Goal: Use online tool/utility: Use online tool/utility

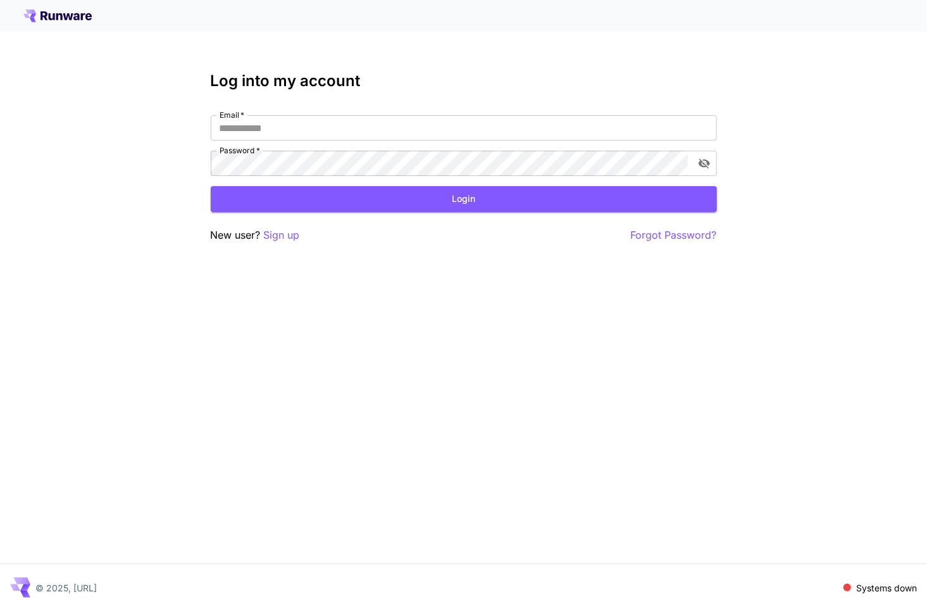
click at [556, 443] on div "Log into my account Email   * Email   * Password   * Password   * Login New use…" at bounding box center [463, 305] width 927 height 611
click at [384, 134] on input "Email   *" at bounding box center [464, 127] width 506 height 25
type input "**********"
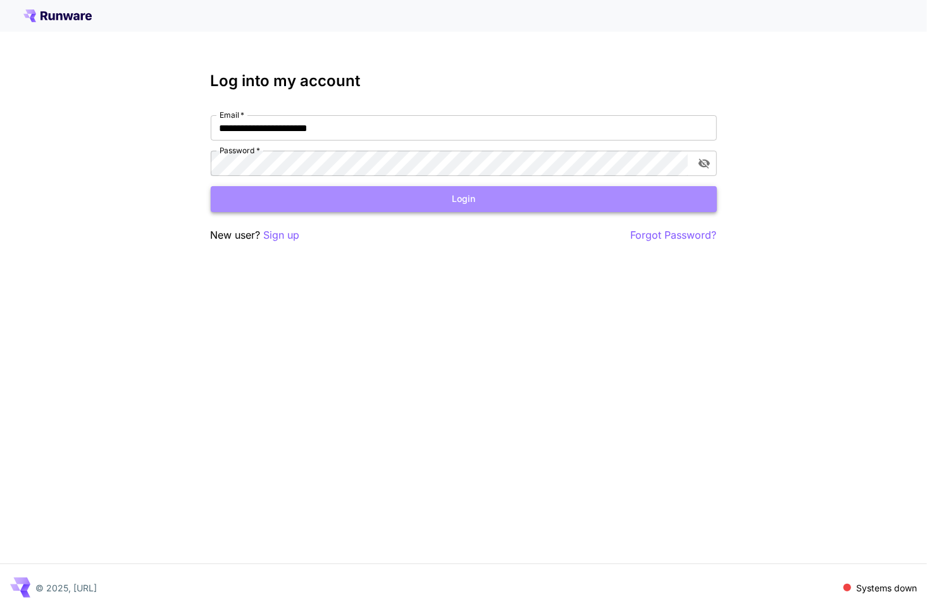
click at [372, 190] on button "Login" at bounding box center [464, 199] width 506 height 26
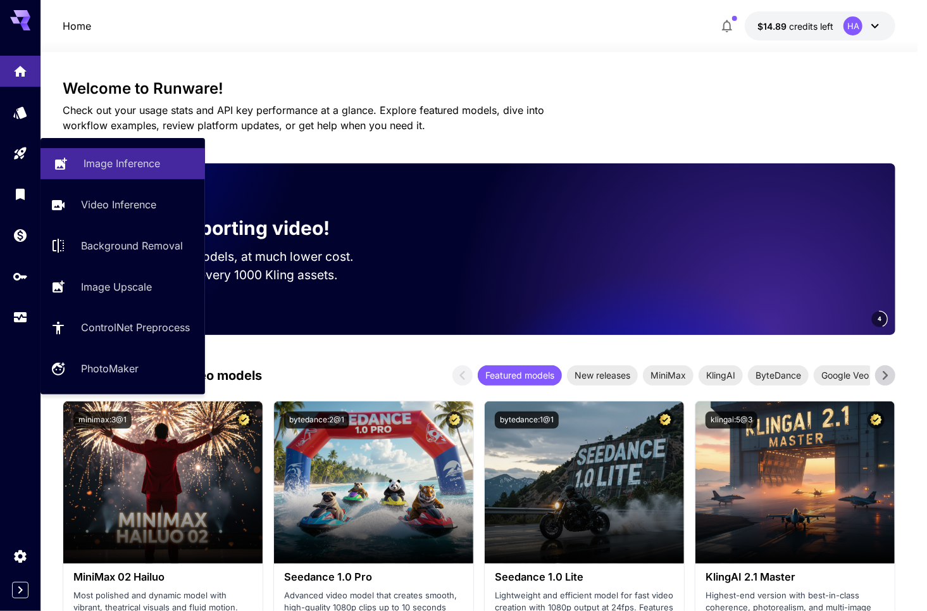
click at [125, 163] on p "Image Inference" at bounding box center [122, 163] width 77 height 15
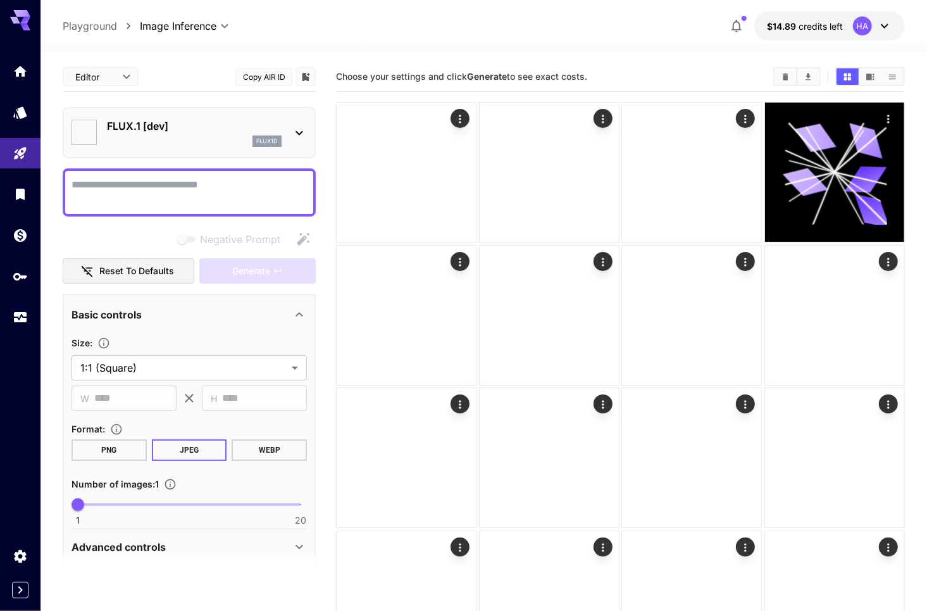
type input "**********"
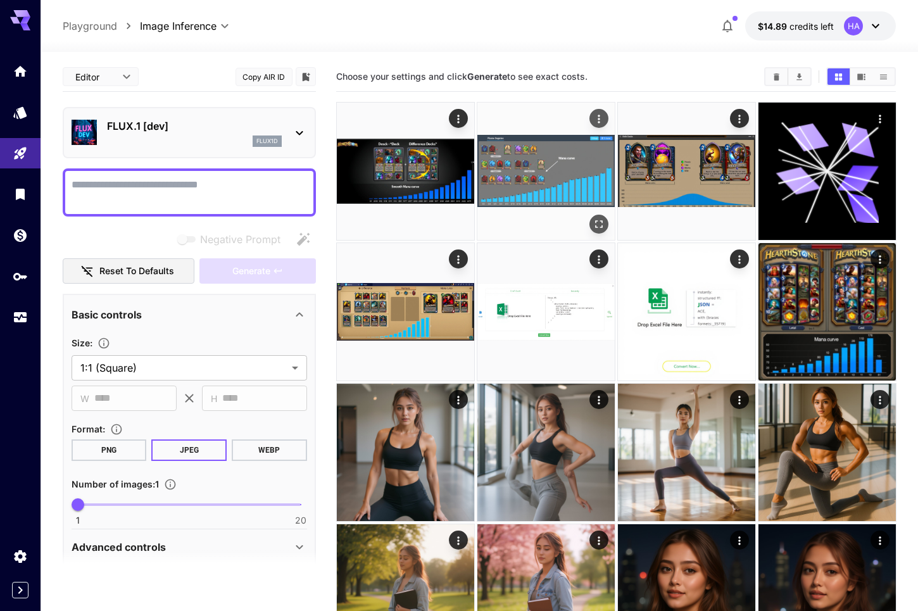
click at [548, 178] on img at bounding box center [545, 171] width 137 height 137
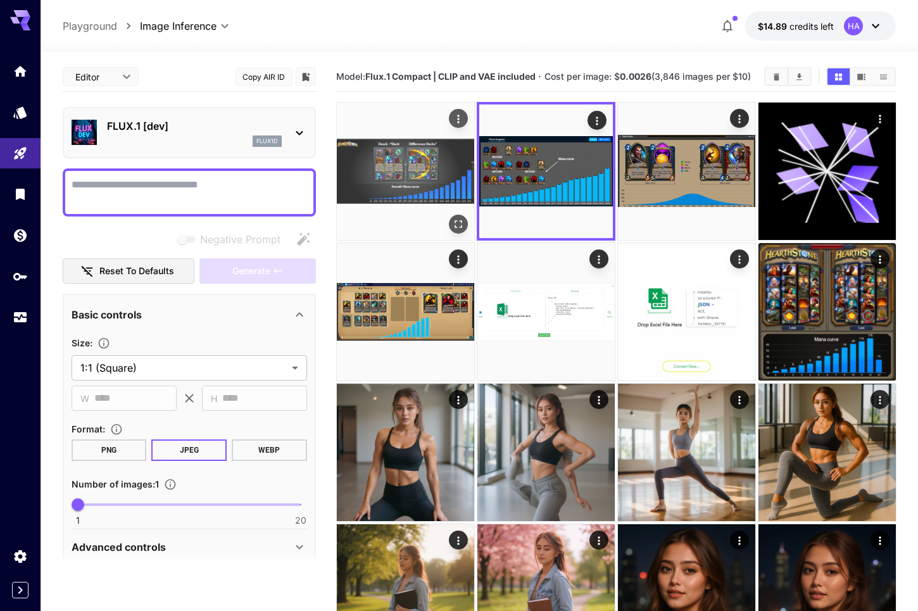
click at [410, 189] on img at bounding box center [405, 171] width 137 height 137
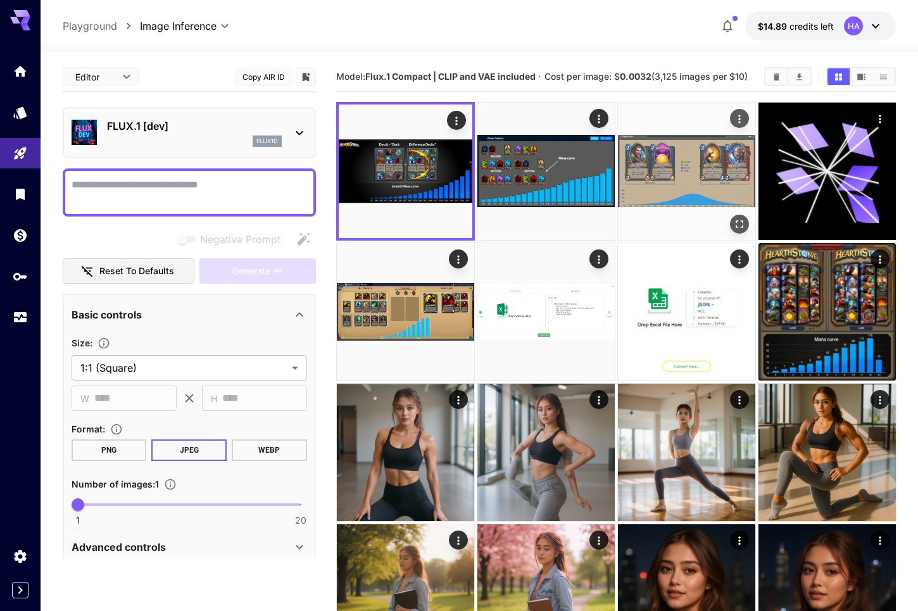
click at [686, 191] on img at bounding box center [686, 171] width 137 height 137
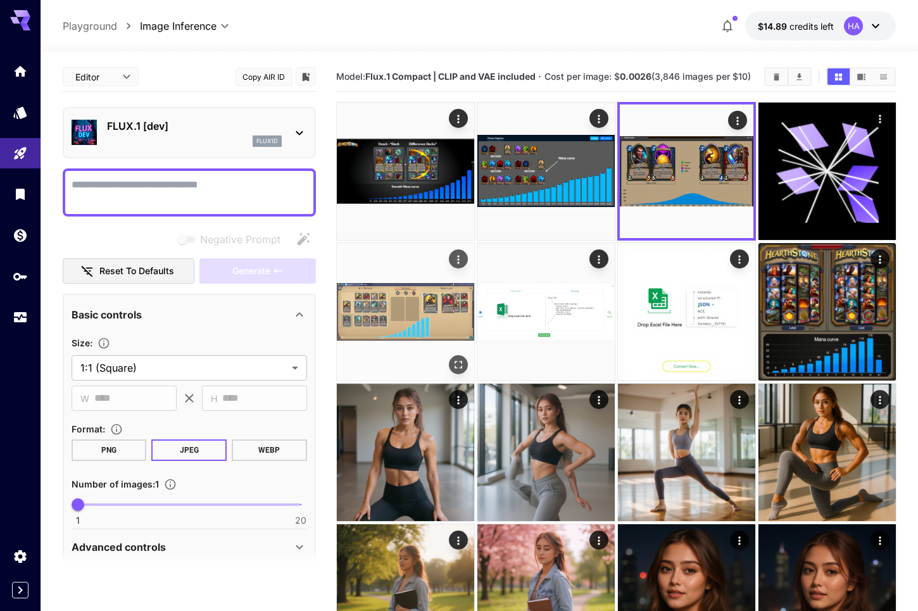
click at [401, 303] on img at bounding box center [405, 311] width 137 height 137
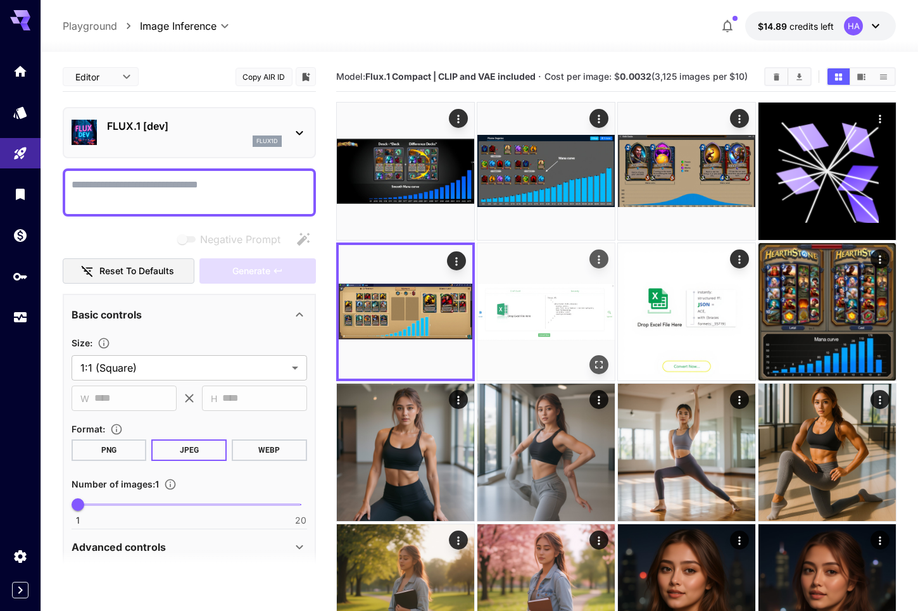
click at [551, 308] on img at bounding box center [545, 311] width 137 height 137
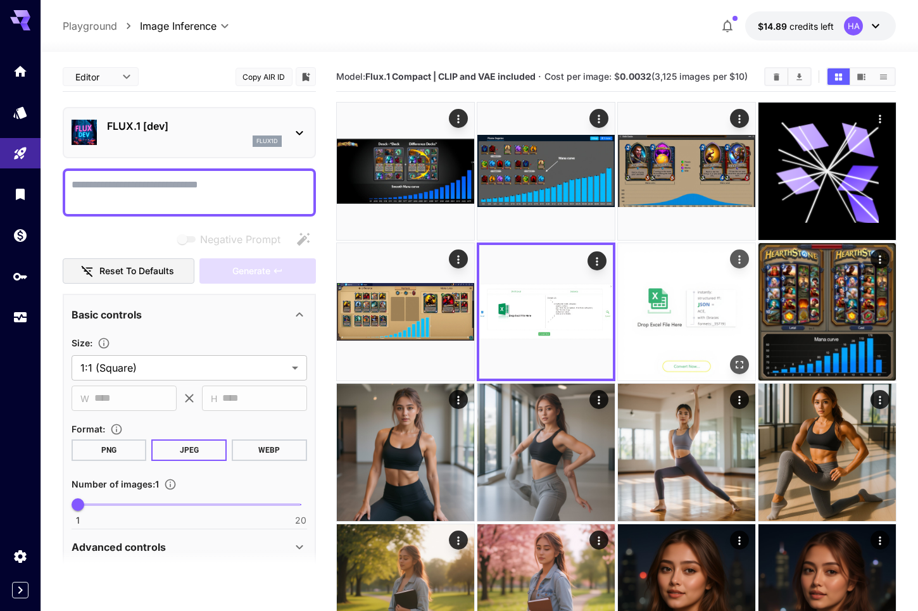
click at [709, 321] on img at bounding box center [686, 311] width 137 height 137
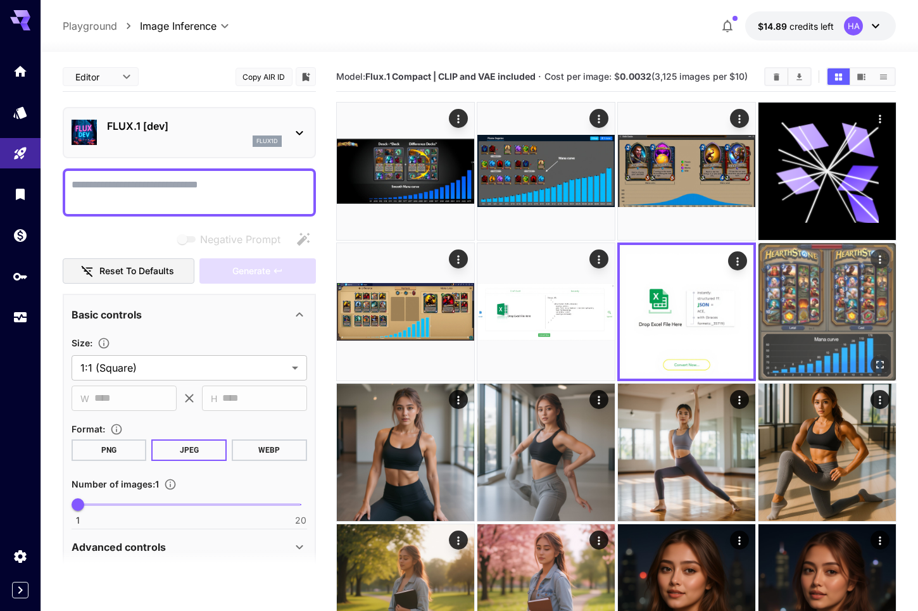
click at [808, 308] on img at bounding box center [826, 311] width 137 height 137
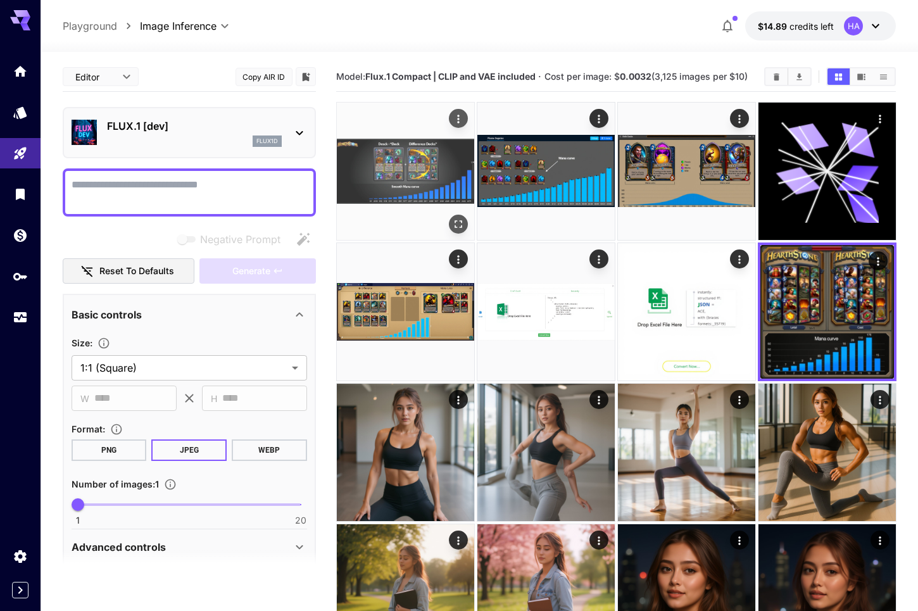
click at [391, 166] on img at bounding box center [405, 171] width 137 height 137
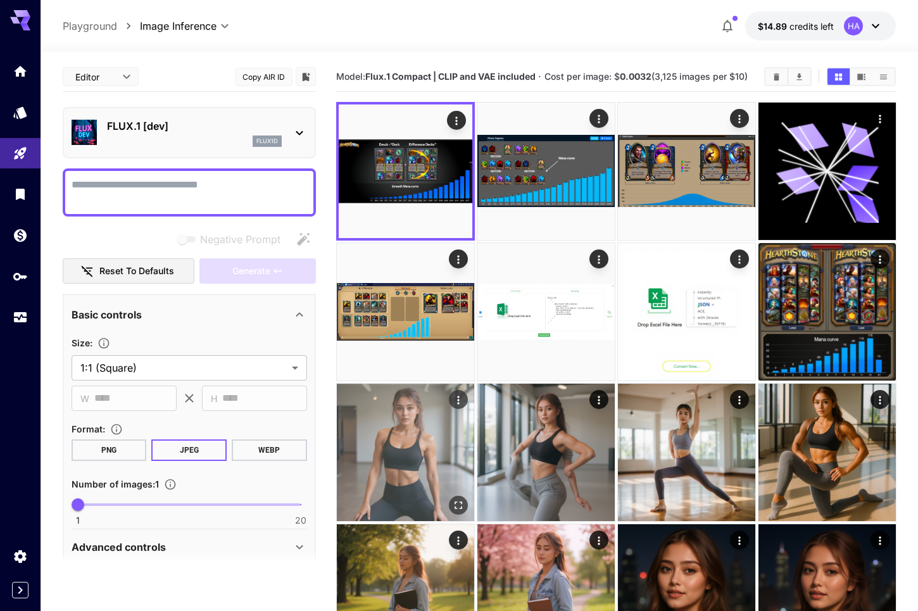
click at [393, 463] on img at bounding box center [405, 452] width 137 height 137
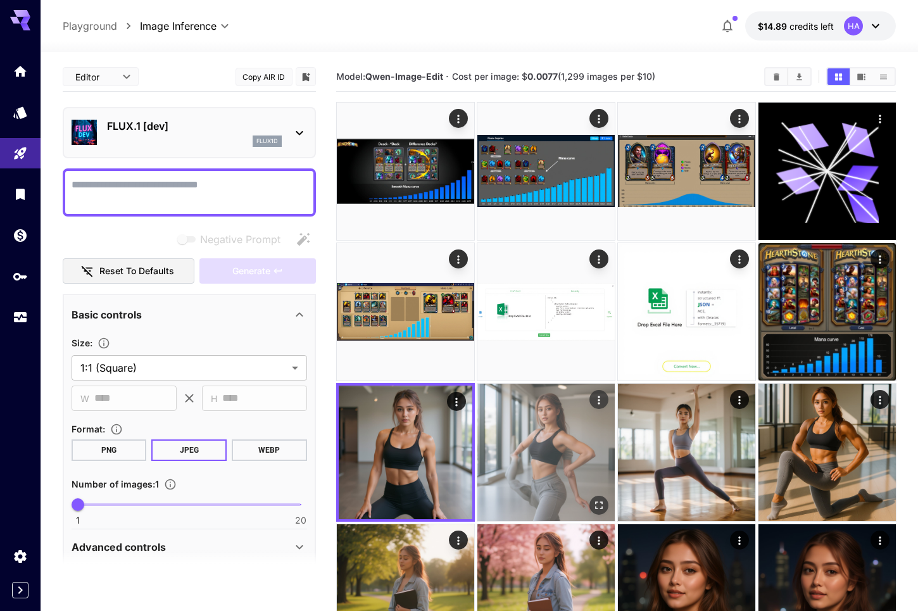
click at [548, 460] on img at bounding box center [545, 452] width 137 height 137
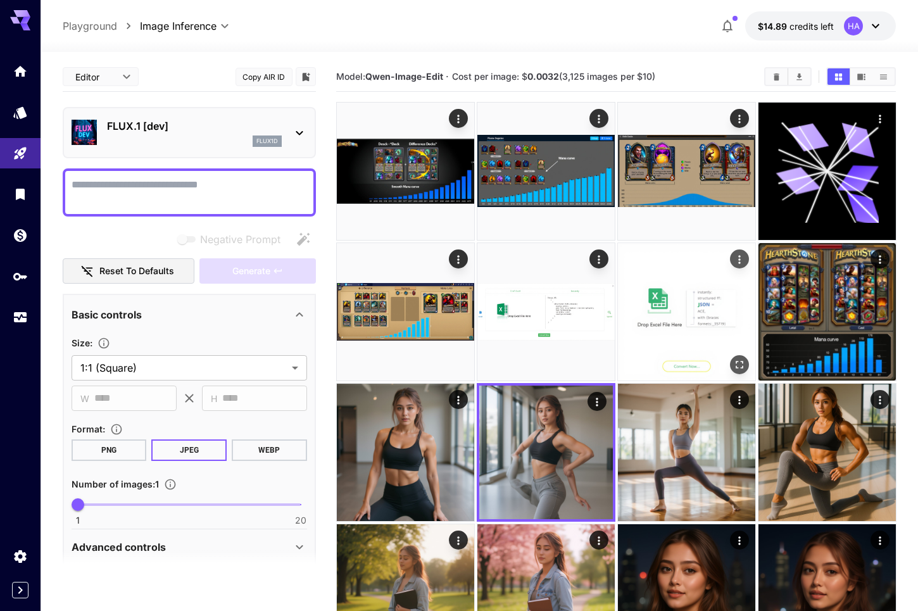
click at [694, 310] on img at bounding box center [686, 311] width 137 height 137
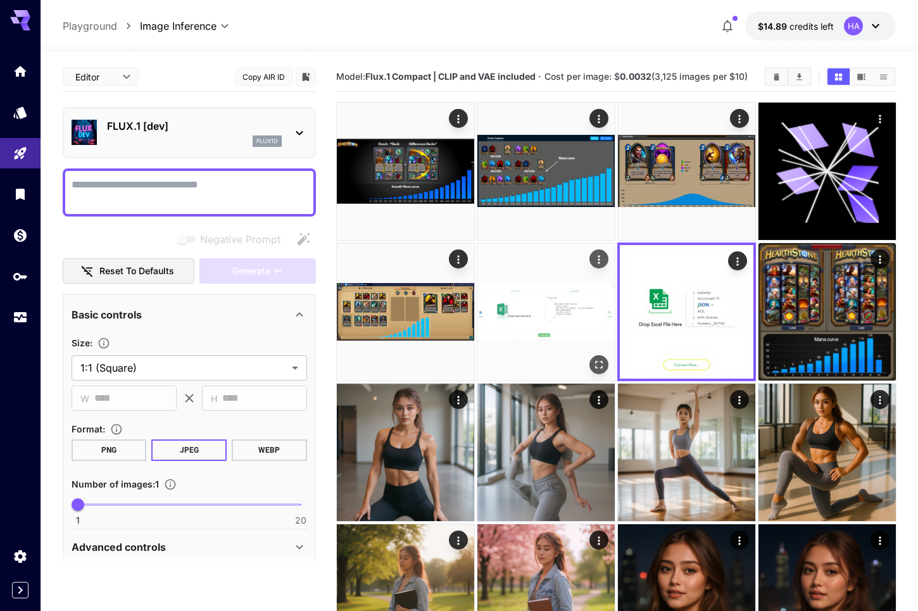
click at [550, 298] on img at bounding box center [545, 311] width 137 height 137
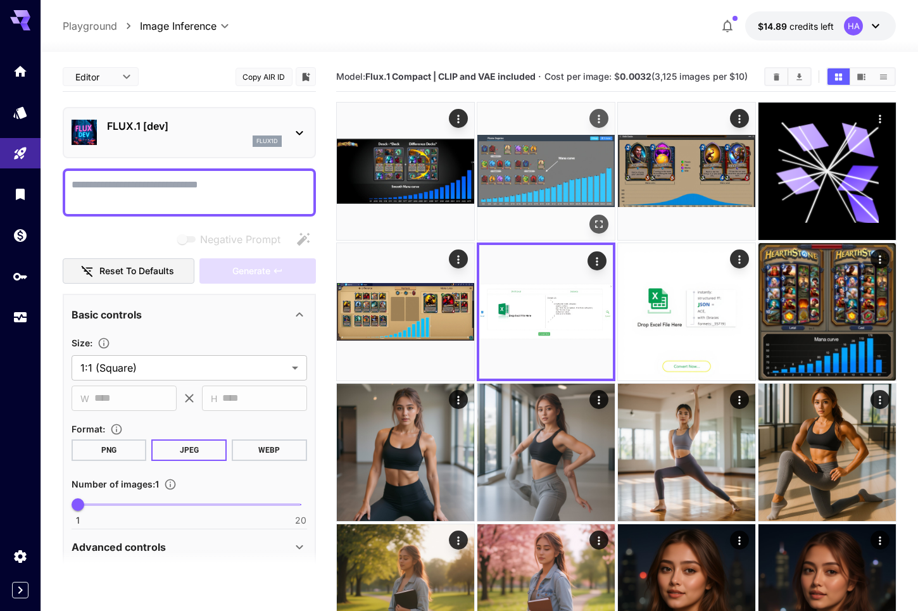
click at [540, 137] on img at bounding box center [545, 171] width 137 height 137
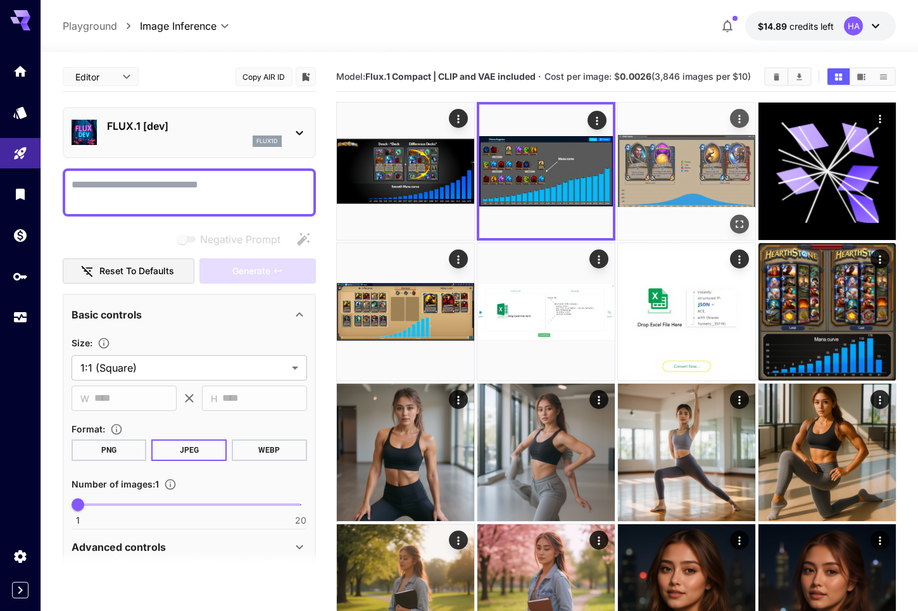
click at [679, 177] on img at bounding box center [686, 171] width 137 height 137
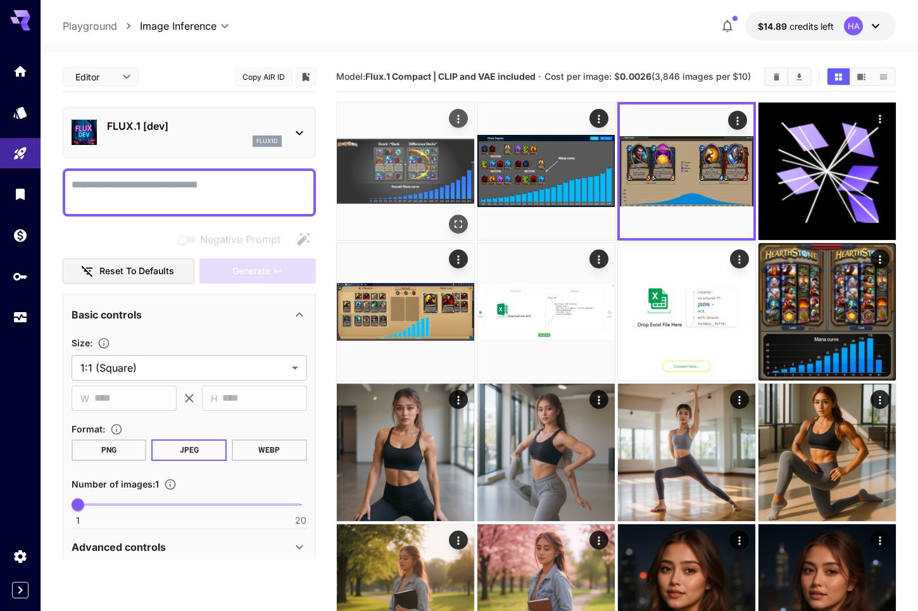
click at [410, 156] on img at bounding box center [405, 171] width 137 height 137
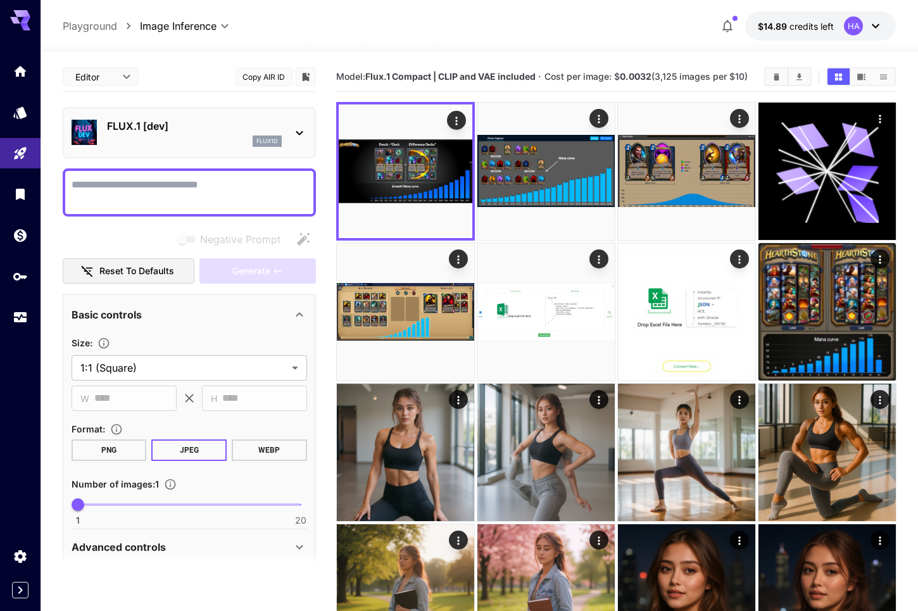
click at [306, 126] on div "FLUX.1 [dev] flux1d" at bounding box center [189, 132] width 253 height 51
click at [302, 129] on icon at bounding box center [299, 132] width 15 height 15
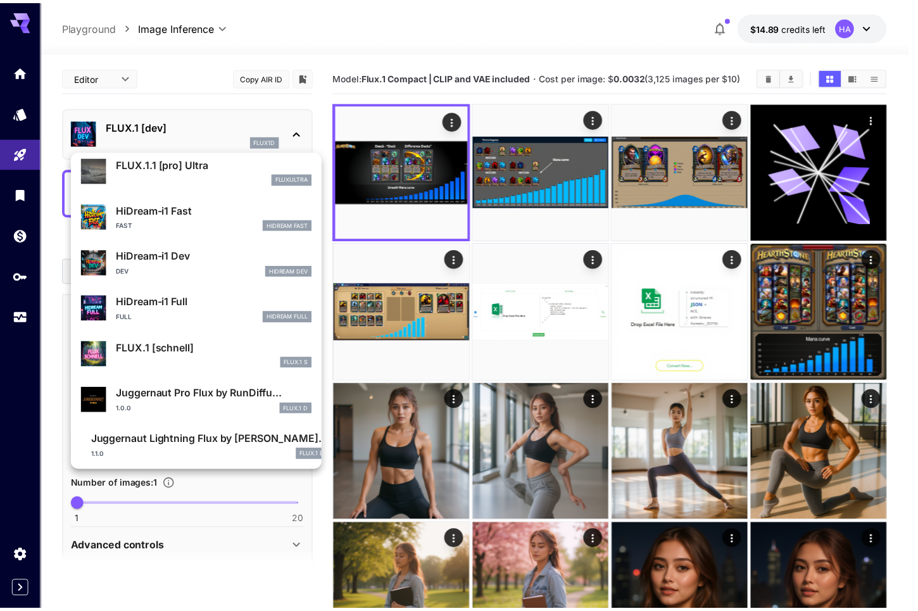
scroll to position [977, 0]
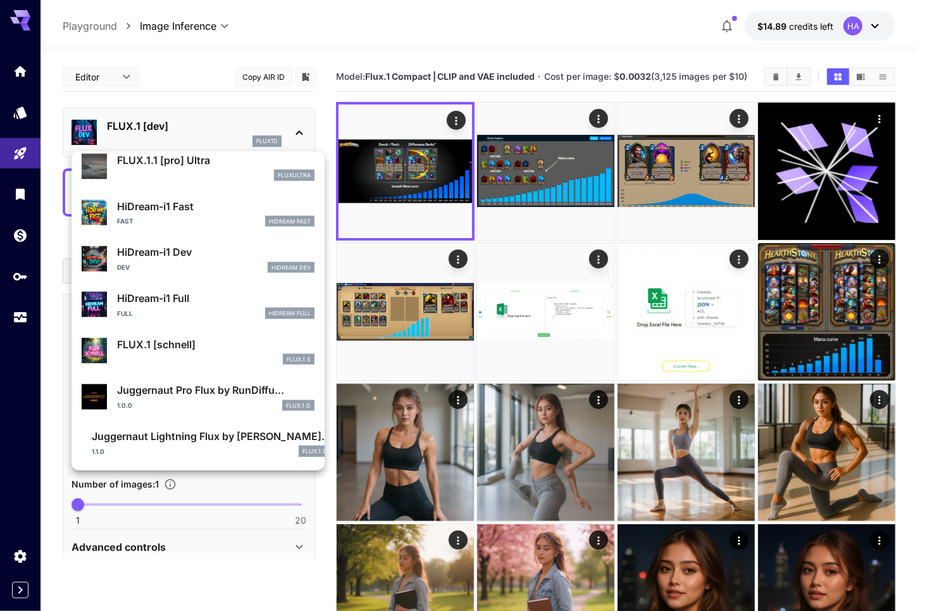
click at [570, 318] on div at bounding box center [463, 305] width 927 height 611
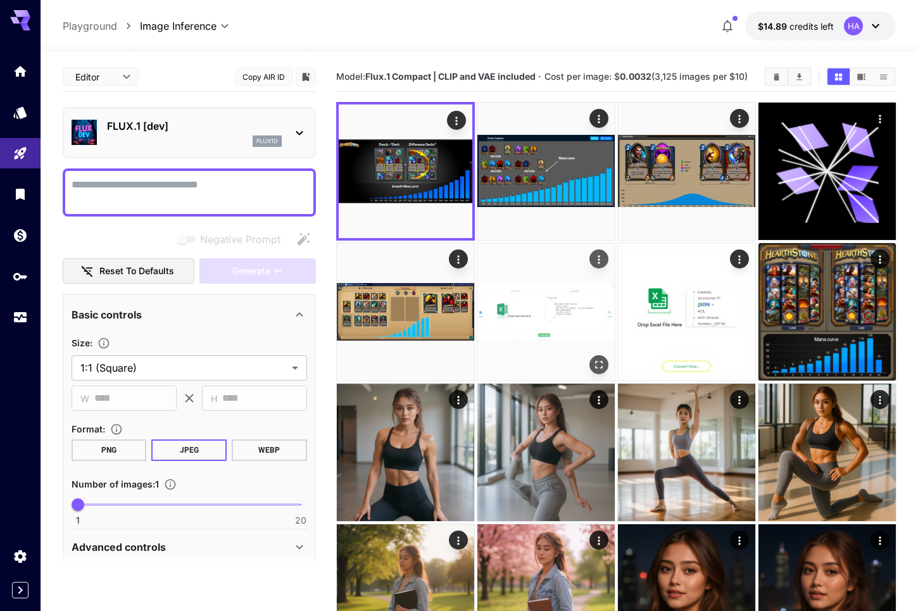
click at [555, 317] on img at bounding box center [545, 311] width 137 height 137
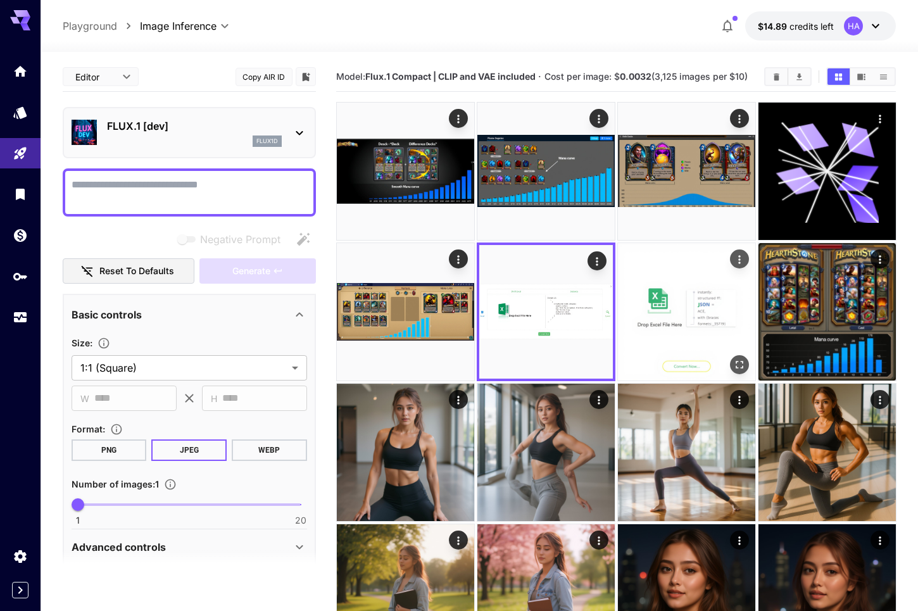
click at [675, 316] on img at bounding box center [686, 311] width 137 height 137
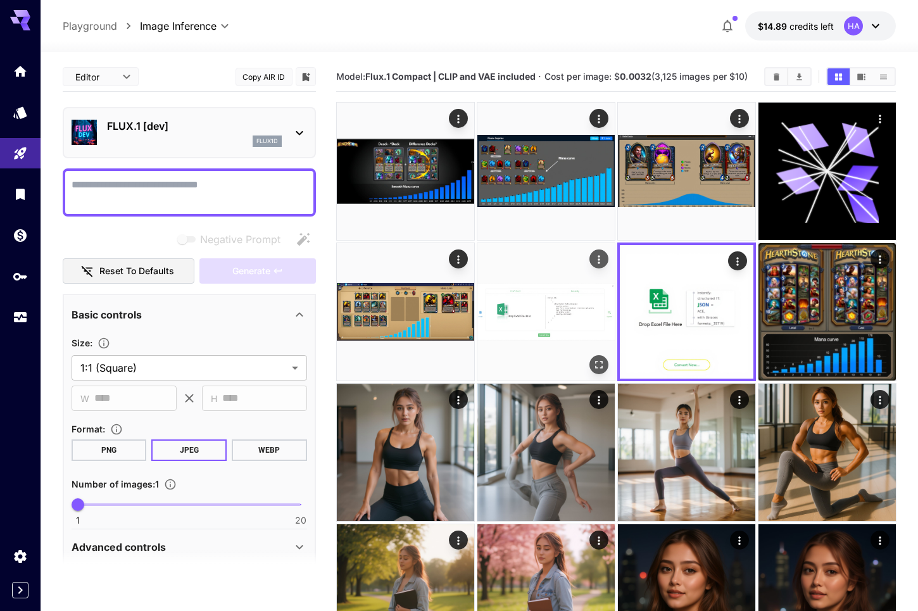
click at [574, 305] on img at bounding box center [545, 311] width 137 height 137
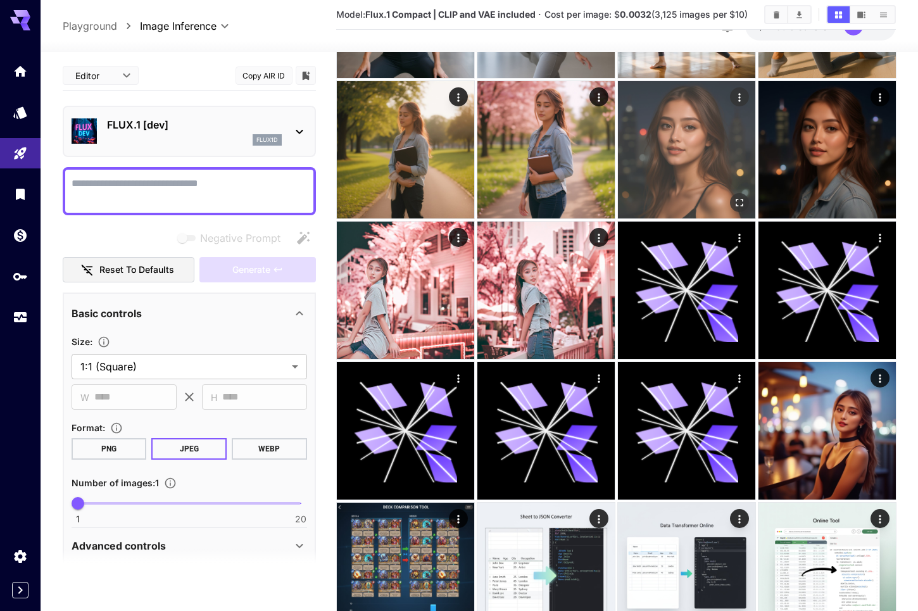
scroll to position [633, 0]
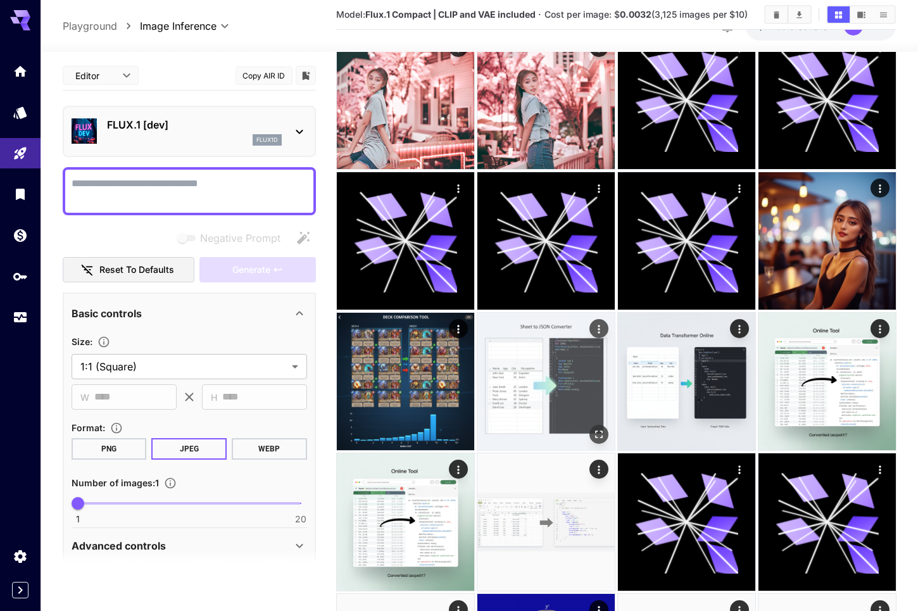
click at [536, 410] on img at bounding box center [545, 381] width 137 height 137
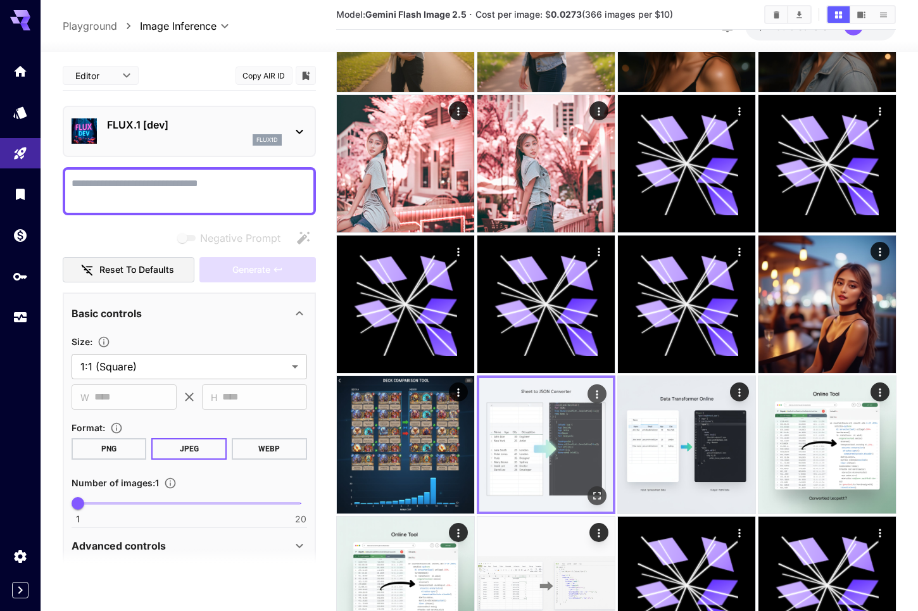
scroll to position [570, 0]
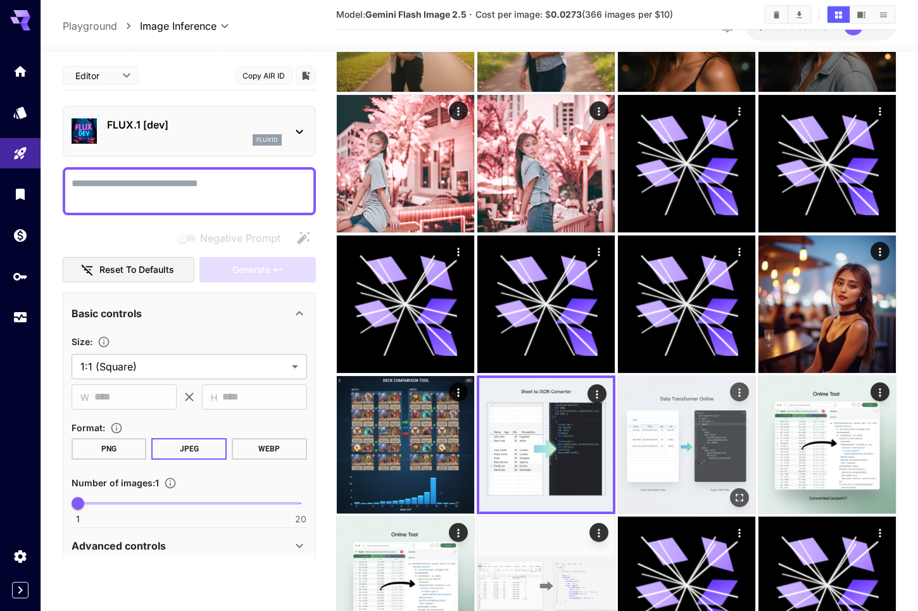
click at [727, 440] on img at bounding box center [686, 444] width 137 height 137
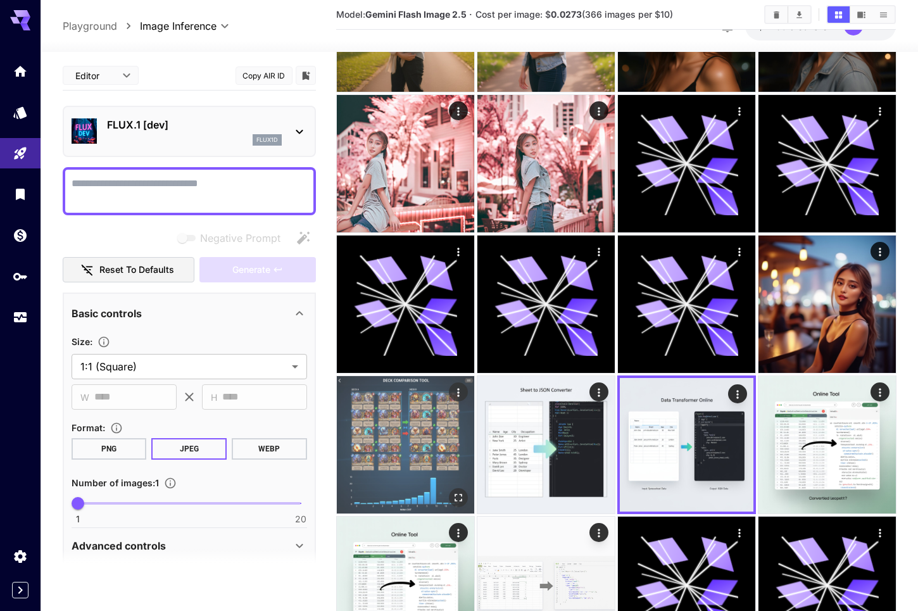
click at [412, 462] on img at bounding box center [405, 444] width 137 height 137
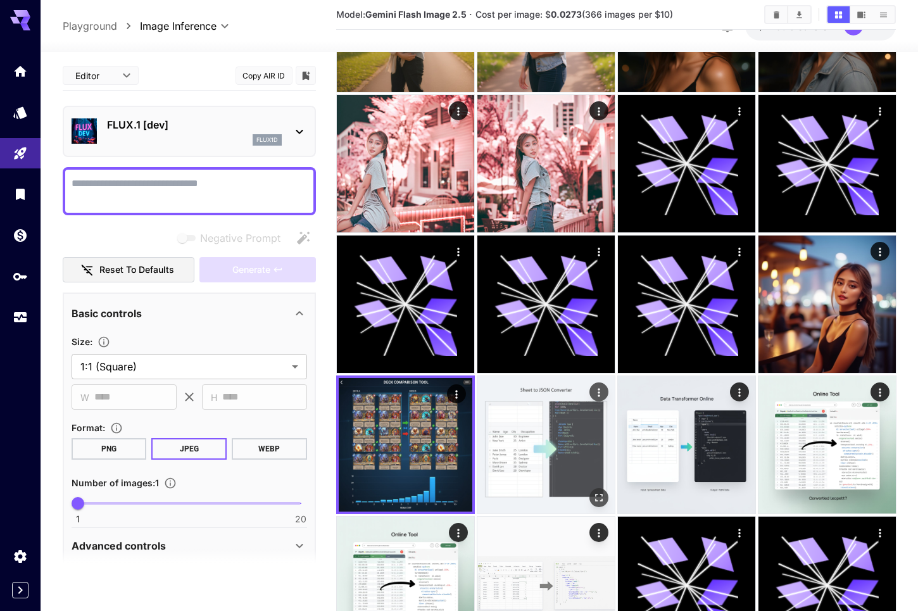
click at [545, 439] on img at bounding box center [545, 444] width 137 height 137
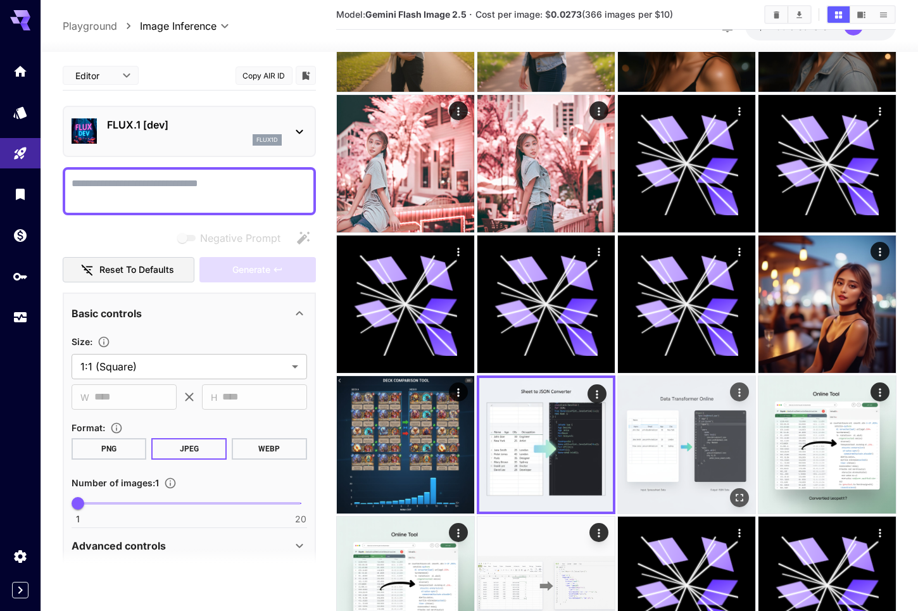
click at [684, 442] on img at bounding box center [686, 444] width 137 height 137
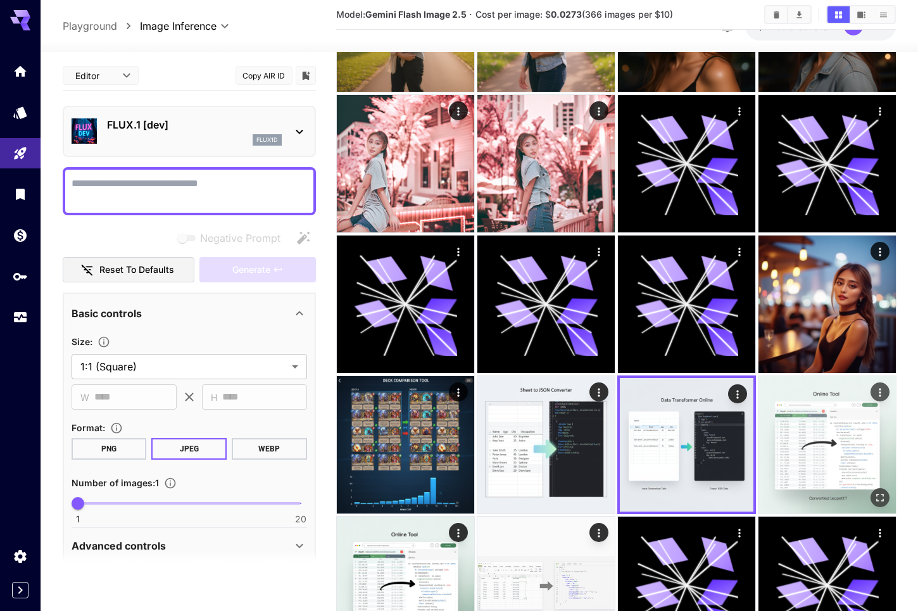
click at [841, 455] on img at bounding box center [826, 444] width 137 height 137
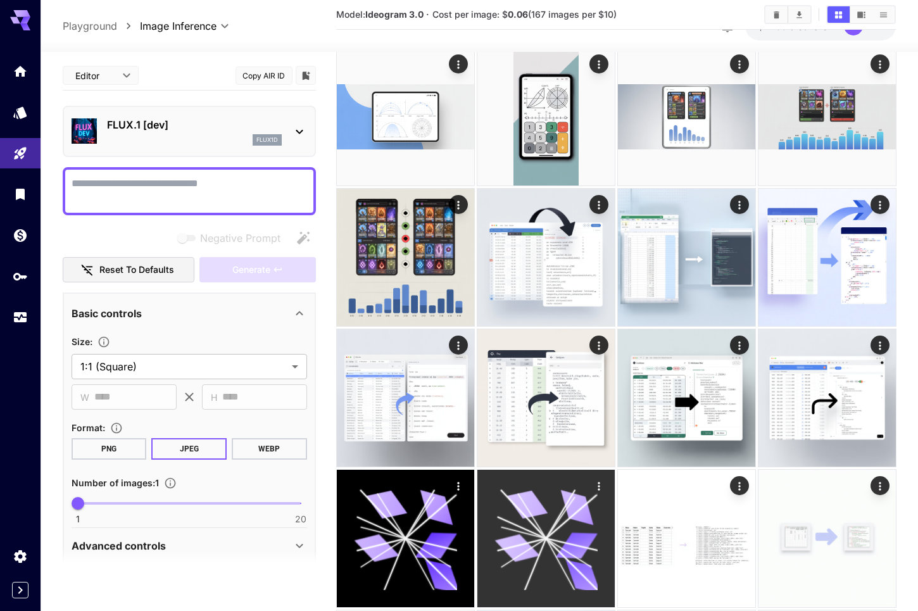
scroll to position [1266, 0]
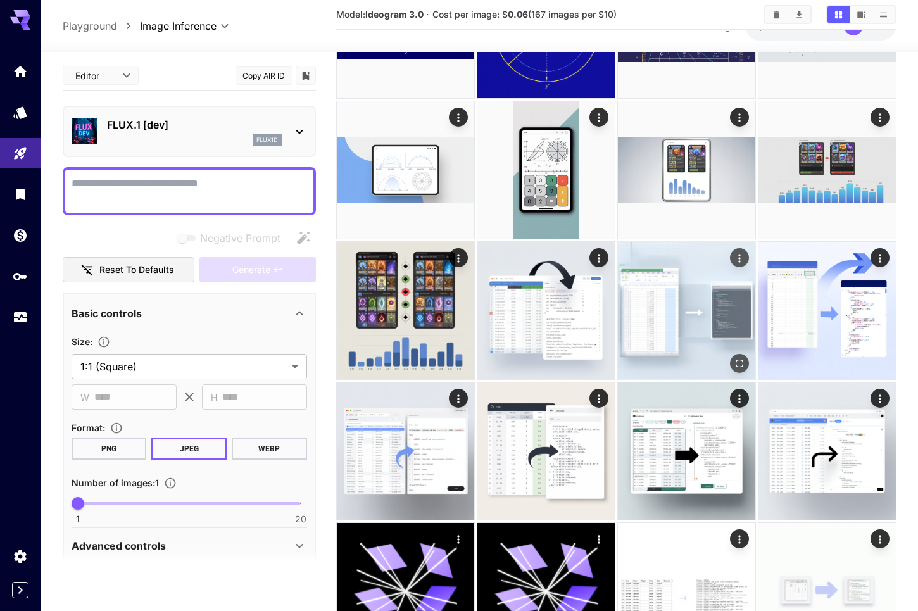
click at [643, 311] on img at bounding box center [686, 310] width 137 height 137
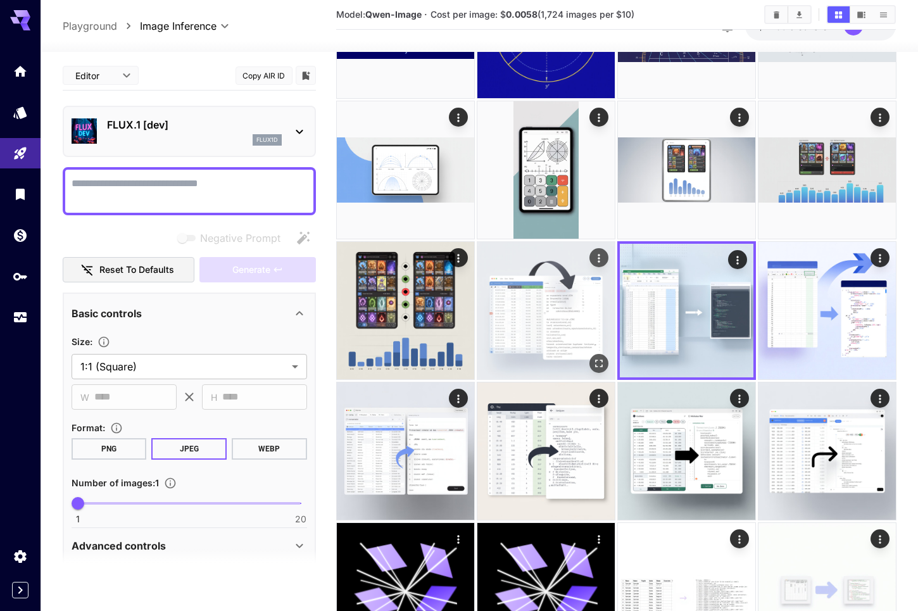
click at [518, 318] on img at bounding box center [545, 310] width 137 height 137
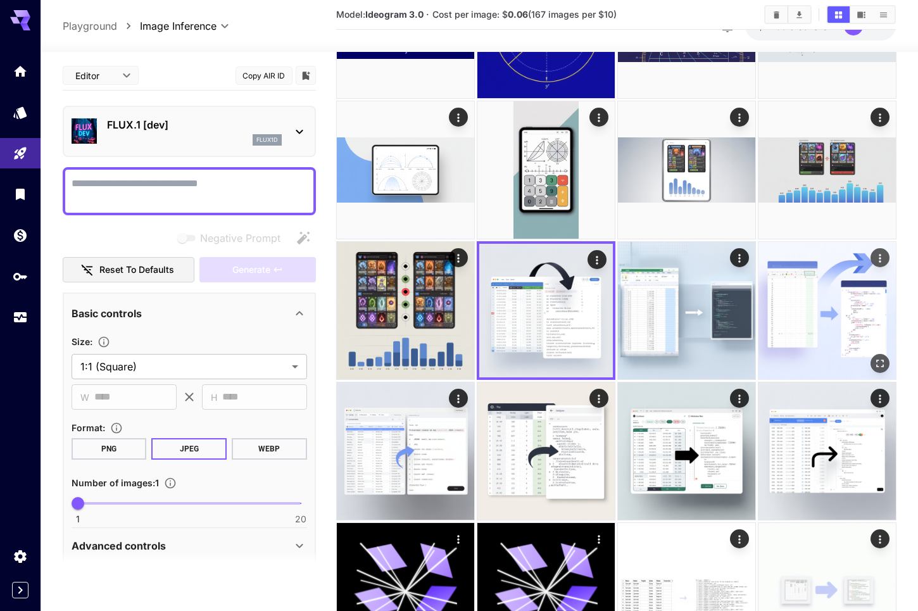
click at [844, 310] on img at bounding box center [826, 310] width 137 height 137
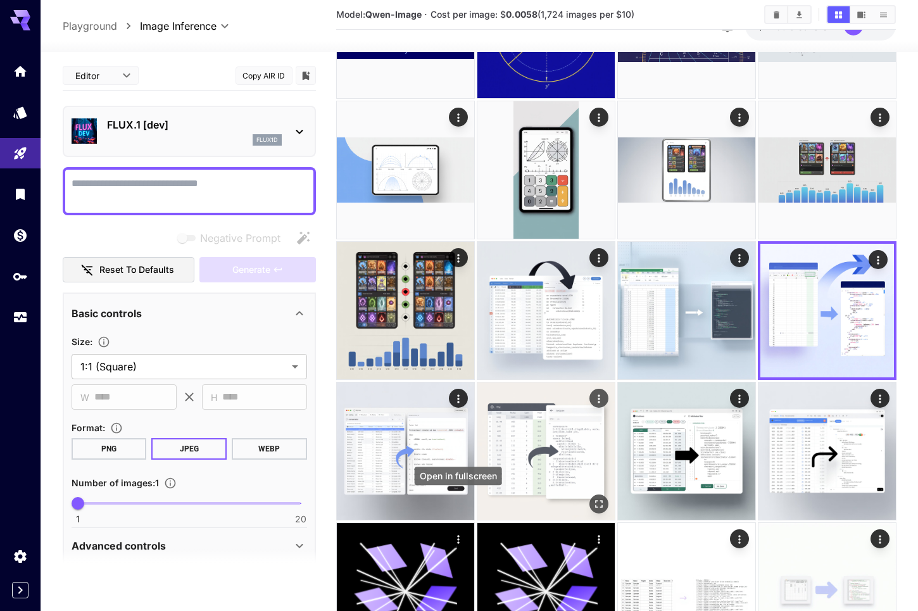
click at [493, 462] on img at bounding box center [545, 450] width 137 height 137
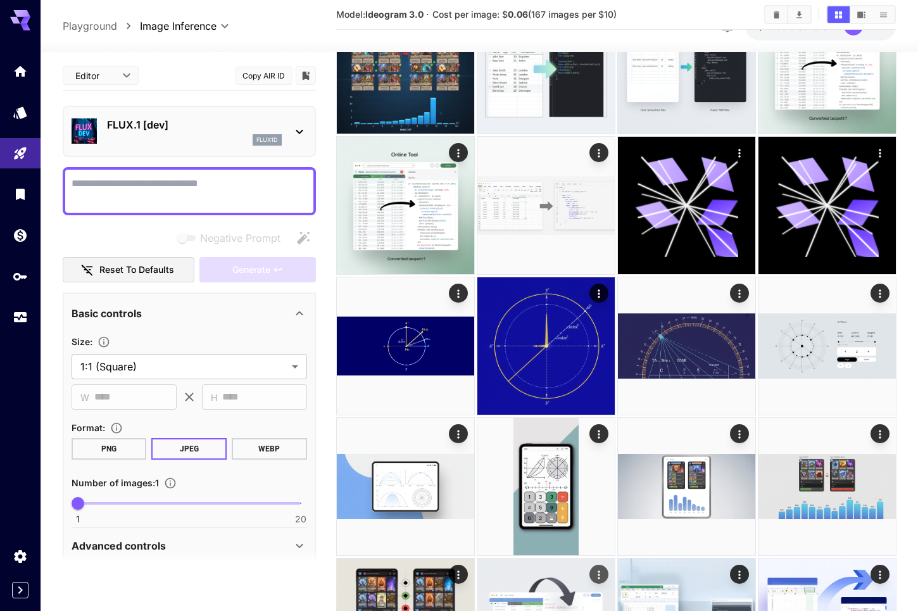
scroll to position [696, 0]
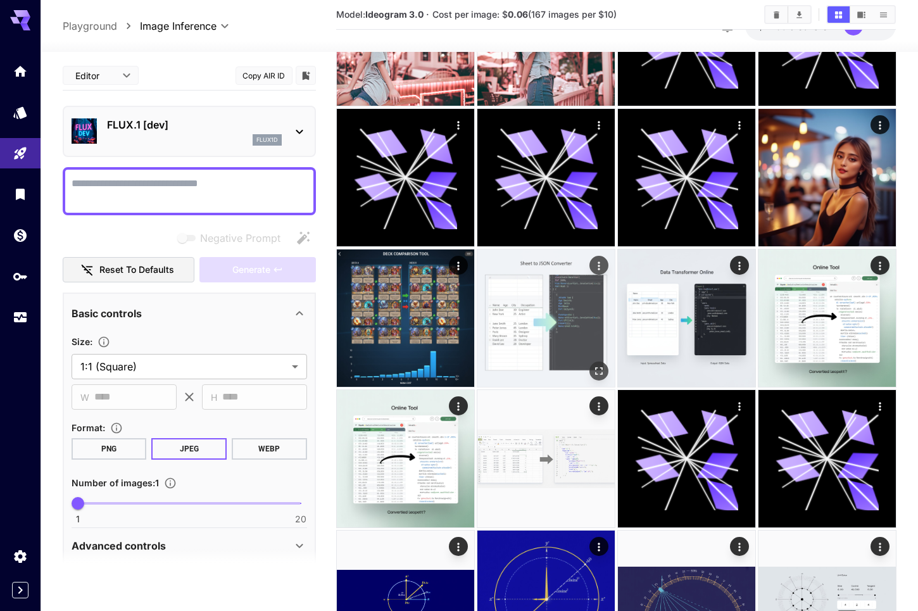
click at [547, 329] on img at bounding box center [545, 317] width 137 height 137
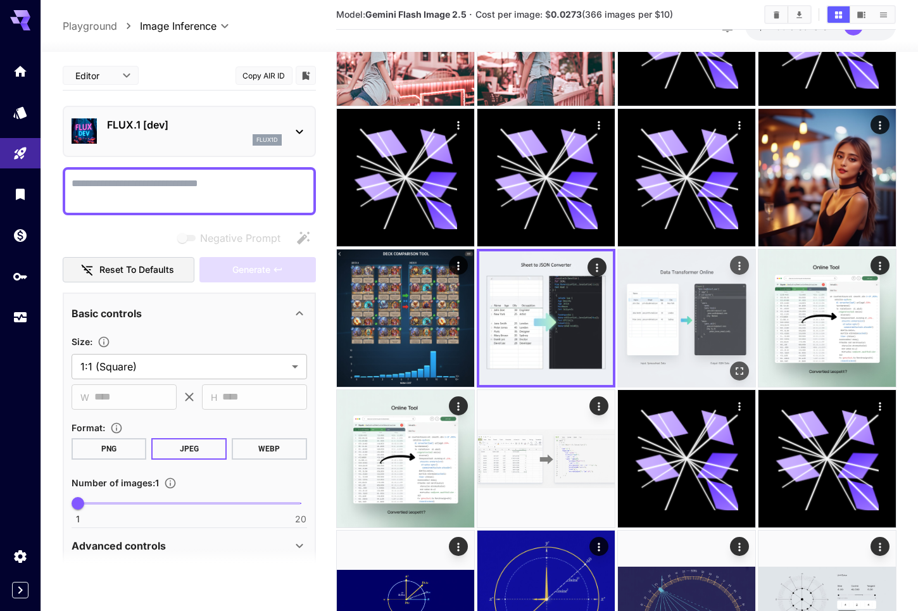
click at [677, 339] on img at bounding box center [686, 317] width 137 height 137
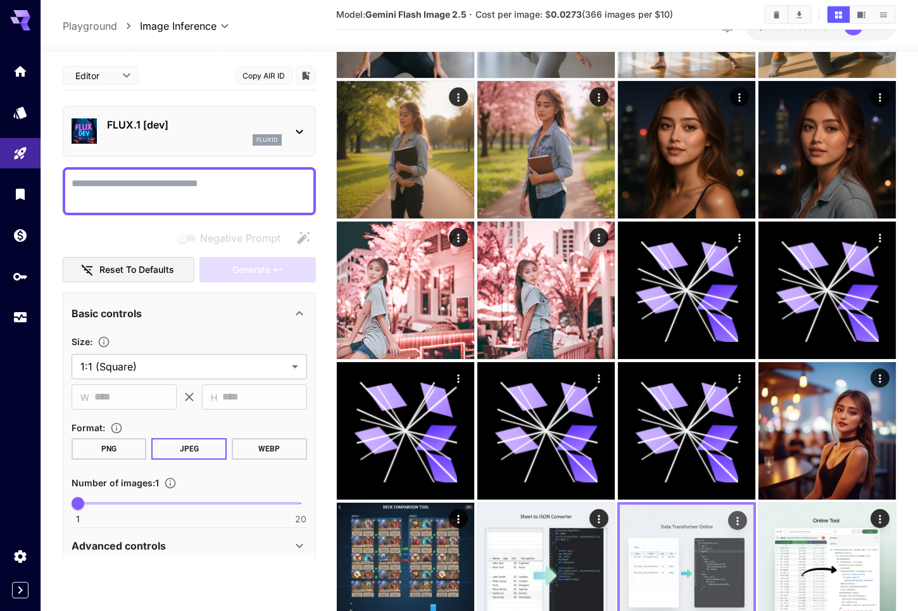
scroll to position [633, 0]
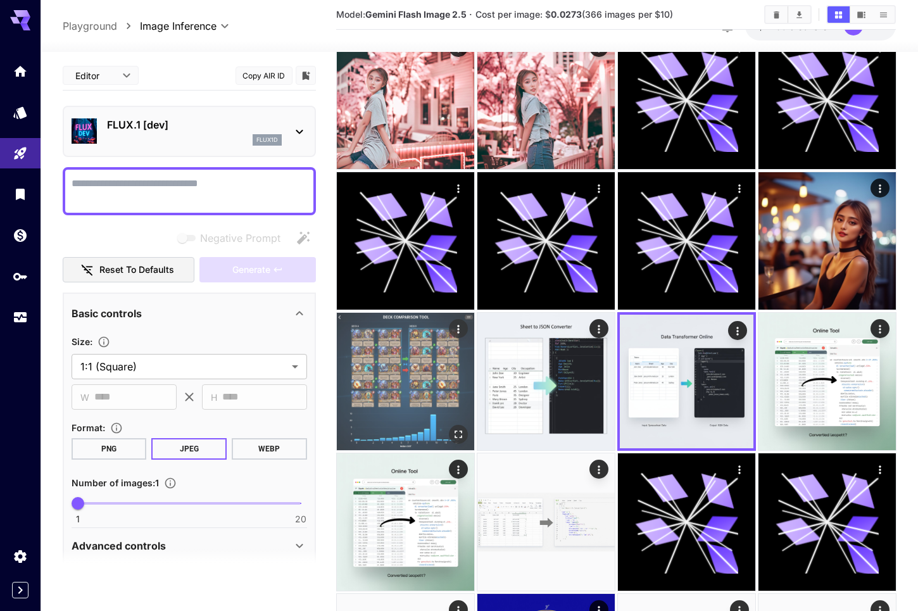
click at [424, 362] on img at bounding box center [405, 381] width 137 height 137
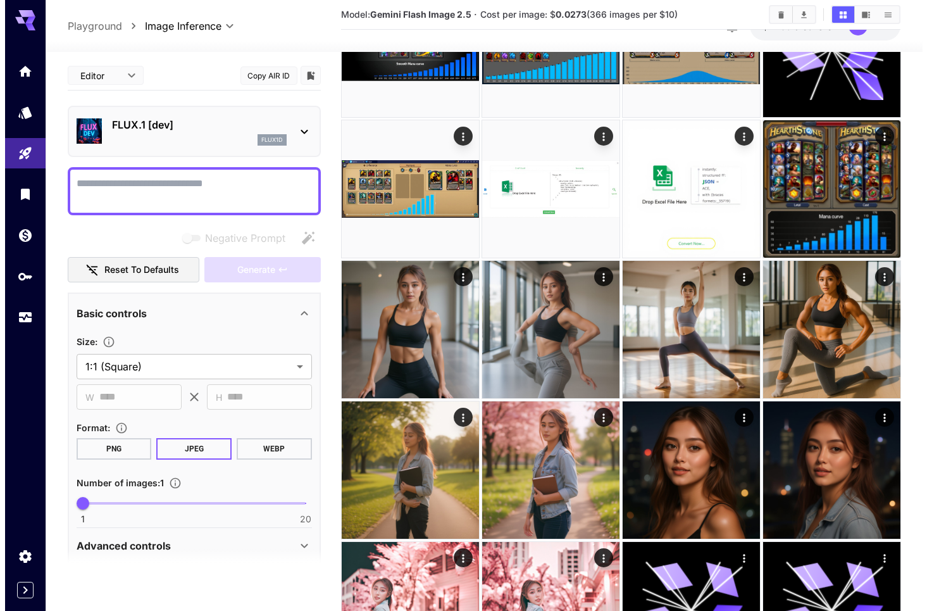
scroll to position [0, 0]
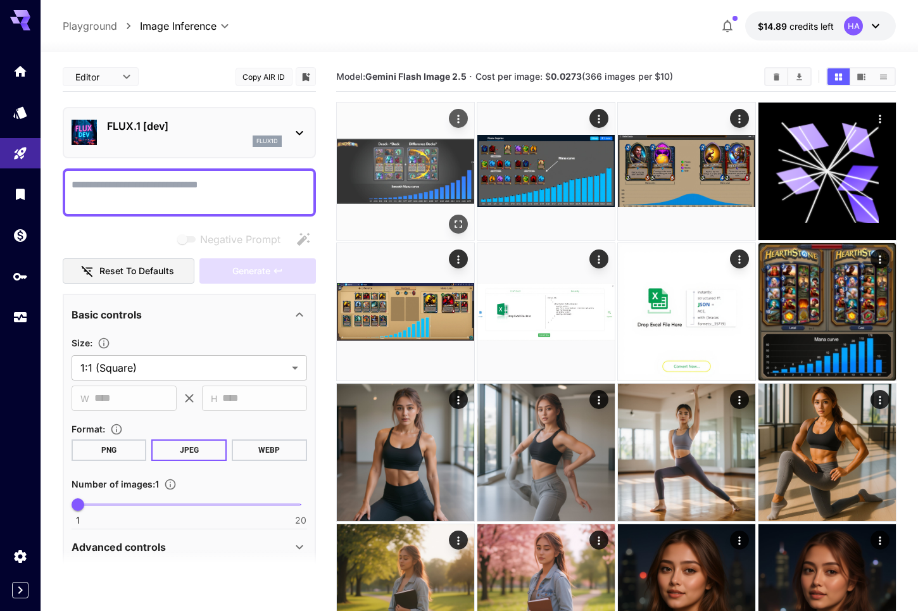
click at [421, 165] on img at bounding box center [405, 171] width 137 height 137
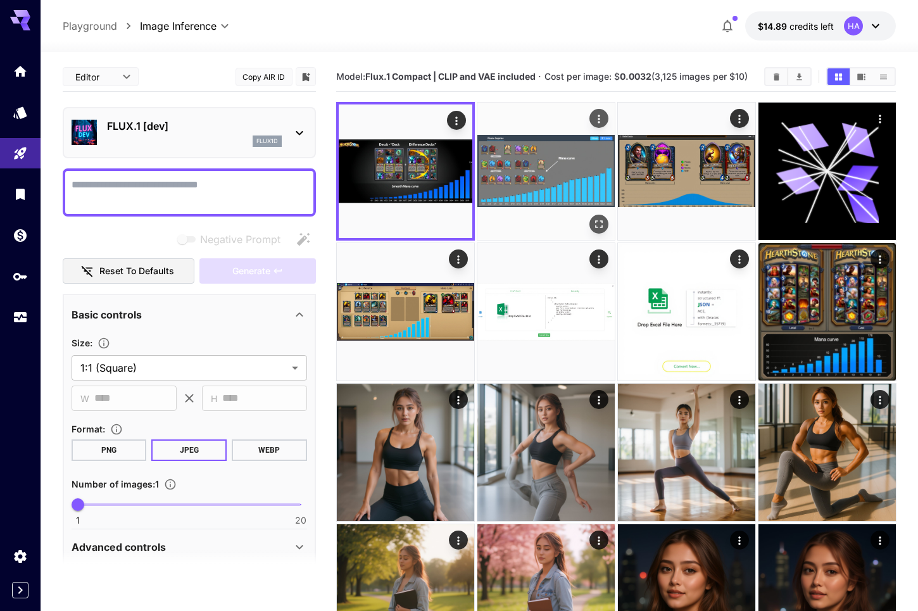
click at [577, 182] on img at bounding box center [545, 171] width 137 height 137
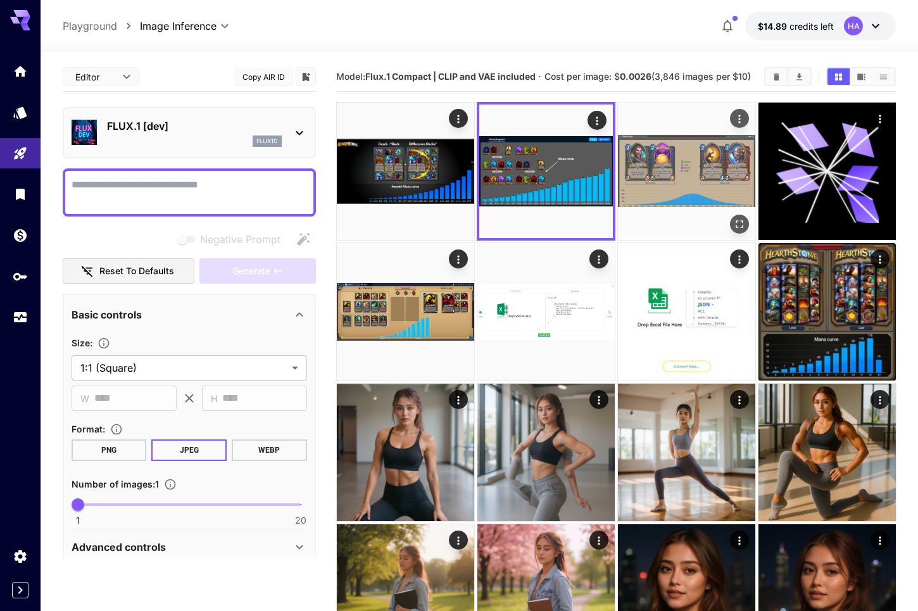
click at [706, 194] on img at bounding box center [686, 171] width 137 height 137
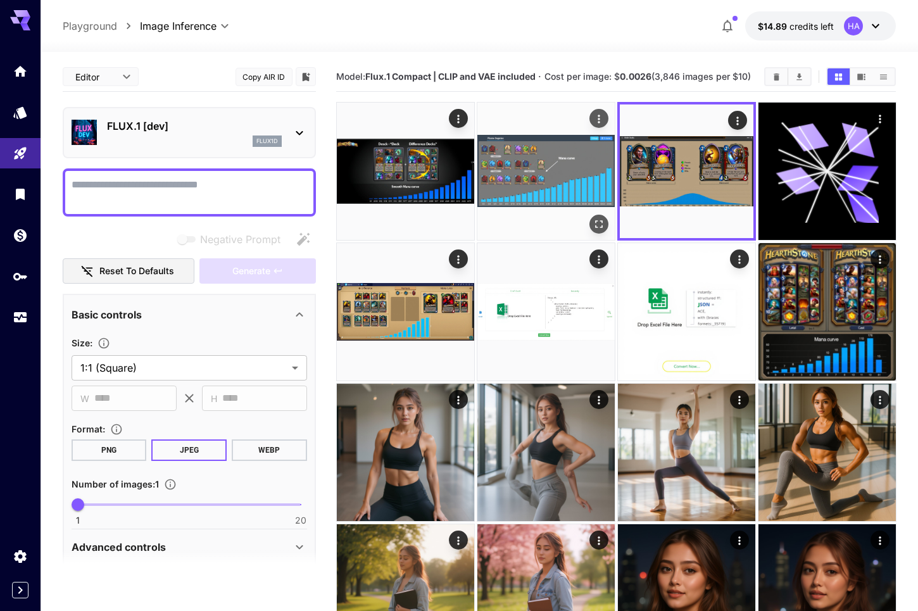
click at [553, 200] on img at bounding box center [545, 171] width 137 height 137
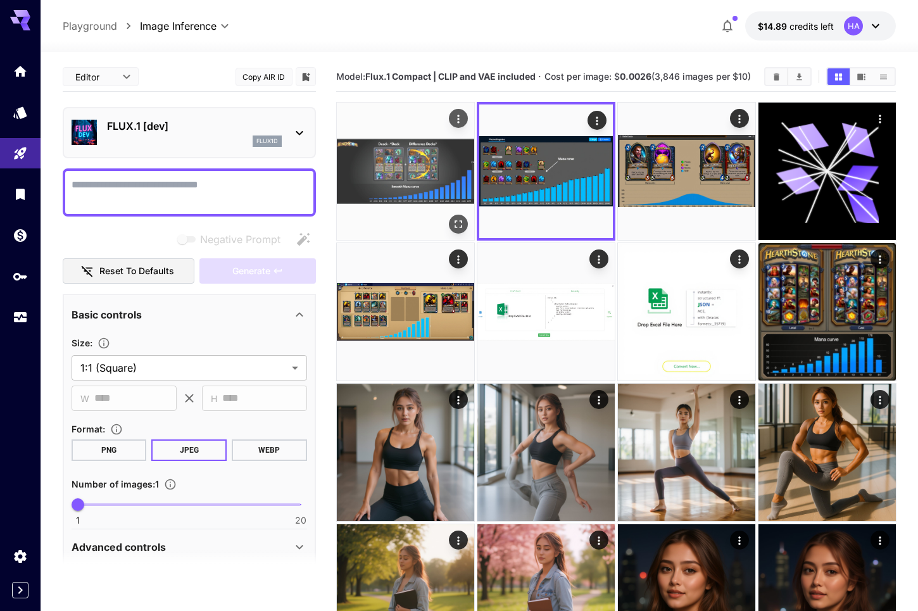
click at [416, 188] on img at bounding box center [405, 171] width 137 height 137
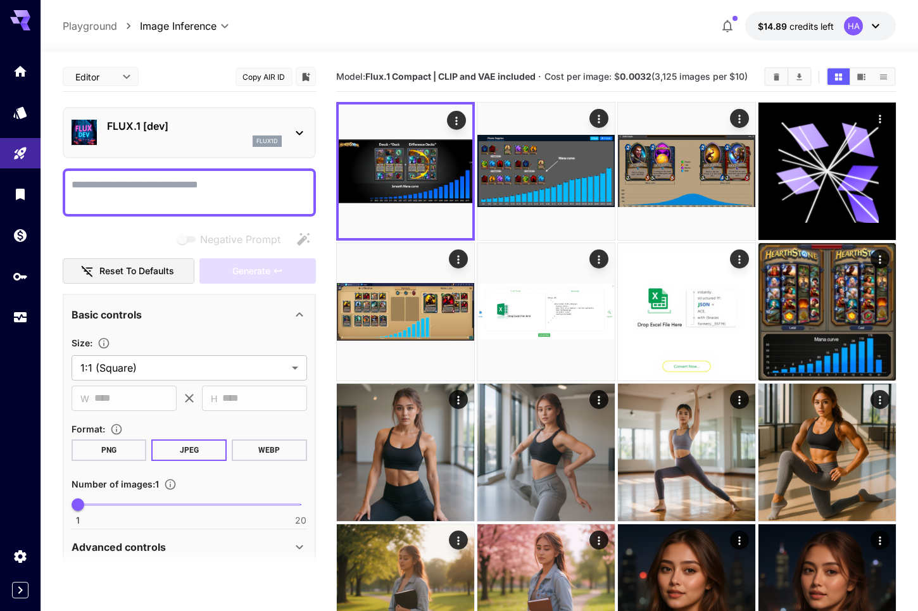
click at [305, 139] on icon at bounding box center [299, 132] width 15 height 15
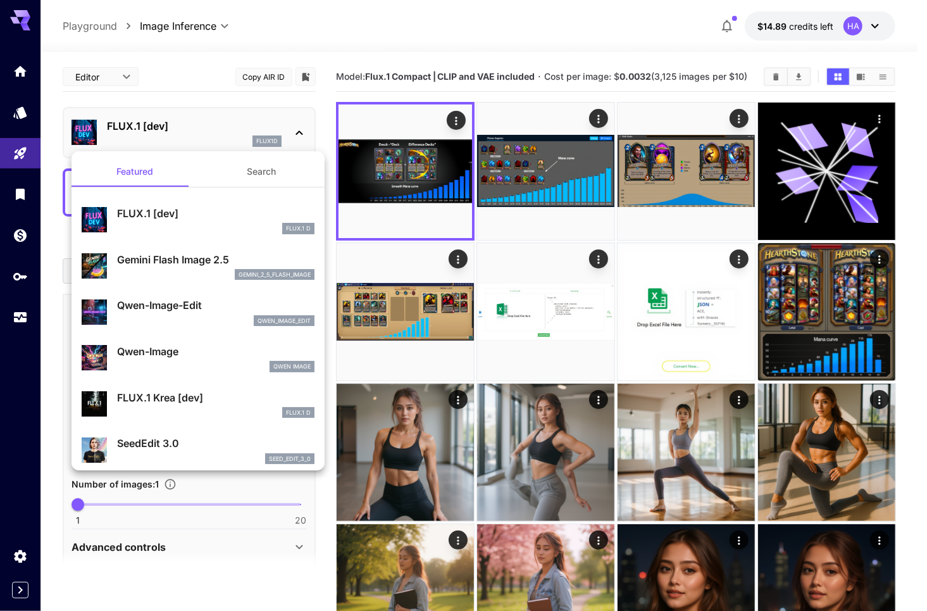
click at [272, 177] on button "Search" at bounding box center [261, 171] width 127 height 30
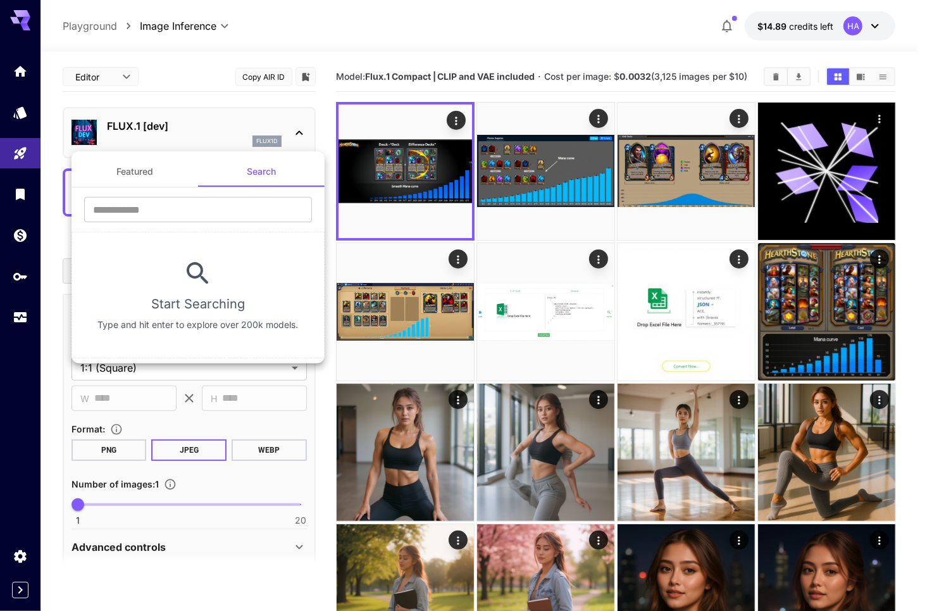
click at [170, 168] on button "Featured" at bounding box center [135, 171] width 127 height 30
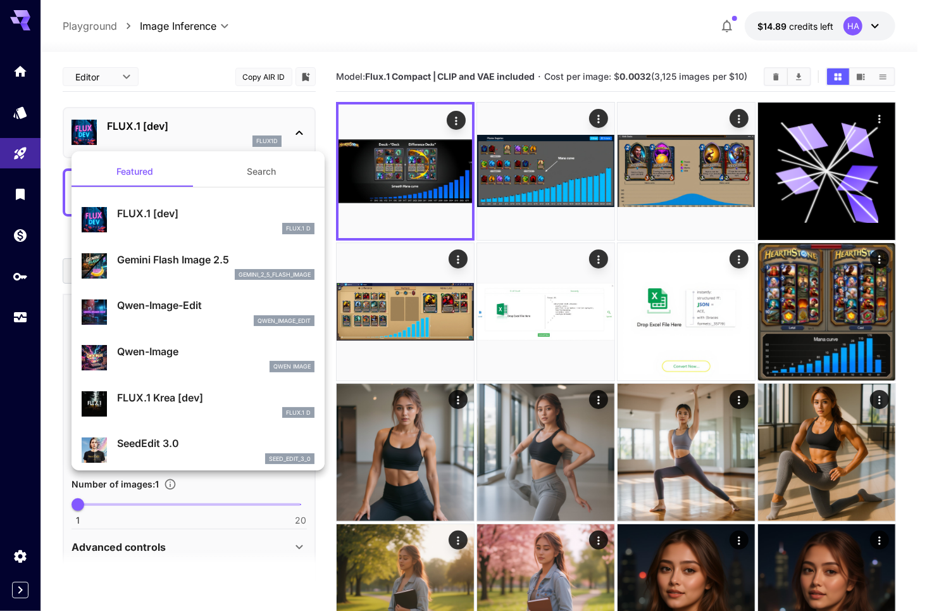
click at [780, 330] on div at bounding box center [463, 305] width 927 height 611
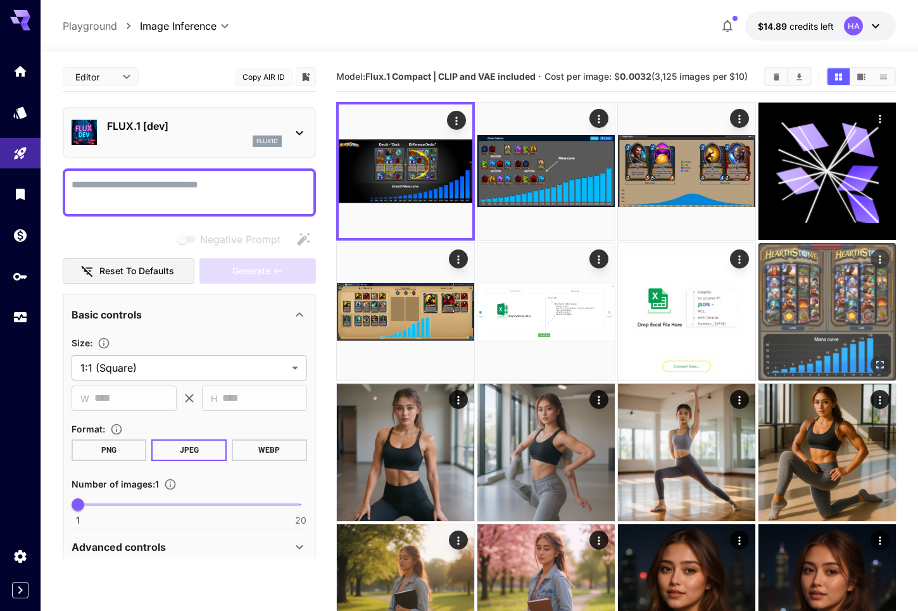
click at [819, 323] on img at bounding box center [826, 311] width 137 height 137
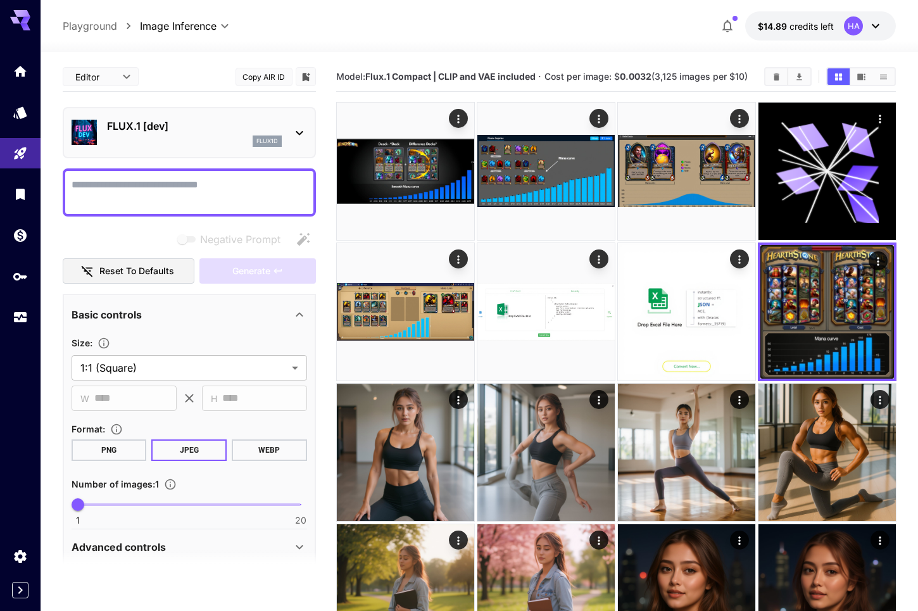
click at [294, 134] on icon at bounding box center [299, 132] width 15 height 15
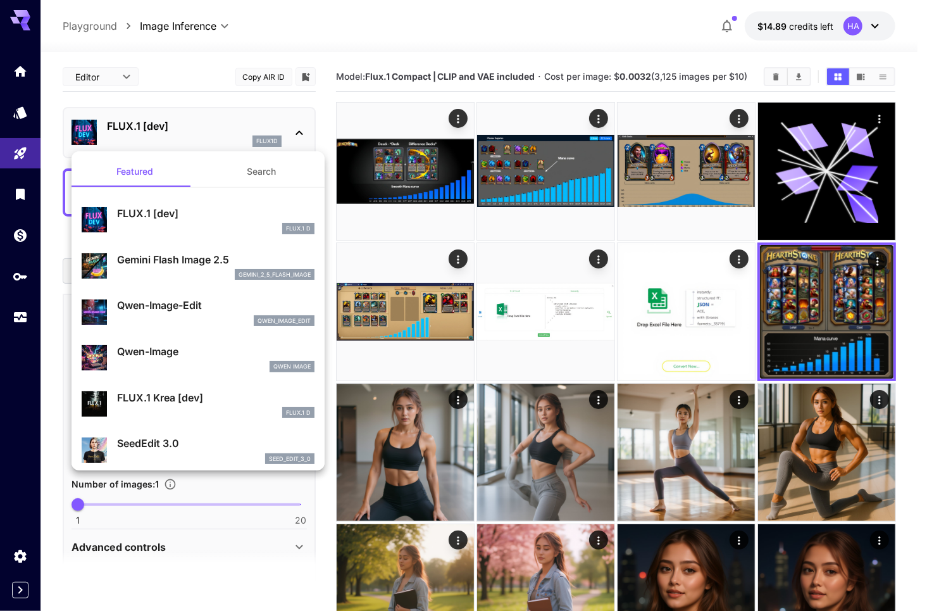
click at [715, 176] on div at bounding box center [463, 305] width 927 height 611
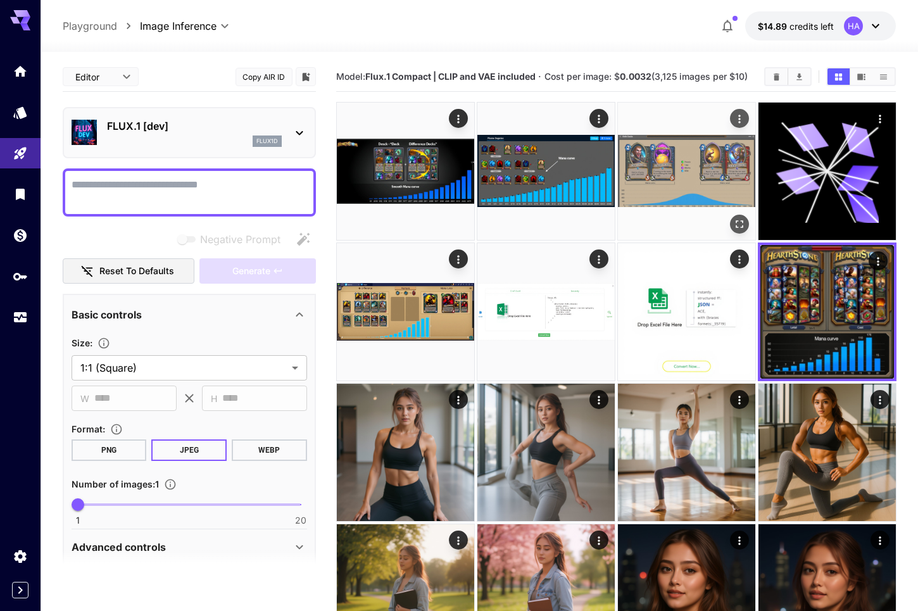
click at [666, 180] on img at bounding box center [686, 171] width 137 height 137
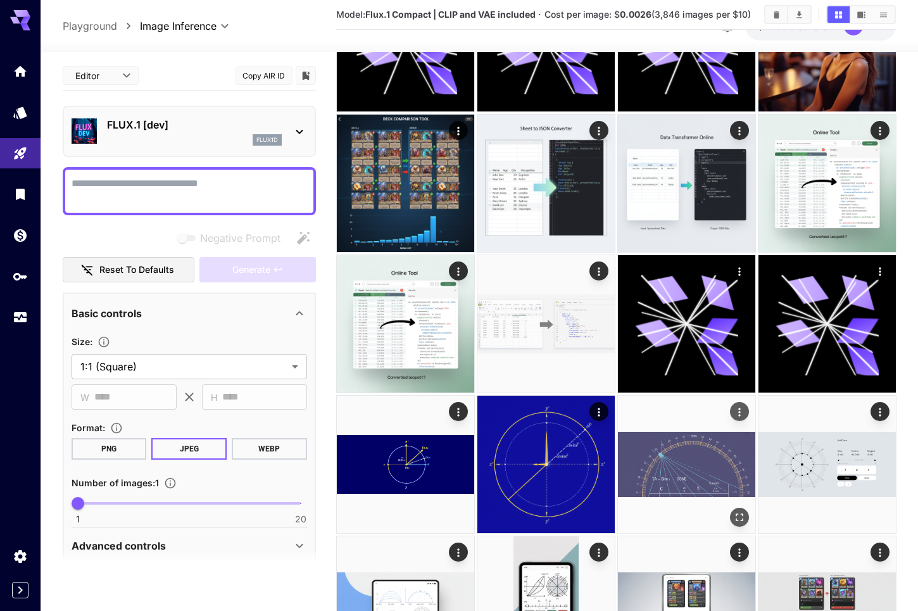
scroll to position [696, 0]
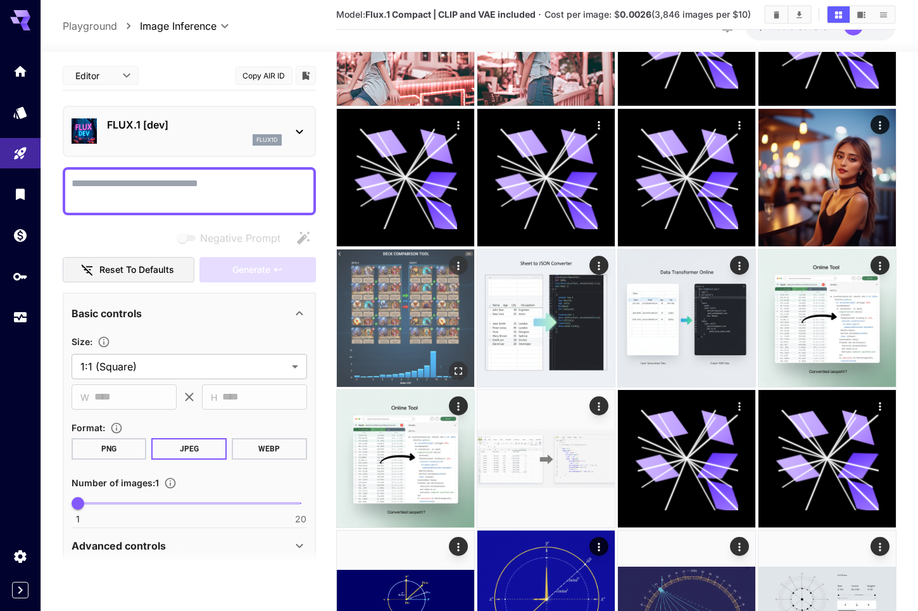
click at [424, 317] on img at bounding box center [405, 317] width 137 height 137
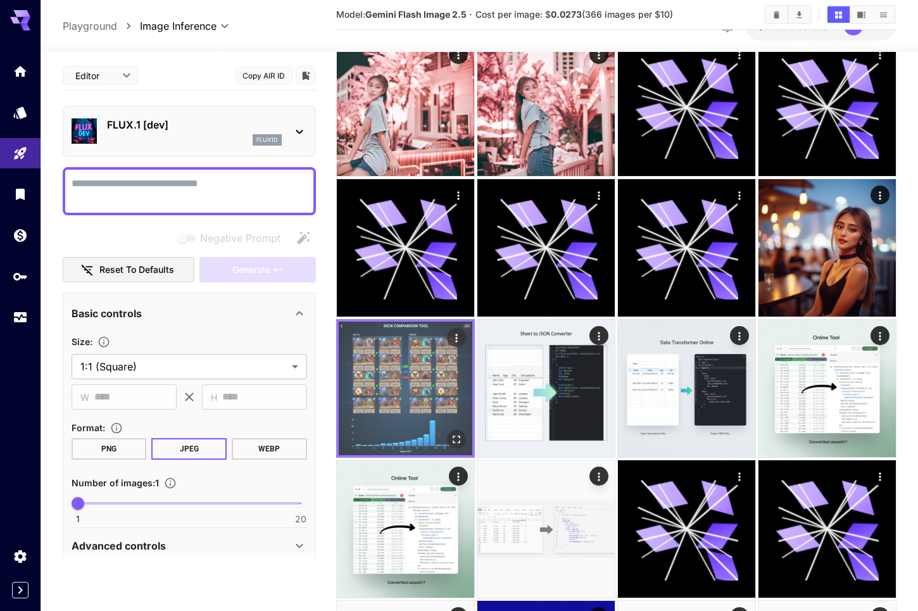
scroll to position [633, 0]
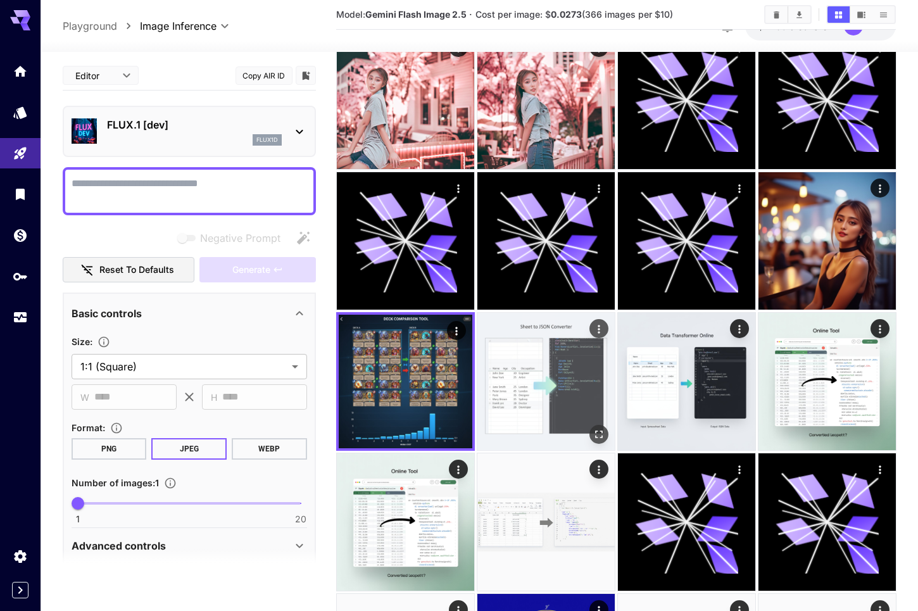
click at [548, 382] on img at bounding box center [545, 381] width 137 height 137
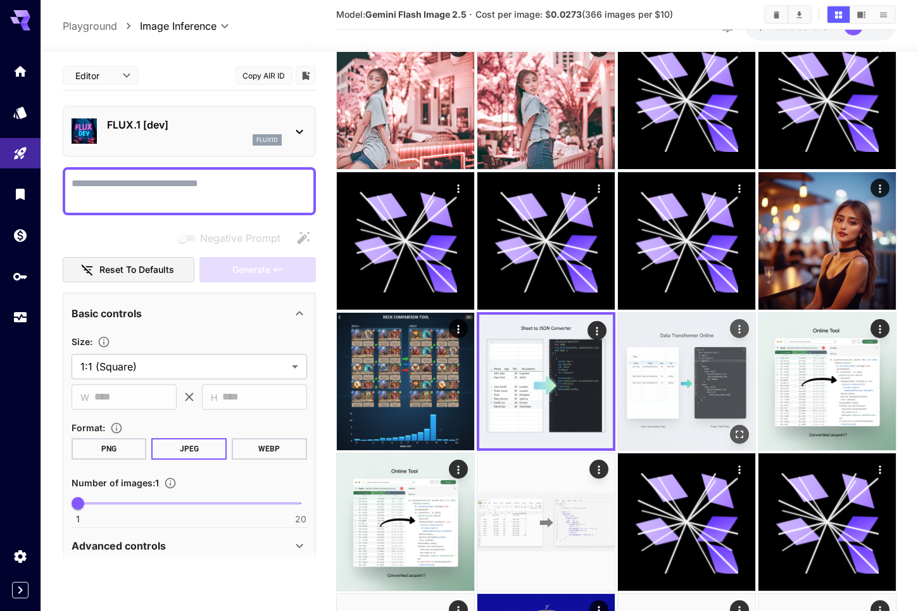
click at [696, 382] on img at bounding box center [686, 381] width 137 height 137
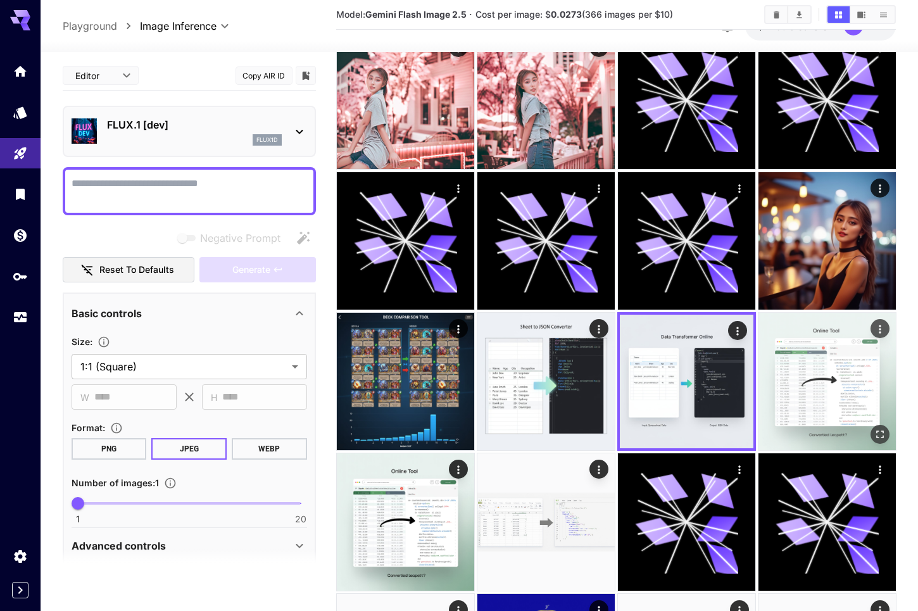
click at [800, 386] on img at bounding box center [826, 381] width 137 height 137
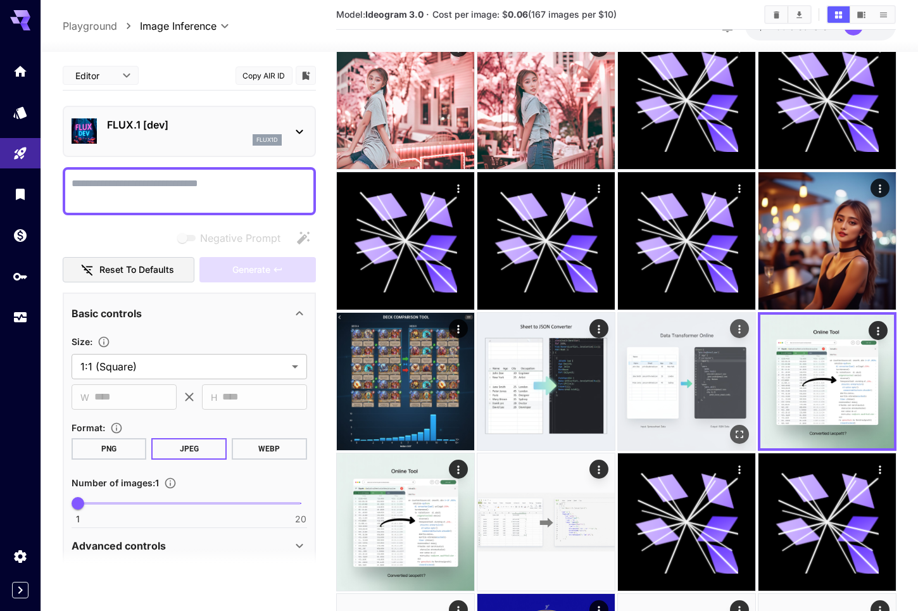
click at [703, 388] on img at bounding box center [686, 381] width 137 height 137
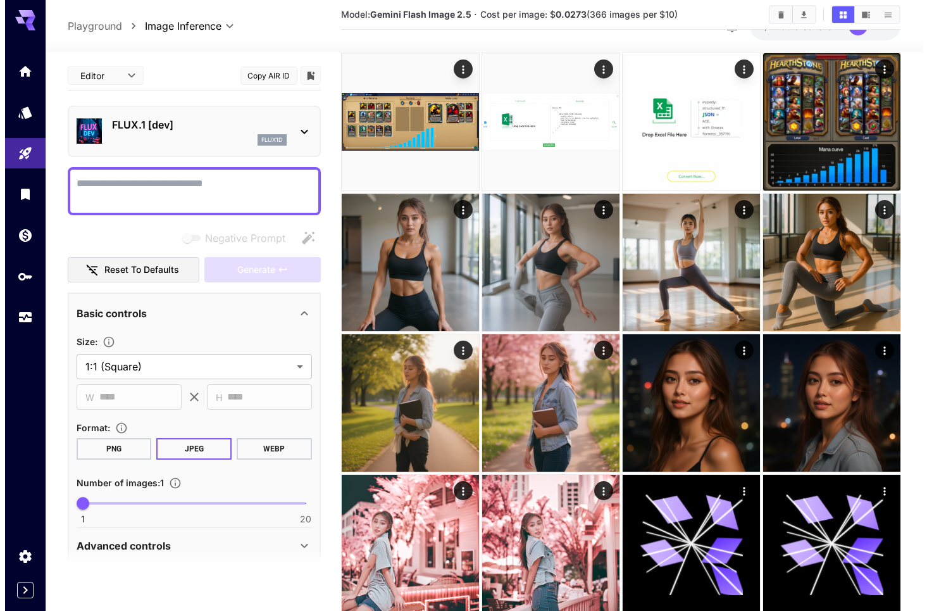
scroll to position [0, 0]
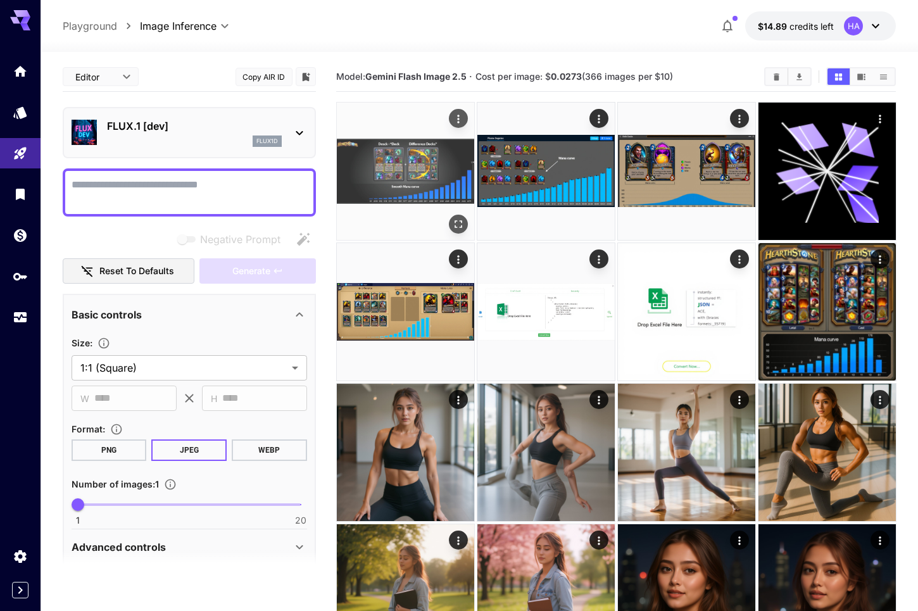
click at [408, 189] on img at bounding box center [405, 171] width 137 height 137
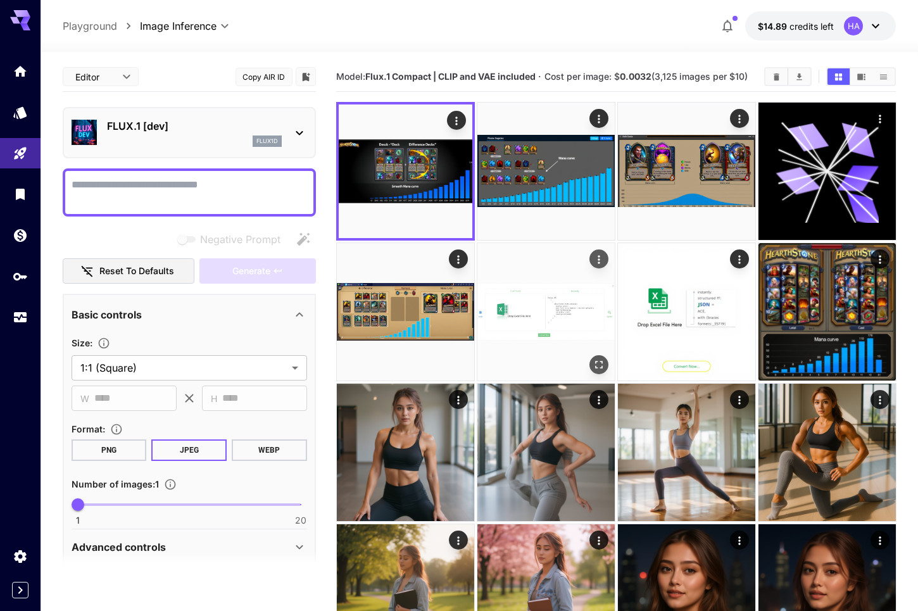
click at [531, 296] on img at bounding box center [545, 311] width 137 height 137
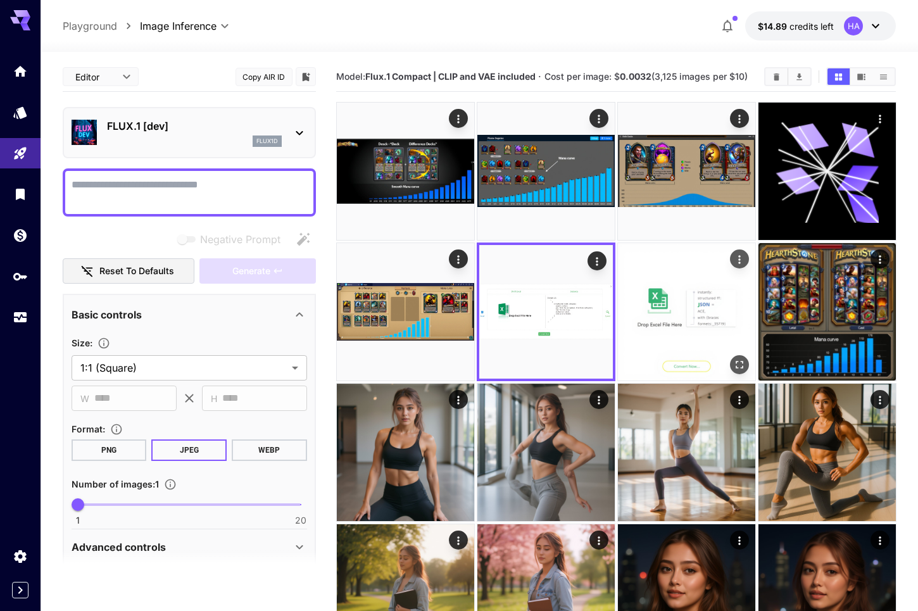
click at [677, 308] on img at bounding box center [686, 311] width 137 height 137
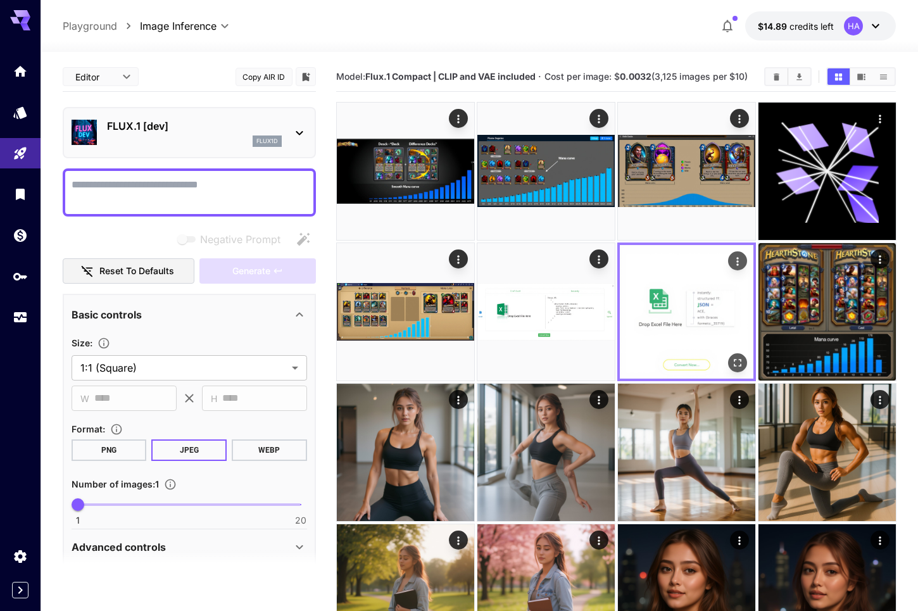
drag, startPoint x: 677, startPoint y: 308, endPoint x: 686, endPoint y: 291, distance: 19.5
click at [686, 291] on img at bounding box center [687, 312] width 134 height 134
click at [732, 261] on icon "Actions" at bounding box center [737, 261] width 13 height 13
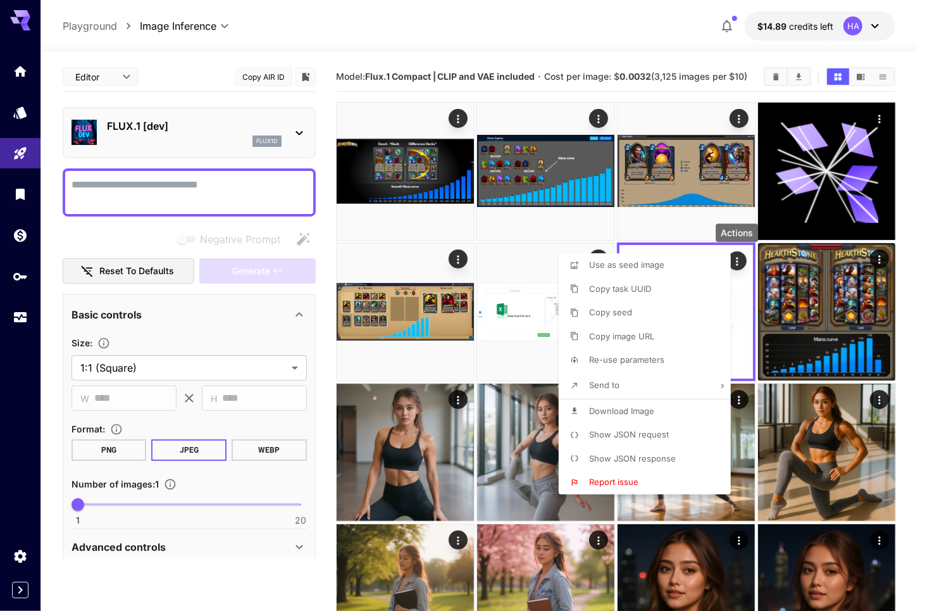
click at [632, 358] on span "Re-use parameters" at bounding box center [626, 360] width 75 height 10
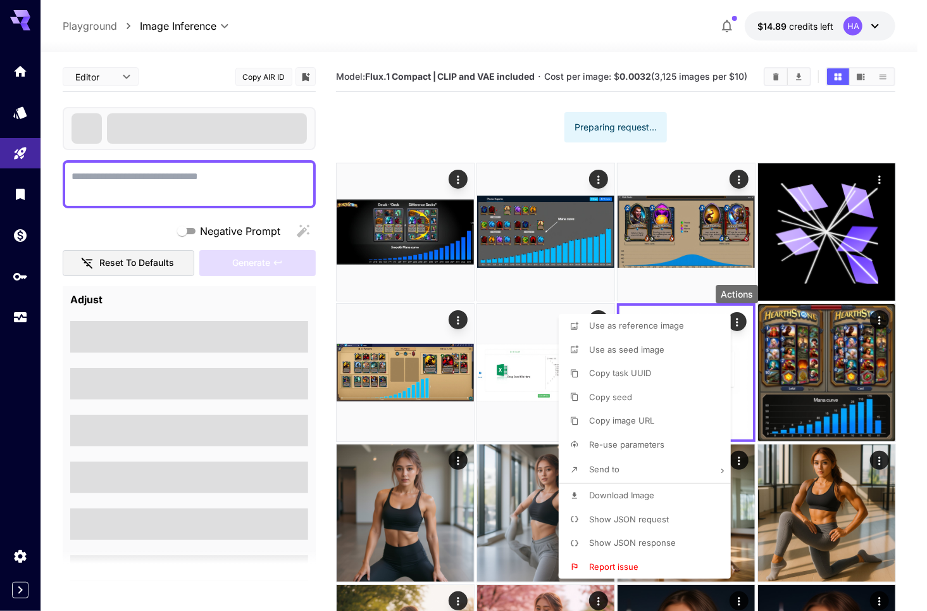
type textarea "**********"
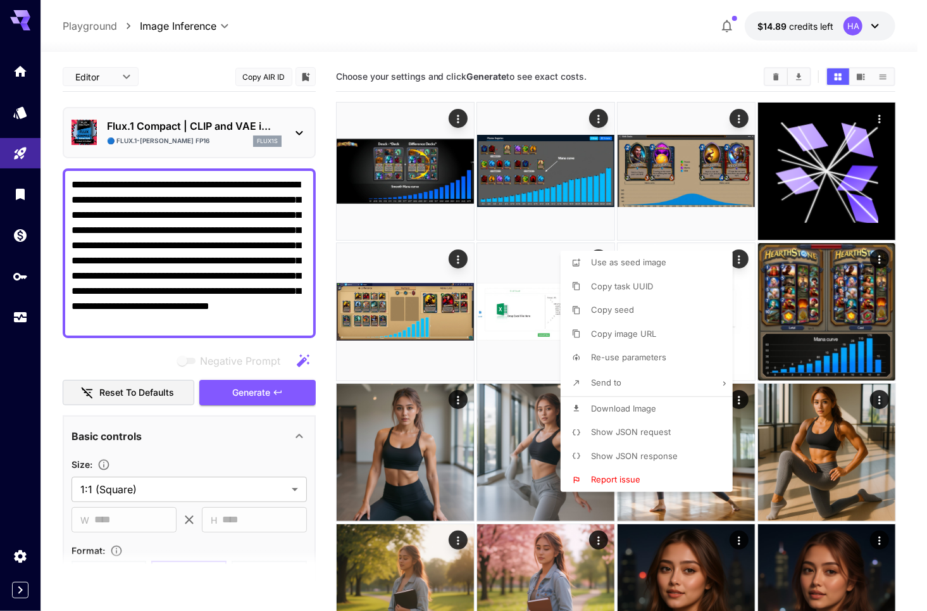
click at [301, 134] on div at bounding box center [463, 305] width 927 height 611
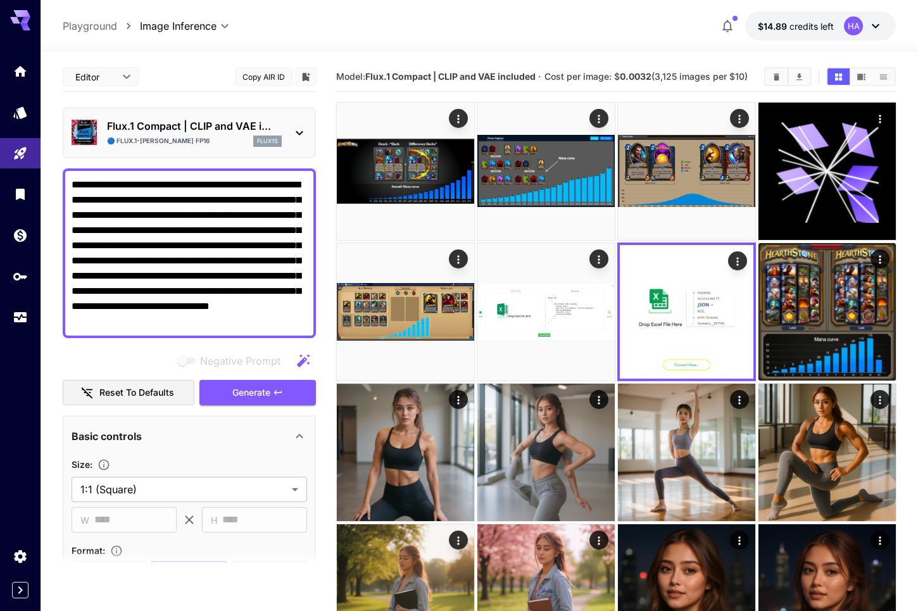
click at [294, 131] on icon at bounding box center [299, 132] width 15 height 15
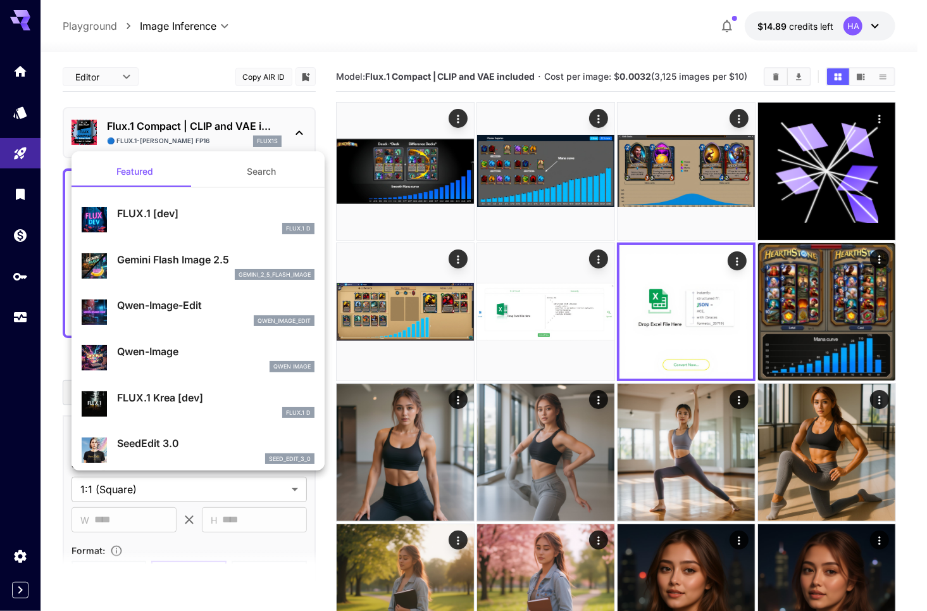
click at [254, 166] on button "Search" at bounding box center [261, 171] width 127 height 30
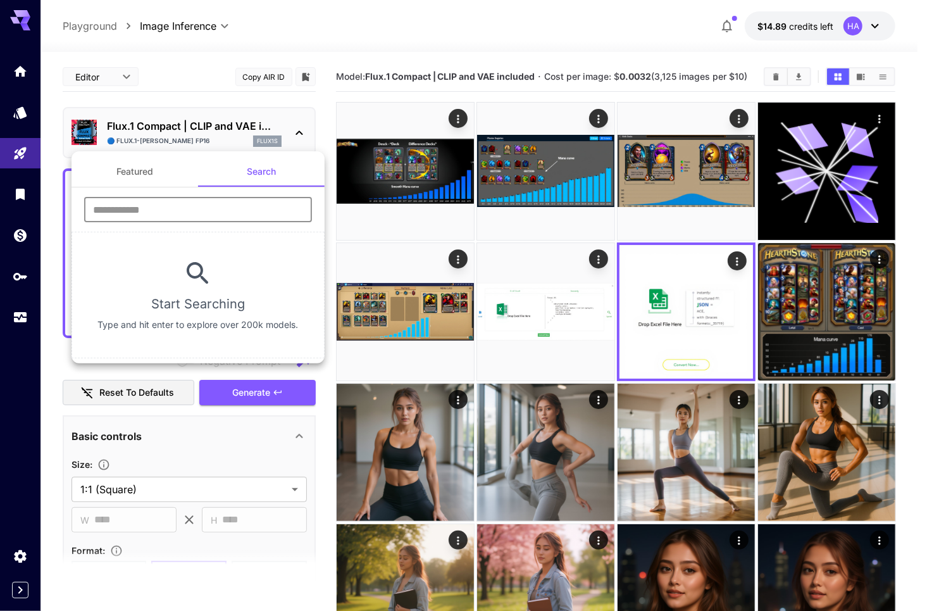
click at [234, 198] on input "text" at bounding box center [198, 209] width 228 height 25
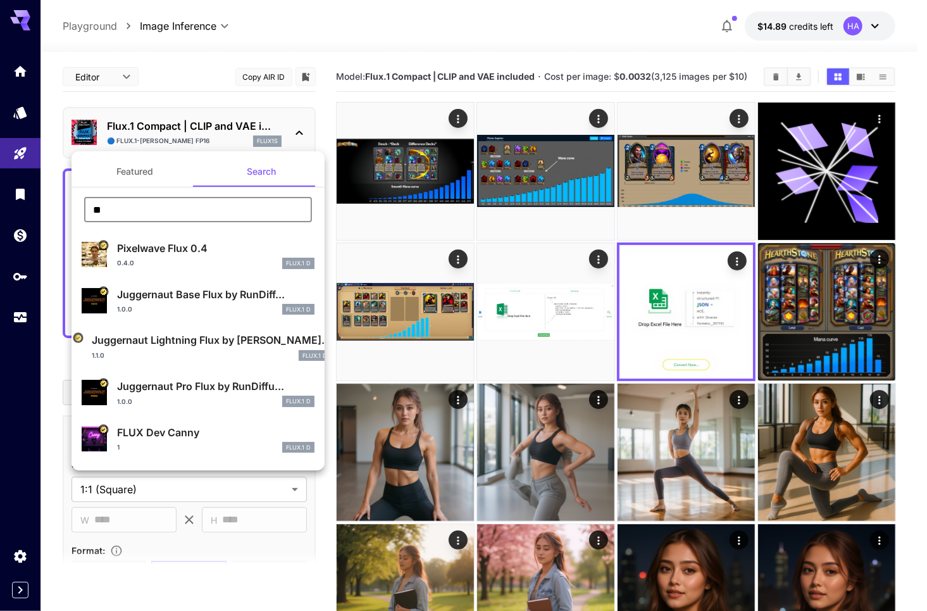
type input "*"
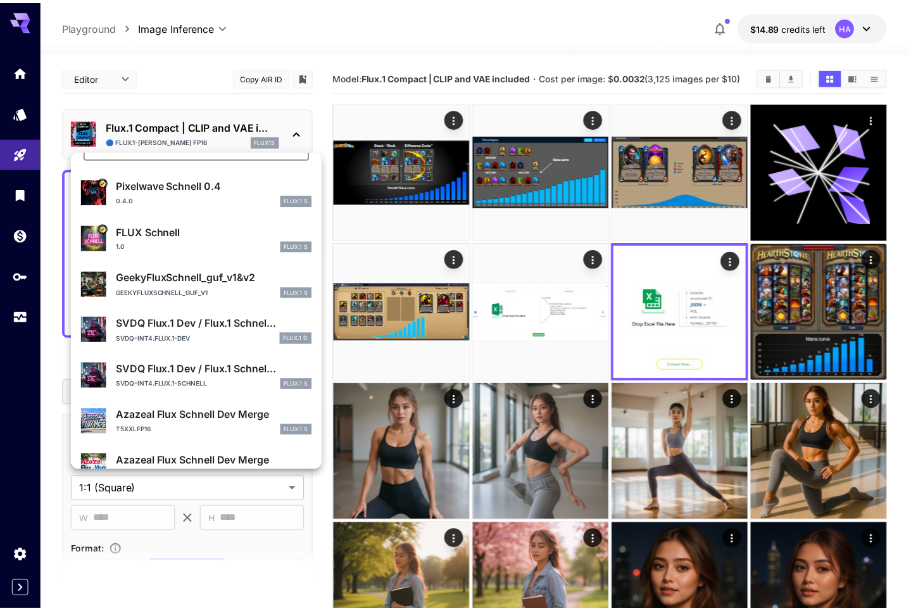
scroll to position [88, 0]
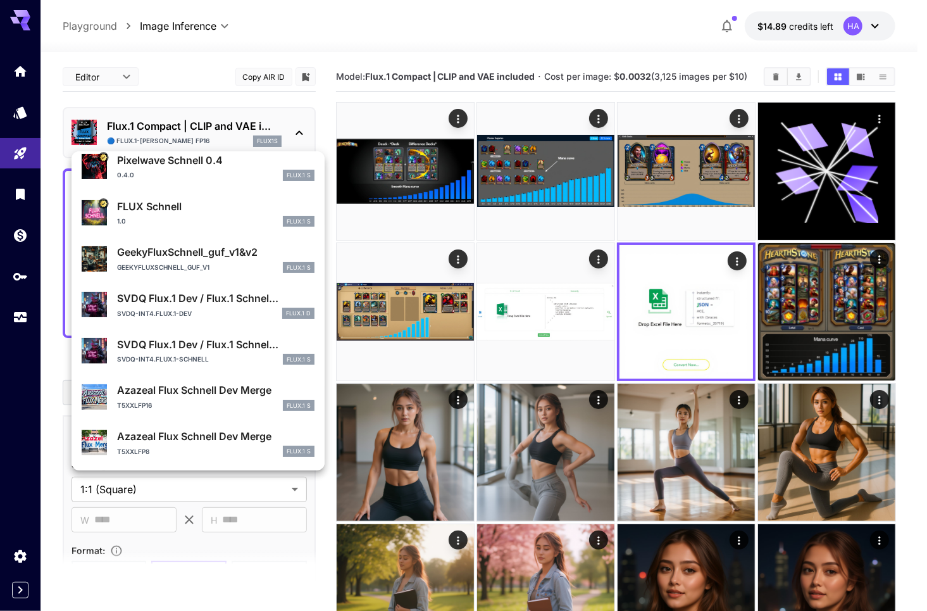
type input "*******"
click at [190, 60] on div at bounding box center [463, 305] width 927 height 611
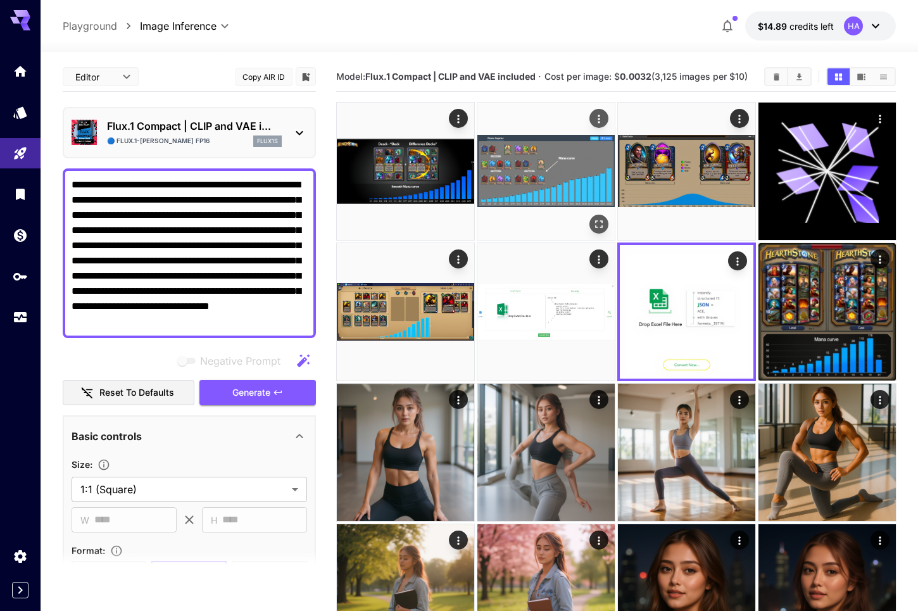
click at [555, 175] on img at bounding box center [545, 171] width 137 height 137
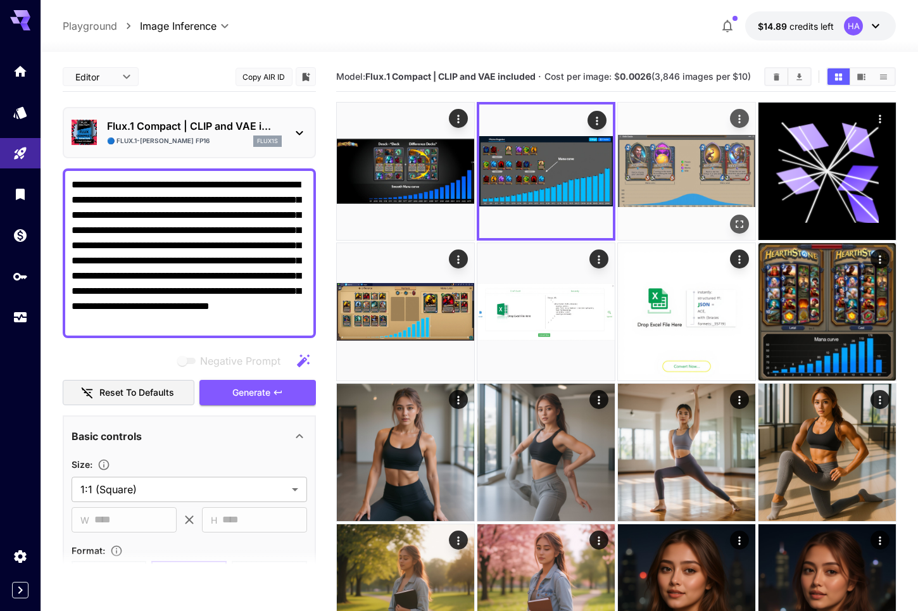
click at [726, 202] on img at bounding box center [686, 171] width 137 height 137
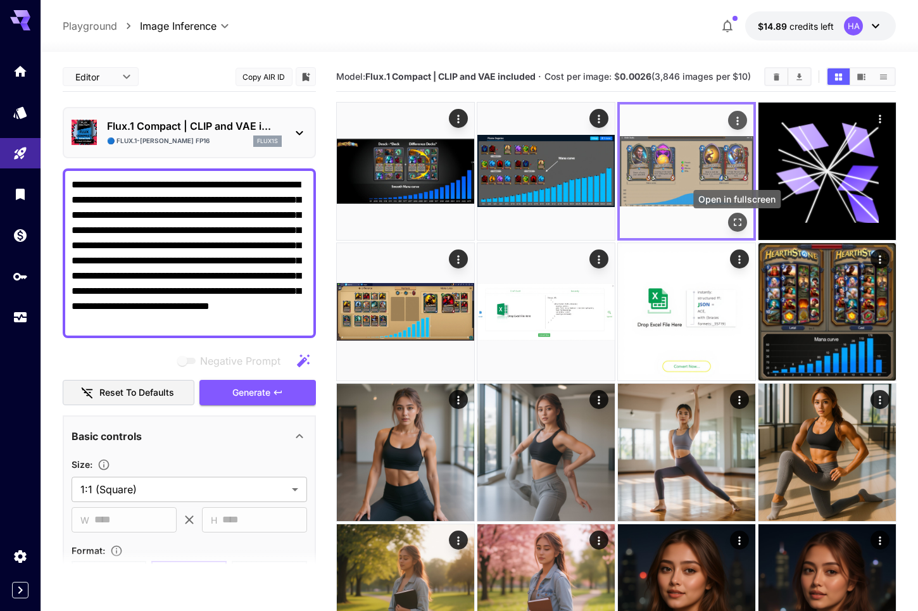
click at [739, 222] on icon "Open in fullscreen" at bounding box center [737, 222] width 13 height 13
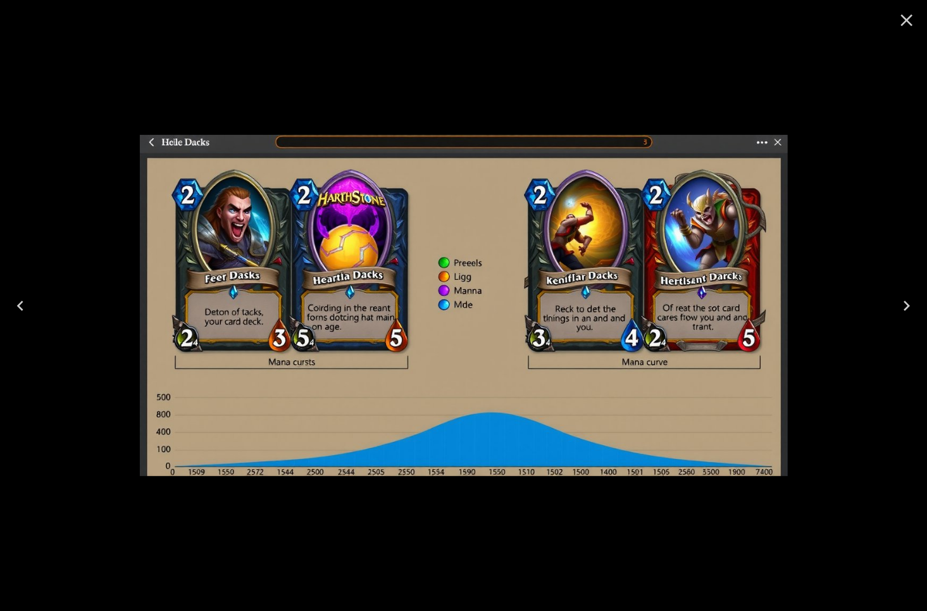
click at [843, 237] on div at bounding box center [463, 305] width 927 height 611
click at [912, 18] on icon "Close" at bounding box center [907, 20] width 20 height 20
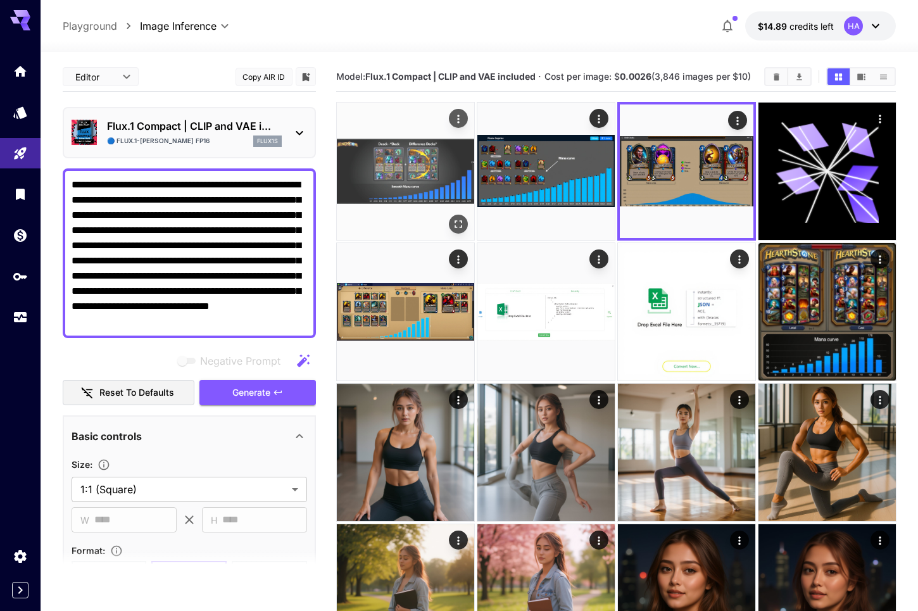
click at [415, 163] on img at bounding box center [405, 171] width 137 height 137
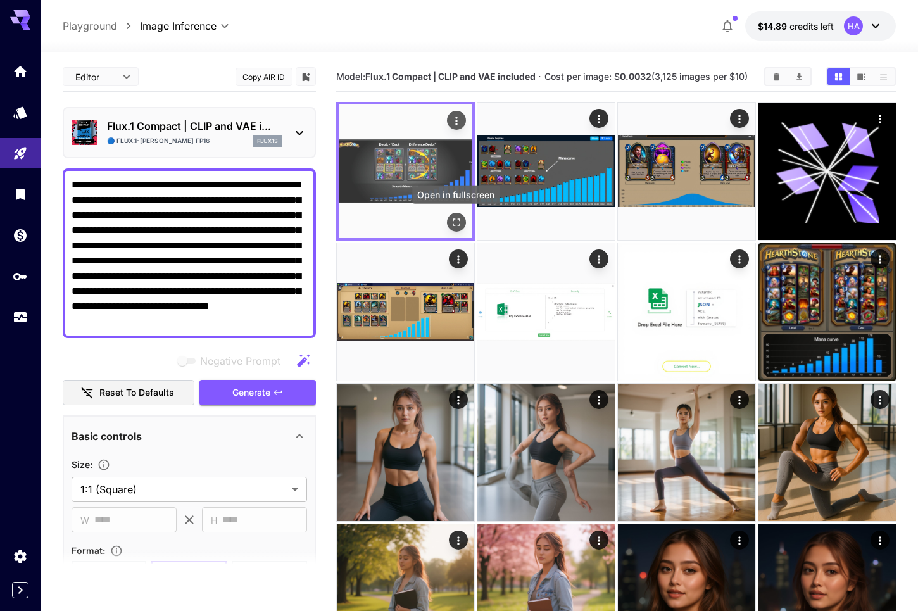
click at [461, 220] on icon "Open in fullscreen" at bounding box center [455, 222] width 13 height 13
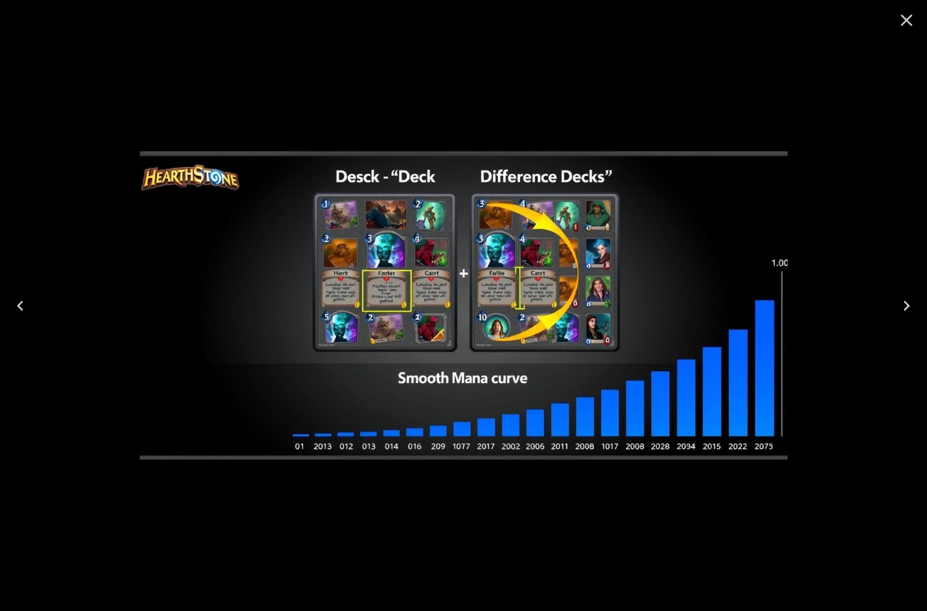
click at [841, 98] on div at bounding box center [463, 305] width 927 height 611
click at [905, 21] on icon "Close" at bounding box center [907, 21] width 12 height 12
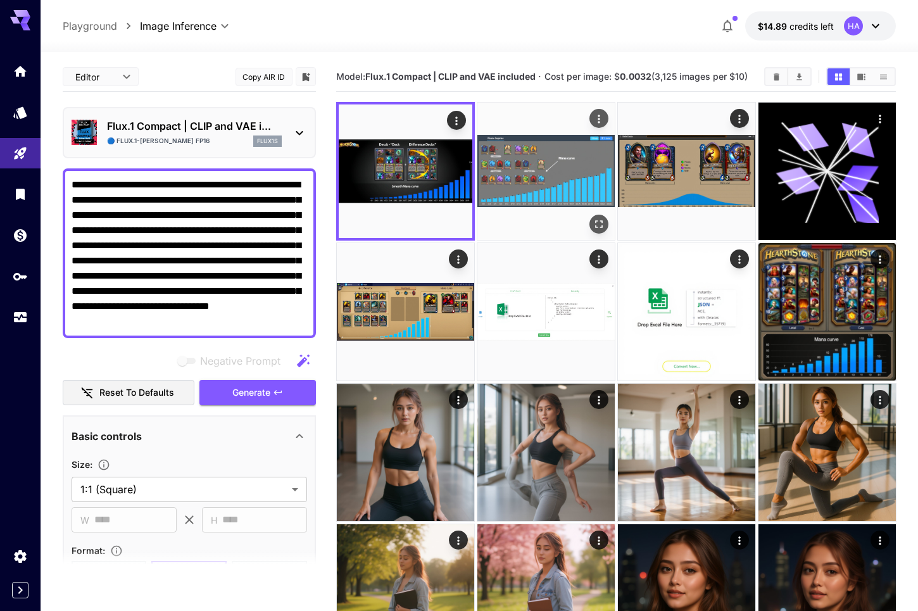
click at [576, 163] on img at bounding box center [545, 171] width 137 height 137
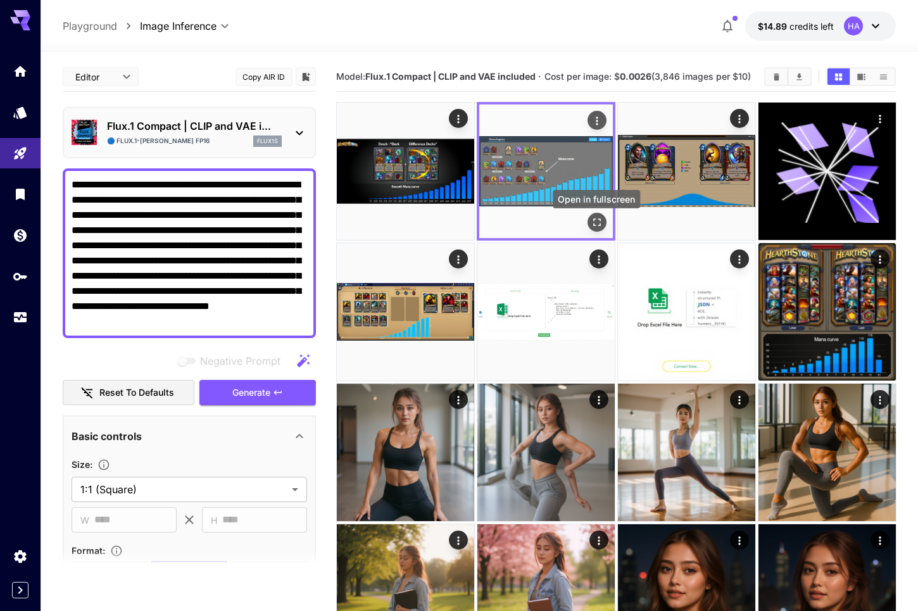
click at [601, 223] on icon "Open in fullscreen" at bounding box center [596, 222] width 13 height 13
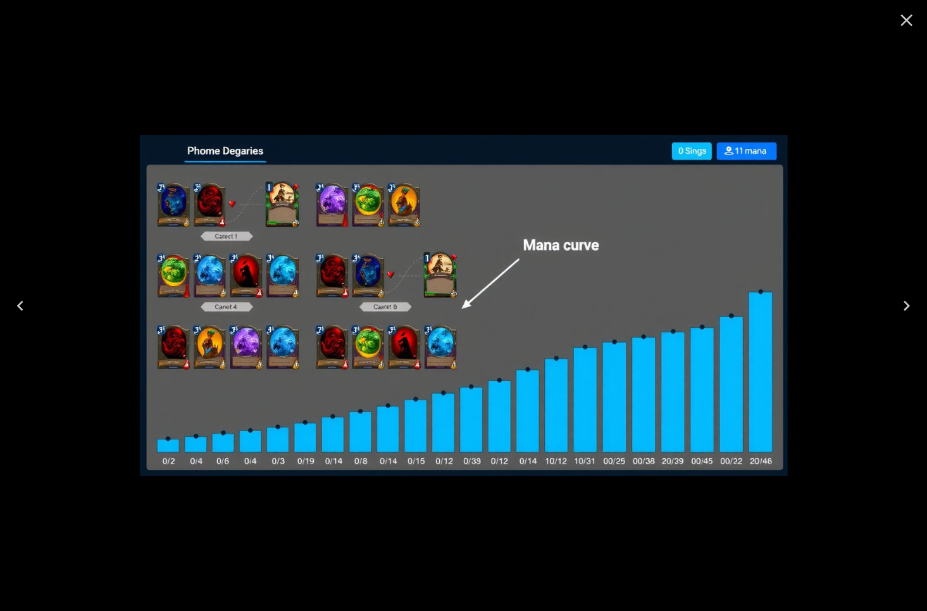
click at [905, 13] on icon "Close" at bounding box center [907, 20] width 20 height 20
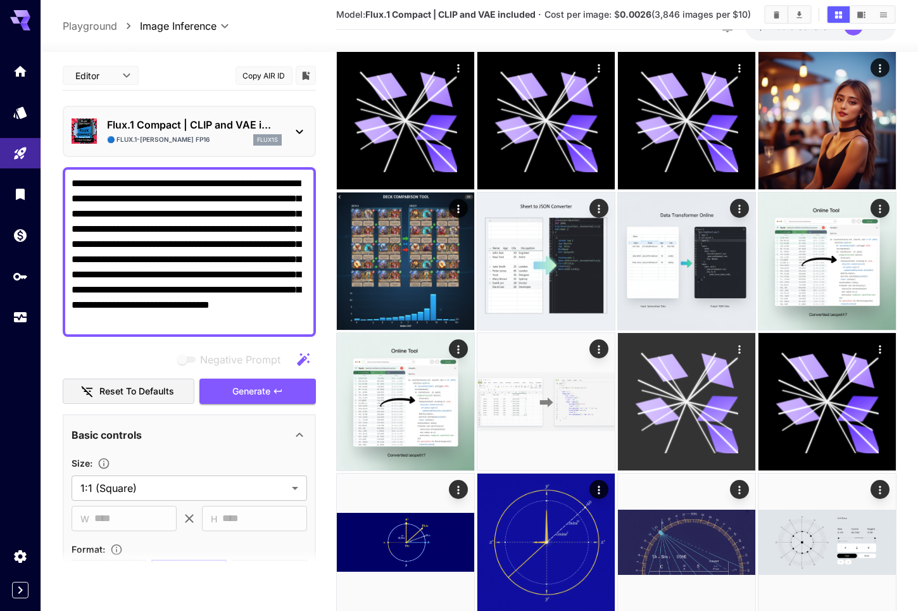
scroll to position [886, 0]
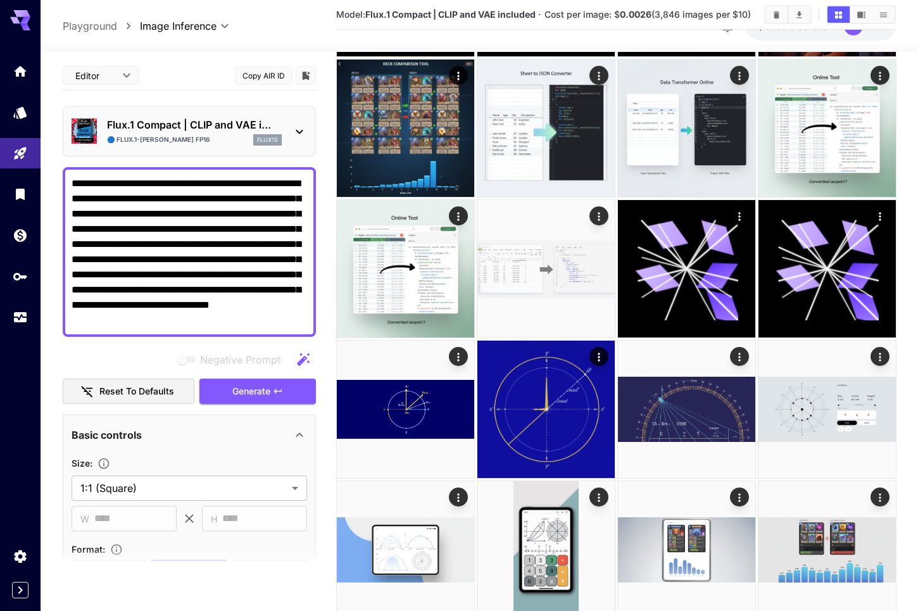
drag, startPoint x: 300, startPoint y: 324, endPoint x: -49, endPoint y: 102, distance: 413.6
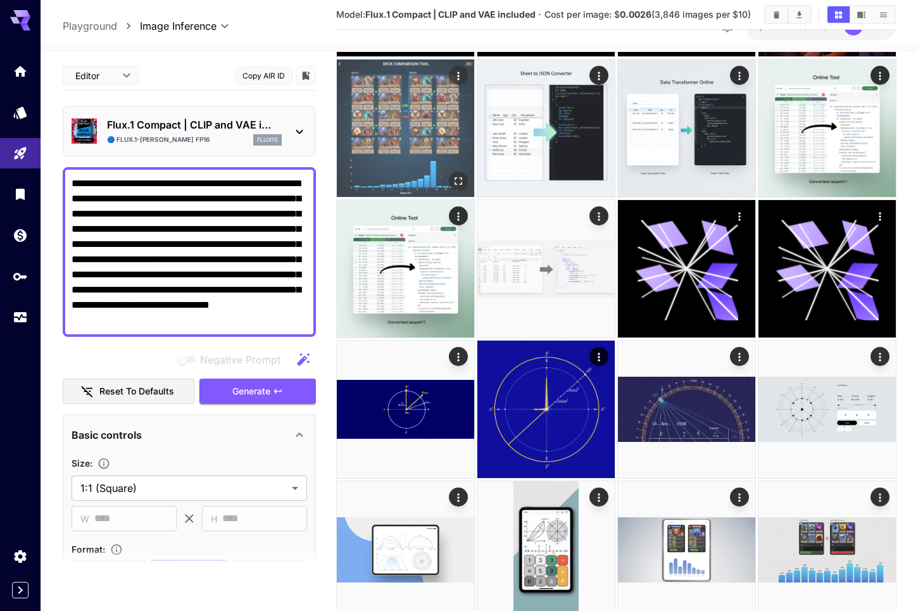
paste textarea
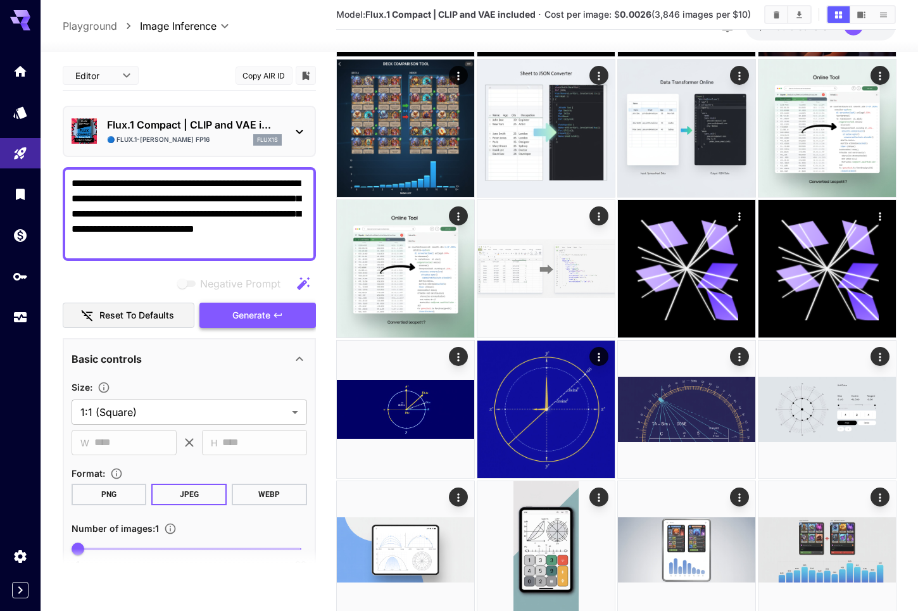
type textarea "**********"
click at [264, 317] on span "Generate" at bounding box center [251, 316] width 38 height 16
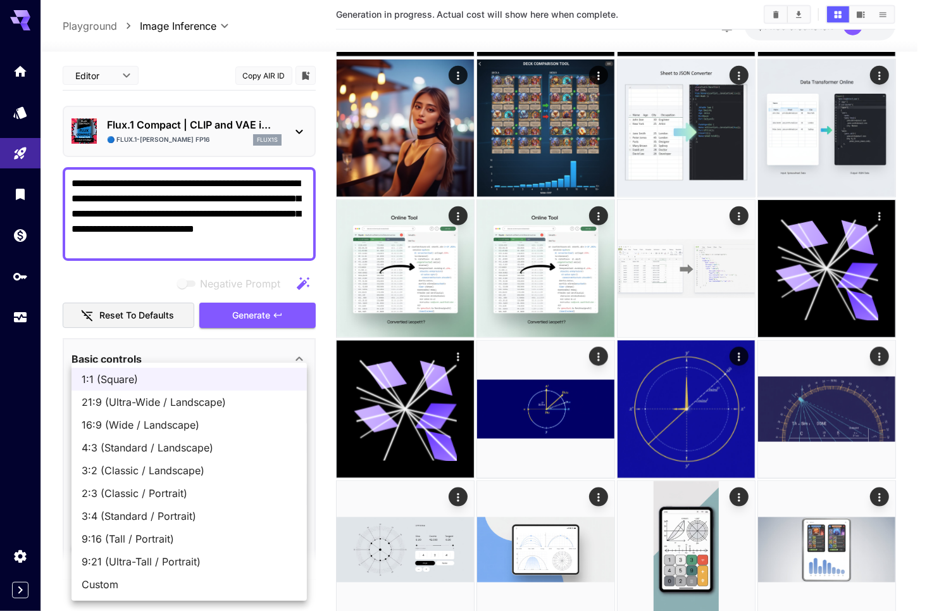
click at [156, 283] on div at bounding box center [463, 305] width 927 height 611
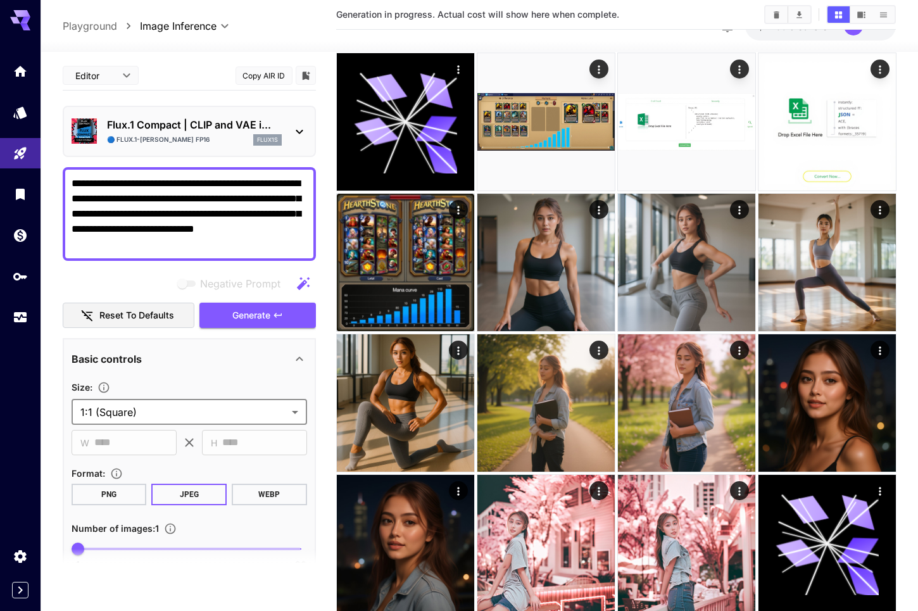
scroll to position [0, 0]
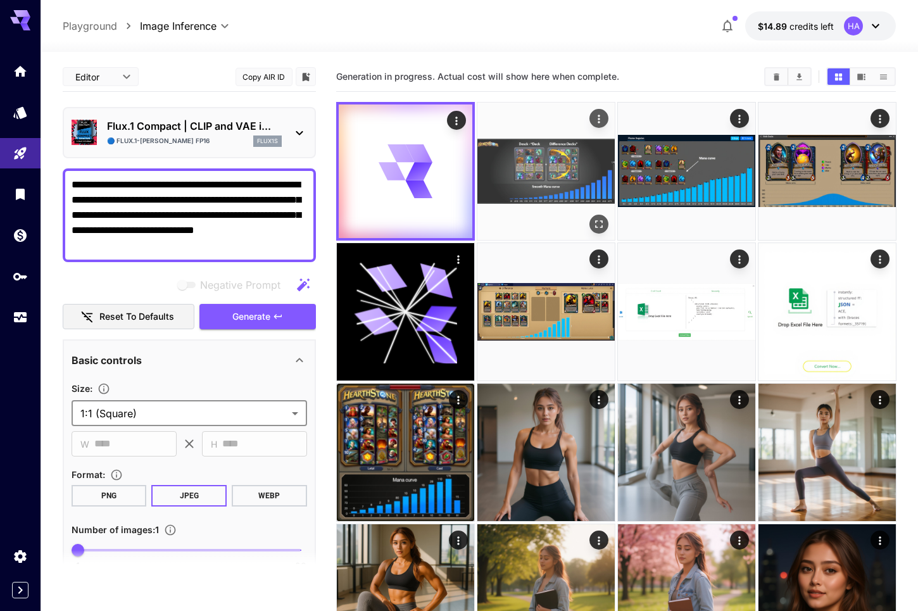
click at [543, 169] on img at bounding box center [545, 171] width 137 height 137
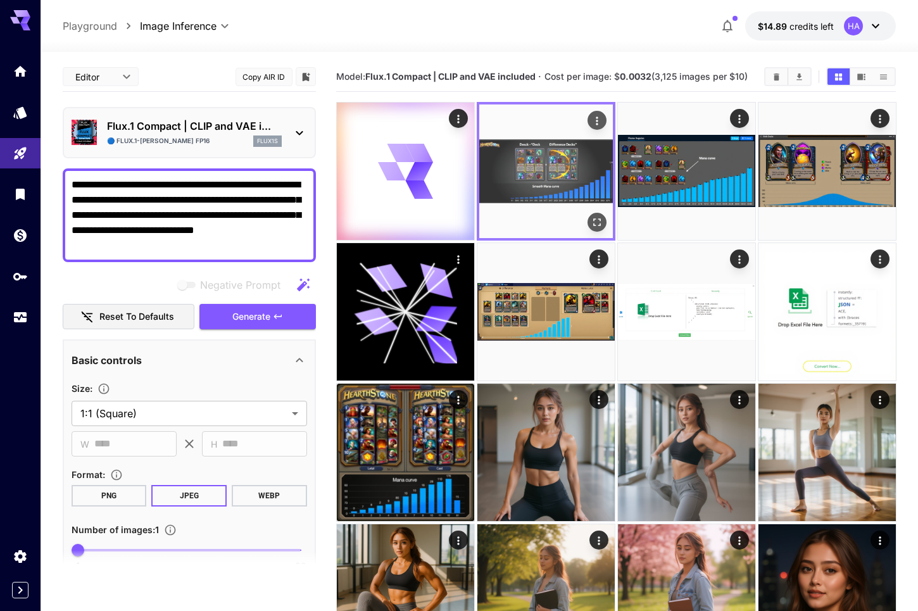
drag, startPoint x: 542, startPoint y: 169, endPoint x: 594, endPoint y: 122, distance: 70.4
click at [594, 122] on icon "Actions" at bounding box center [596, 121] width 13 height 13
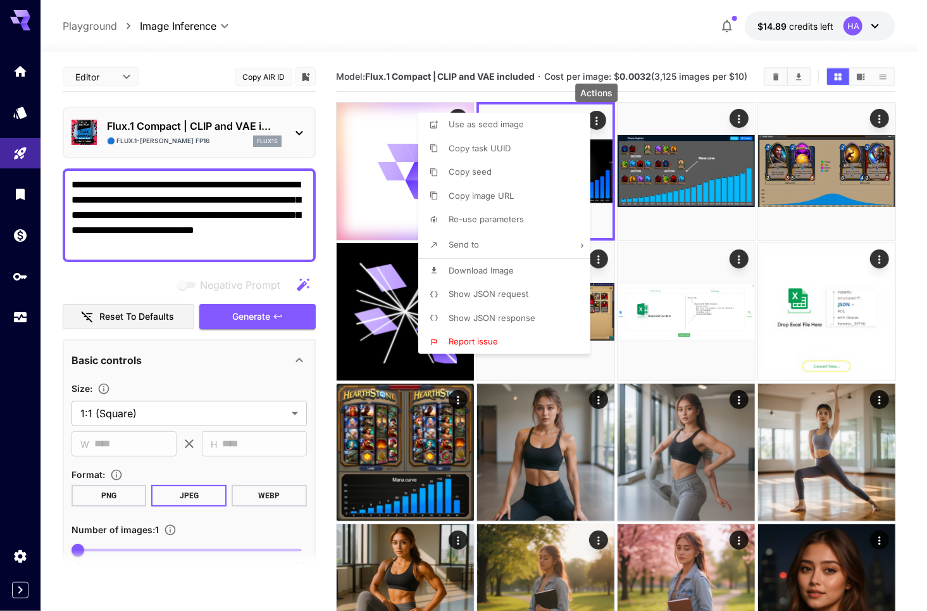
click at [494, 220] on span "Re-use parameters" at bounding box center [486, 219] width 75 height 10
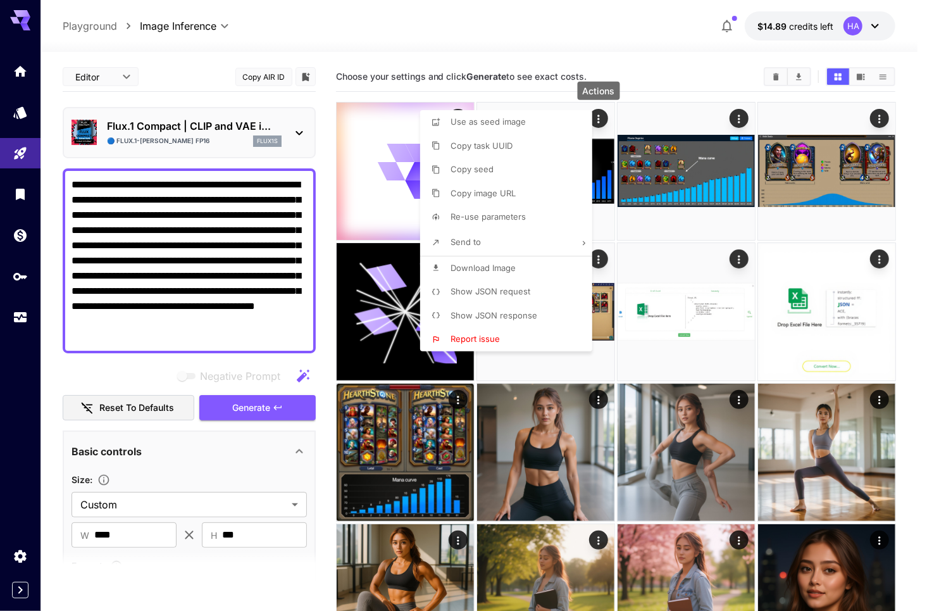
click at [240, 334] on div at bounding box center [463, 305] width 927 height 611
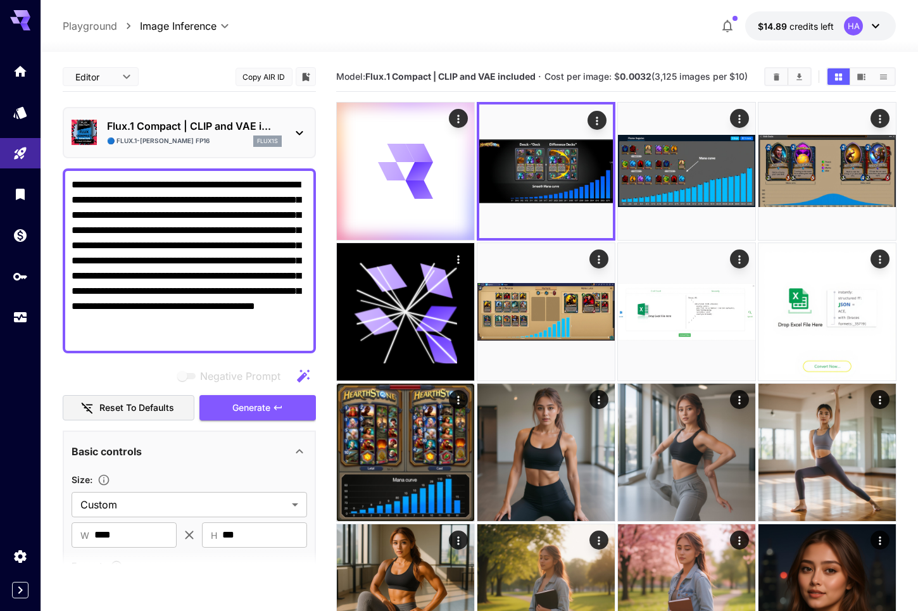
drag, startPoint x: 232, startPoint y: 336, endPoint x: -20, endPoint y: 110, distance: 338.9
paste textarea
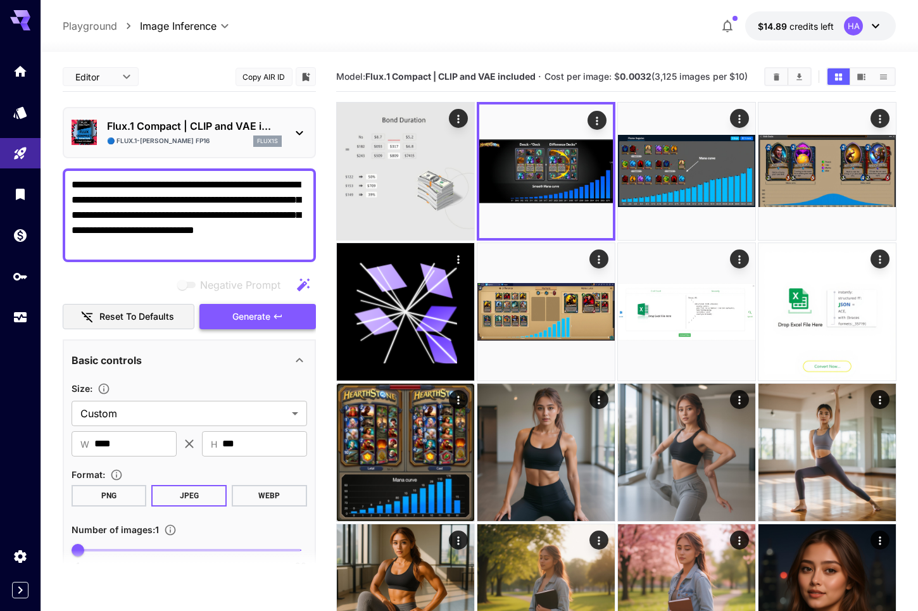
type textarea "**********"
click at [271, 316] on button "Generate" at bounding box center [257, 317] width 116 height 26
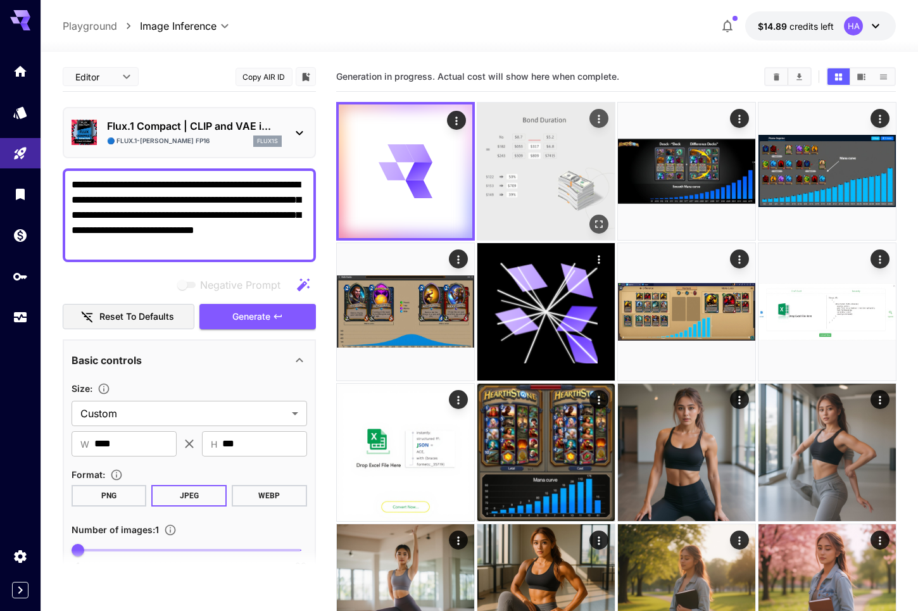
click at [541, 170] on img at bounding box center [545, 171] width 137 height 137
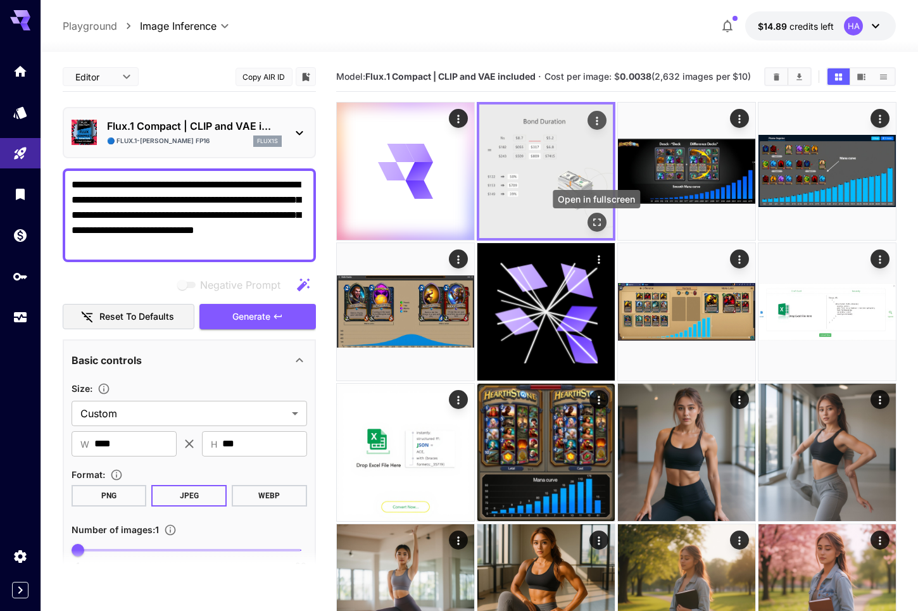
click at [590, 229] on icon "Open in fullscreen" at bounding box center [596, 222] width 13 height 13
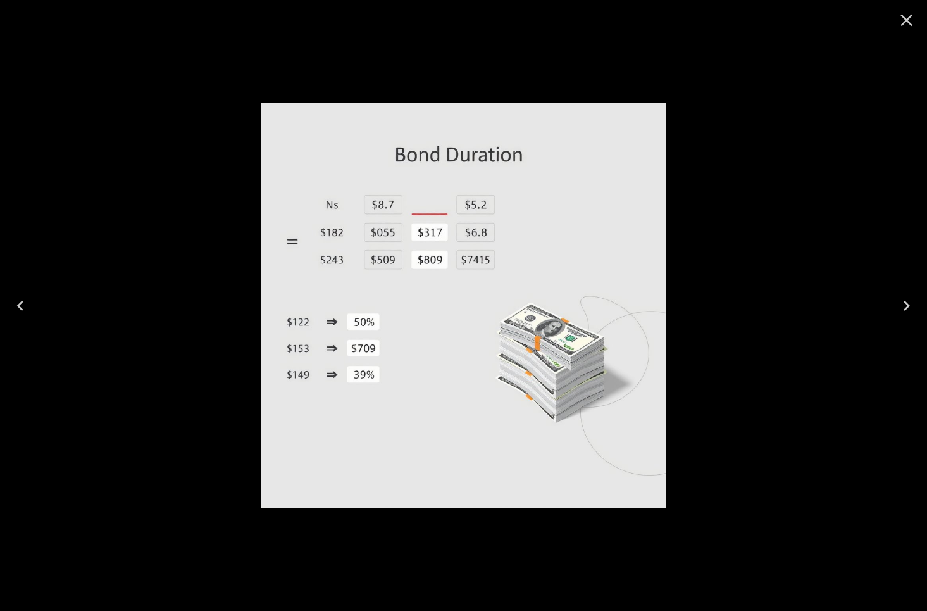
click at [785, 265] on div at bounding box center [463, 305] width 927 height 611
click at [907, 23] on icon "Close" at bounding box center [907, 20] width 20 height 20
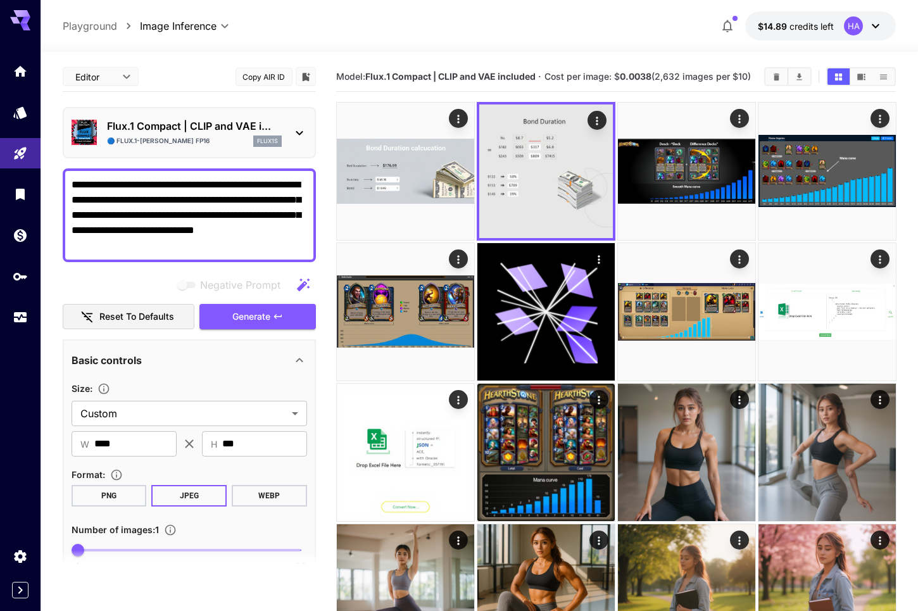
click at [303, 132] on icon at bounding box center [299, 132] width 15 height 15
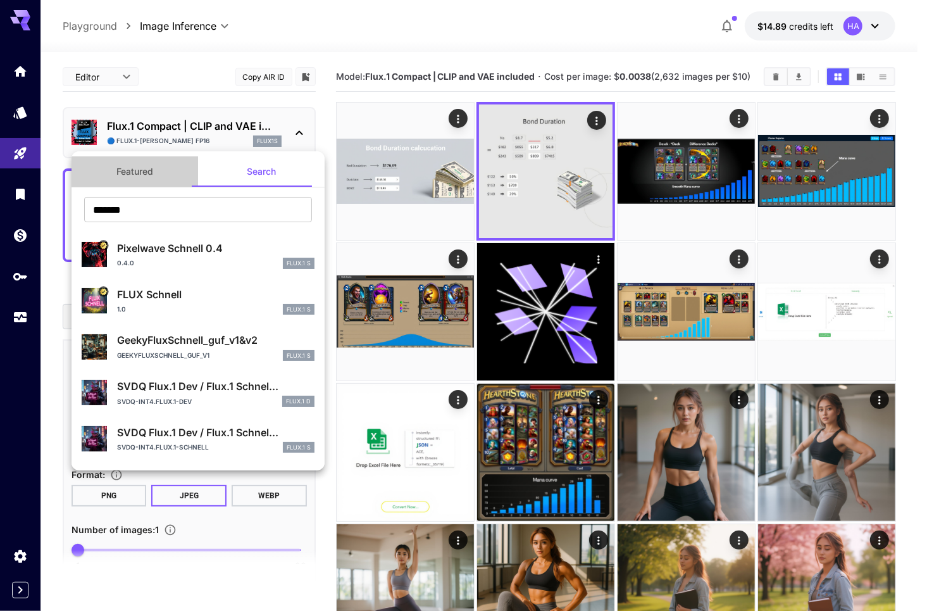
click at [145, 173] on button "Featured" at bounding box center [135, 171] width 127 height 30
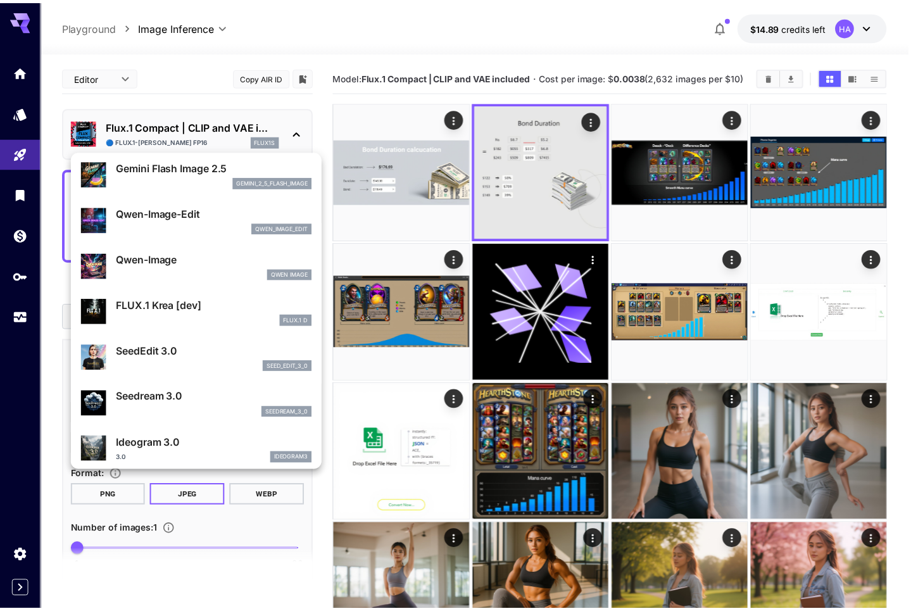
scroll to position [127, 0]
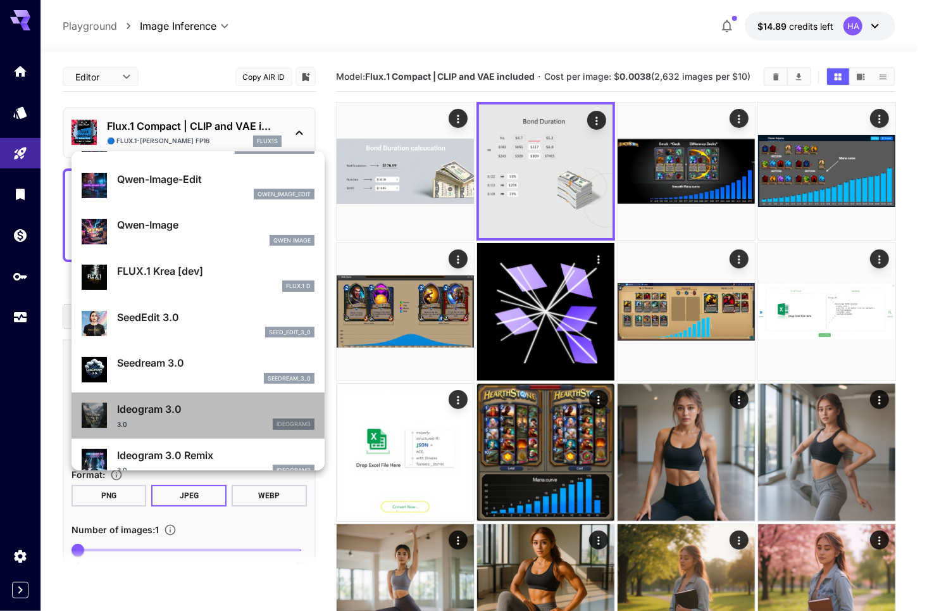
click at [203, 417] on div "Ideogram 3.0 3.0 ideogram3" at bounding box center [216, 415] width 198 height 28
type input "**********"
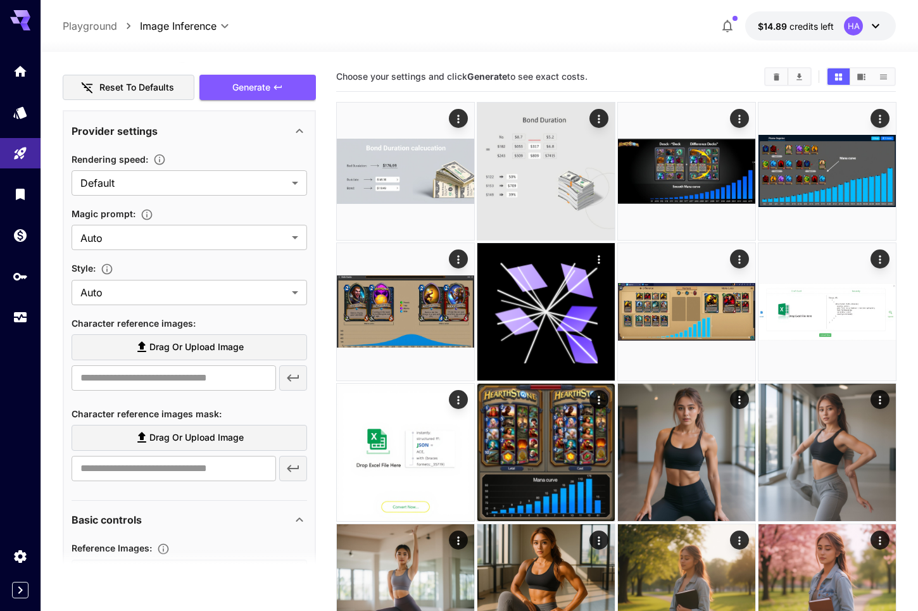
scroll to position [127, 0]
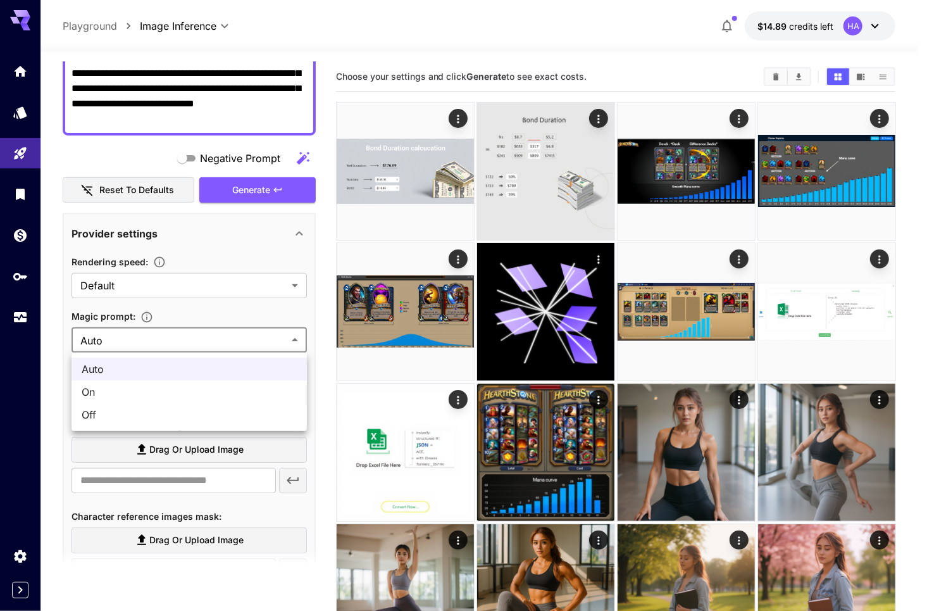
click at [160, 411] on span "Off" at bounding box center [189, 414] width 215 height 15
type input "***"
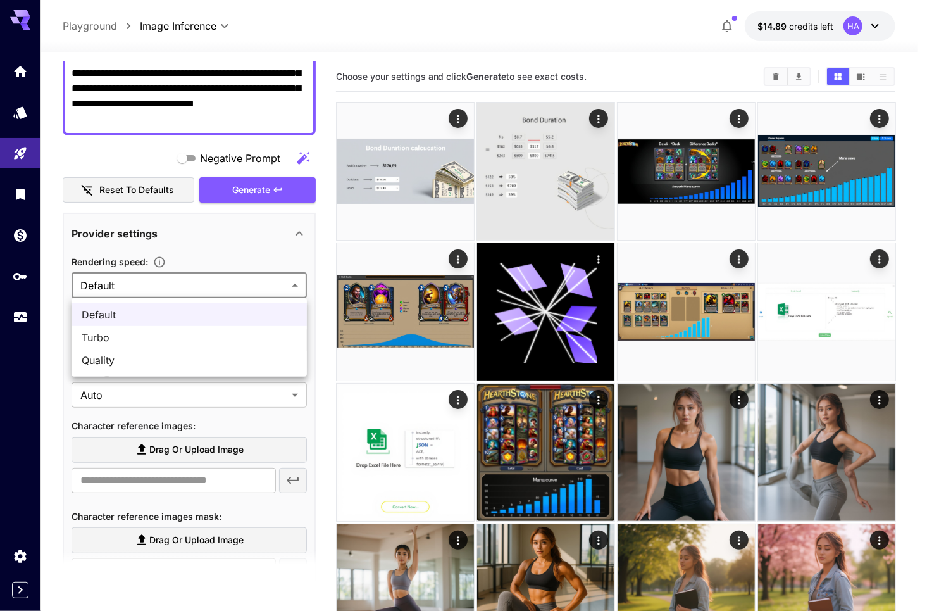
click at [216, 286] on div at bounding box center [463, 305] width 927 height 611
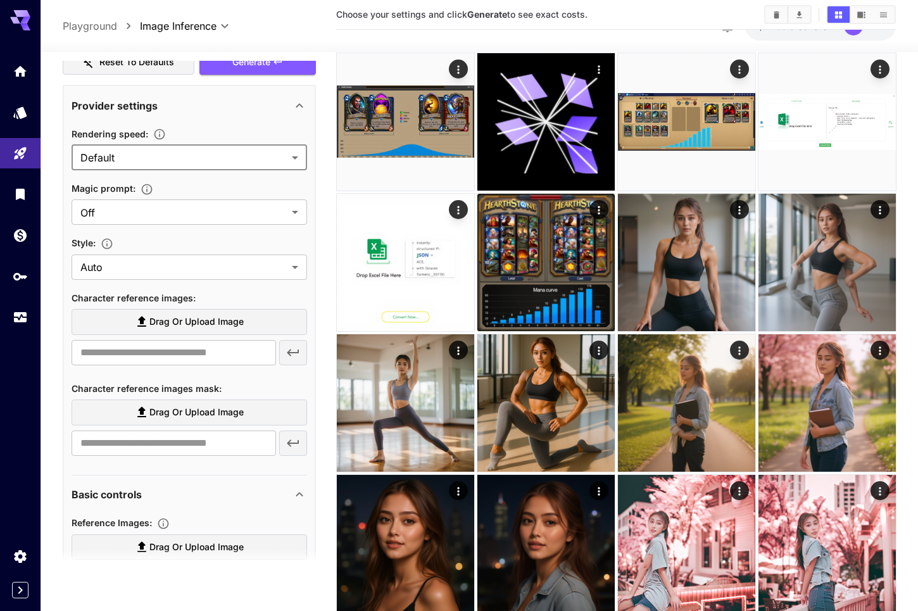
scroll to position [0, 0]
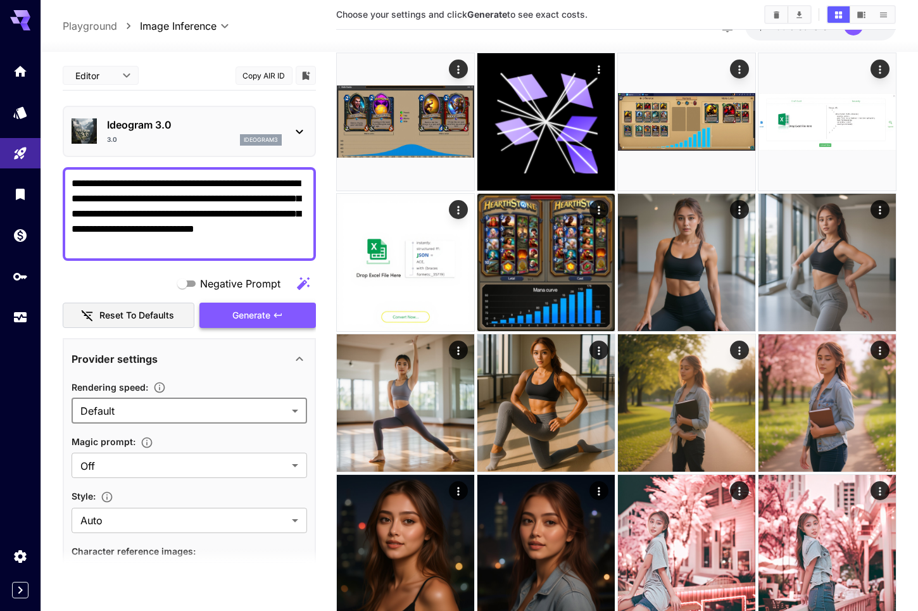
click at [242, 320] on span "Generate" at bounding box center [251, 316] width 38 height 16
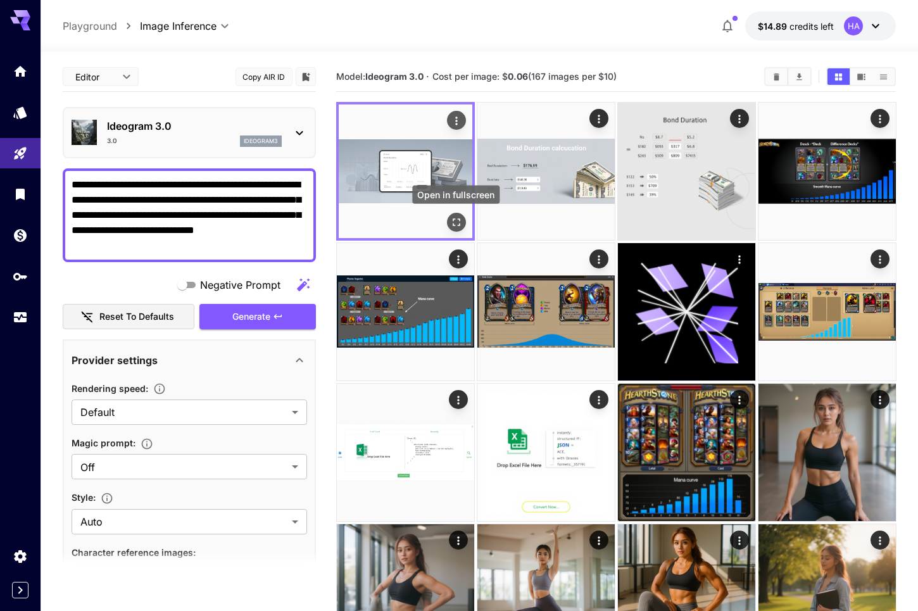
click at [452, 222] on icon "Open in fullscreen" at bounding box center [455, 222] width 13 height 13
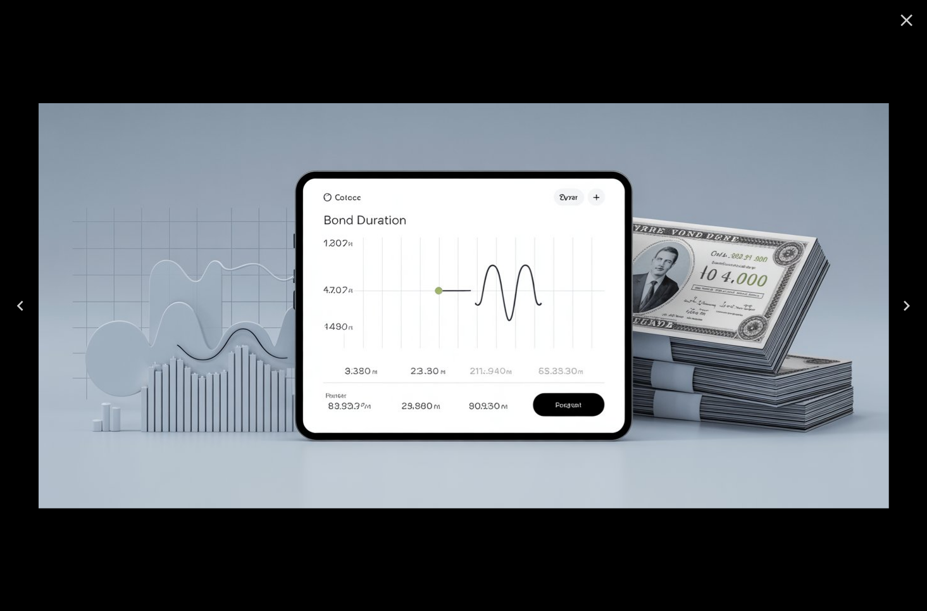
click at [643, 66] on div at bounding box center [463, 305] width 927 height 611
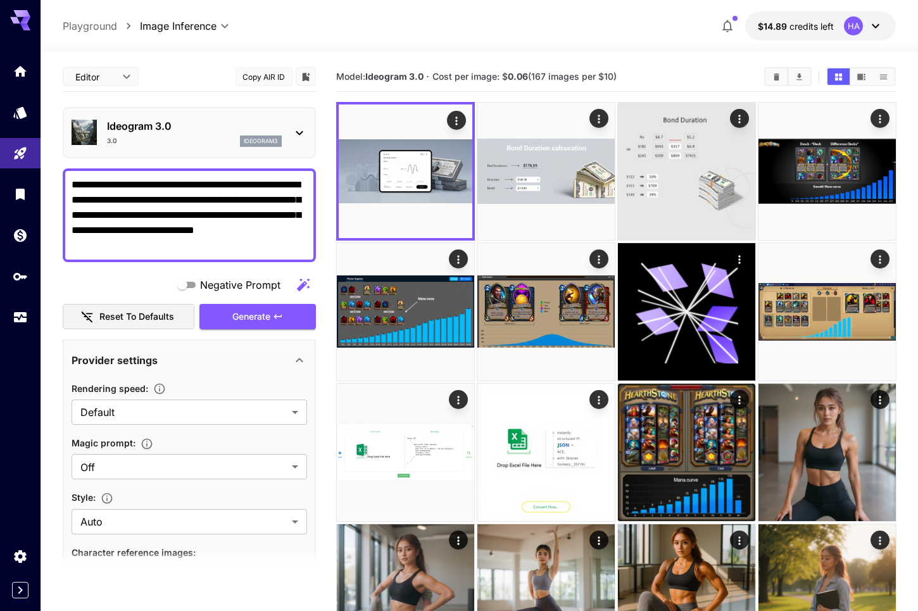
click at [301, 126] on icon at bounding box center [299, 132] width 15 height 15
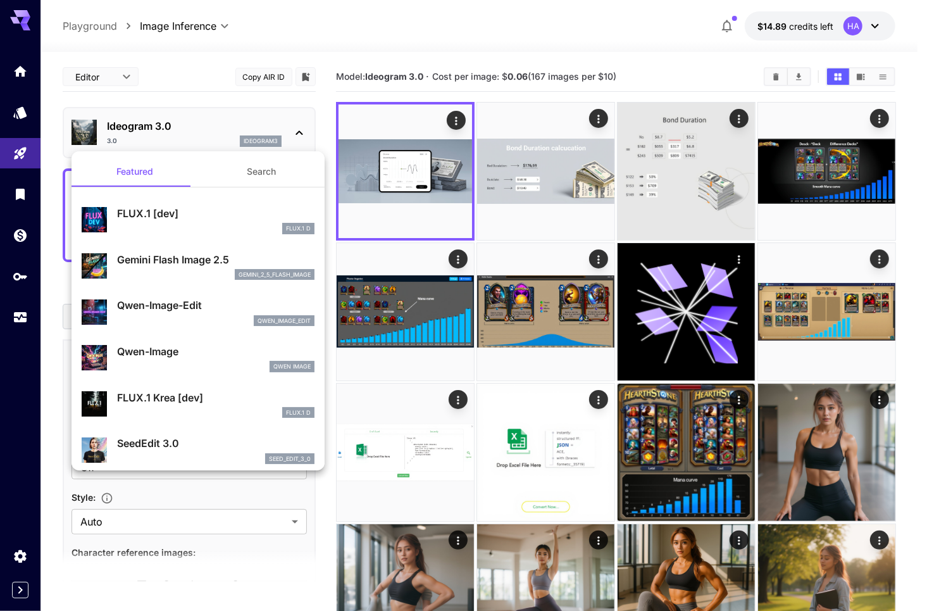
click at [154, 256] on p "Gemini Flash Image 2.5" at bounding box center [216, 259] width 198 height 15
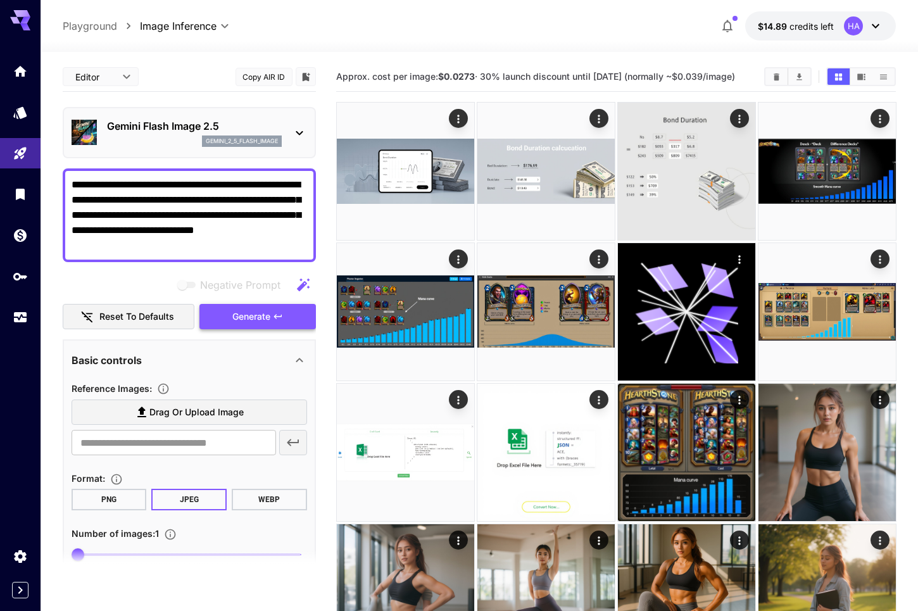
click at [254, 316] on span "Generate" at bounding box center [251, 317] width 38 height 16
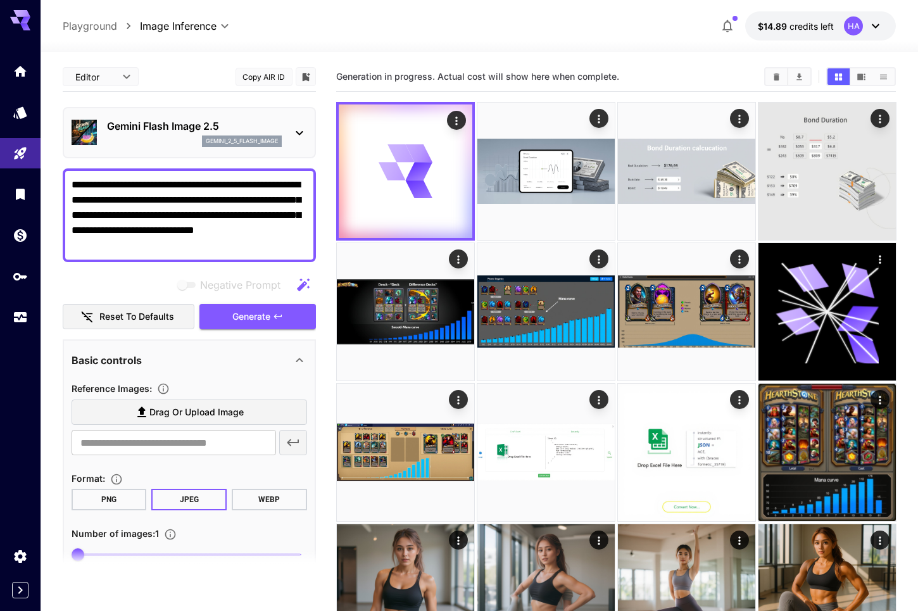
scroll to position [99, 0]
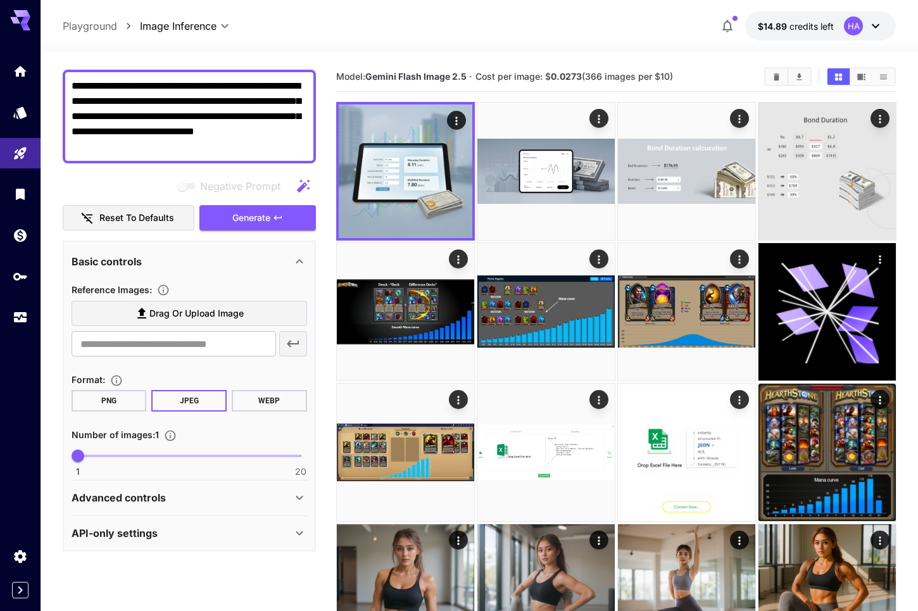
click at [290, 498] on div "Advanced controls" at bounding box center [182, 497] width 220 height 15
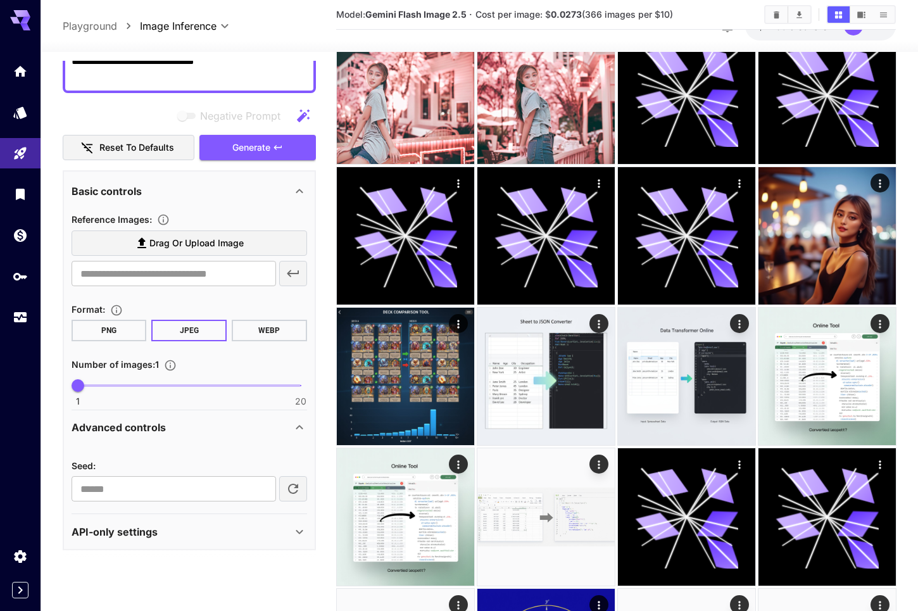
scroll to position [886, 0]
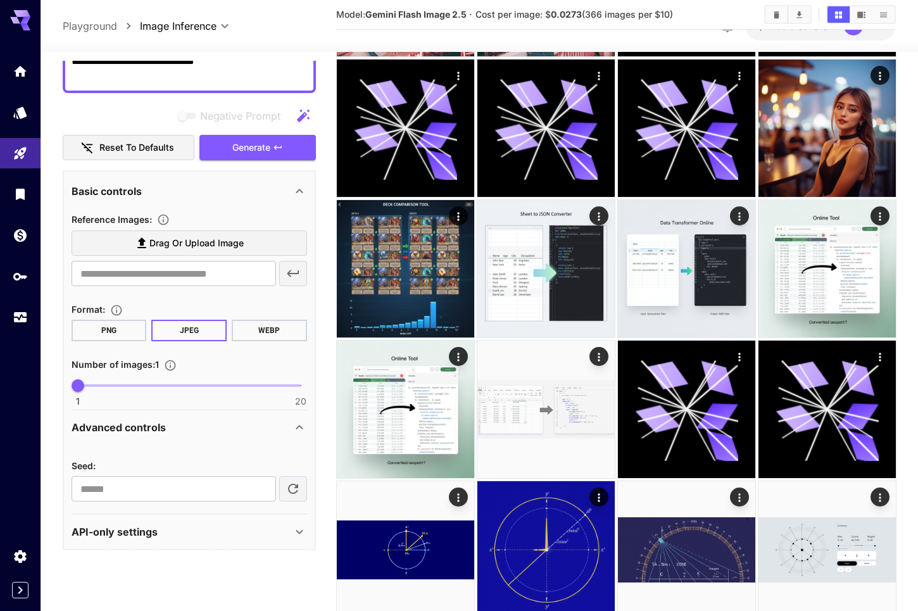
click at [302, 536] on icon at bounding box center [299, 531] width 15 height 15
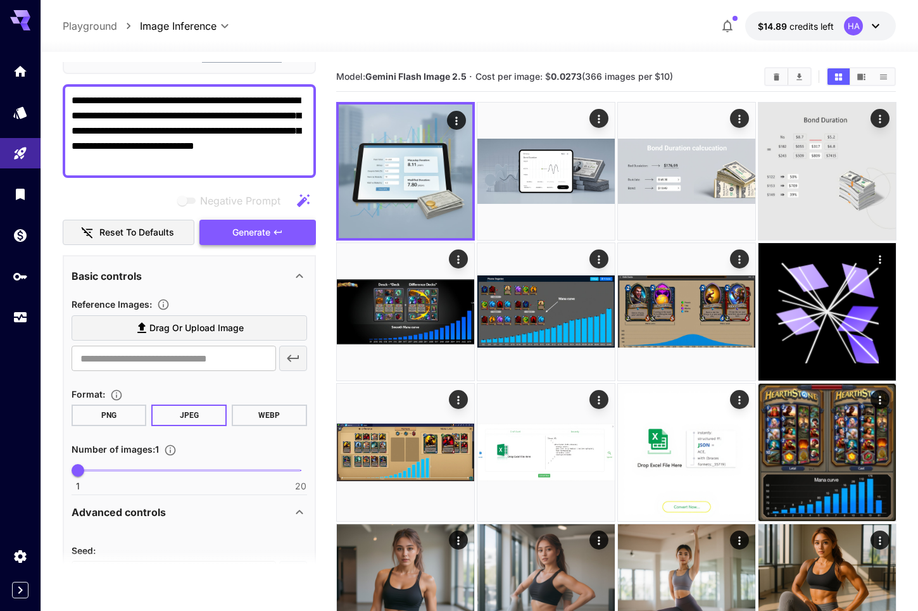
scroll to position [0, 0]
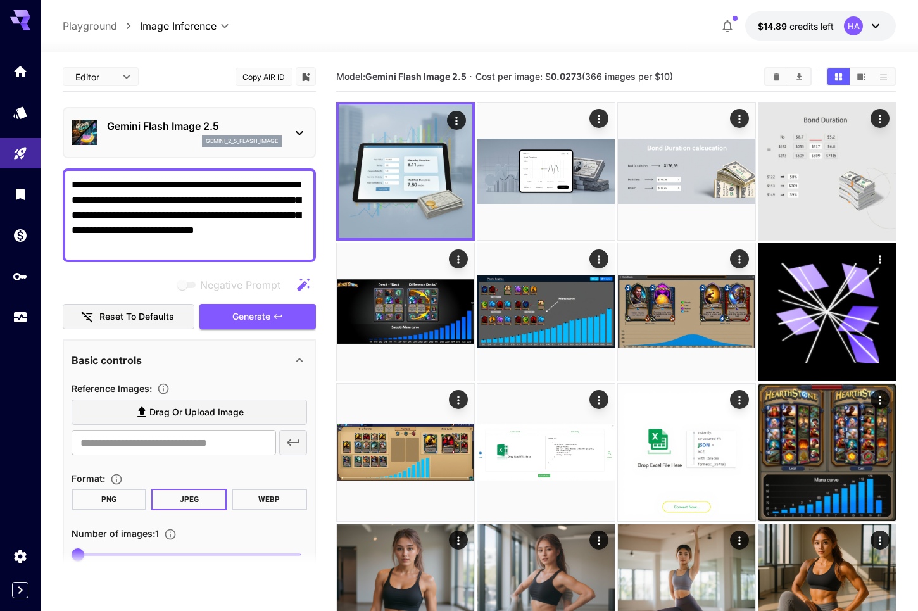
click at [294, 127] on icon at bounding box center [299, 132] width 15 height 15
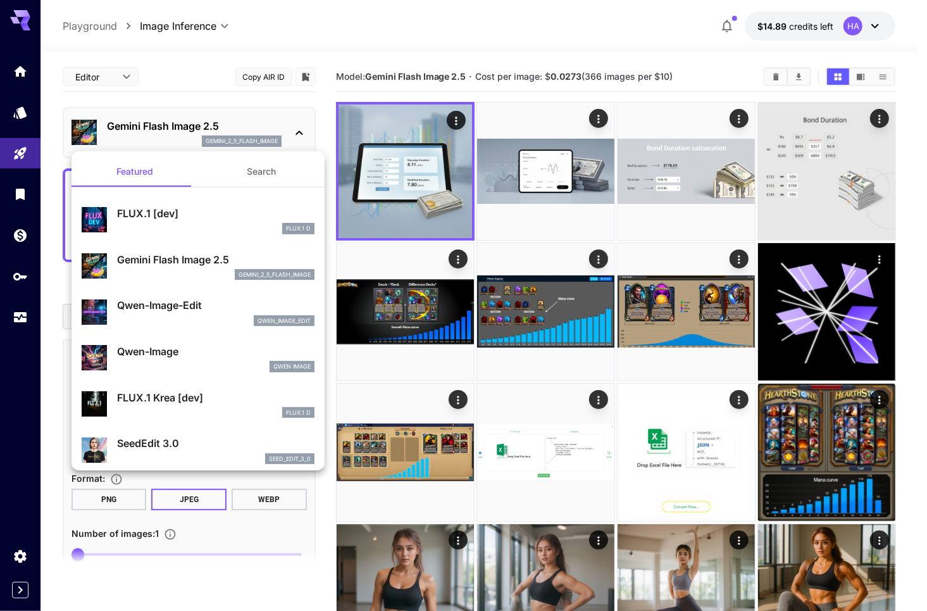
click at [213, 216] on p "FLUX.1 [dev]" at bounding box center [216, 213] width 198 height 15
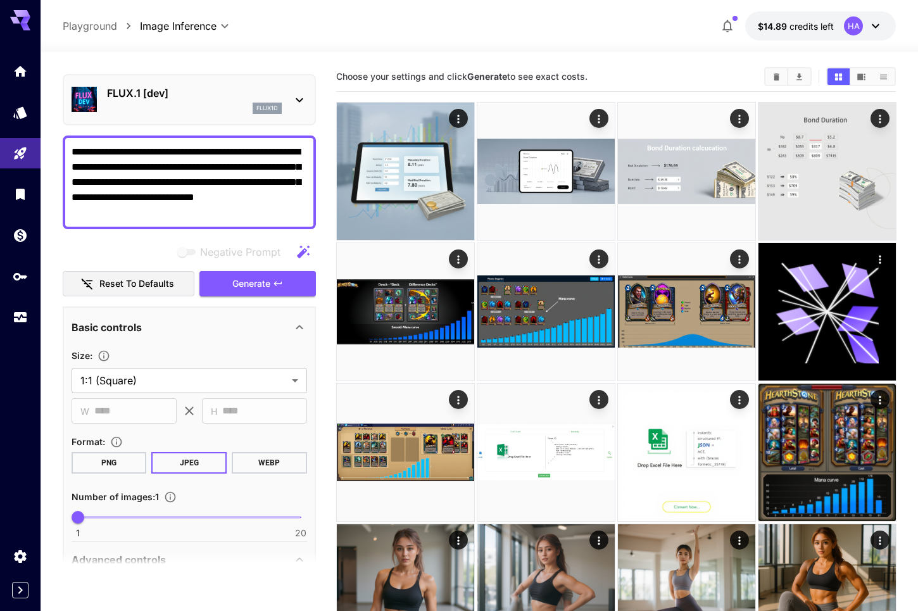
scroll to position [317, 0]
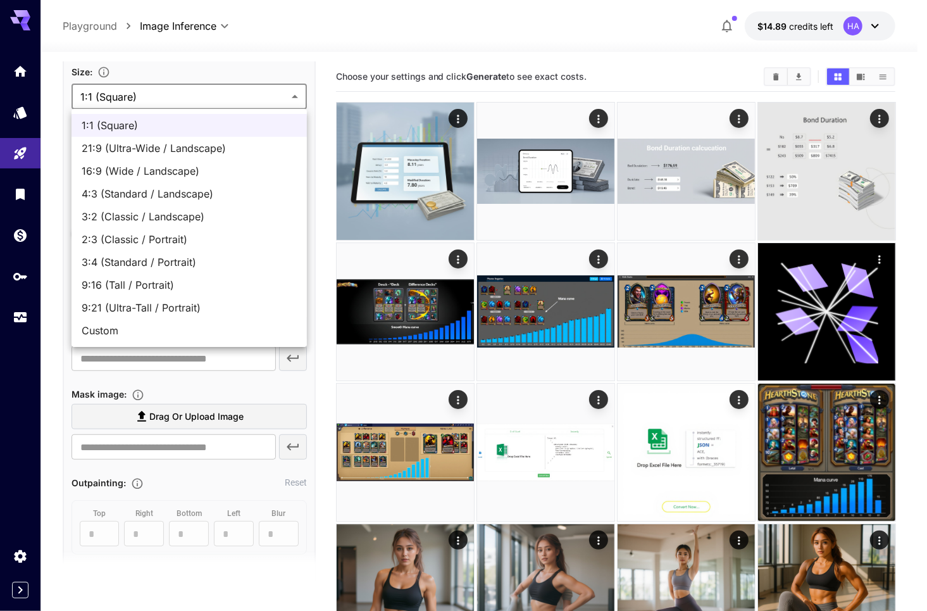
click at [236, 63] on div at bounding box center [463, 305] width 927 height 611
click at [120, 325] on span "Custom" at bounding box center [189, 330] width 215 height 15
type input "******"
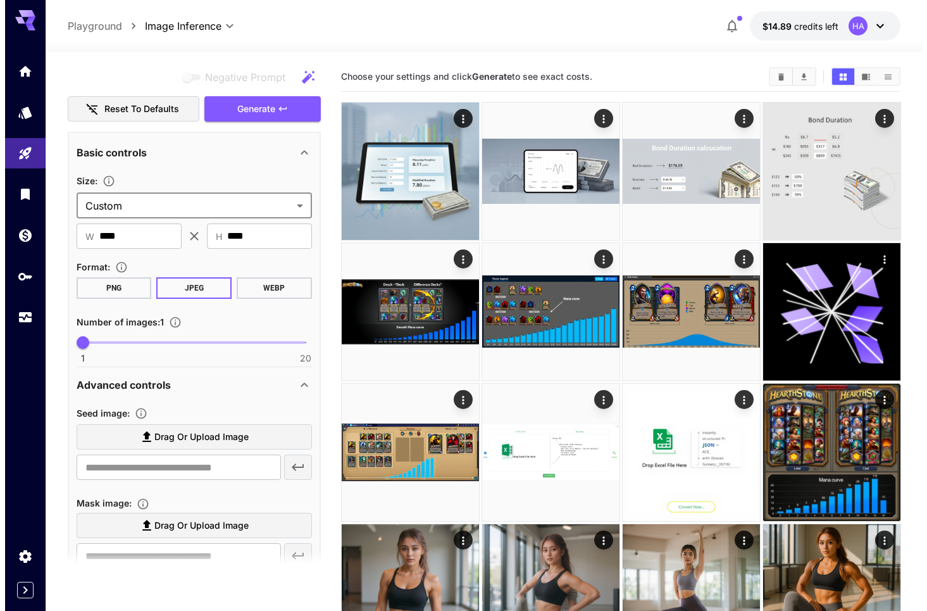
scroll to position [190, 0]
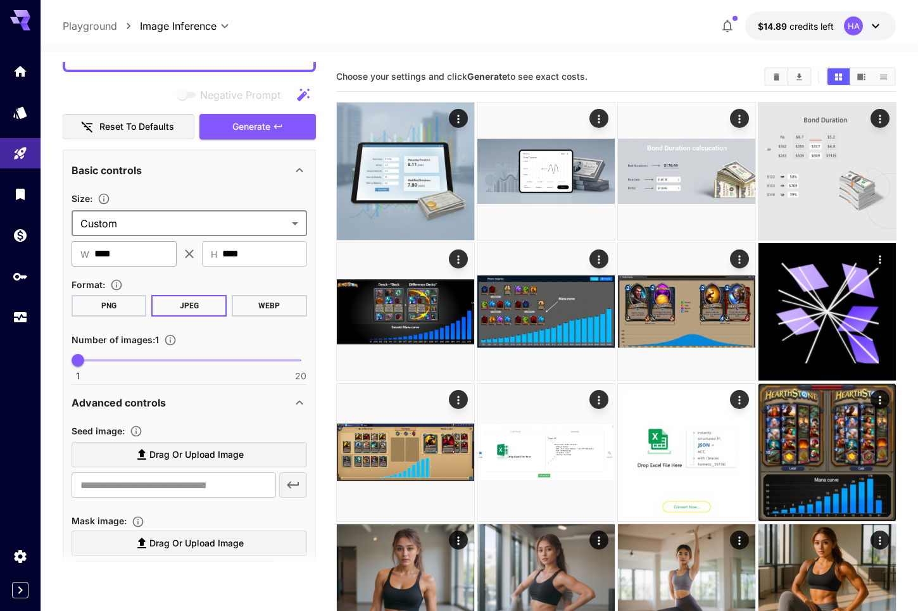
click at [135, 256] on input "****" at bounding box center [135, 253] width 82 height 25
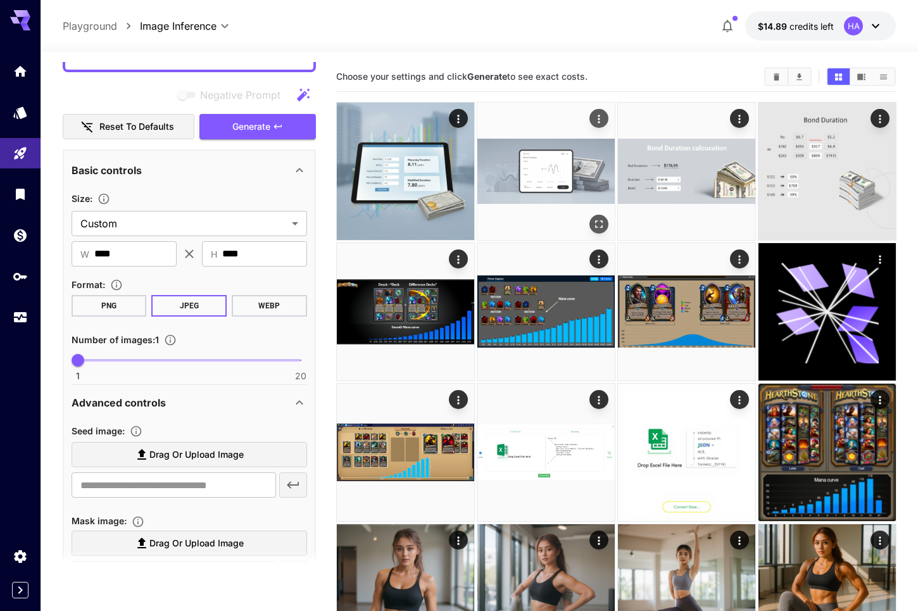
click at [545, 163] on img at bounding box center [545, 171] width 137 height 137
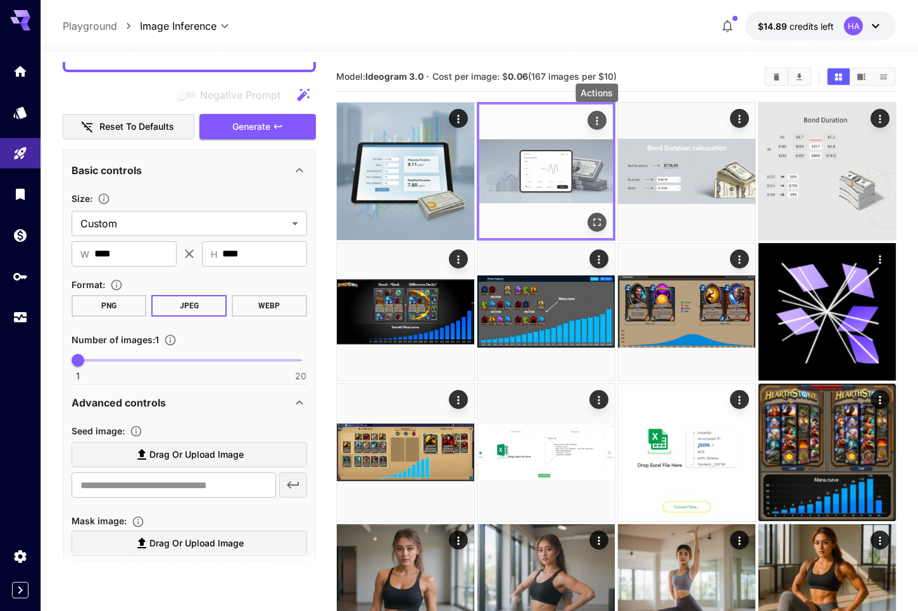
click at [591, 125] on icon "Actions" at bounding box center [596, 121] width 13 height 13
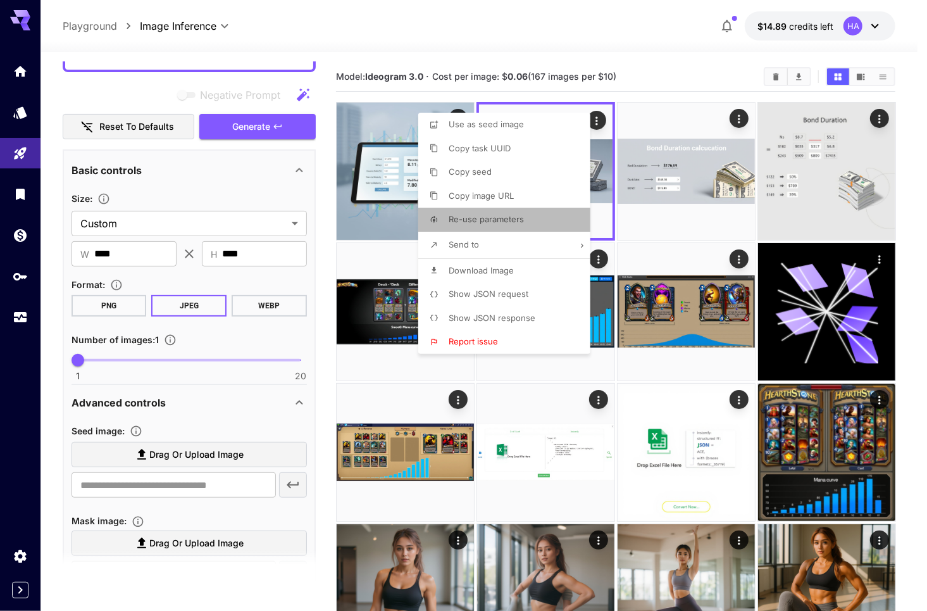
click at [508, 222] on span "Re-use parameters" at bounding box center [486, 219] width 75 height 10
type input "*********"
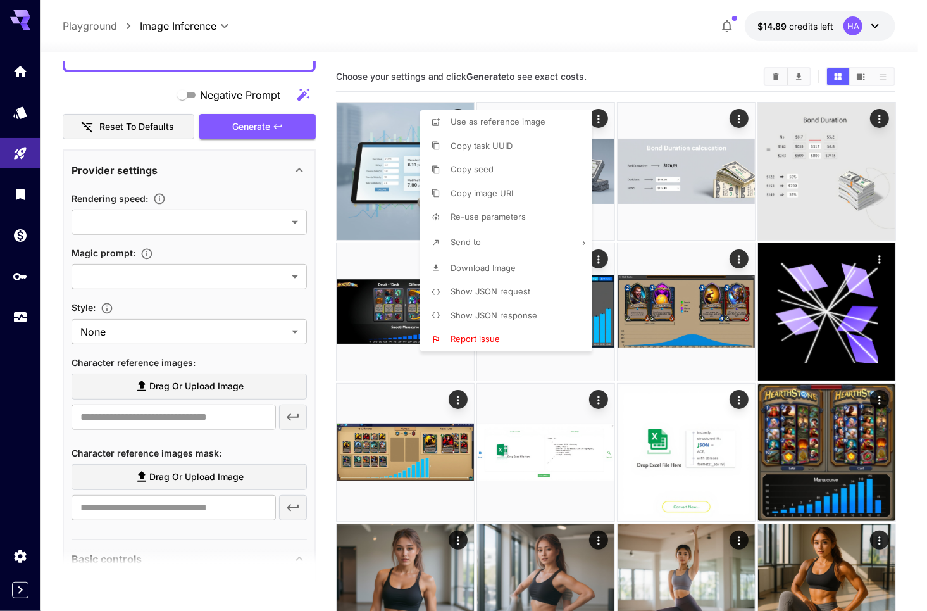
type input "**********"
type input "****"
type input "***"
type input "*******"
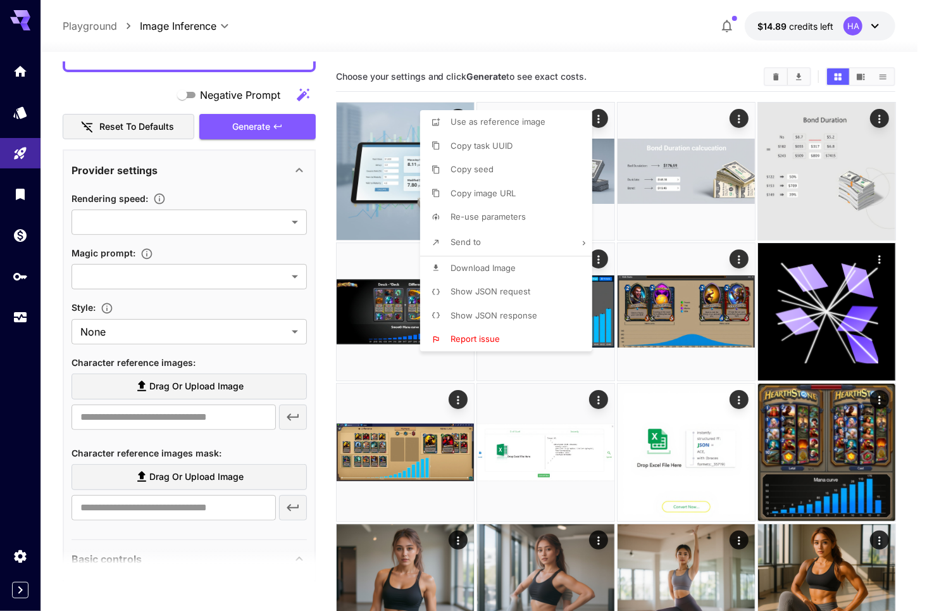
type input "****"
click at [744, 118] on div at bounding box center [463, 305] width 927 height 611
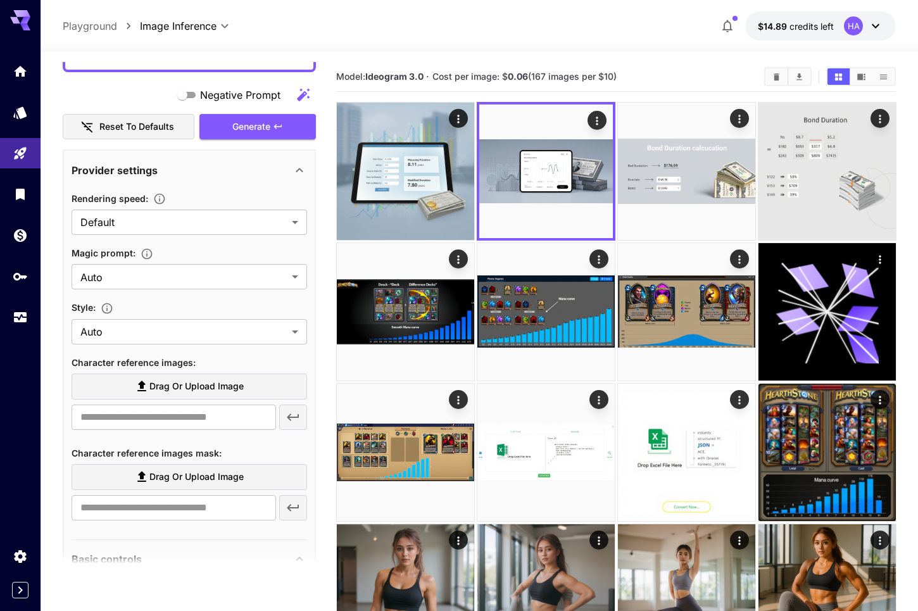
click at [744, 118] on icon "Actions" at bounding box center [738, 119] width 13 height 13
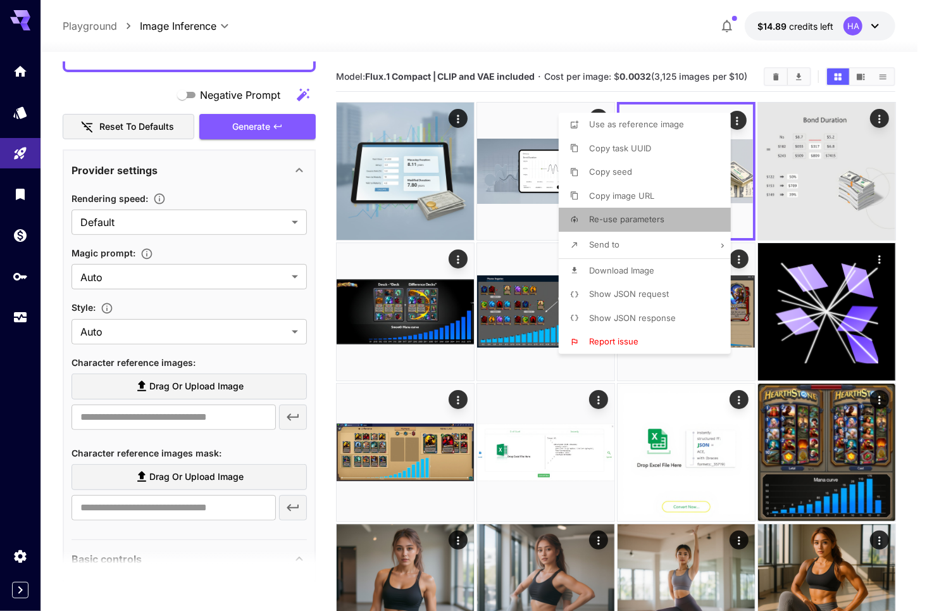
click at [623, 219] on span "Re-use parameters" at bounding box center [626, 219] width 75 height 10
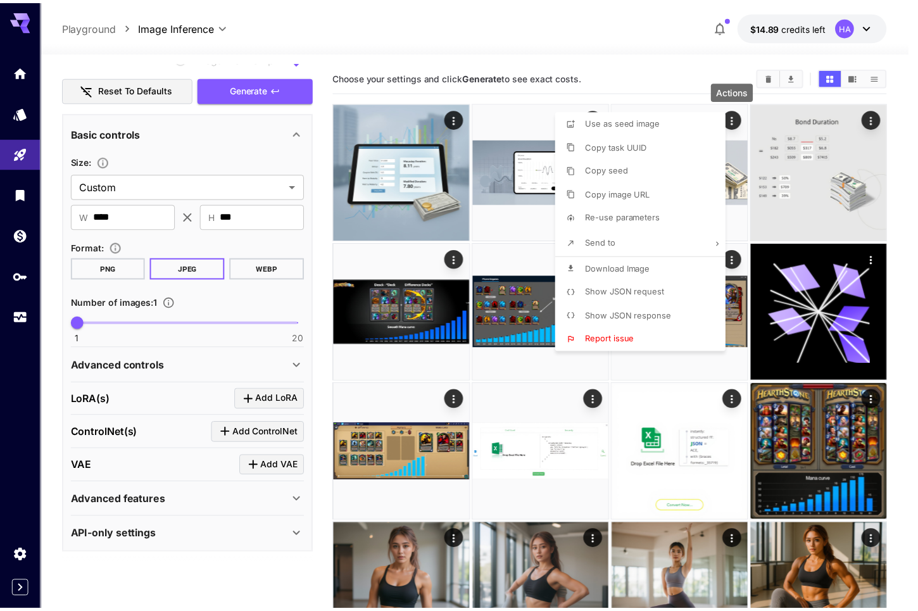
scroll to position [227, 0]
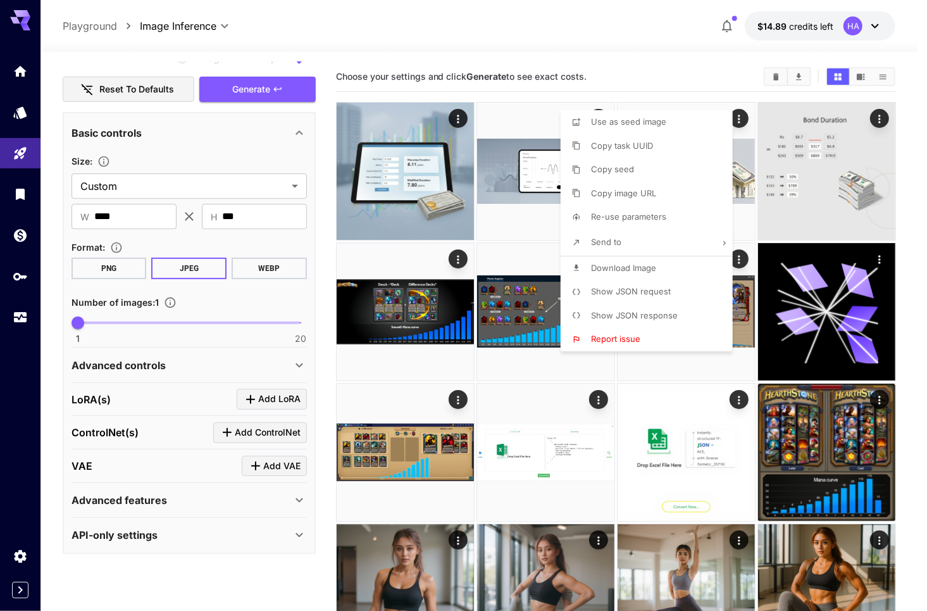
click at [131, 213] on div at bounding box center [463, 305] width 927 height 611
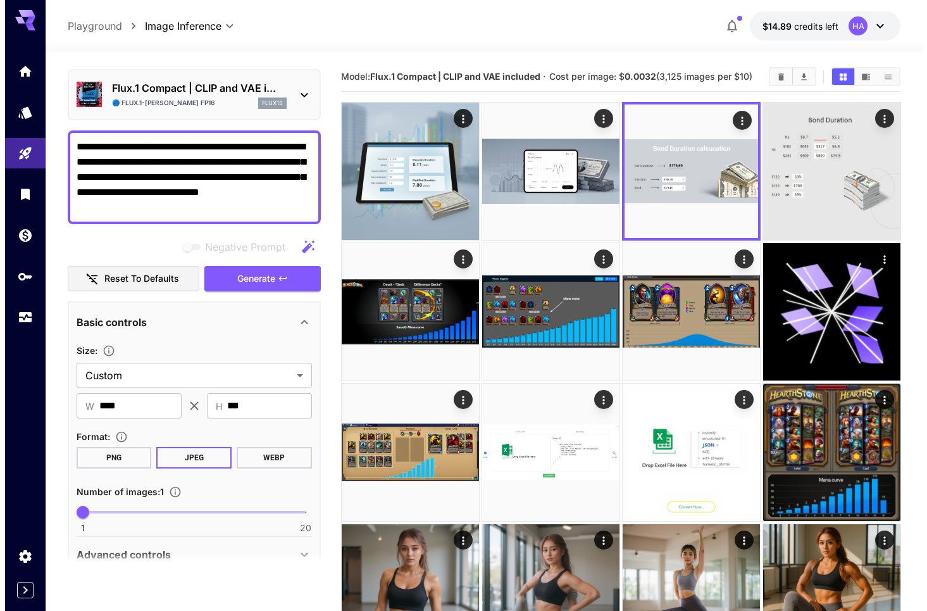
scroll to position [0, 0]
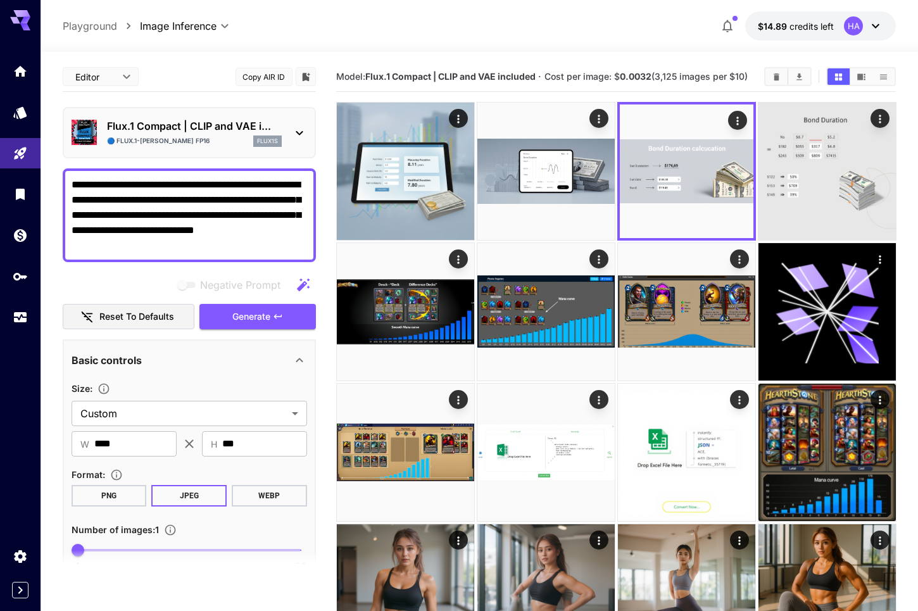
click at [295, 130] on icon at bounding box center [299, 132] width 15 height 15
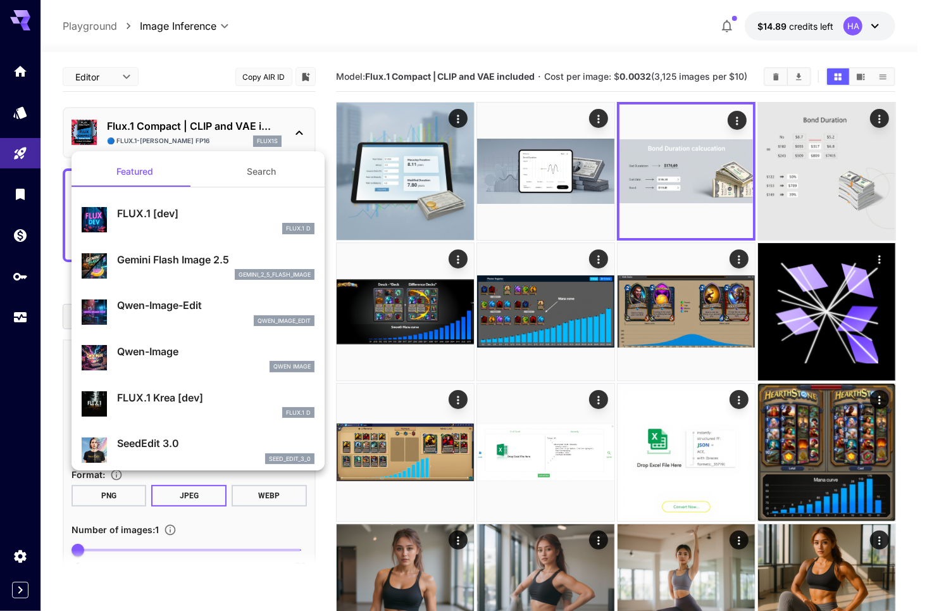
click at [158, 214] on p "FLUX.1 [dev]" at bounding box center [216, 213] width 198 height 15
type input "**"
type input "***"
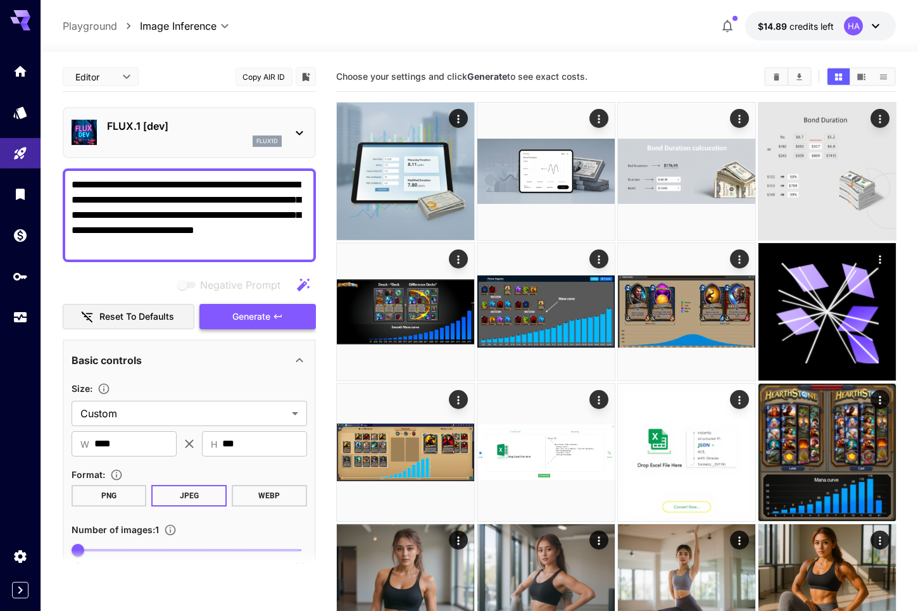
click at [264, 315] on span "Generate" at bounding box center [251, 317] width 38 height 16
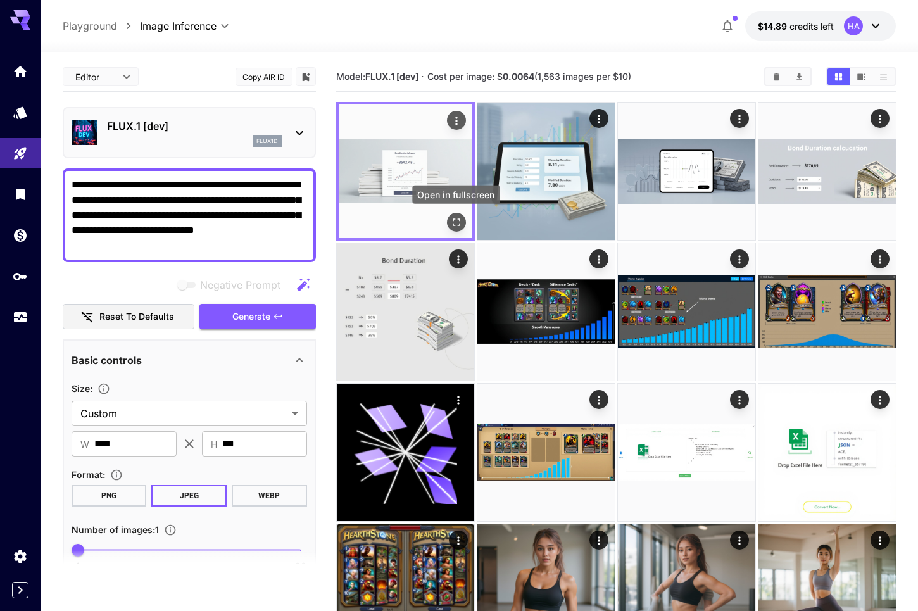
click at [451, 222] on icon "Open in fullscreen" at bounding box center [455, 222] width 13 height 13
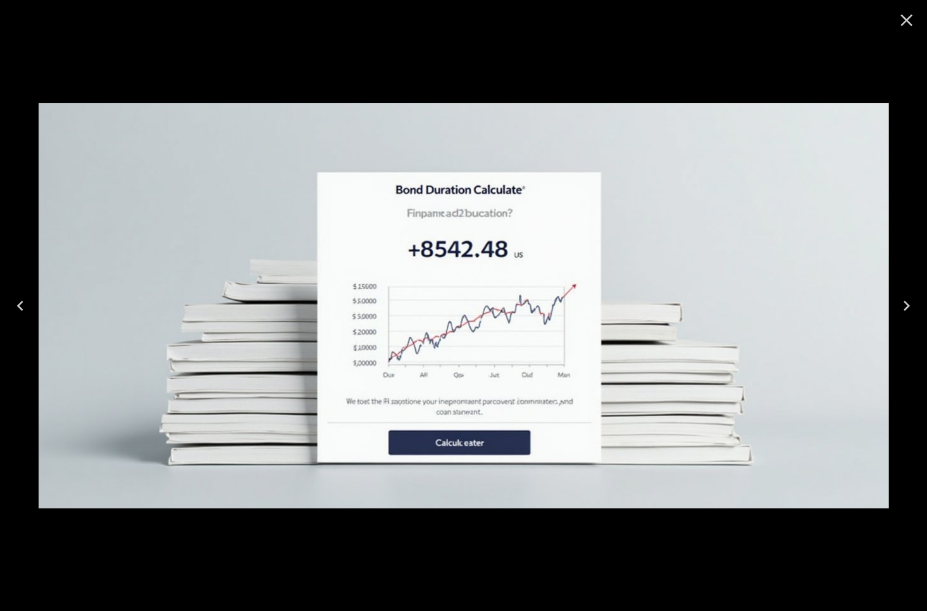
click at [596, 553] on div at bounding box center [463, 305] width 927 height 611
click at [906, 24] on icon "Close" at bounding box center [907, 20] width 20 height 20
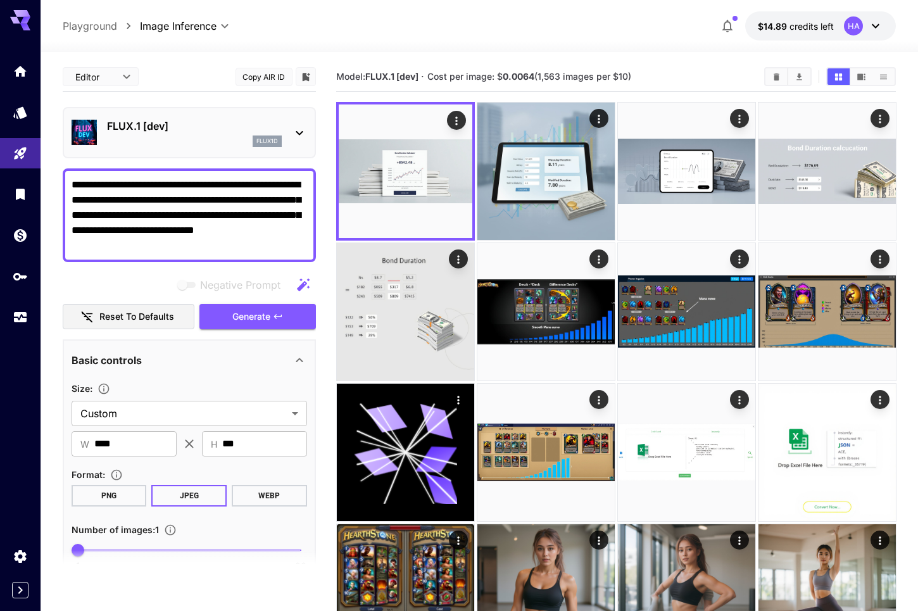
click at [298, 137] on icon at bounding box center [299, 132] width 15 height 15
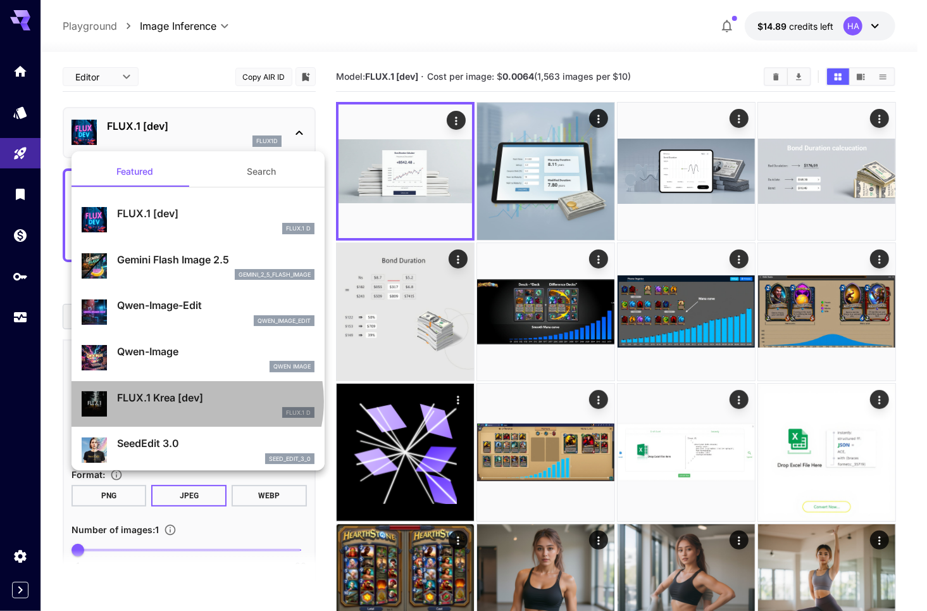
click at [196, 401] on p "FLUX.1 Krea [dev]" at bounding box center [216, 397] width 198 height 15
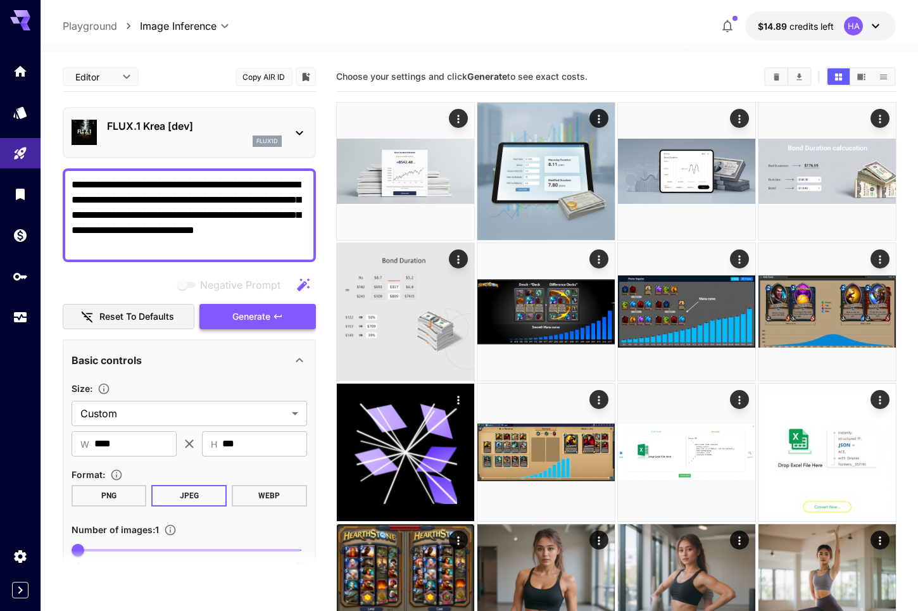
click at [241, 322] on span "Generate" at bounding box center [251, 317] width 38 height 16
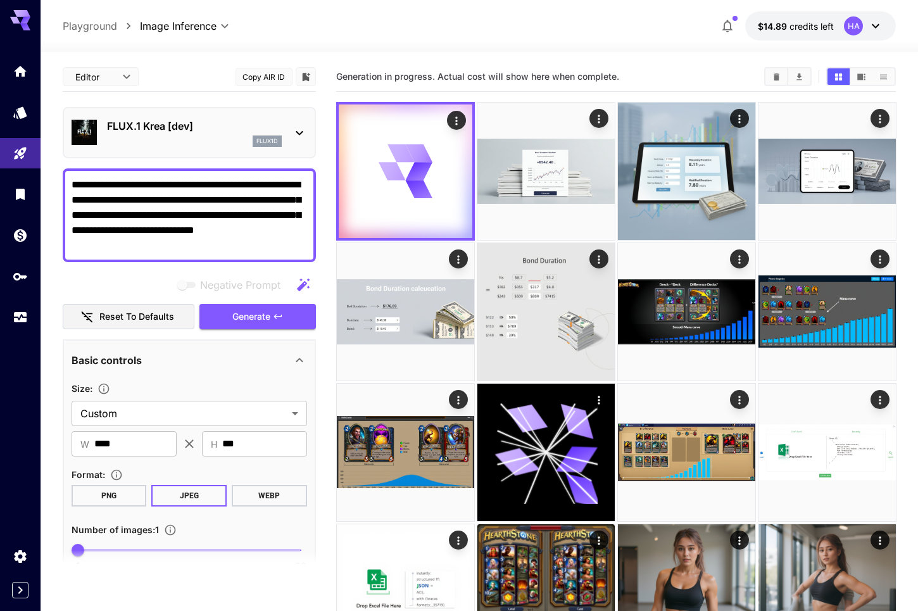
click at [303, 132] on icon at bounding box center [299, 132] width 15 height 15
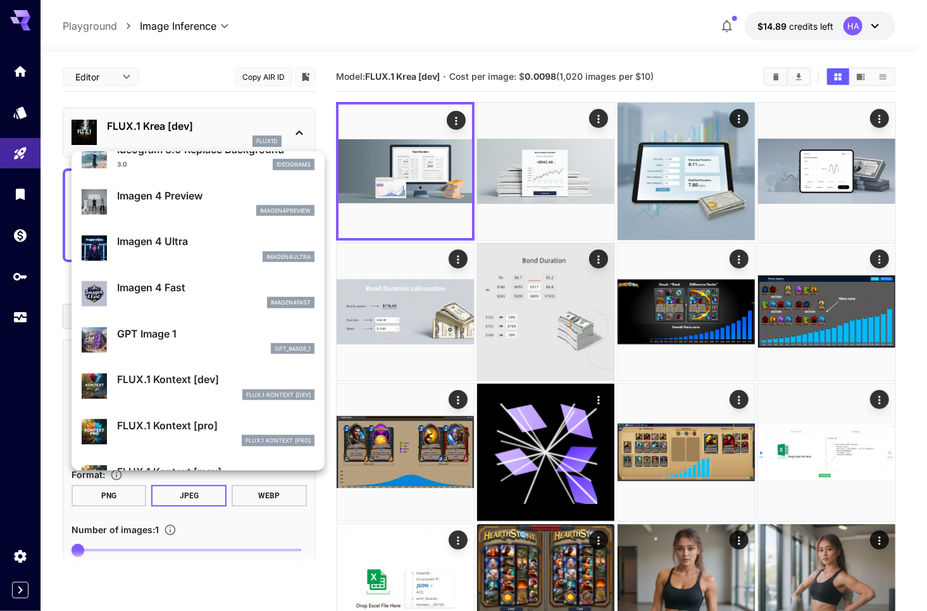
scroll to position [636, 0]
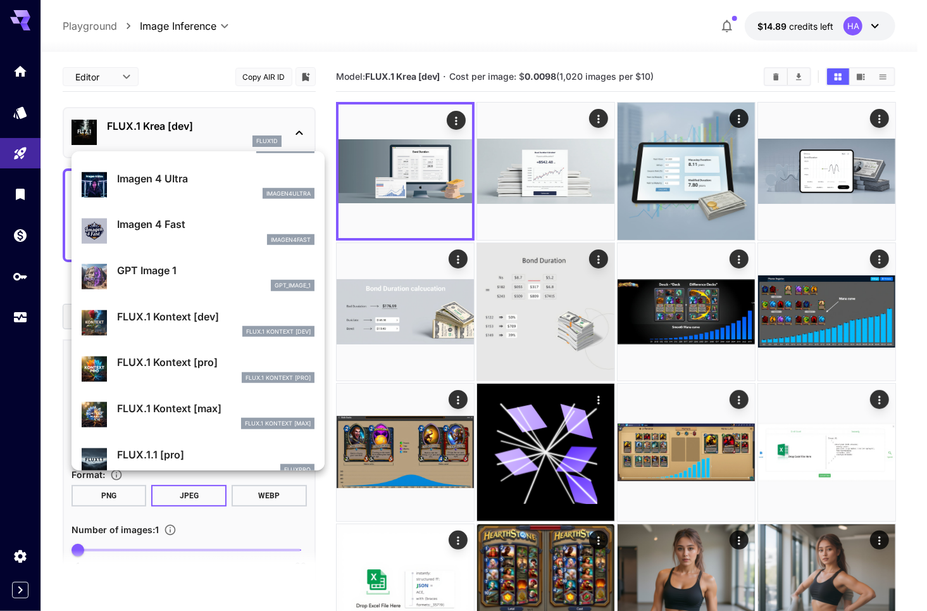
click at [636, 50] on div at bounding box center [463, 305] width 927 height 611
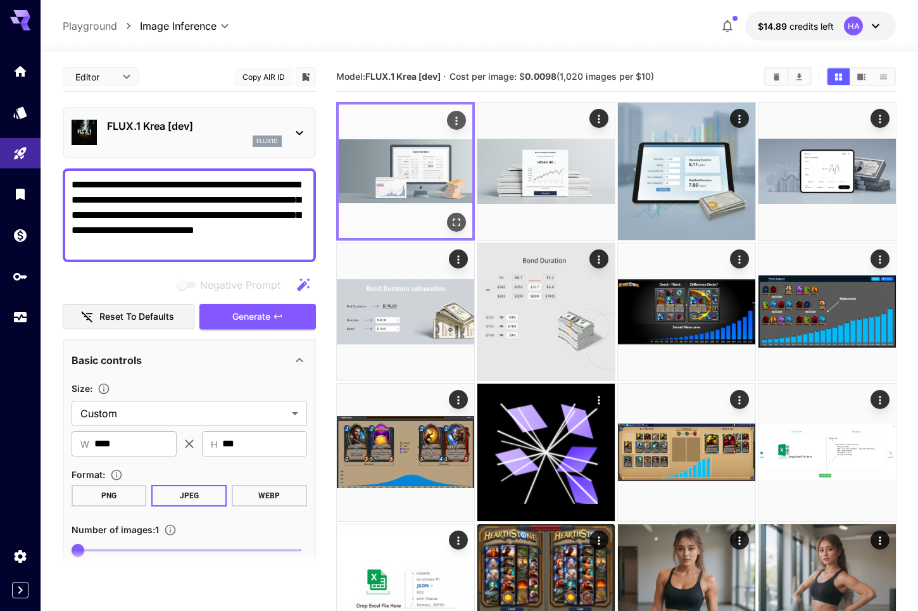
click at [398, 194] on img at bounding box center [406, 171] width 134 height 134
click at [455, 217] on icon "Open in fullscreen" at bounding box center [455, 222] width 13 height 13
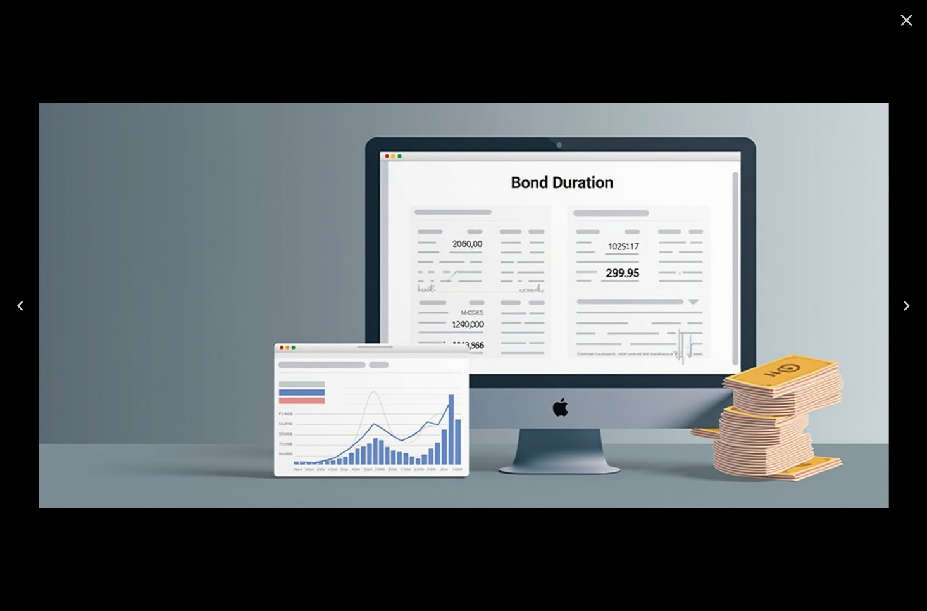
click at [907, 23] on icon "Close" at bounding box center [907, 20] width 20 height 20
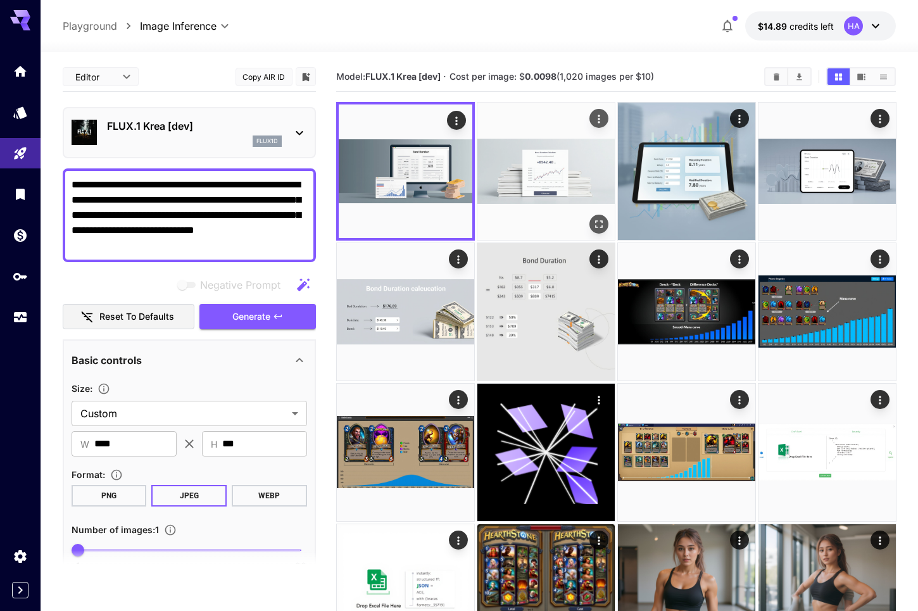
click at [525, 185] on img at bounding box center [545, 171] width 137 height 137
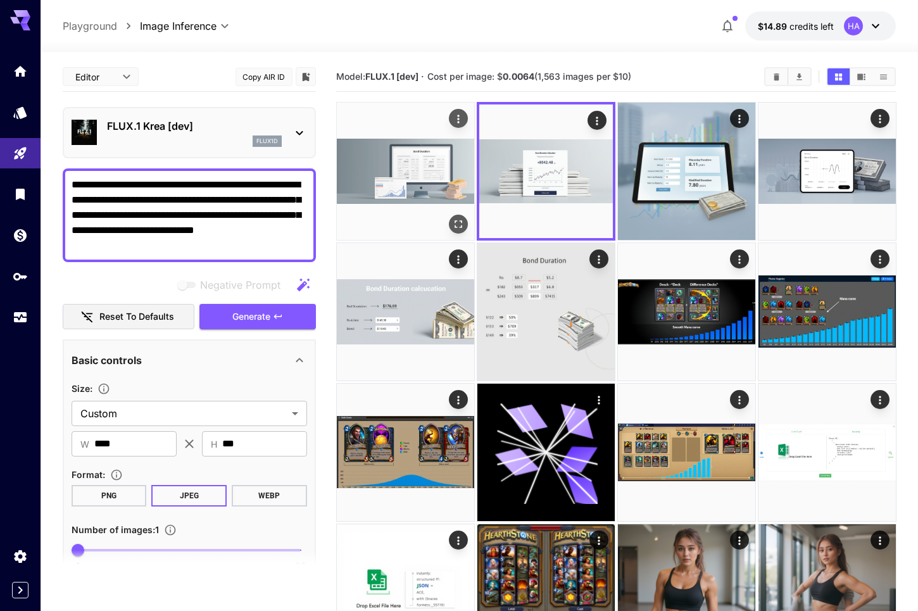
click at [447, 182] on img at bounding box center [405, 171] width 137 height 137
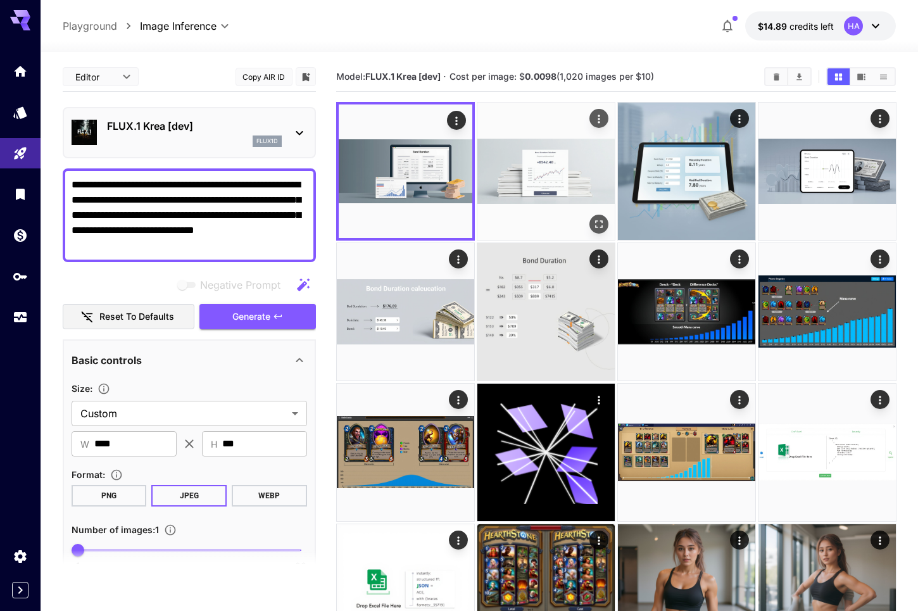
click at [572, 176] on img at bounding box center [545, 171] width 137 height 137
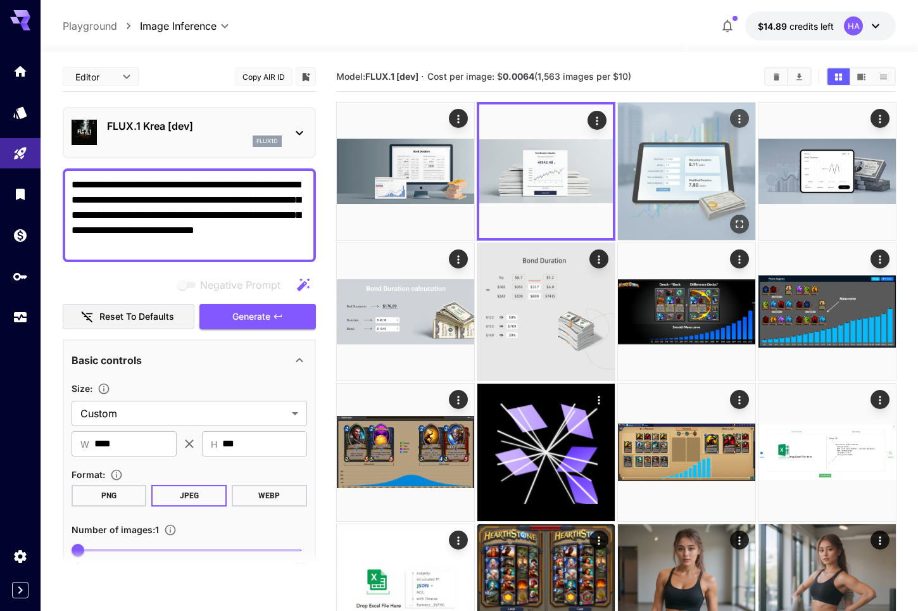
click at [707, 172] on img at bounding box center [686, 171] width 137 height 137
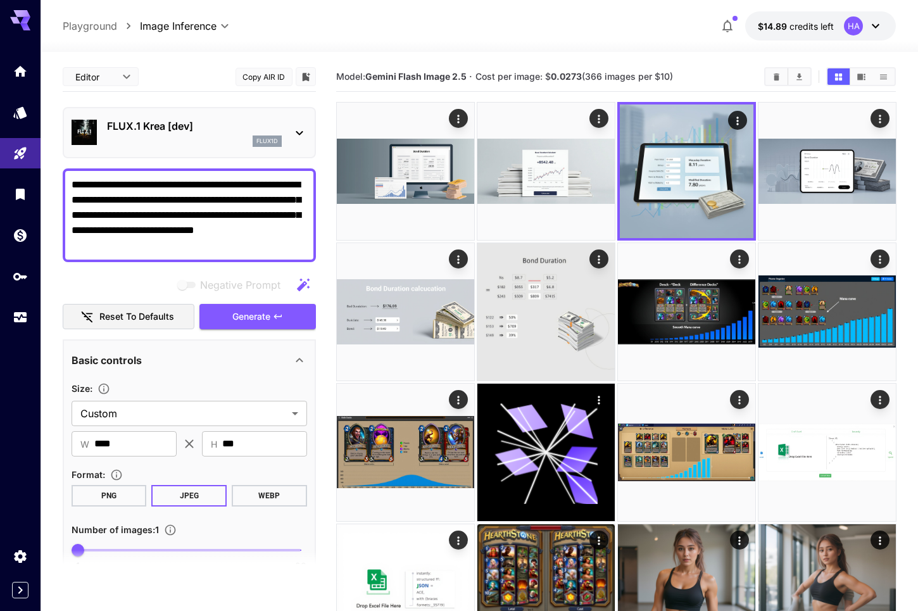
click at [305, 129] on icon at bounding box center [299, 132] width 15 height 15
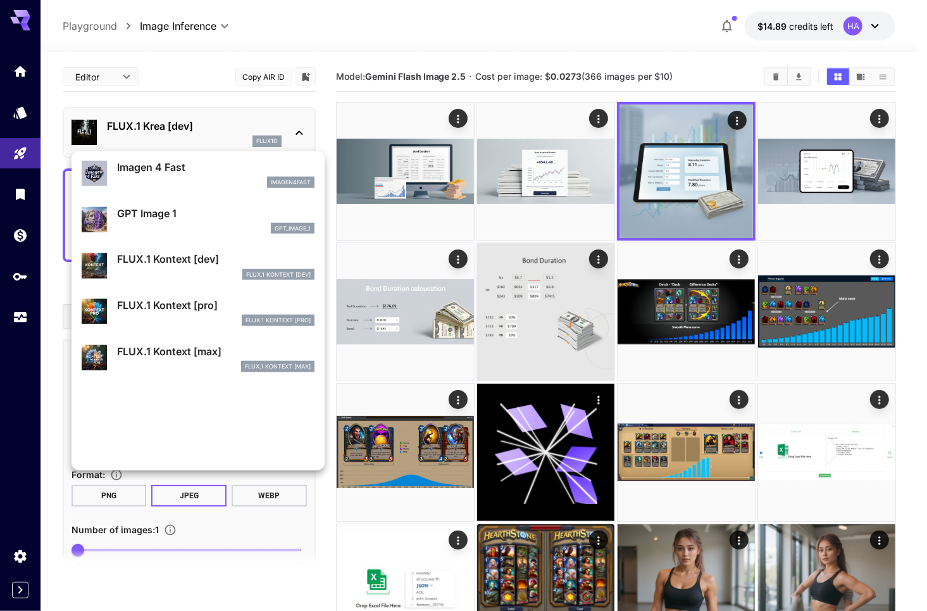
scroll to position [699, 0]
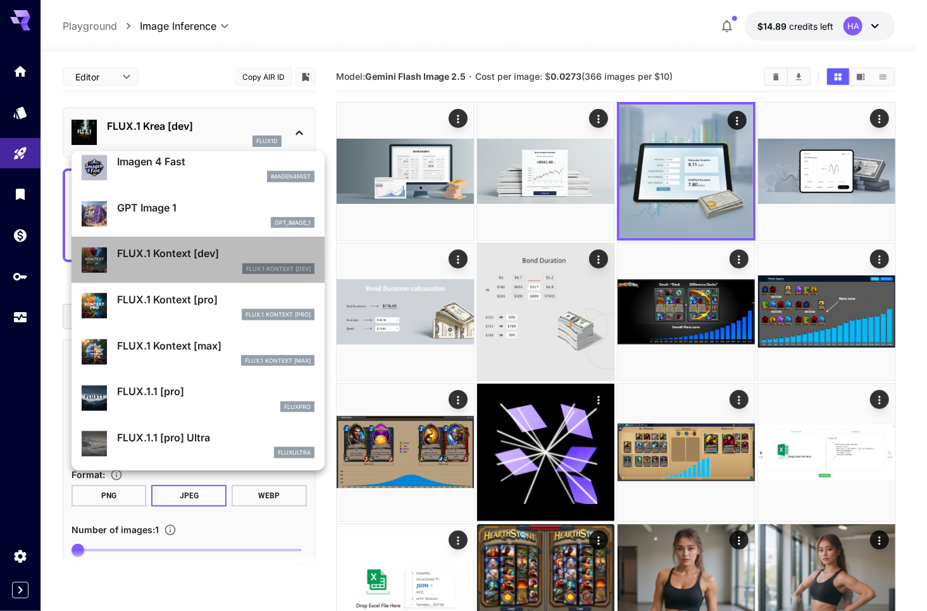
click at [209, 256] on p "FLUX.1 Kontext [dev]" at bounding box center [216, 253] width 198 height 15
type input "****"
type input "***"
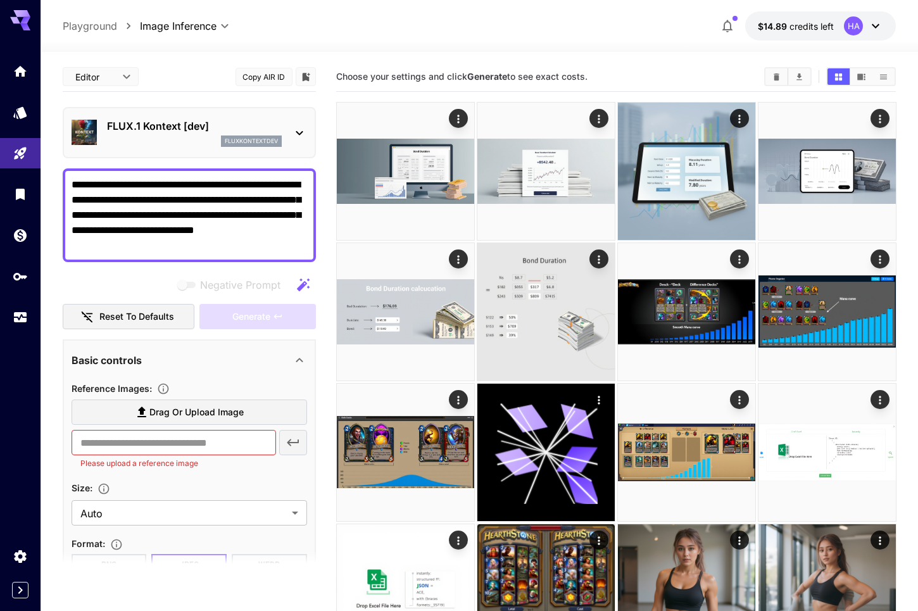
click at [291, 129] on div "FLUX.1 Kontext [dev] fluxkontextdev" at bounding box center [190, 132] width 236 height 39
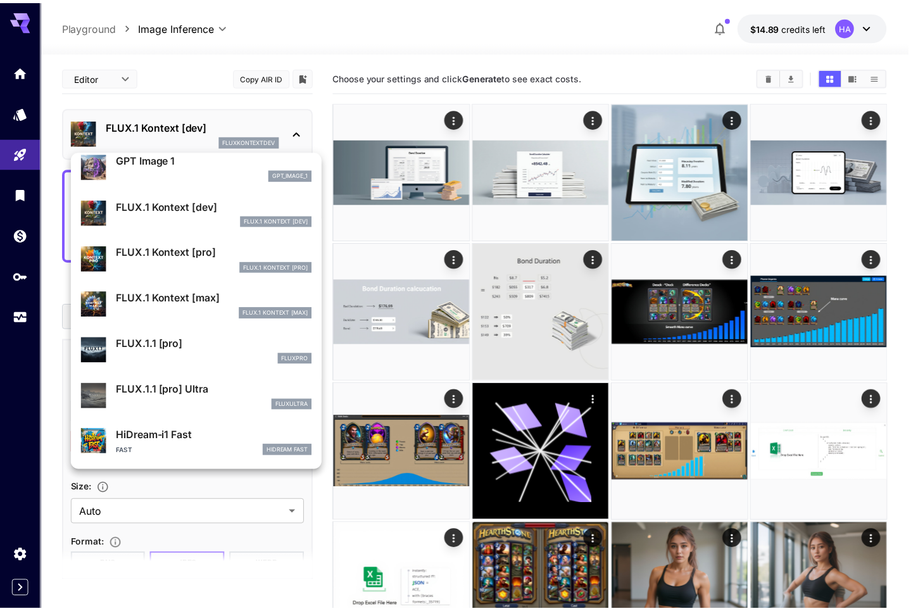
scroll to position [757, 0]
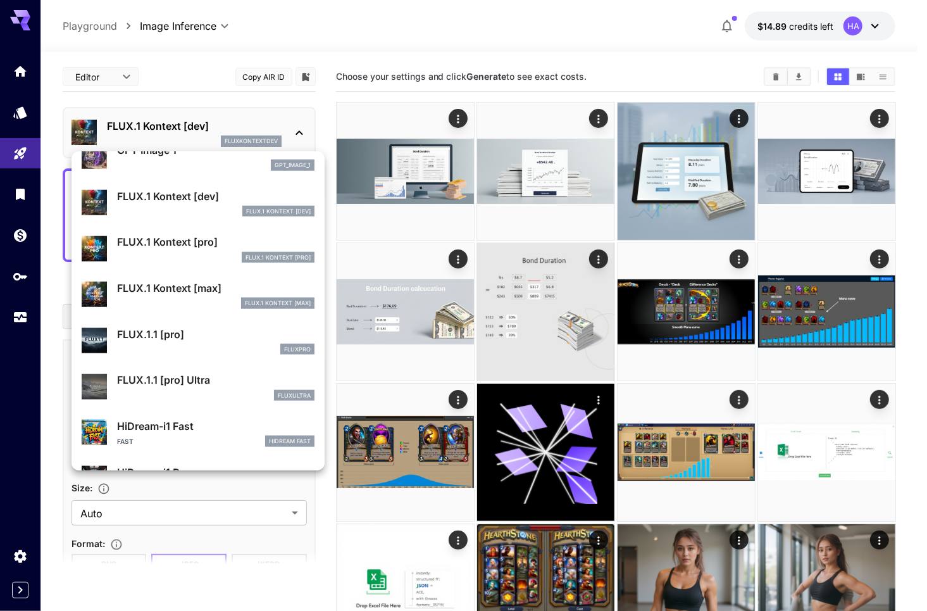
click at [210, 244] on p "FLUX.1 Kontext [pro]" at bounding box center [216, 241] width 198 height 15
type input "**********"
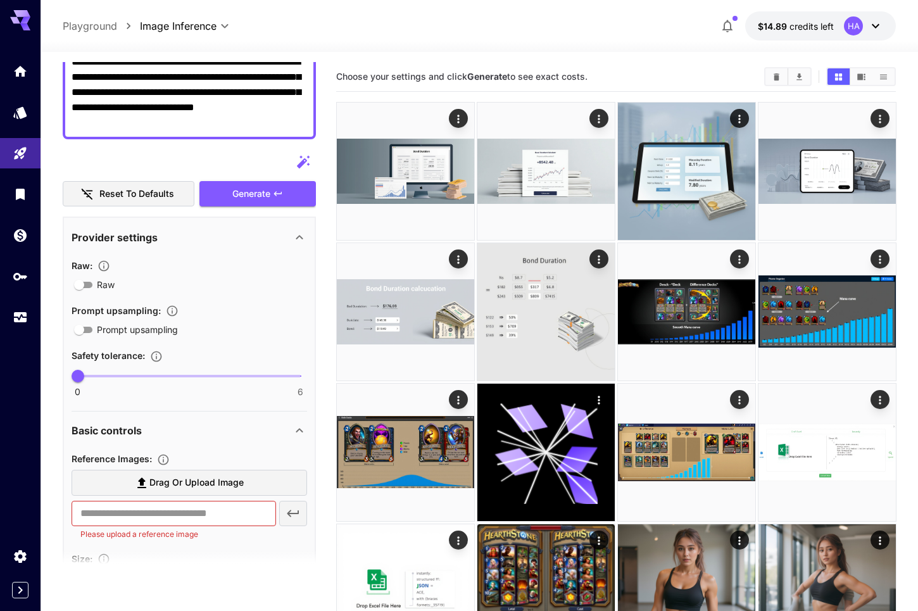
scroll to position [127, 0]
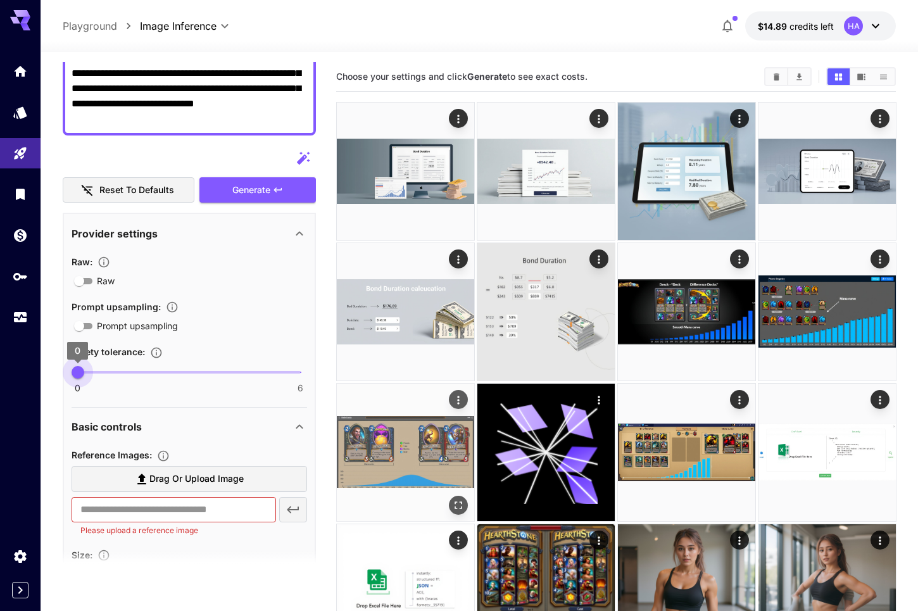
type input "*"
drag, startPoint x: 77, startPoint y: 374, endPoint x: 375, endPoint y: 389, distance: 298.0
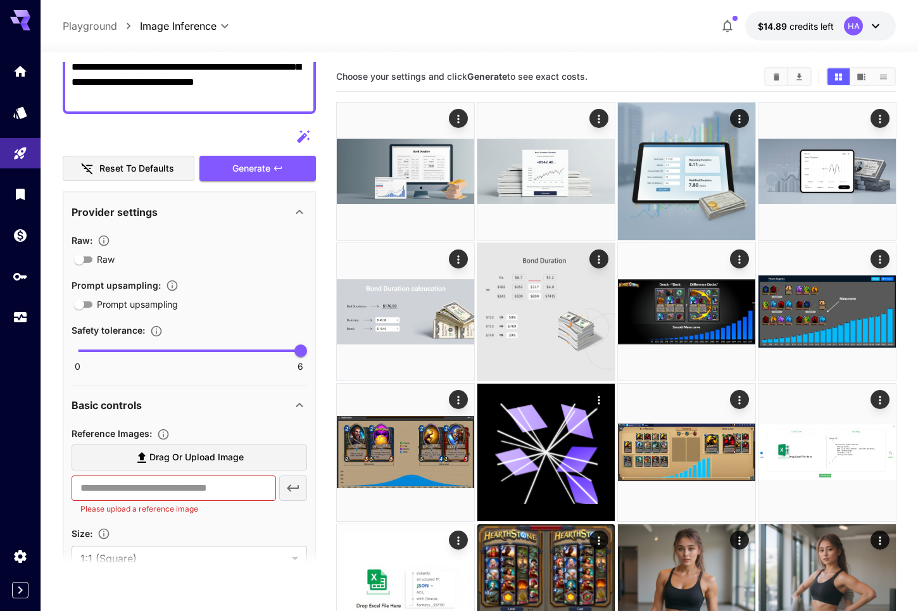
scroll to position [253, 0]
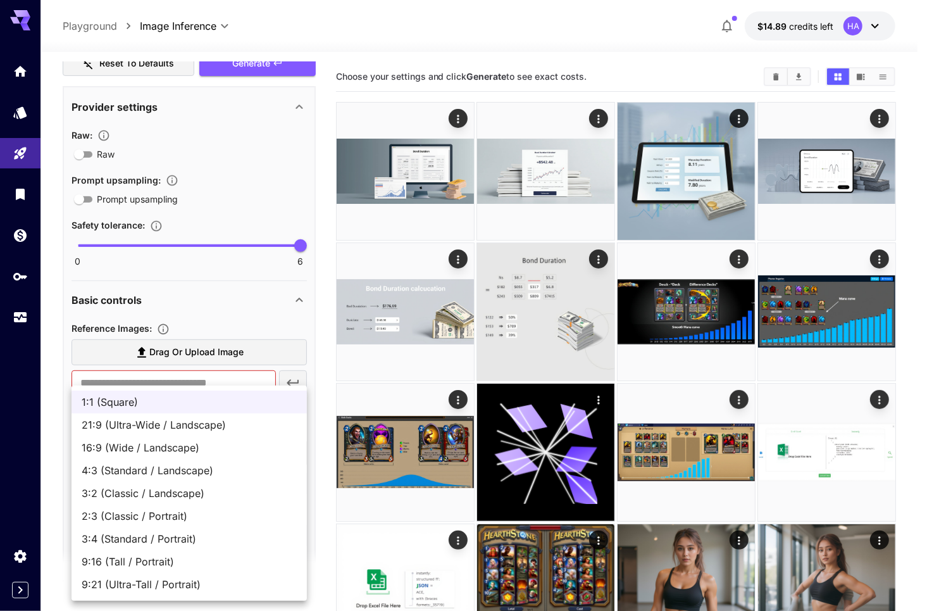
click at [326, 398] on div at bounding box center [463, 305] width 927 height 611
click at [322, 401] on div at bounding box center [463, 305] width 927 height 611
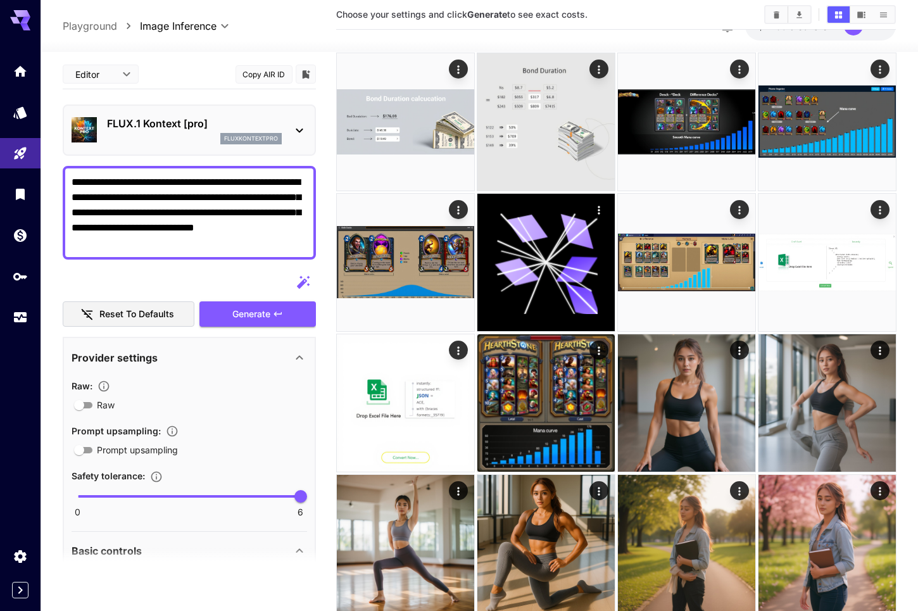
scroll to position [0, 0]
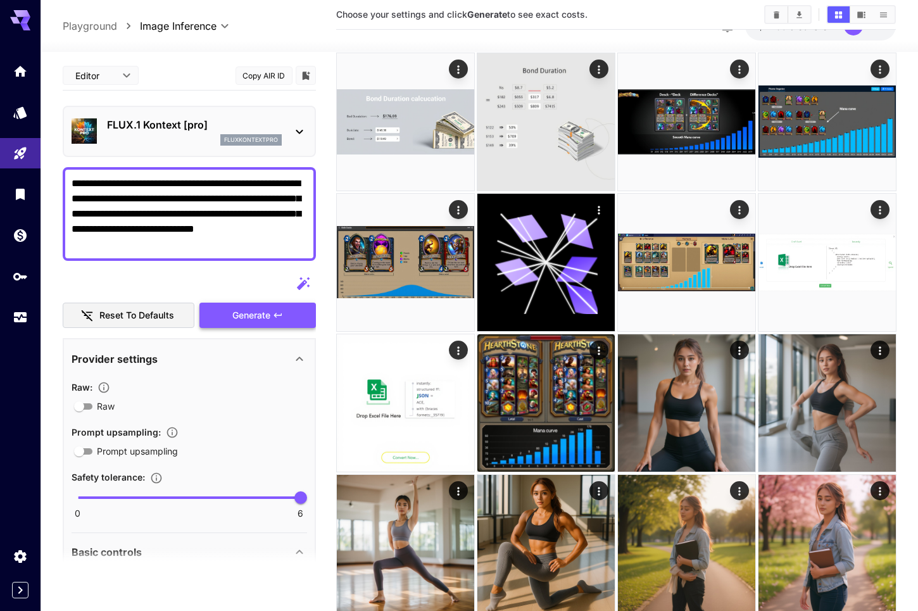
click at [246, 310] on span "Generate" at bounding box center [251, 316] width 38 height 16
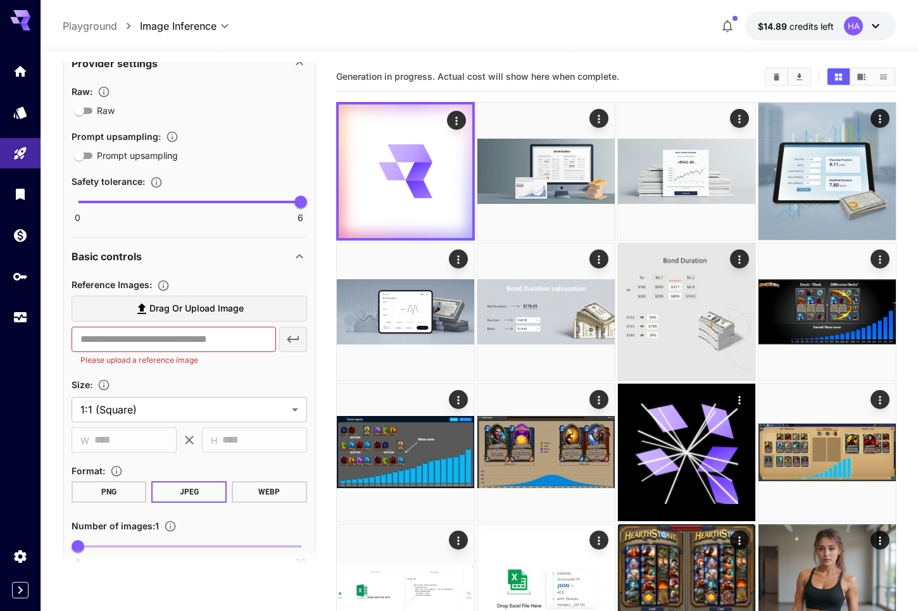
scroll to position [387, 0]
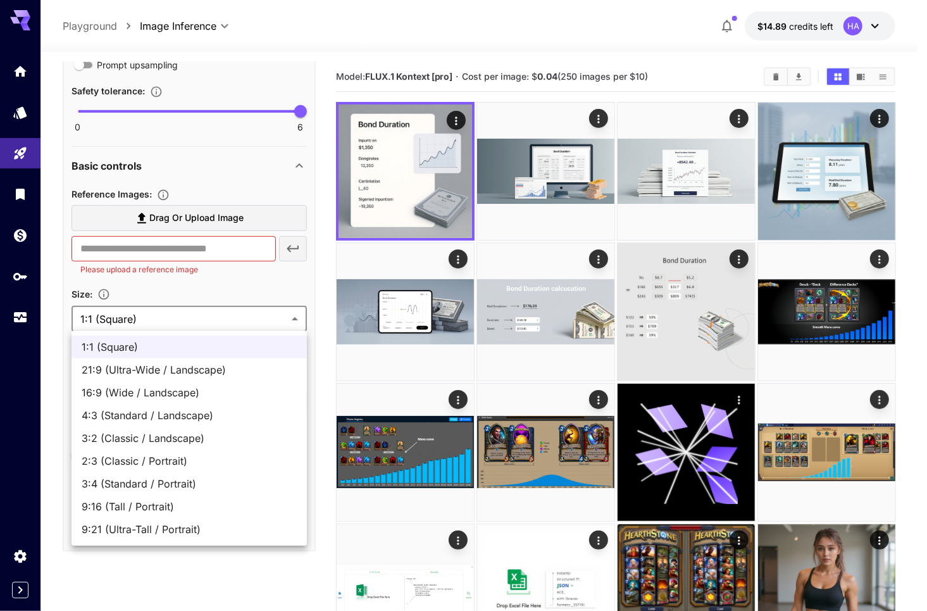
click at [217, 394] on span "16:9 (Wide / Landscape)" at bounding box center [189, 392] width 215 height 15
type input "**********"
type input "****"
type input "***"
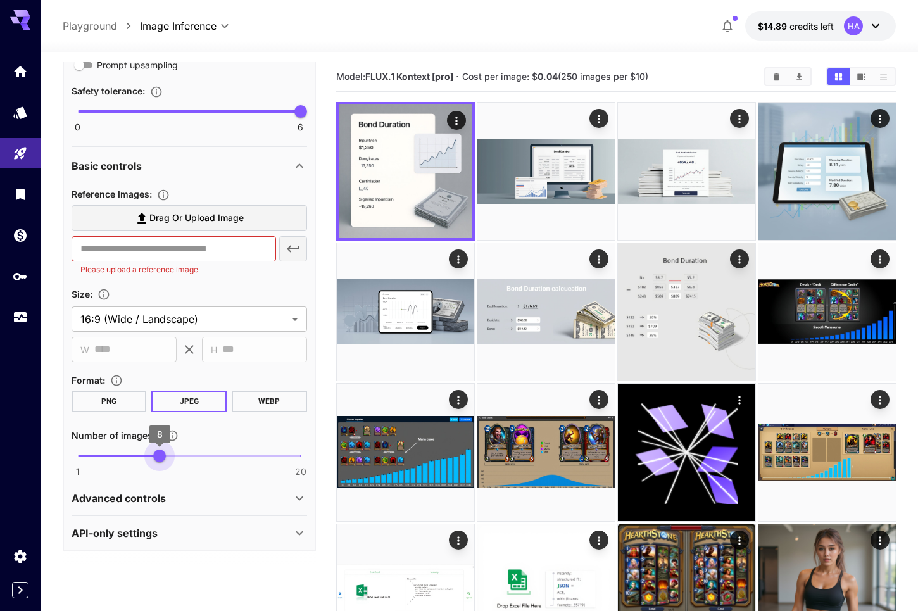
click at [165, 461] on span "1 20 8" at bounding box center [189, 455] width 223 height 19
type input "*"
drag, startPoint x: 165, startPoint y: 461, endPoint x: 29, endPoint y: 451, distance: 136.4
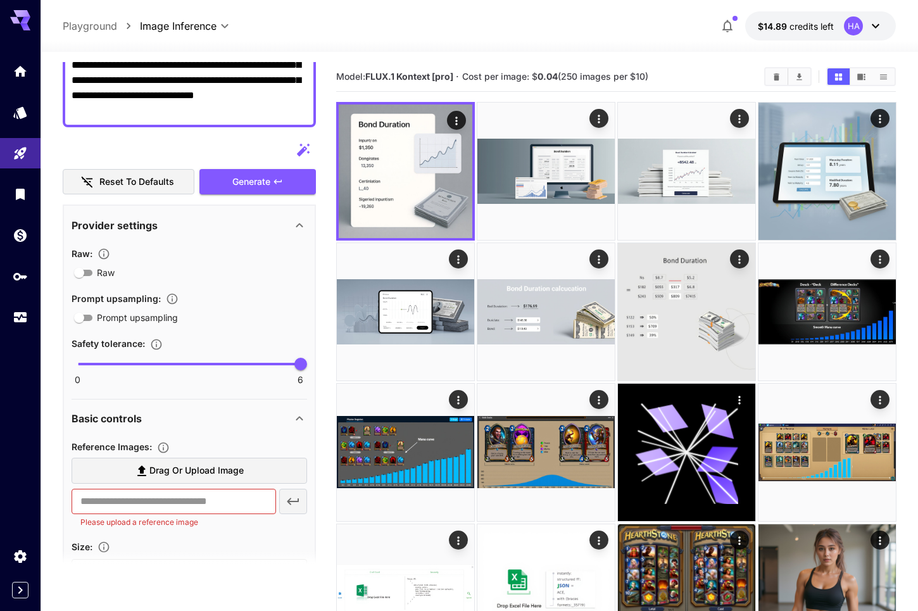
scroll to position [134, 0]
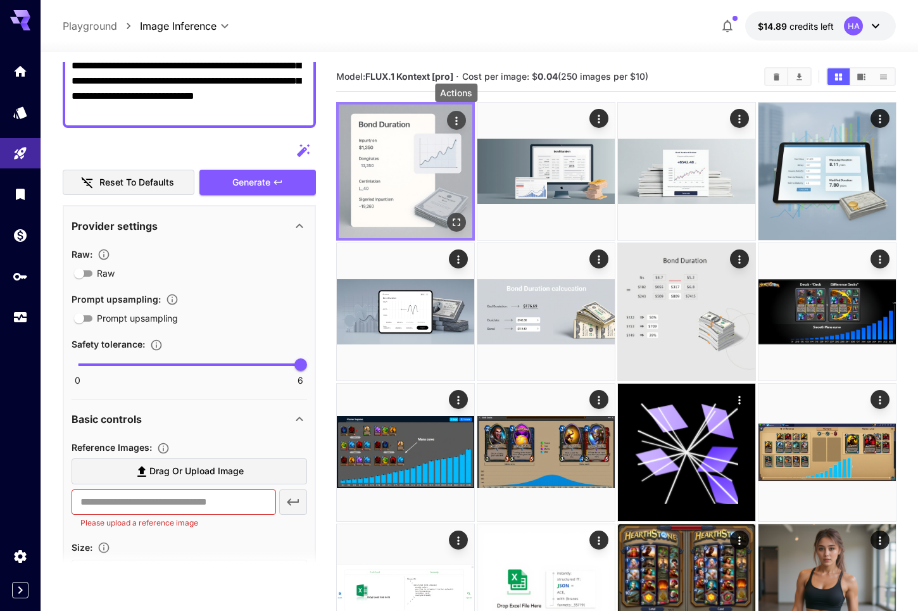
click at [452, 117] on icon "Actions" at bounding box center [455, 121] width 13 height 13
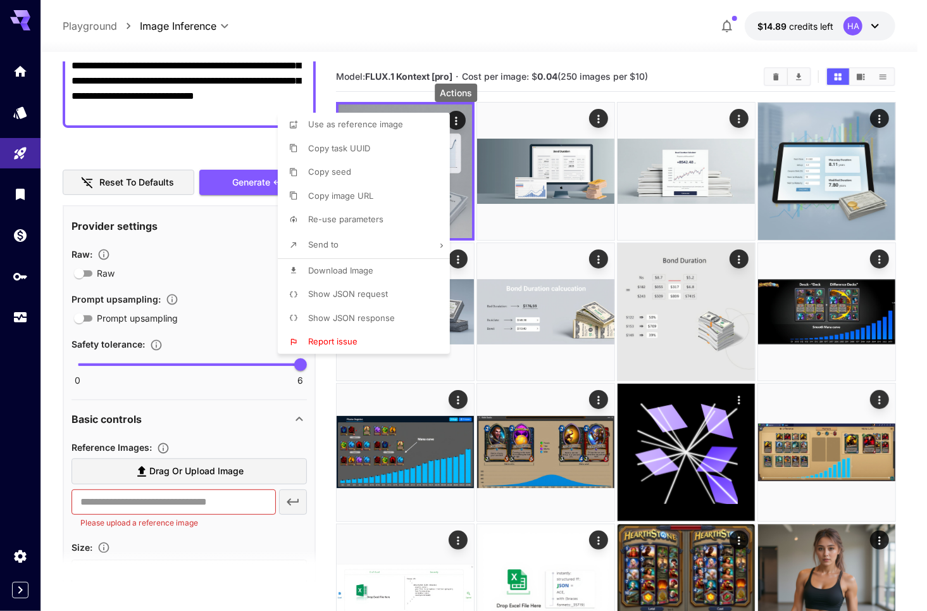
click at [252, 186] on div at bounding box center [463, 305] width 927 height 611
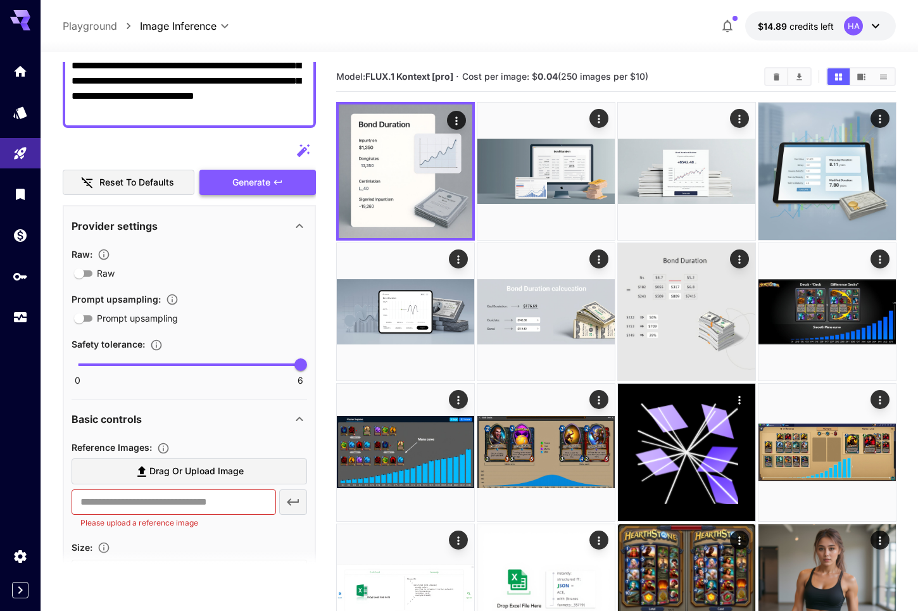
click at [227, 180] on button "Generate" at bounding box center [257, 183] width 116 height 26
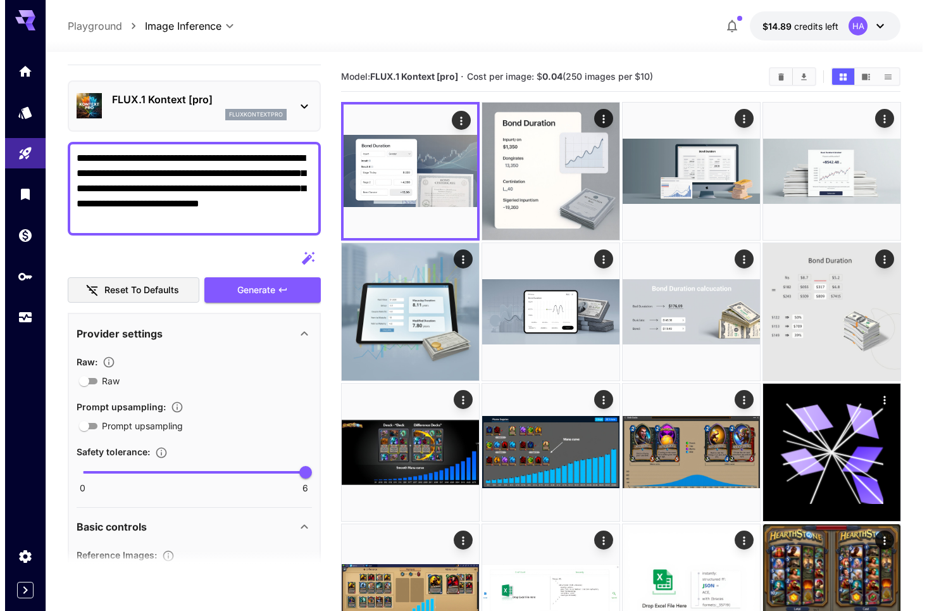
scroll to position [0, 0]
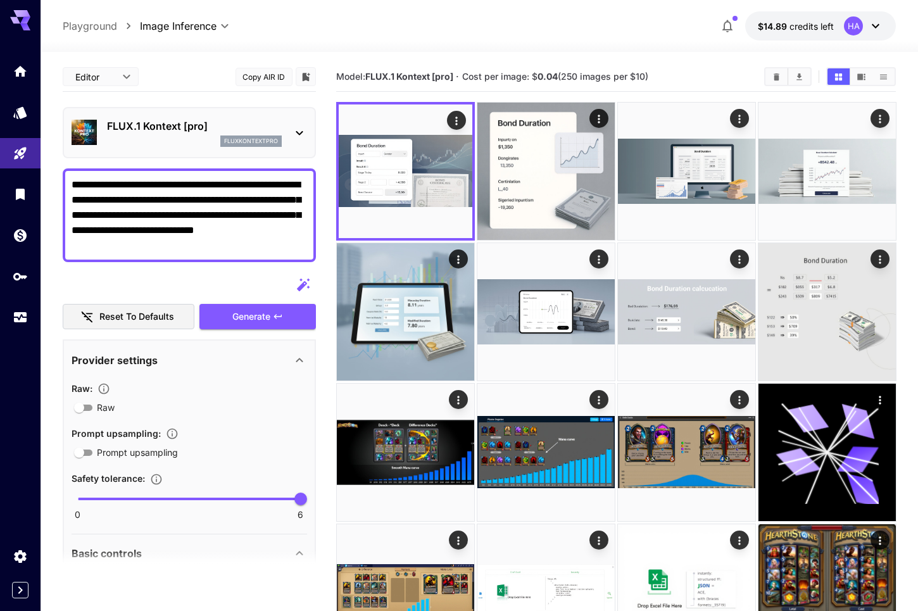
click at [283, 134] on div "FLUX.1 Kontext [pro] fluxkontextpro" at bounding box center [190, 132] width 236 height 39
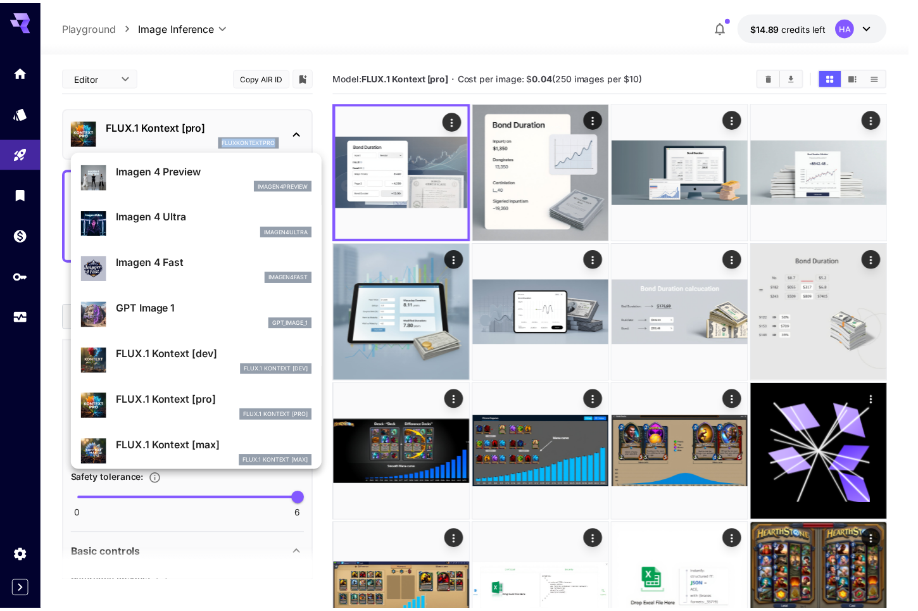
scroll to position [534, 0]
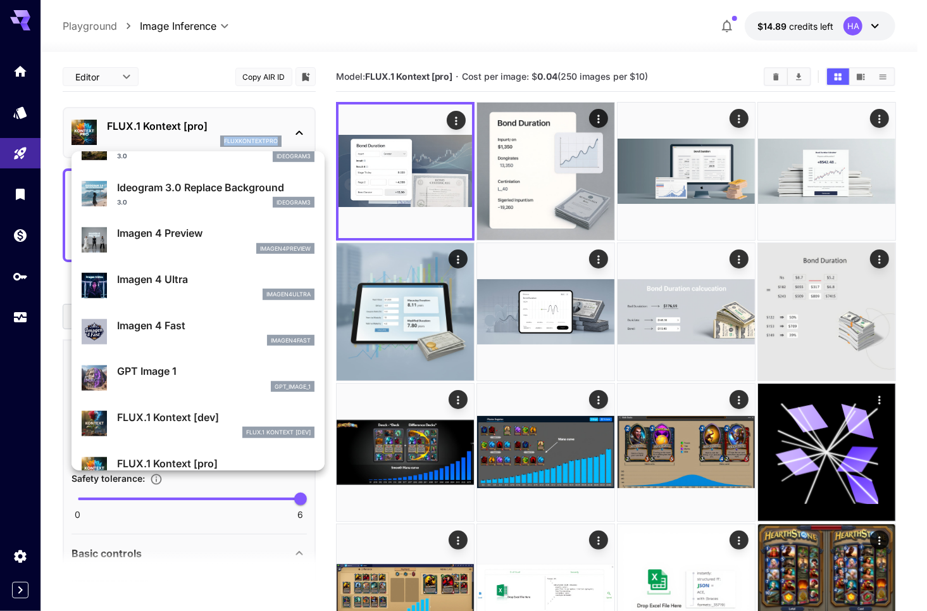
click at [151, 372] on p "GPT Image 1" at bounding box center [216, 370] width 198 height 15
type input "**********"
type input "****"
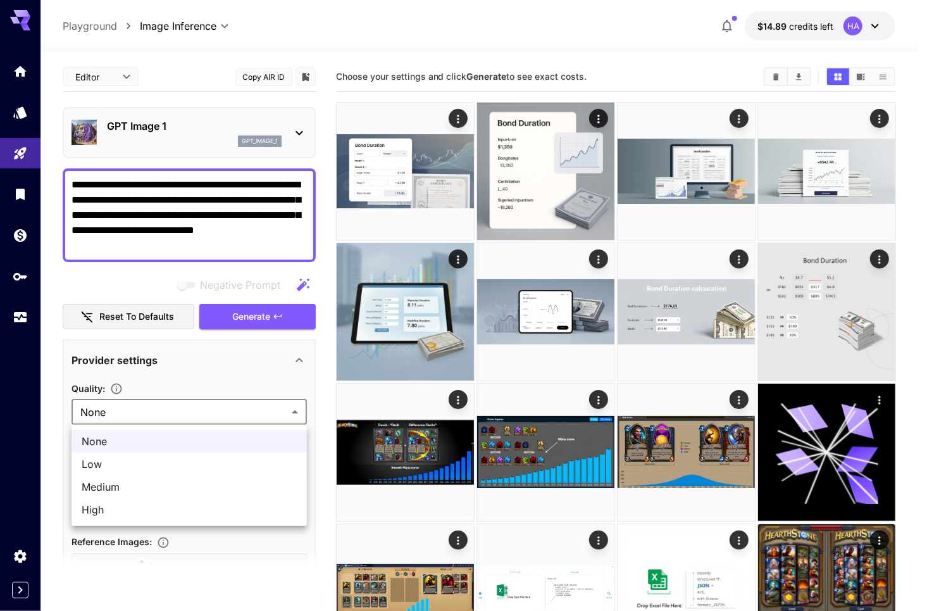
click at [230, 411] on div at bounding box center [463, 305] width 927 height 611
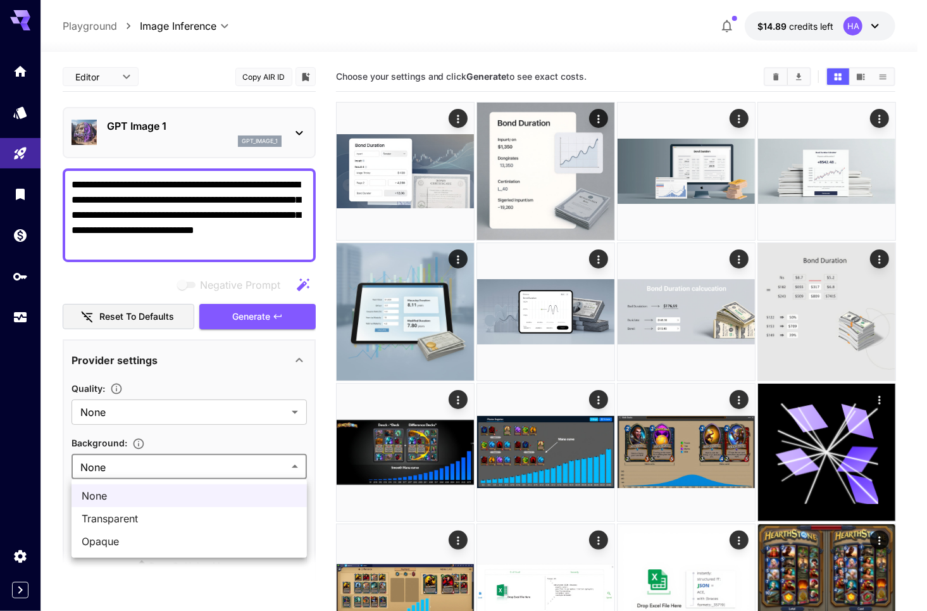
click at [214, 466] on div at bounding box center [463, 305] width 927 height 611
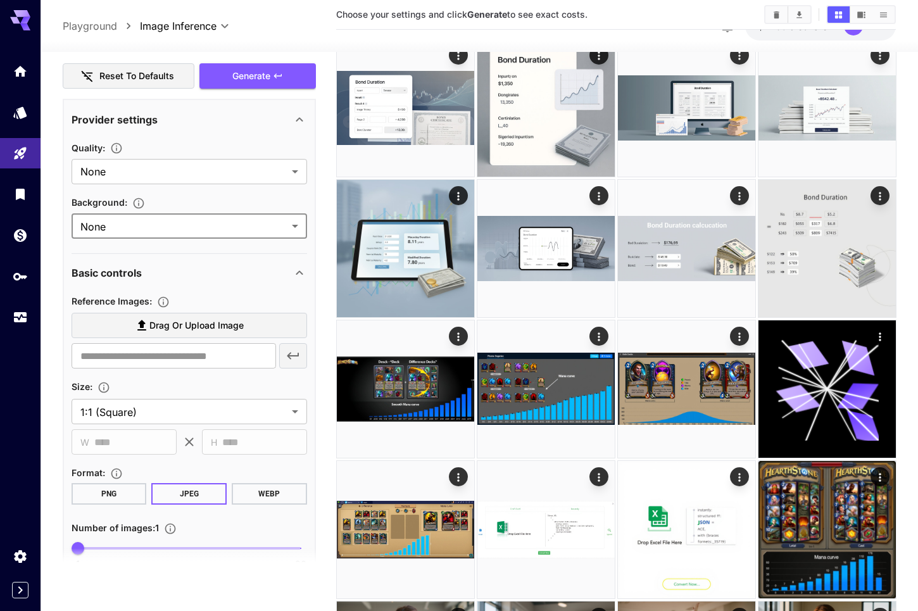
scroll to position [253, 0]
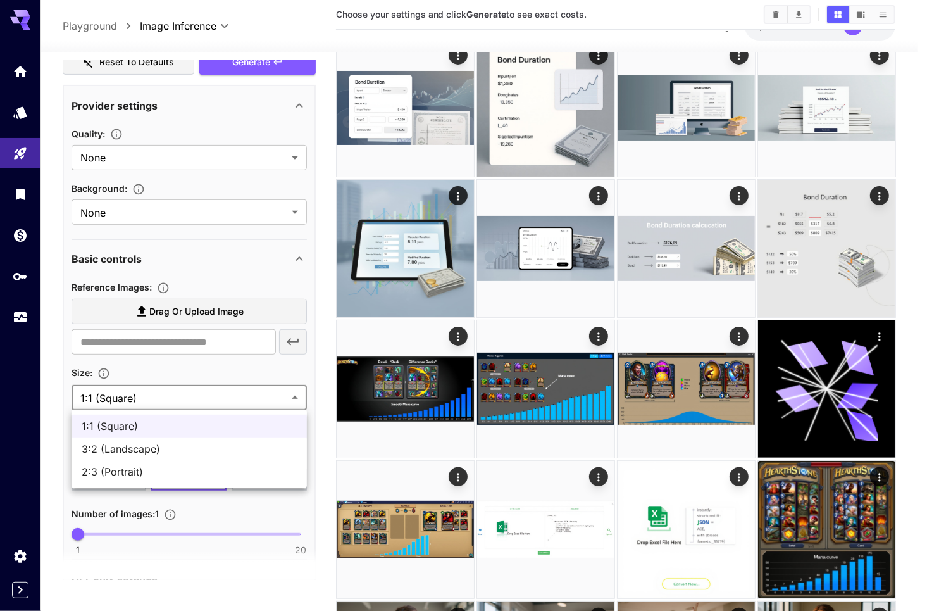
click at [212, 451] on span "3:2 (Landscape)" at bounding box center [189, 448] width 215 height 15
type input "**********"
type input "****"
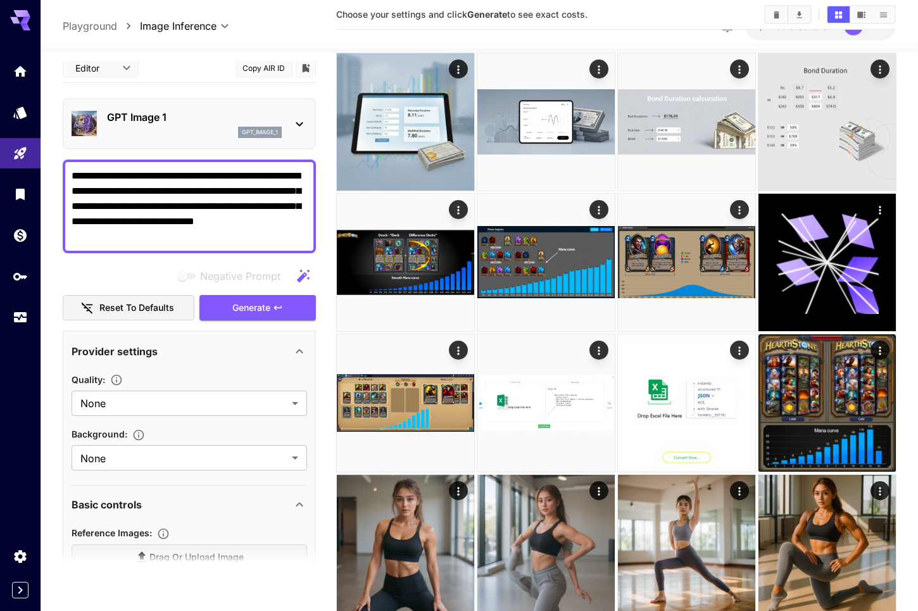
scroll to position [0, 0]
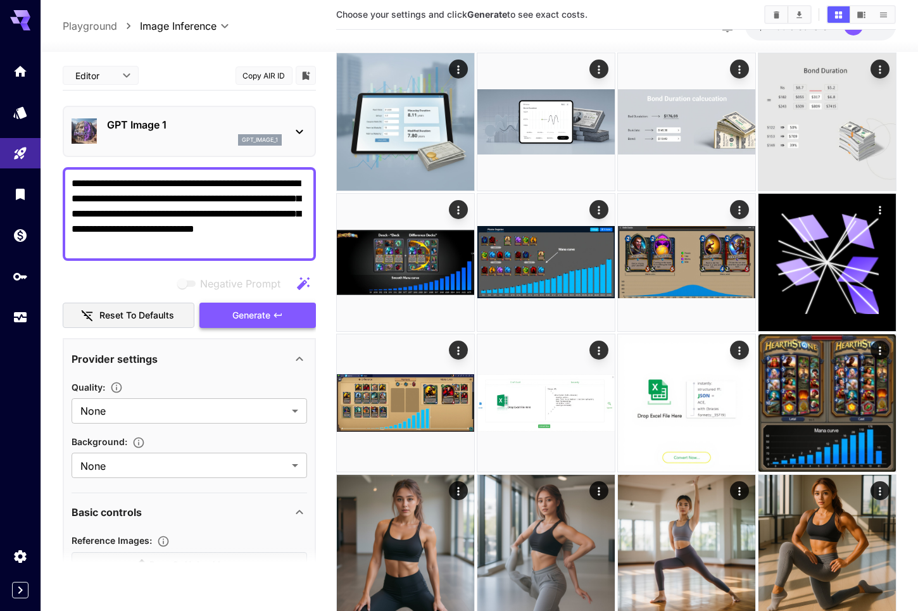
click at [246, 306] on button "Generate" at bounding box center [257, 316] width 116 height 26
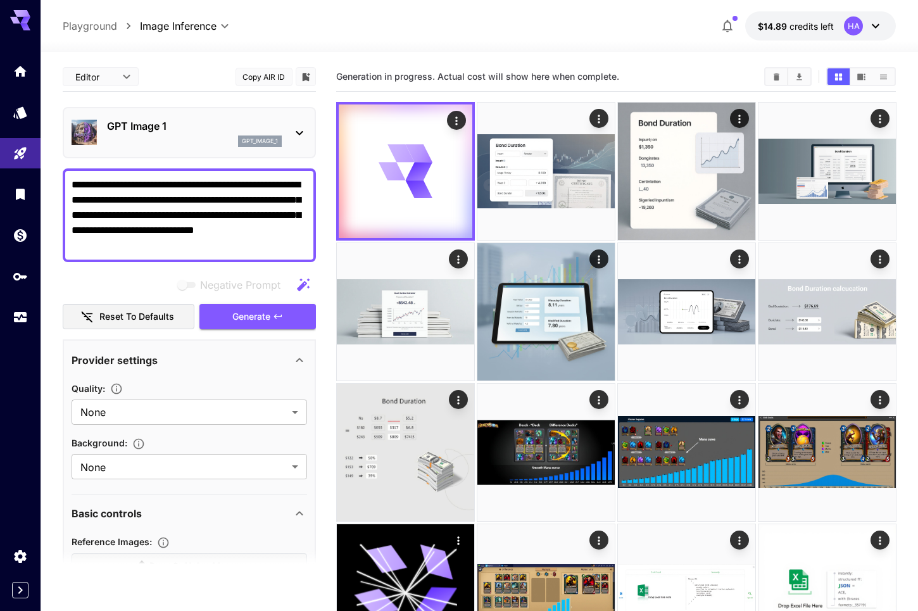
click at [279, 132] on p "GPT Image 1" at bounding box center [194, 125] width 175 height 15
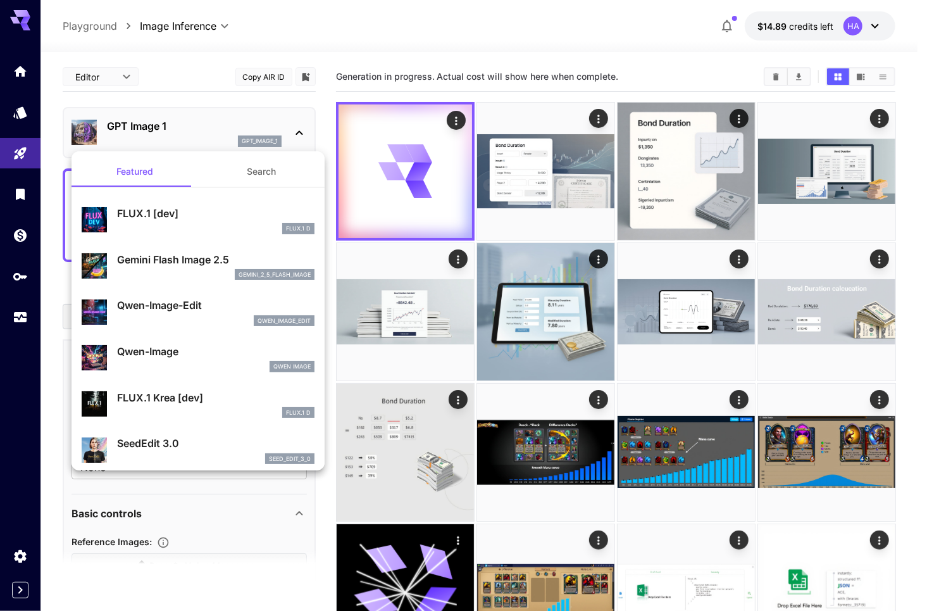
click at [524, 11] on div at bounding box center [463, 305] width 927 height 611
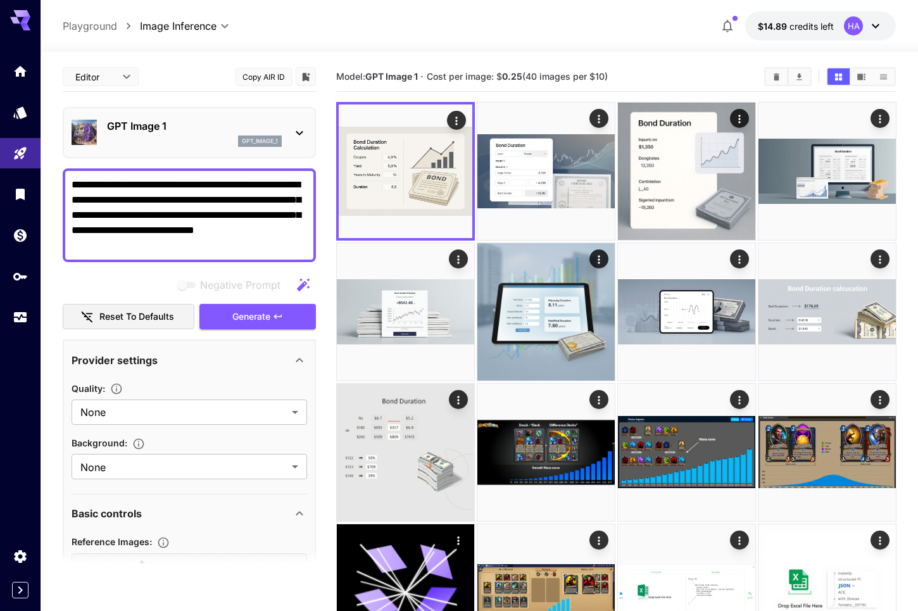
click at [225, 130] on p "GPT Image 1" at bounding box center [194, 125] width 175 height 15
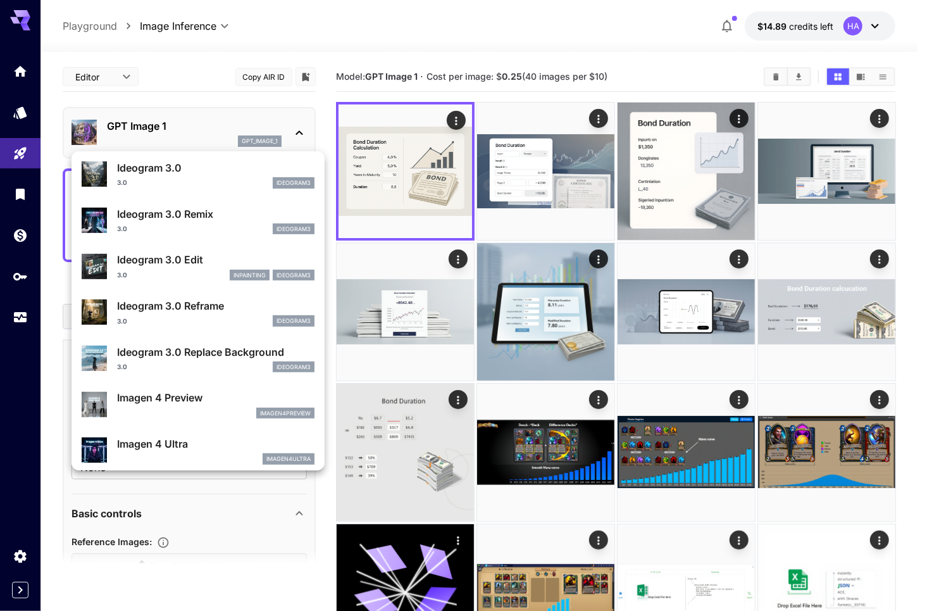
scroll to position [381, 0]
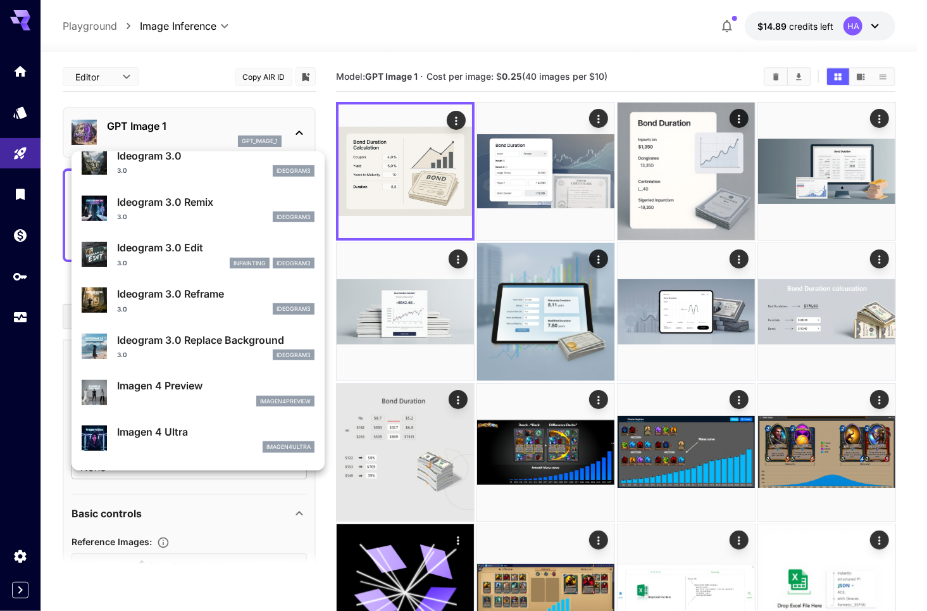
click at [412, 325] on div at bounding box center [463, 305] width 927 height 611
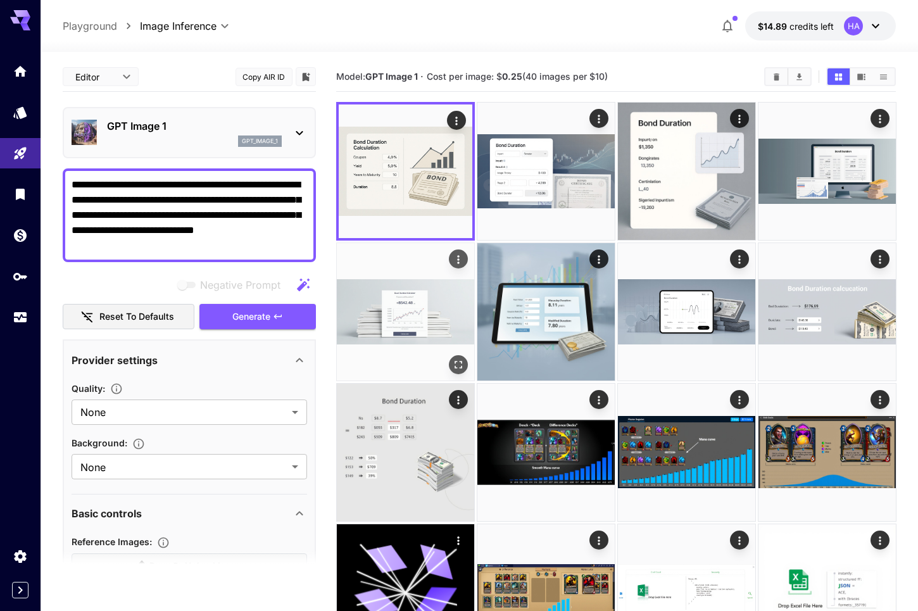
click at [428, 311] on img at bounding box center [405, 311] width 137 height 137
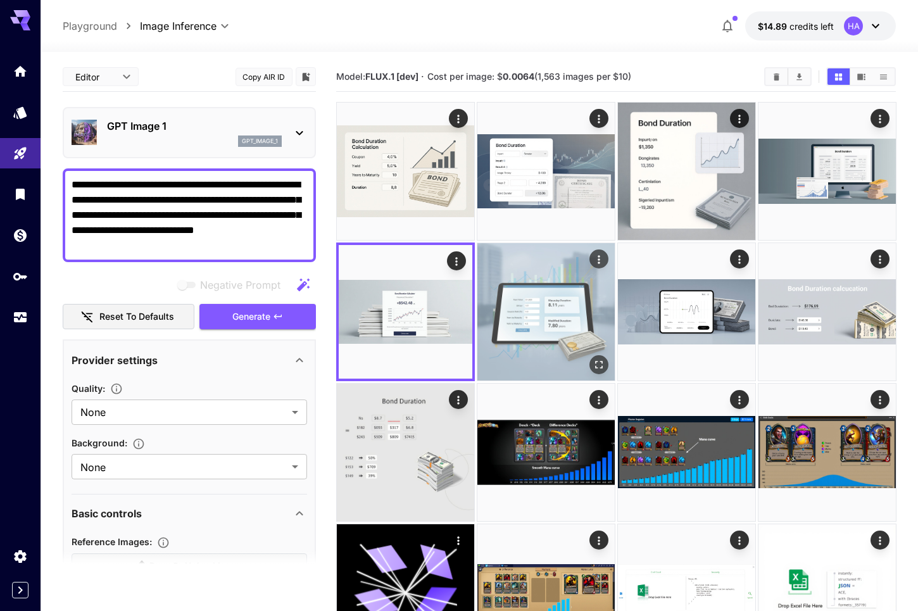
click at [553, 316] on img at bounding box center [545, 311] width 137 height 137
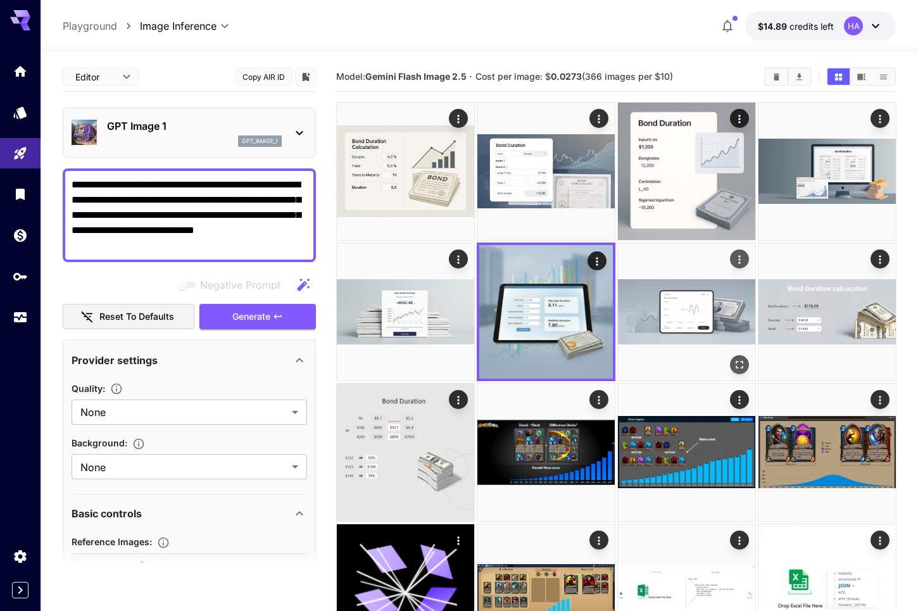
click at [657, 323] on img at bounding box center [686, 311] width 137 height 137
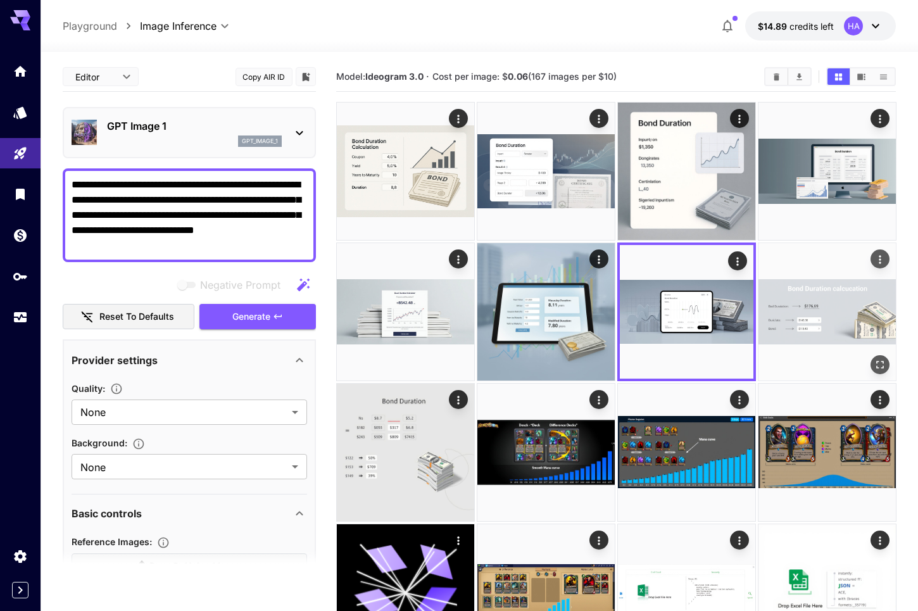
click at [808, 311] on img at bounding box center [826, 311] width 137 height 137
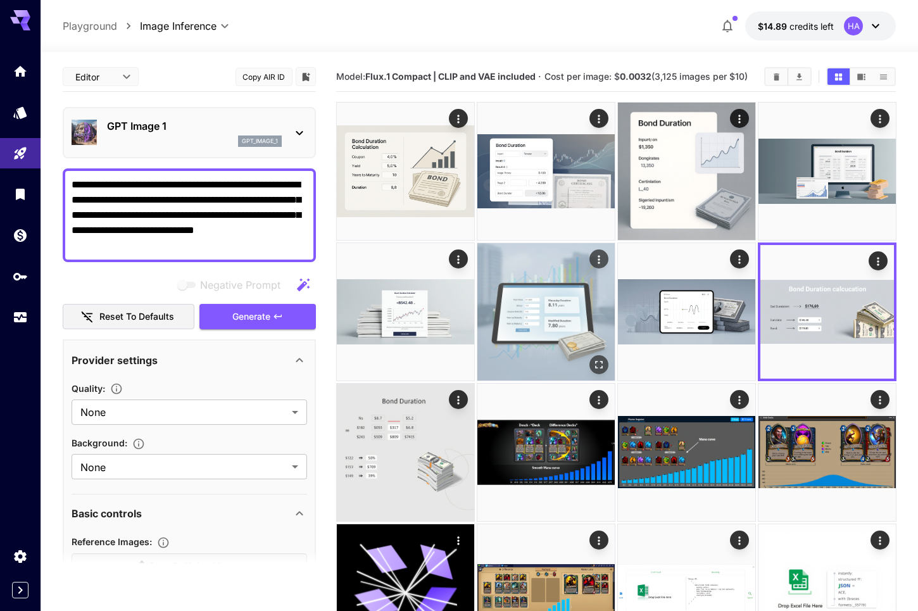
click at [568, 279] on img at bounding box center [545, 311] width 137 height 137
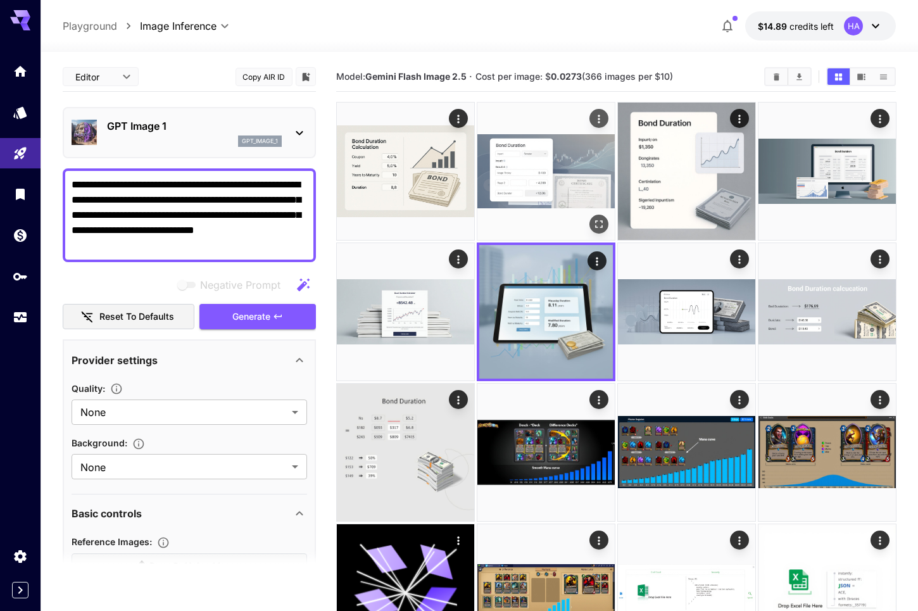
click at [529, 161] on img at bounding box center [545, 171] width 137 height 137
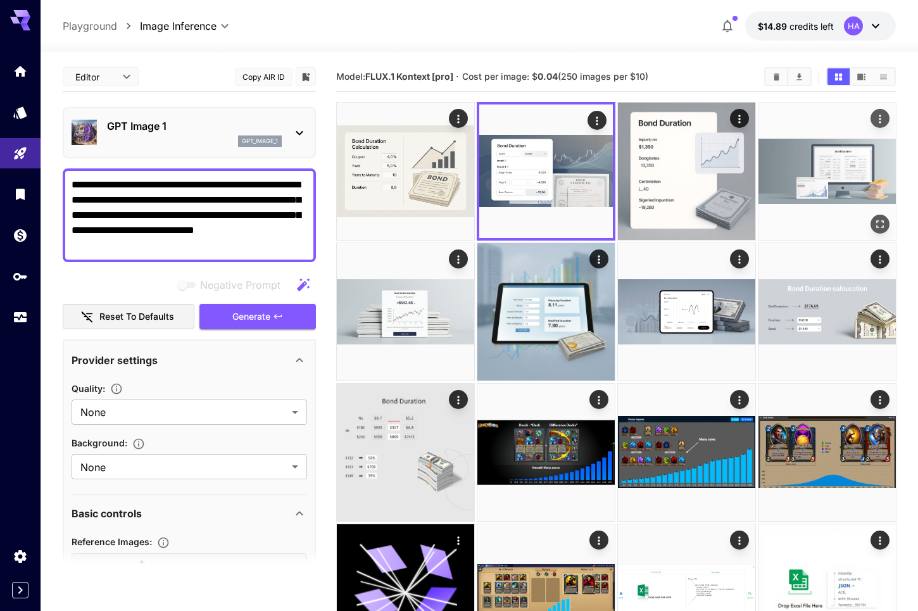
click at [828, 168] on img at bounding box center [826, 171] width 137 height 137
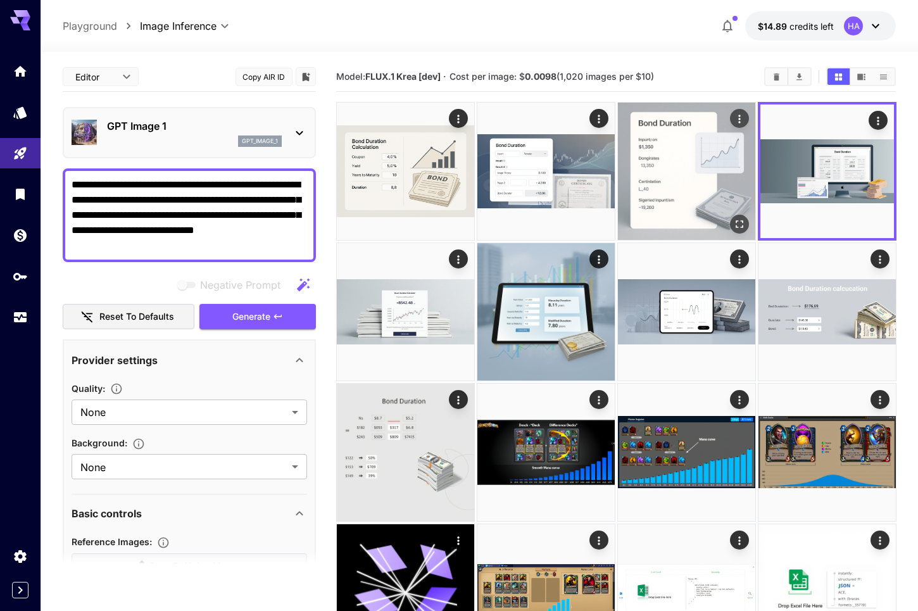
click at [725, 175] on img at bounding box center [686, 171] width 137 height 137
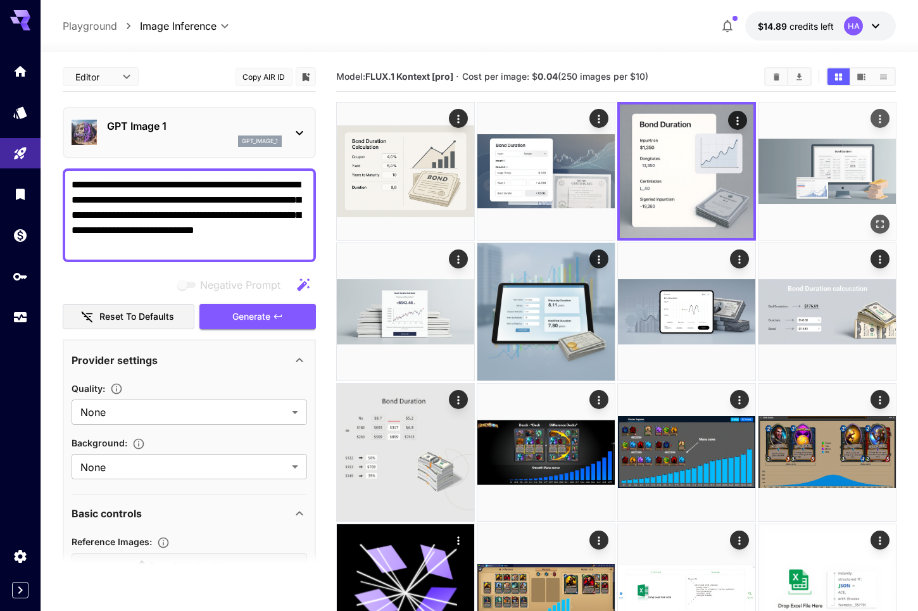
click at [895, 168] on img at bounding box center [826, 171] width 137 height 137
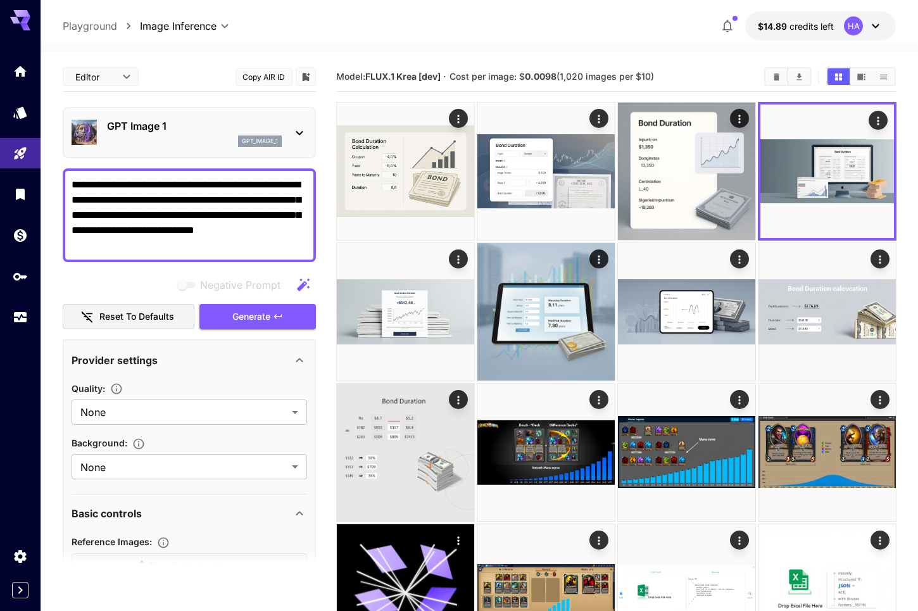
click at [280, 129] on p "GPT Image 1" at bounding box center [194, 125] width 175 height 15
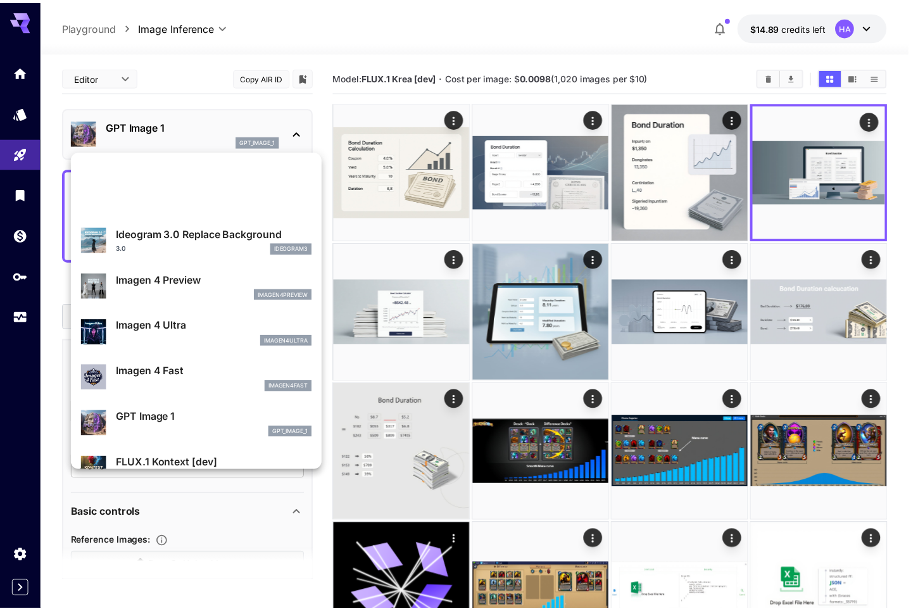
scroll to position [471, 0]
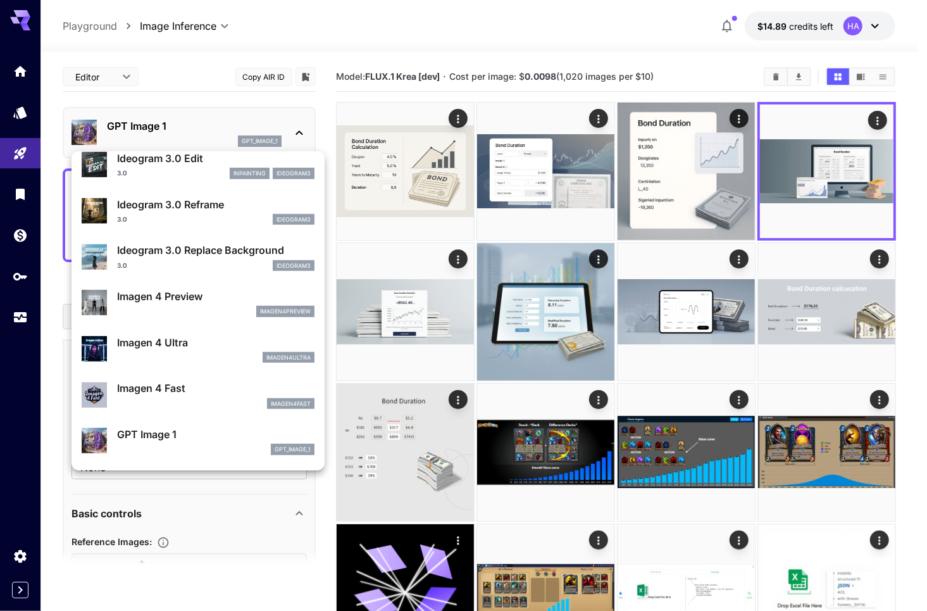
click at [211, 300] on p "Imagen 4 Preview" at bounding box center [216, 296] width 198 height 15
type input "**********"
type input "****"
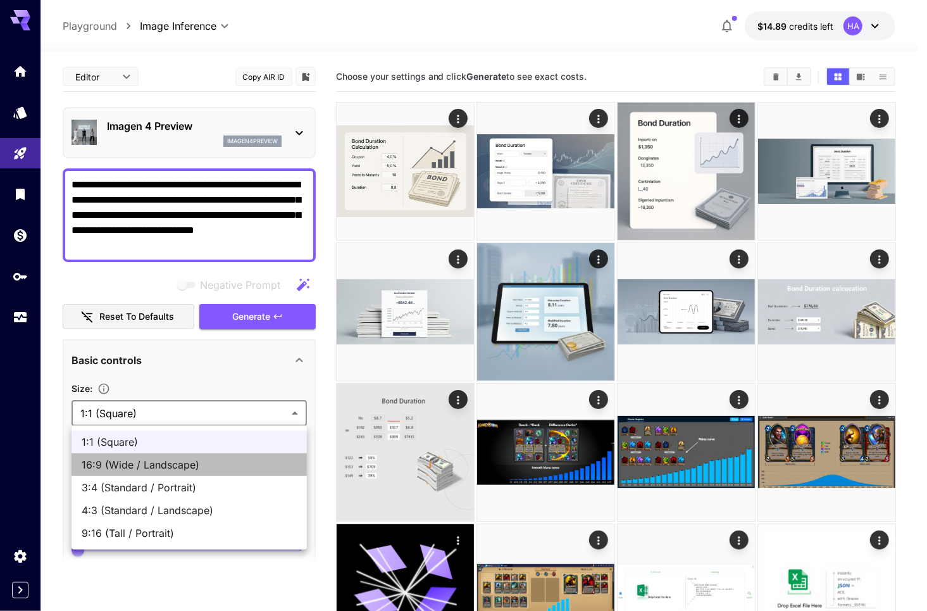
click at [229, 463] on span "16:9 (Wide / Landscape)" at bounding box center [189, 464] width 215 height 15
type input "**********"
type input "****"
type input "***"
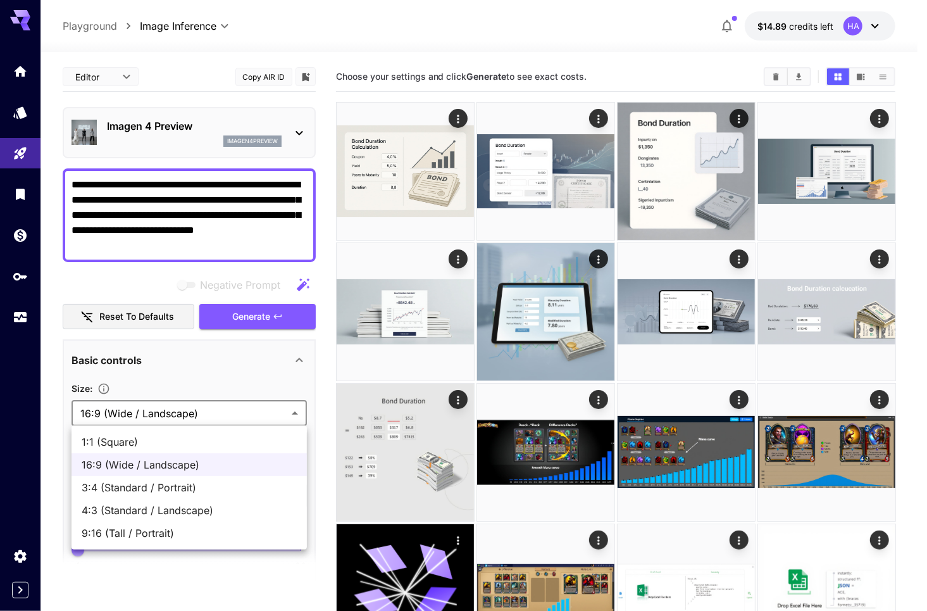
click at [298, 380] on div at bounding box center [463, 305] width 927 height 611
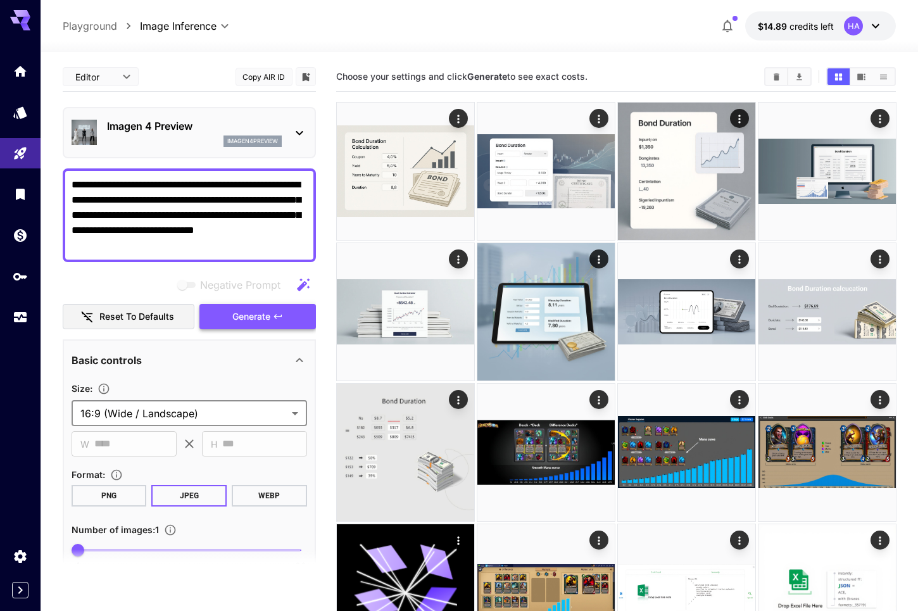
click at [260, 316] on span "Generate" at bounding box center [251, 317] width 38 height 16
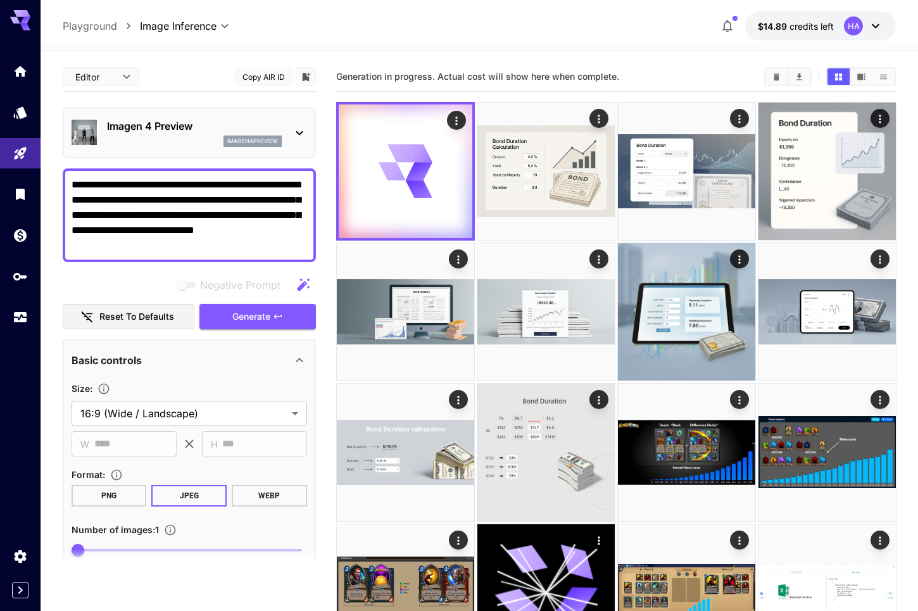
click at [219, 113] on div "Imagen 4 Preview imagen4preview" at bounding box center [190, 132] width 236 height 39
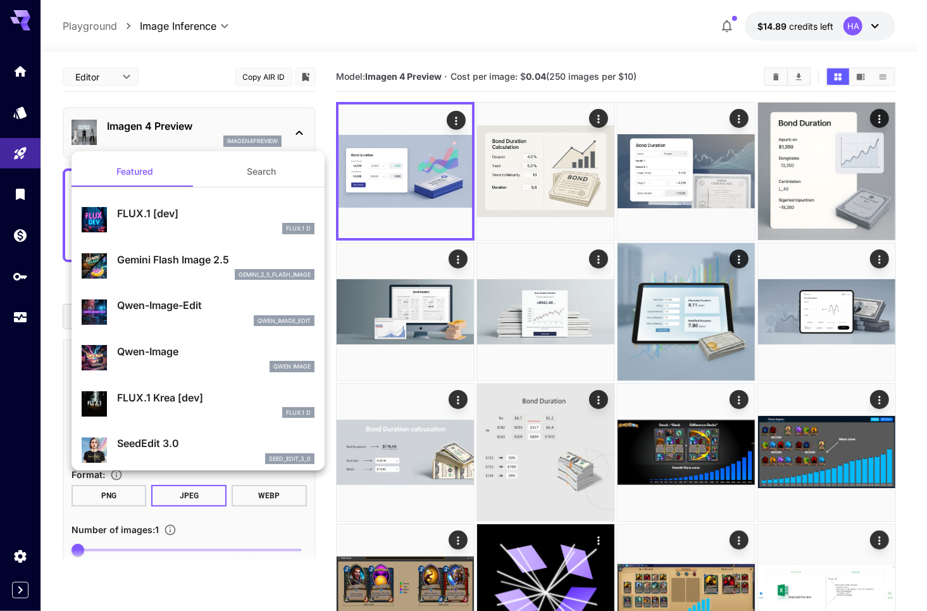
click at [434, 175] on div at bounding box center [463, 305] width 927 height 611
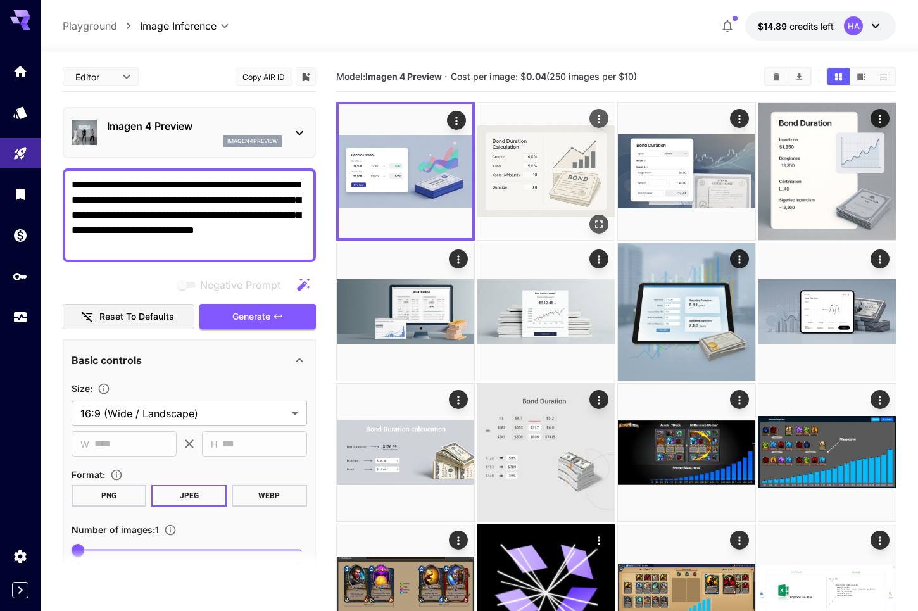
click at [539, 171] on img at bounding box center [545, 171] width 137 height 137
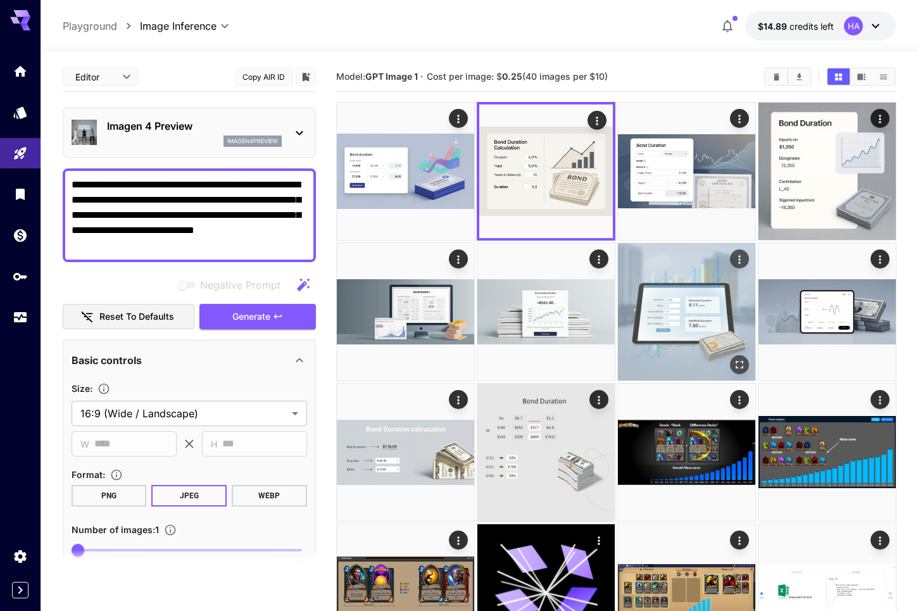
click at [679, 310] on img at bounding box center [686, 311] width 137 height 137
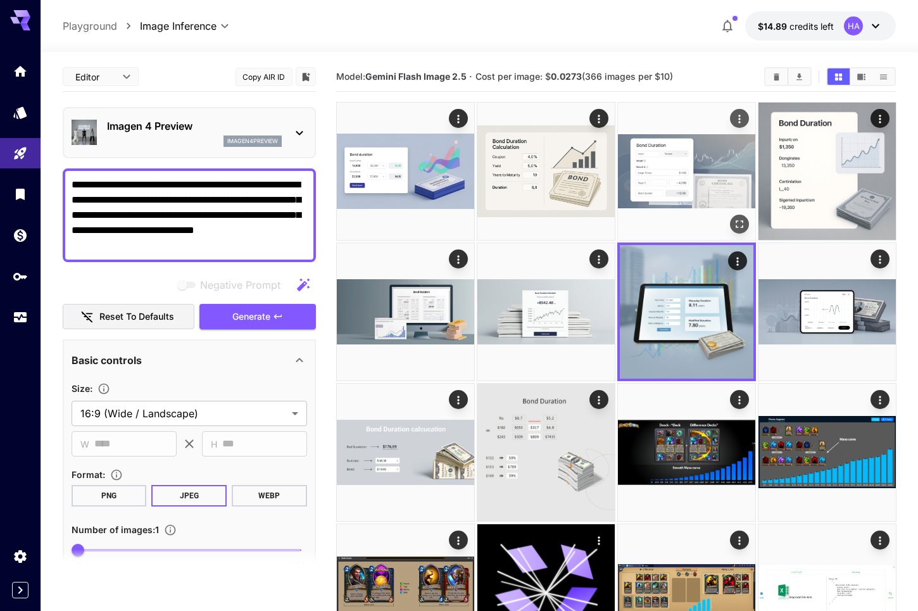
click at [691, 175] on img at bounding box center [686, 171] width 137 height 137
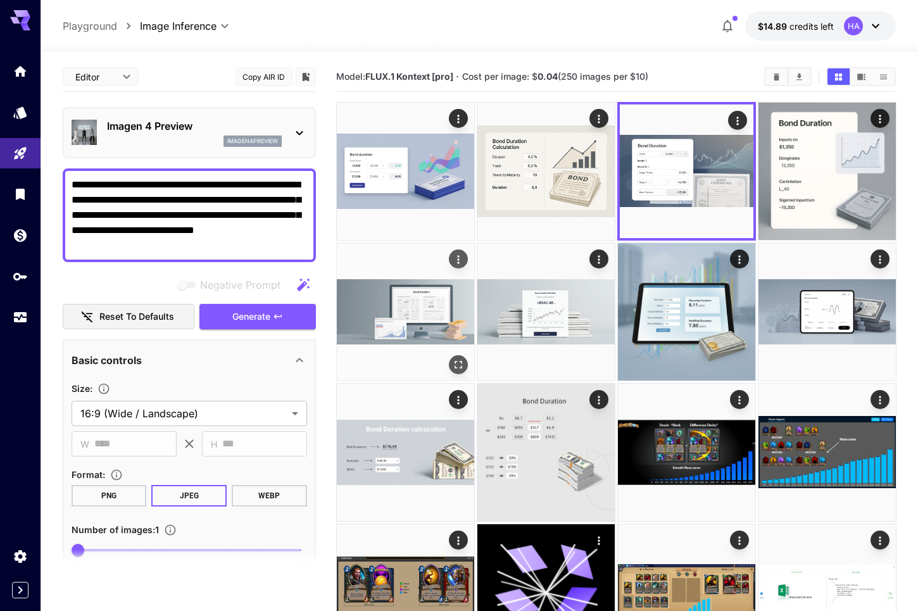
click at [420, 311] on img at bounding box center [405, 311] width 137 height 137
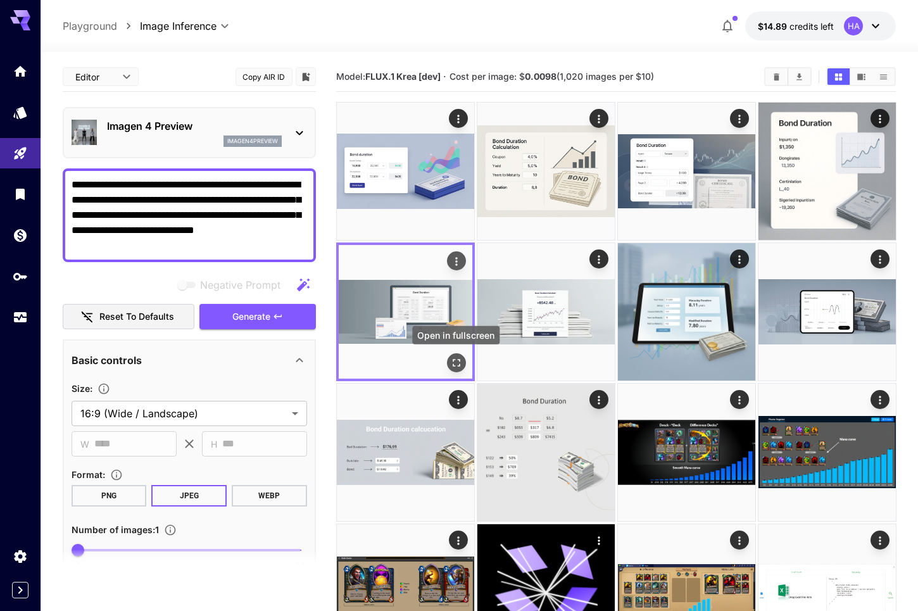
click at [460, 357] on icon "Open in fullscreen" at bounding box center [455, 362] width 13 height 13
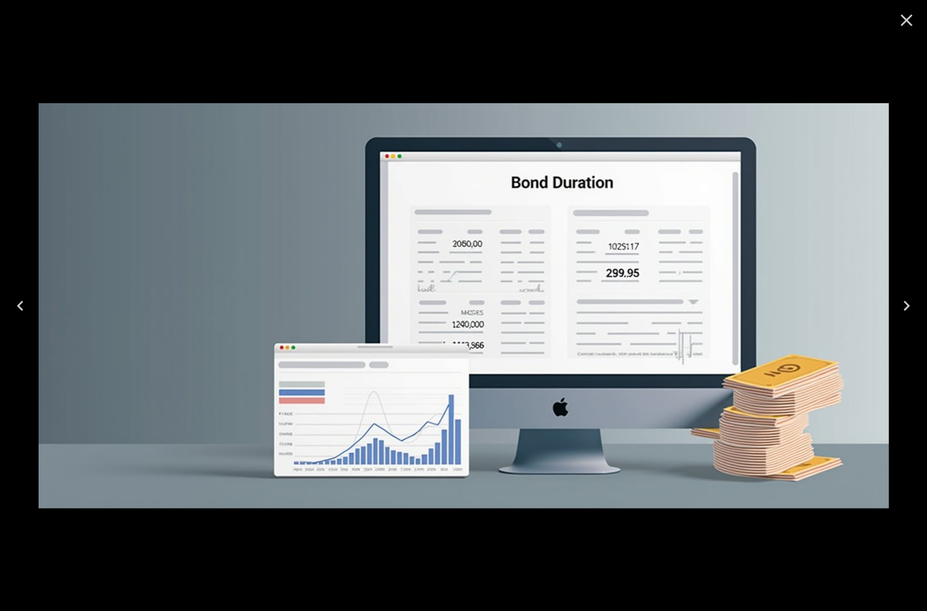
click at [904, 22] on icon "Close" at bounding box center [907, 21] width 12 height 12
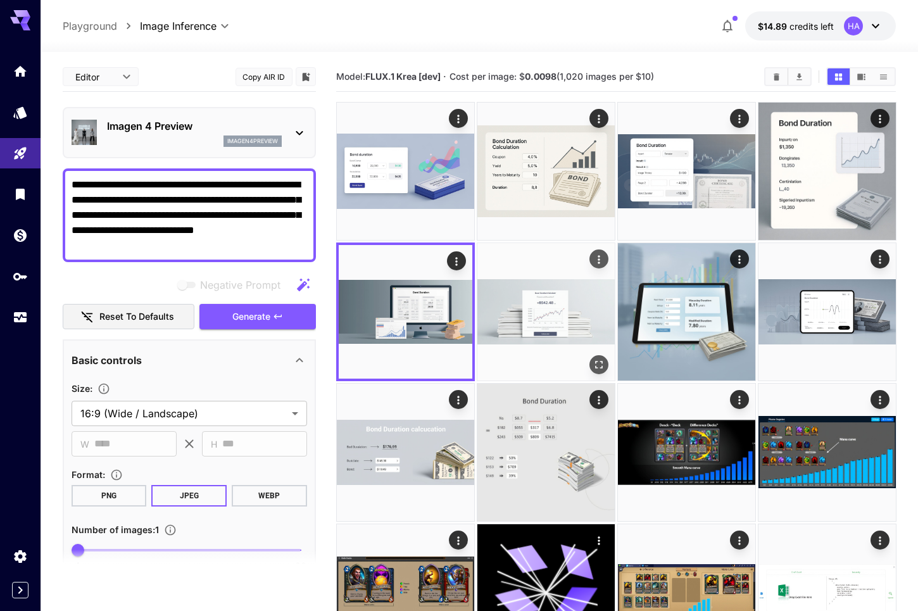
click at [550, 316] on img at bounding box center [545, 311] width 137 height 137
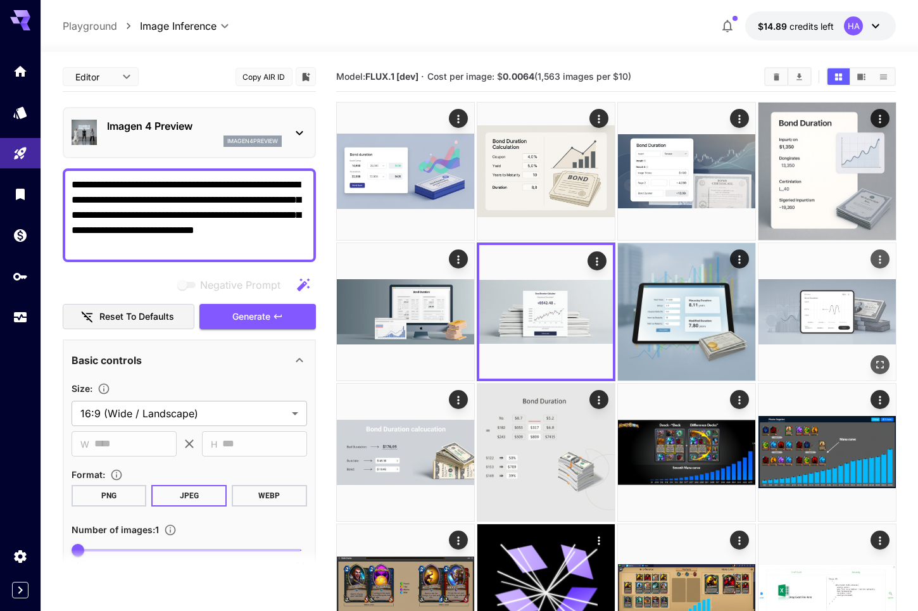
click at [818, 308] on img at bounding box center [826, 311] width 137 height 137
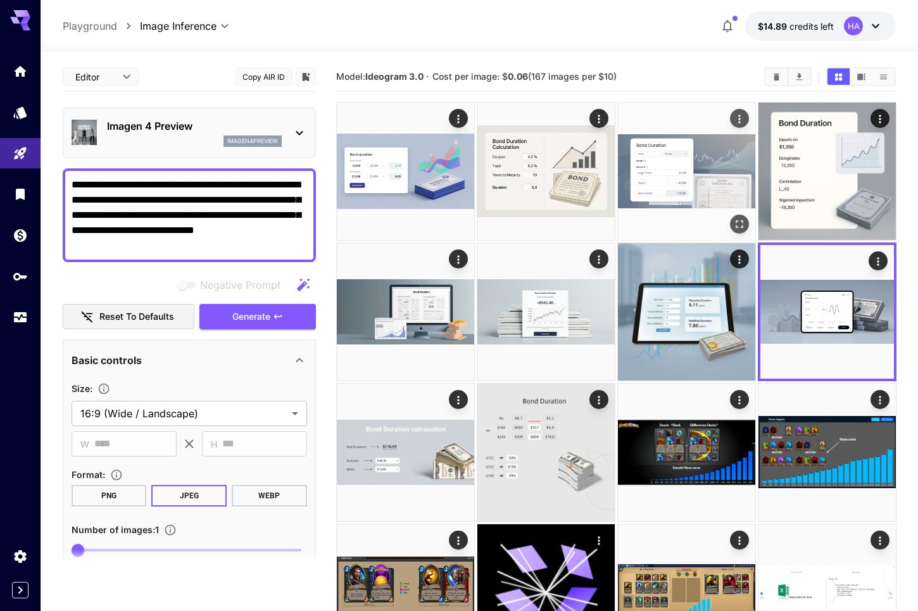
click at [697, 165] on img at bounding box center [686, 171] width 137 height 137
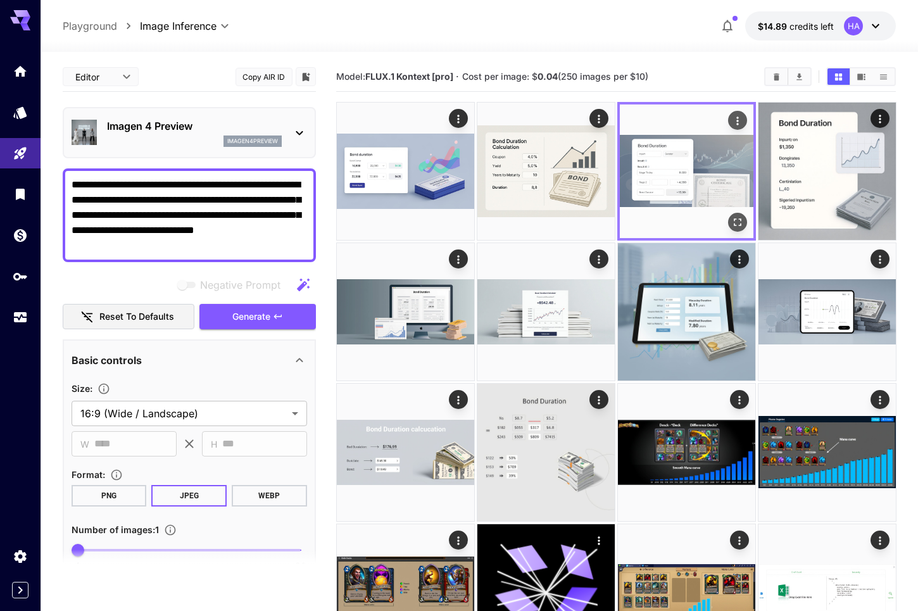
drag, startPoint x: 698, startPoint y: 165, endPoint x: 731, endPoint y: 132, distance: 46.1
click at [731, 132] on img at bounding box center [687, 171] width 134 height 134
click at [739, 120] on icon "Actions" at bounding box center [737, 121] width 13 height 13
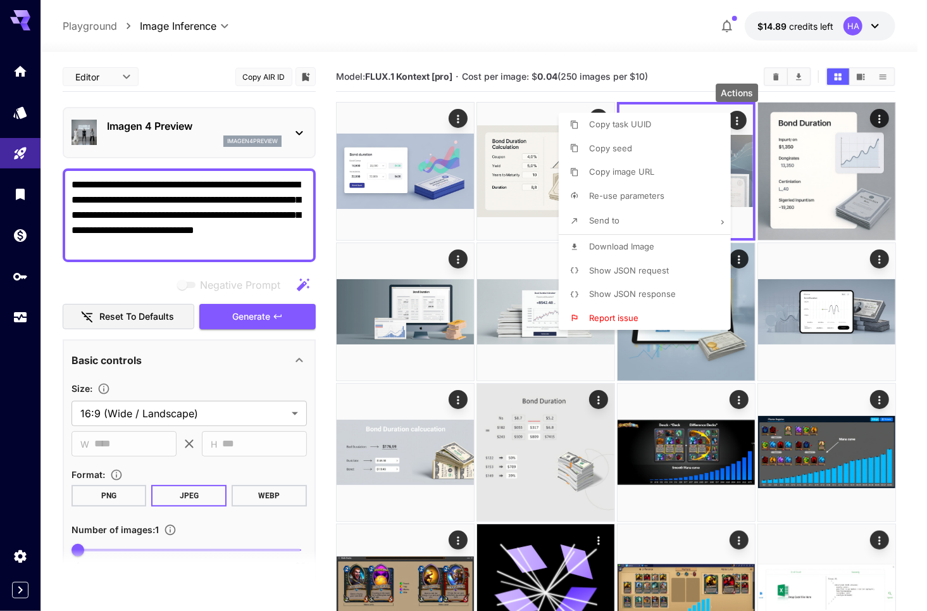
click at [658, 196] on span "Re-use parameters" at bounding box center [626, 196] width 75 height 10
type input "*********"
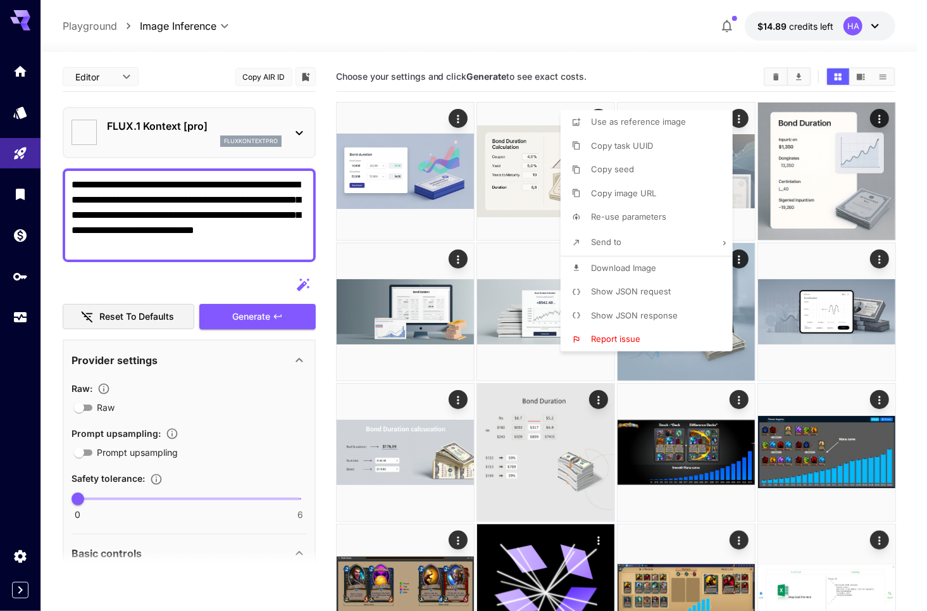
type input "**********"
type input "****"
type input "***"
click at [246, 237] on div at bounding box center [463, 305] width 927 height 611
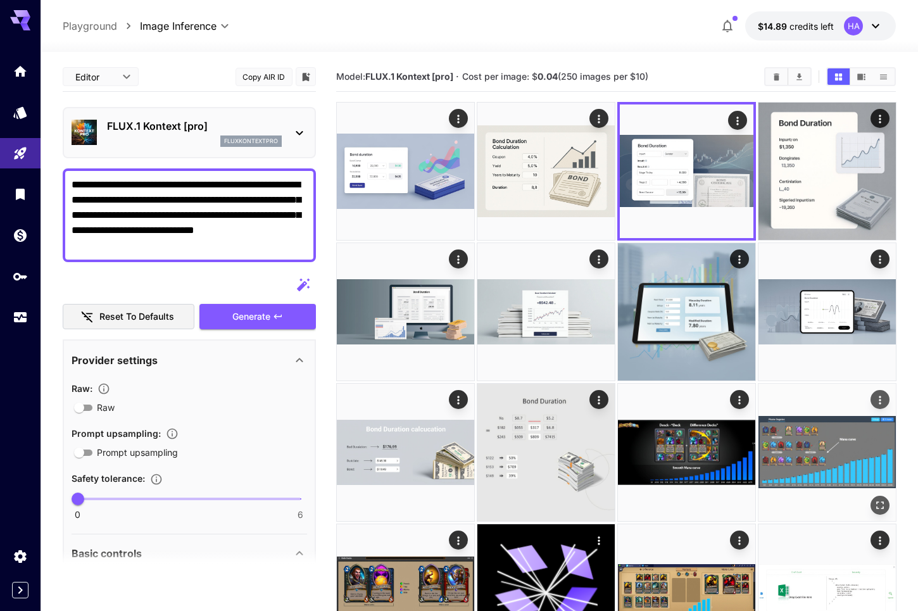
click at [820, 455] on img at bounding box center [826, 452] width 137 height 137
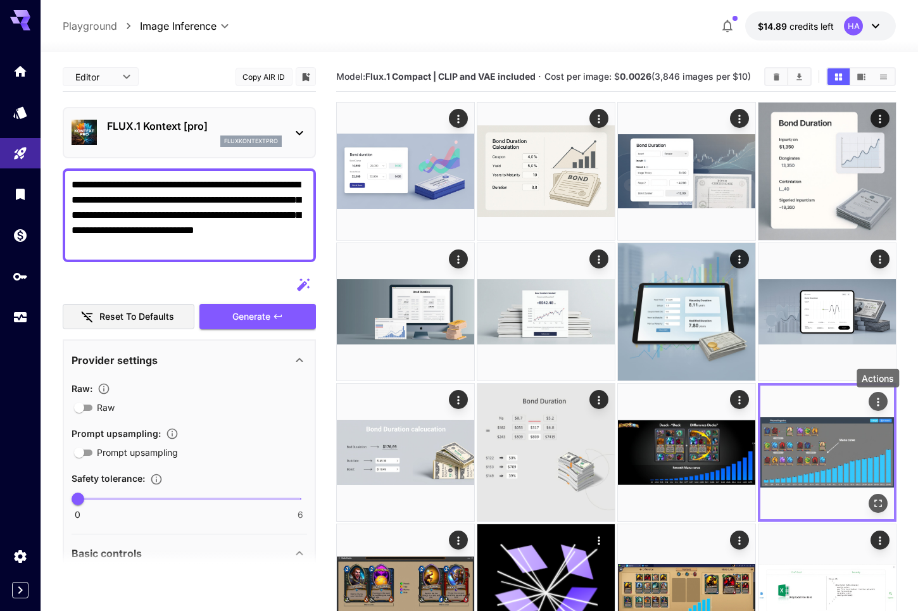
click at [881, 405] on icon "Actions" at bounding box center [877, 402] width 13 height 13
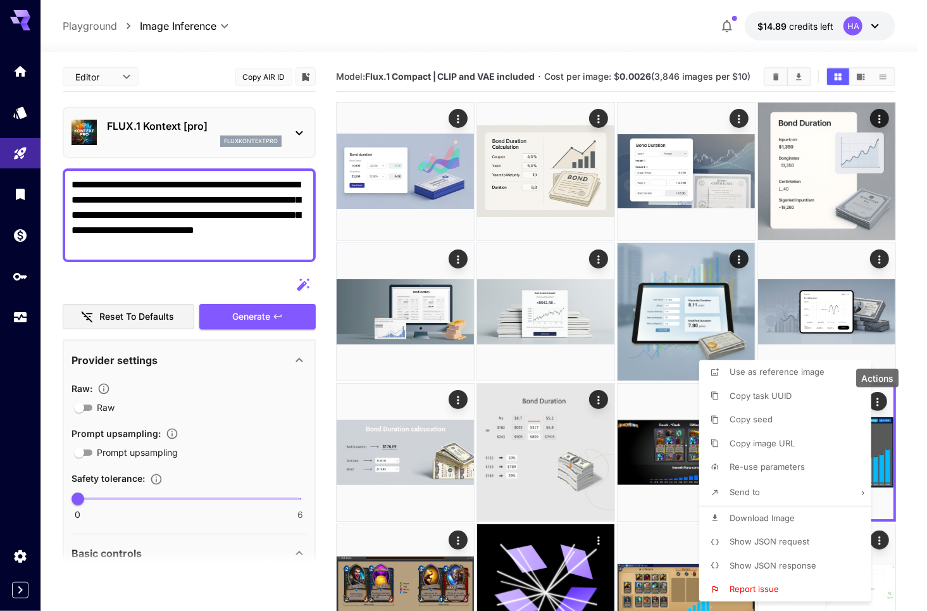
click at [795, 543] on span "Show JSON request" at bounding box center [770, 541] width 80 height 10
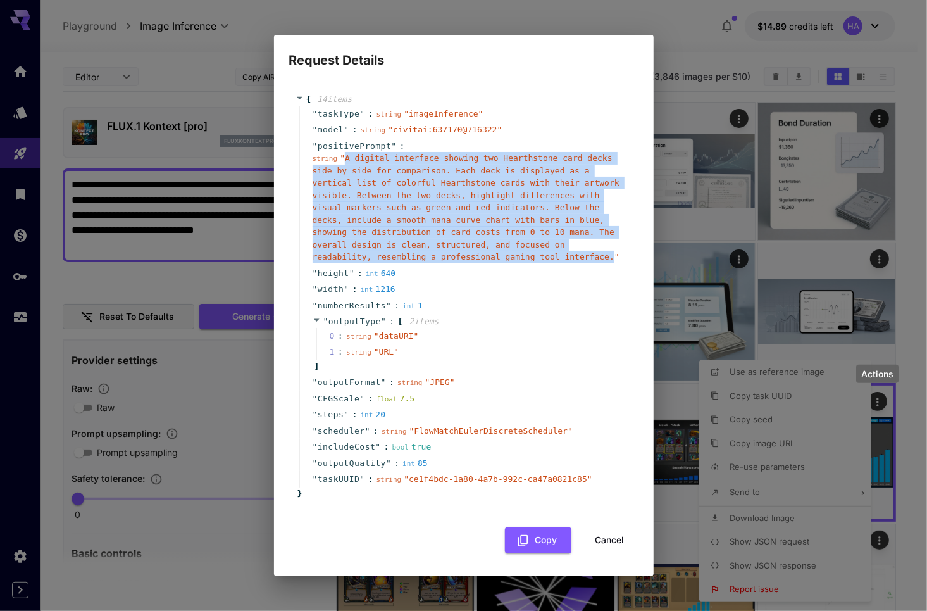
drag, startPoint x: 344, startPoint y: 166, endPoint x: 587, endPoint y: 250, distance: 257.1
click at [587, 250] on span "" A digital interface showing two Hearthstone card decks side by side for compa…" at bounding box center [466, 207] width 307 height 108
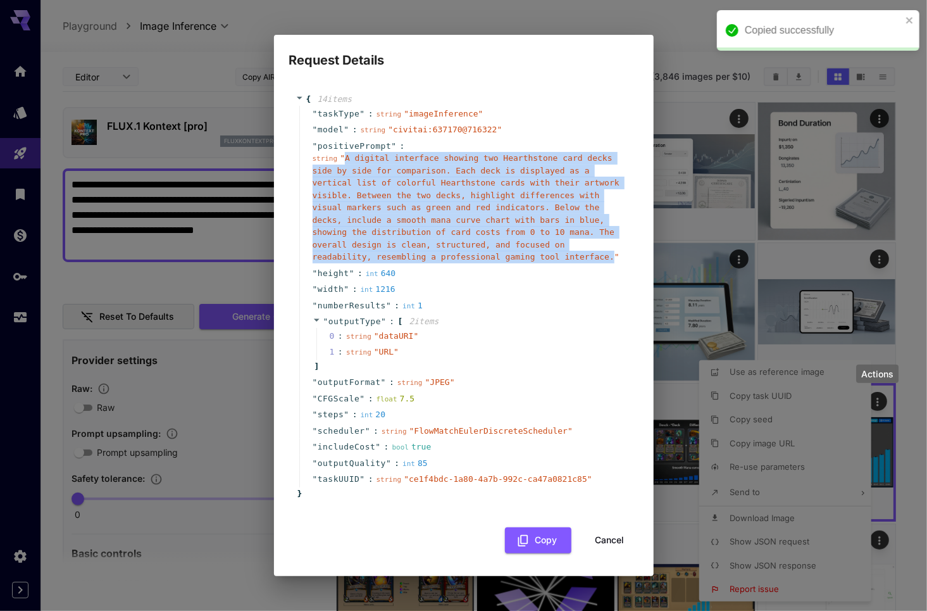
copy span "A digital interface showing two Hearthstone card decks side by side for compari…"
click at [624, 532] on button "Cancel" at bounding box center [610, 540] width 57 height 26
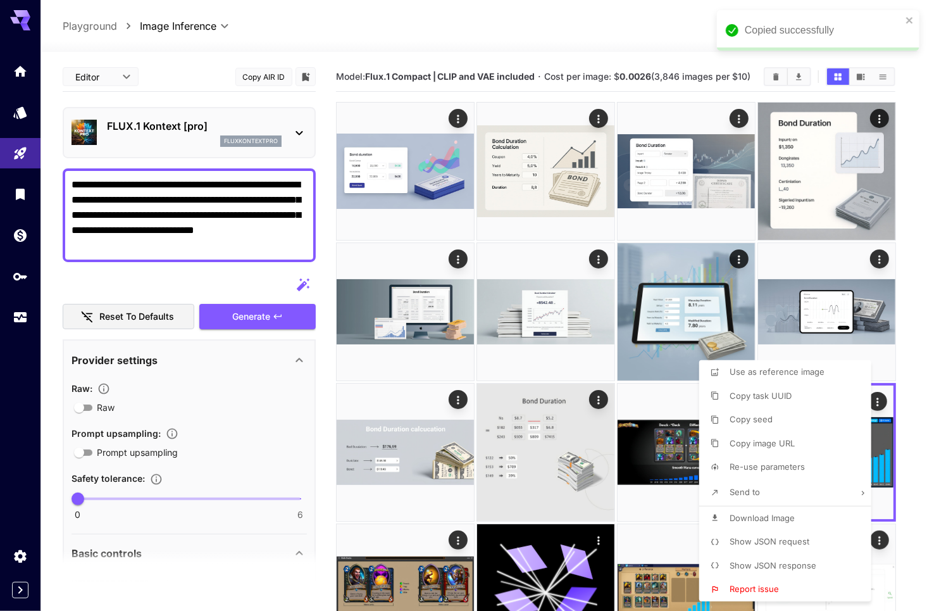
drag, startPoint x: 232, startPoint y: 239, endPoint x: 54, endPoint y: 178, distance: 188.2
click at [54, 178] on div at bounding box center [463, 305] width 927 height 611
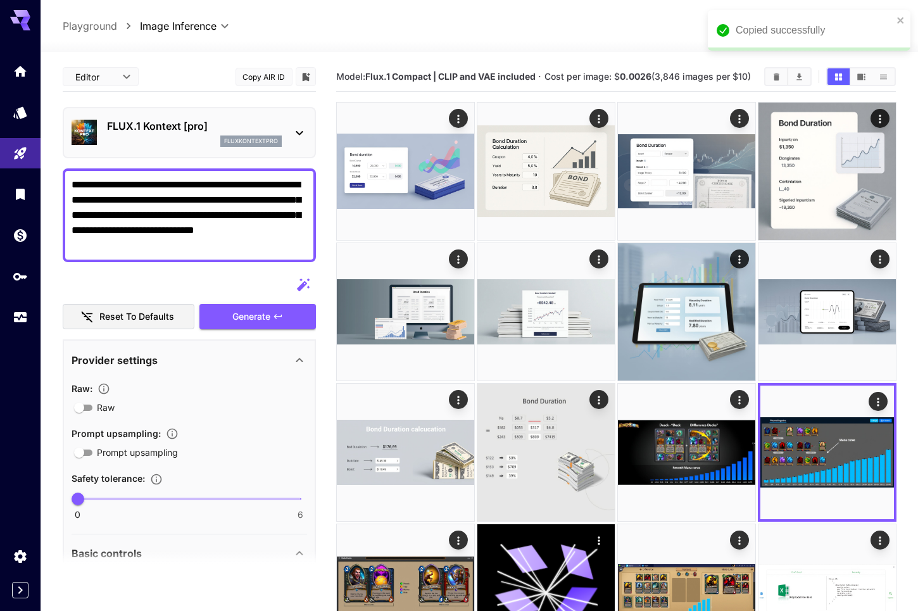
click at [204, 226] on textarea "**********" at bounding box center [190, 215] width 236 height 76
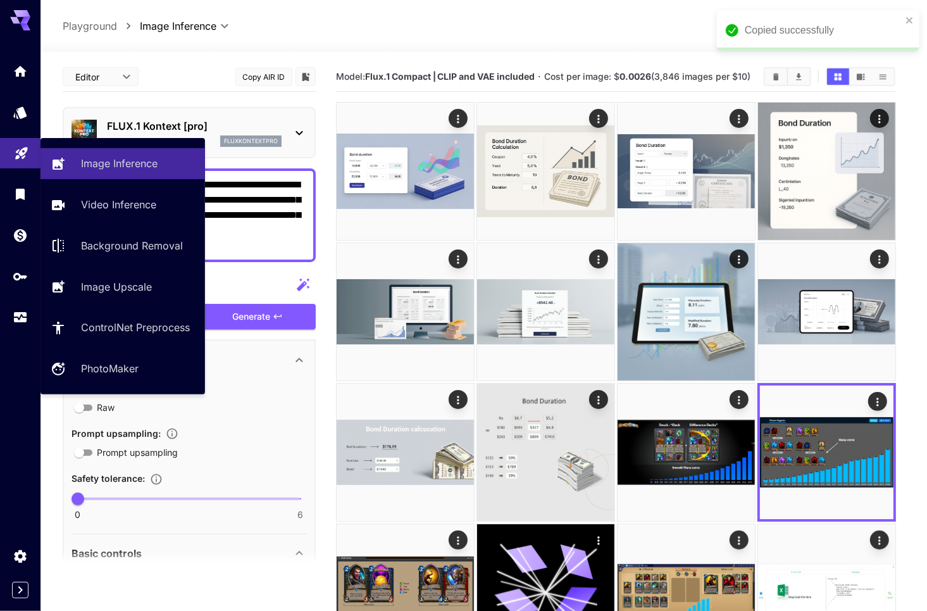
drag, startPoint x: 240, startPoint y: 240, endPoint x: 13, endPoint y: 162, distance: 240.2
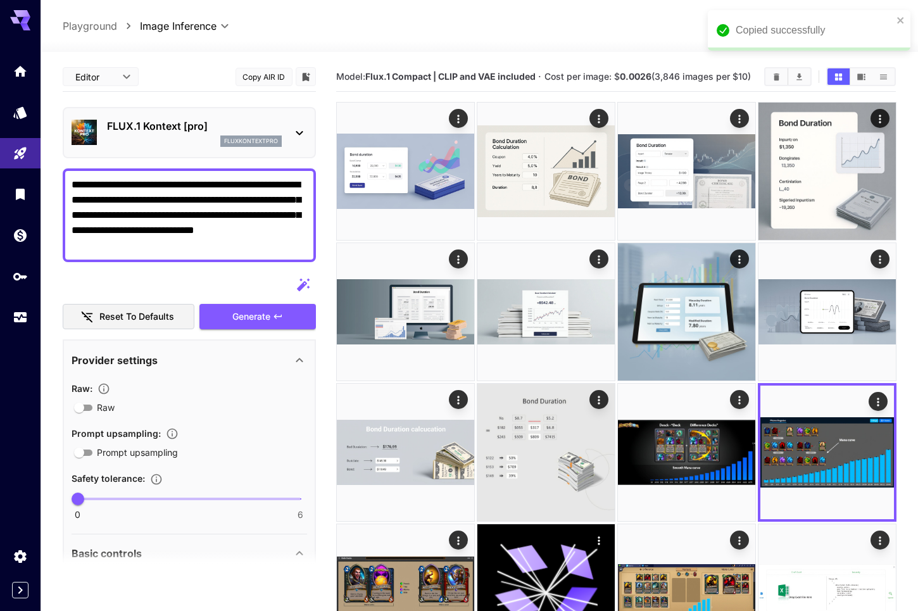
paste textarea "**********"
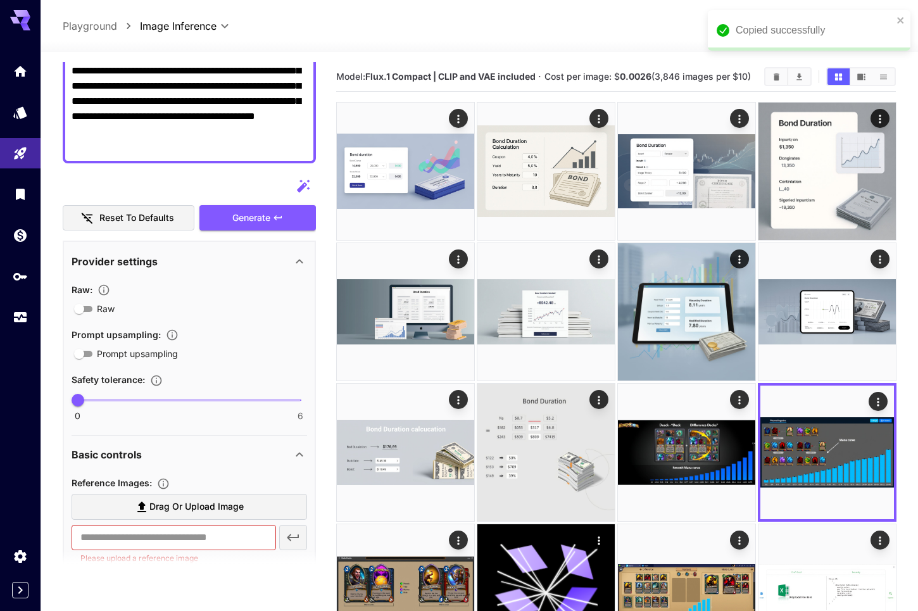
scroll to position [317, 0]
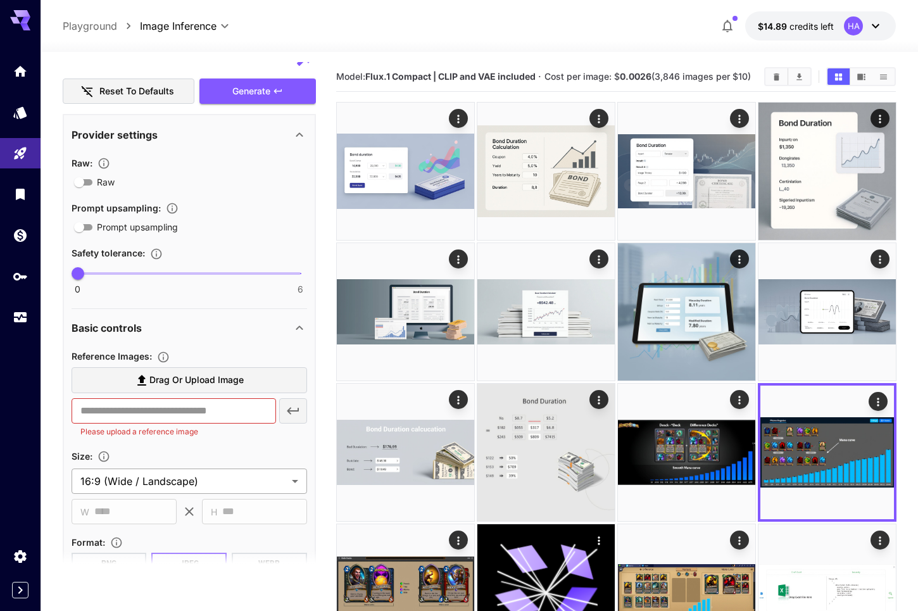
type textarea "**********"
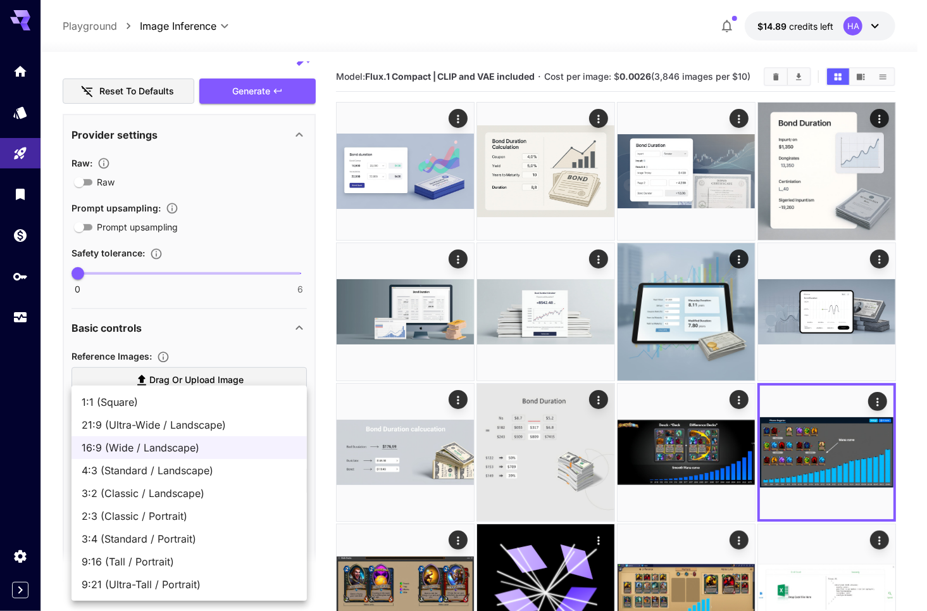
click at [202, 495] on span "3:2 (Classic / Landscape)" at bounding box center [189, 493] width 215 height 15
type input "**********"
type input "****"
type input "***"
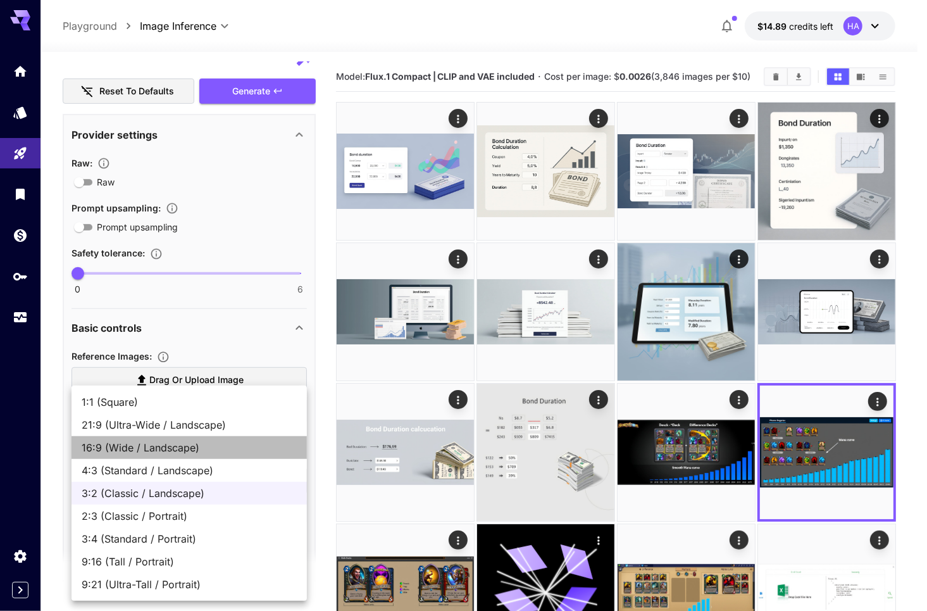
click at [180, 451] on span "16:9 (Wide / Landscape)" at bounding box center [189, 447] width 215 height 15
type input "**********"
type input "****"
type input "***"
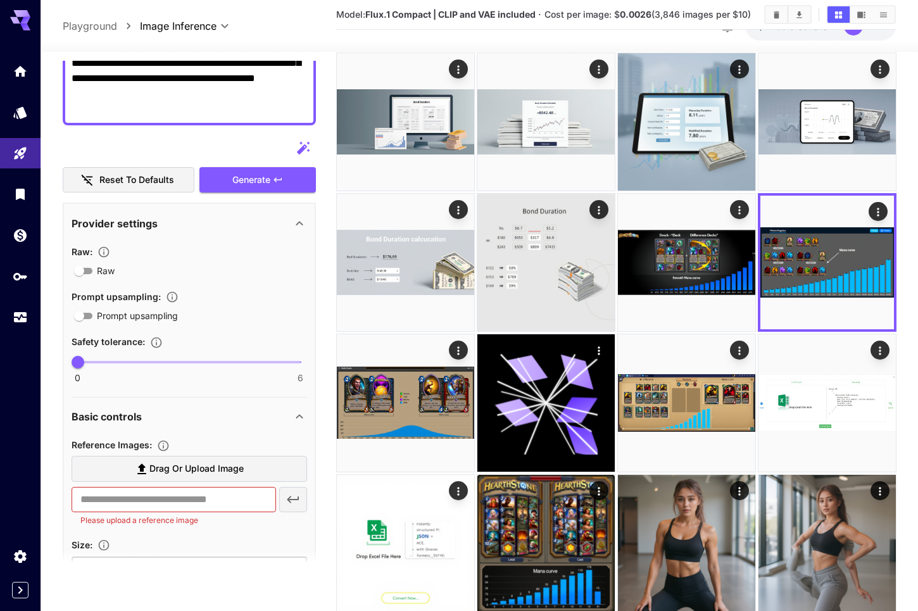
scroll to position [225, 0]
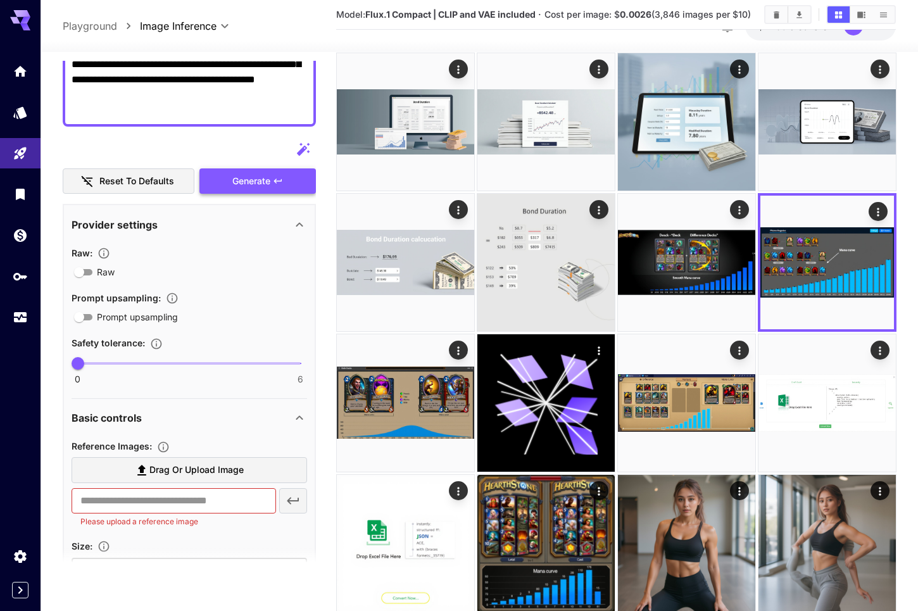
click at [267, 182] on span "Generate" at bounding box center [251, 181] width 38 height 16
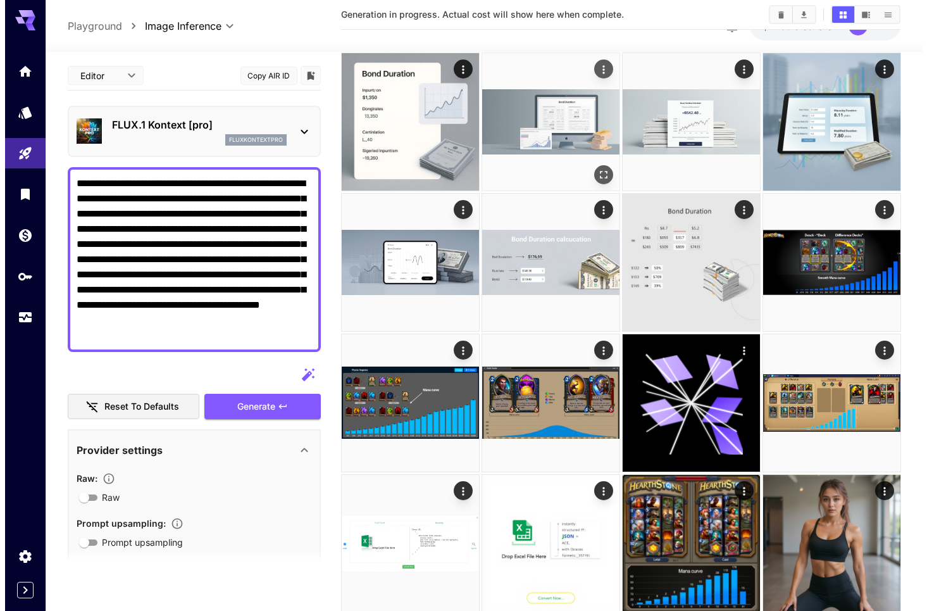
scroll to position [0, 0]
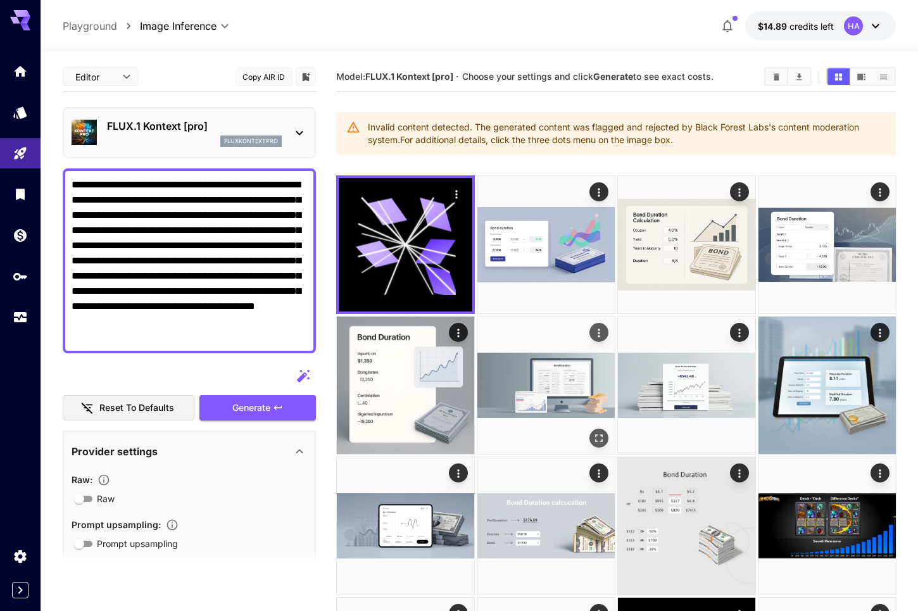
click at [574, 395] on img at bounding box center [545, 385] width 137 height 137
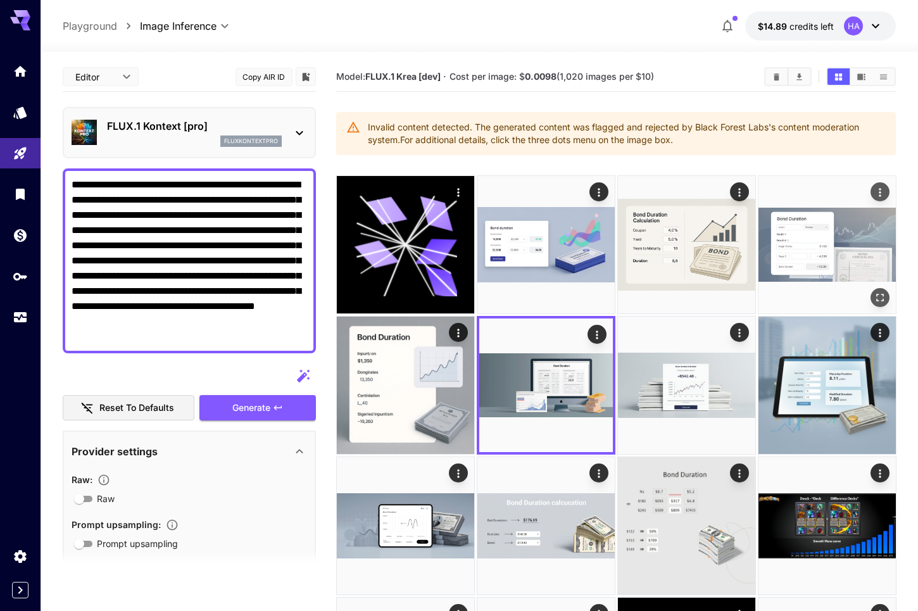
click at [808, 260] on img at bounding box center [826, 244] width 137 height 137
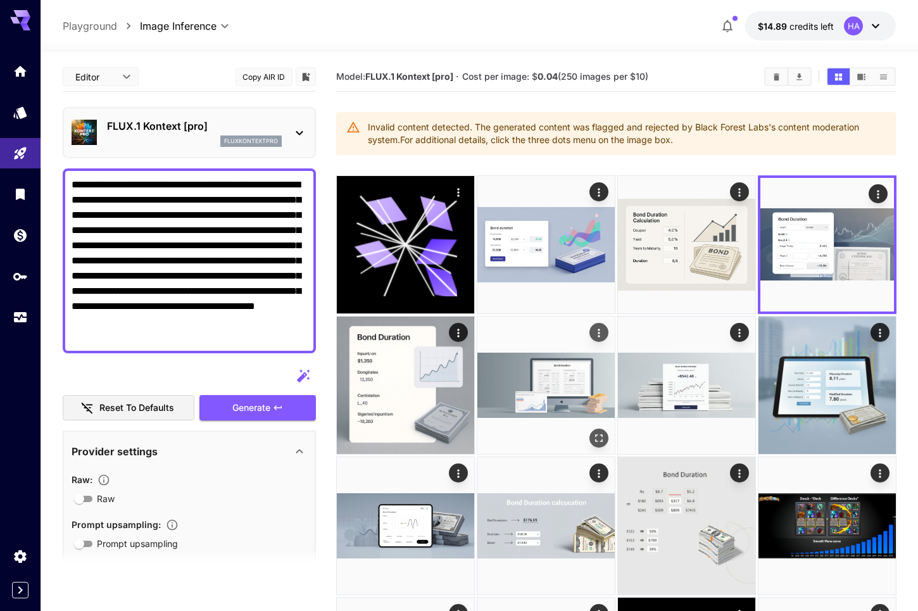
click at [561, 391] on img at bounding box center [545, 385] width 137 height 137
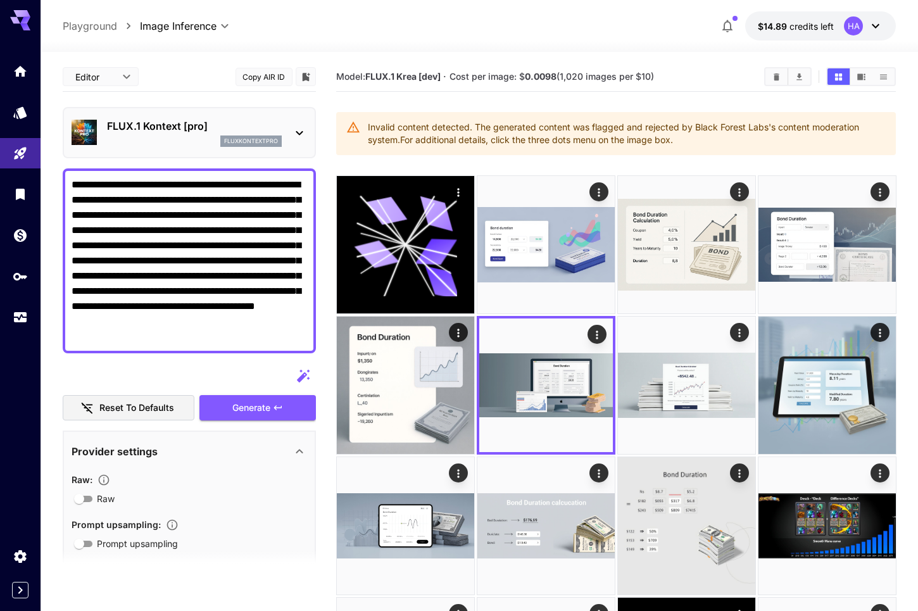
click at [210, 117] on div "FLUX.1 Kontext [pro] fluxkontextpro" at bounding box center [190, 132] width 236 height 39
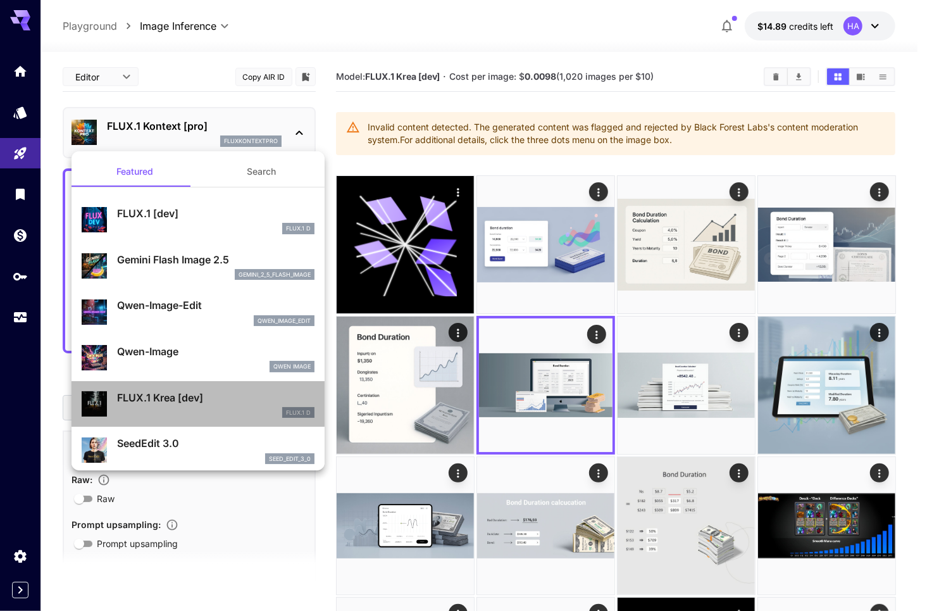
click at [201, 398] on p "FLUX.1 Krea [dev]" at bounding box center [216, 397] width 198 height 15
type input "**********"
type input "****"
type input "***"
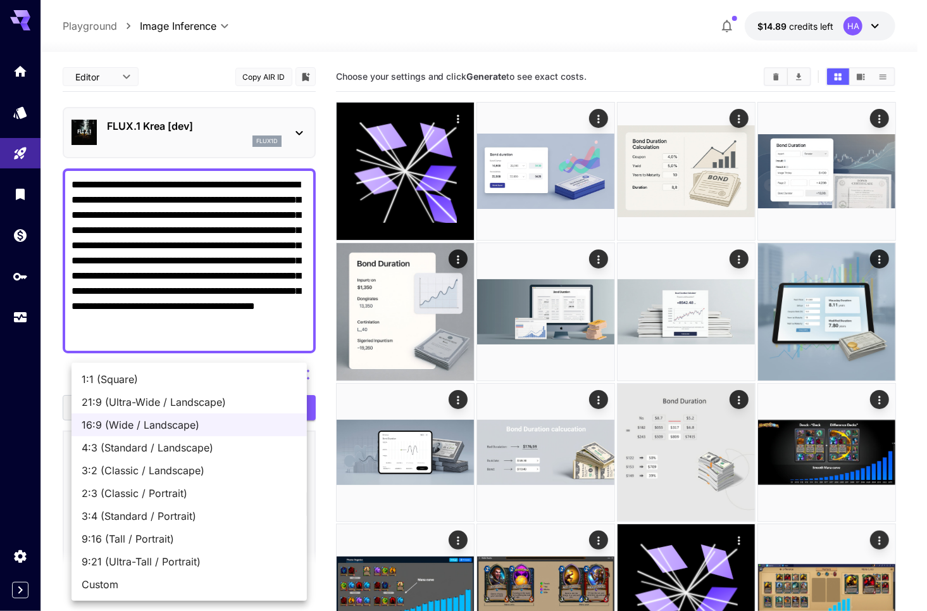
click at [167, 426] on span "16:9 (Wide / Landscape)" at bounding box center [189, 424] width 215 height 15
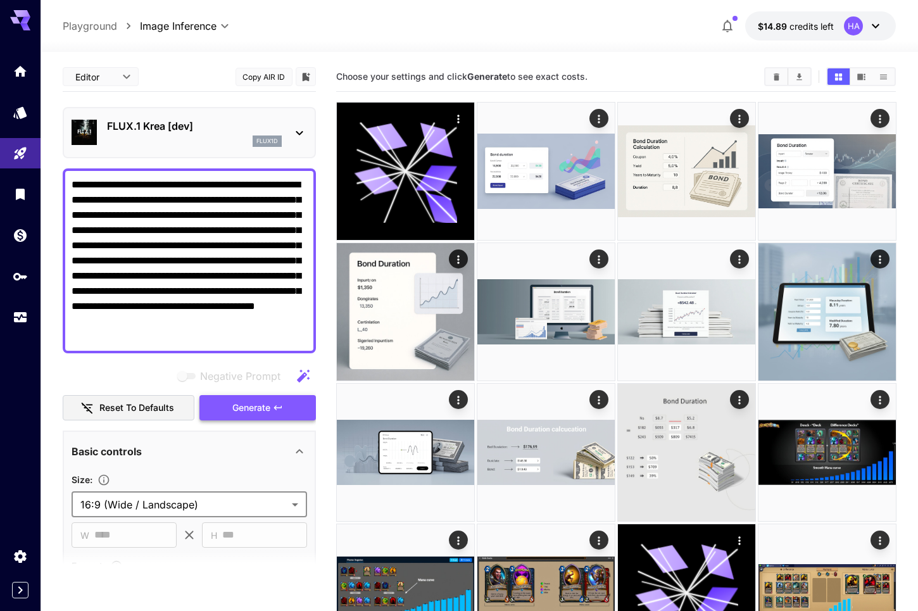
click at [259, 416] on button "Generate" at bounding box center [257, 408] width 116 height 26
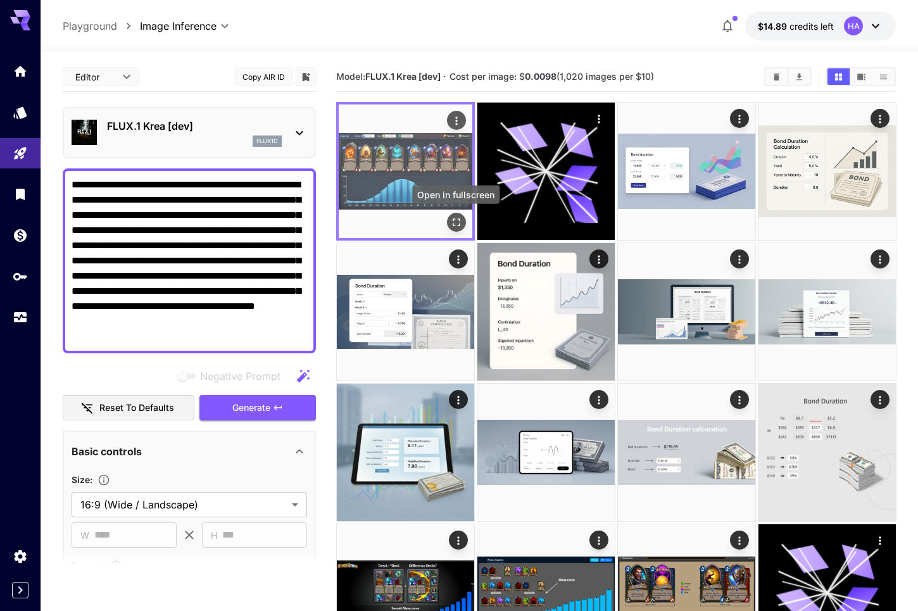
click at [456, 230] on button "Open in fullscreen" at bounding box center [455, 222] width 19 height 19
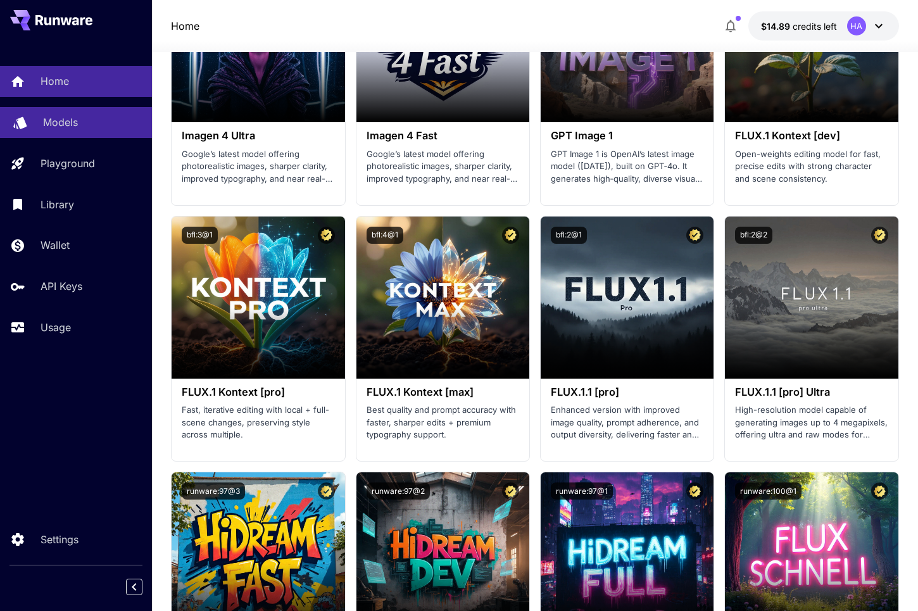
click at [97, 115] on div "Models" at bounding box center [92, 122] width 99 height 15
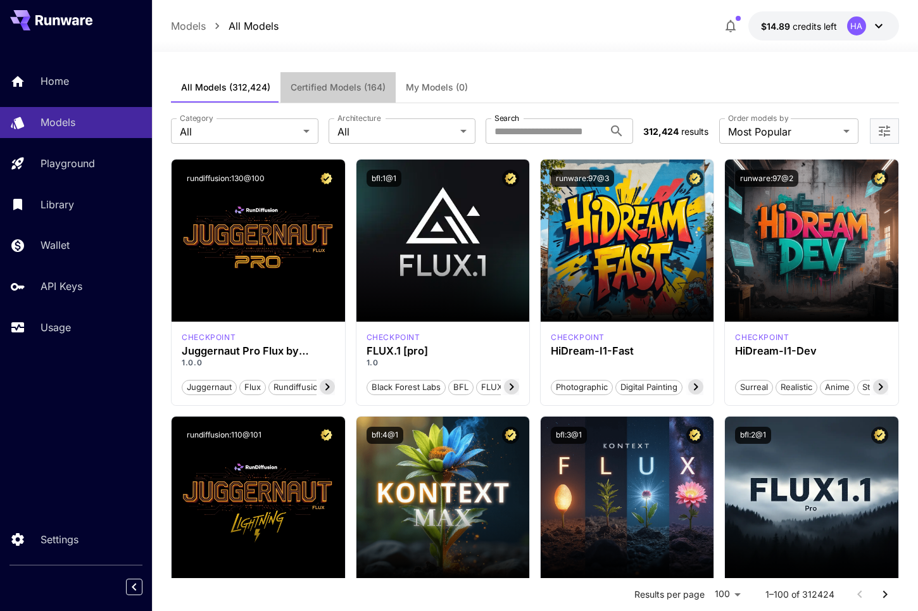
click at [349, 98] on button "Certified Models (164)" at bounding box center [337, 87] width 115 height 30
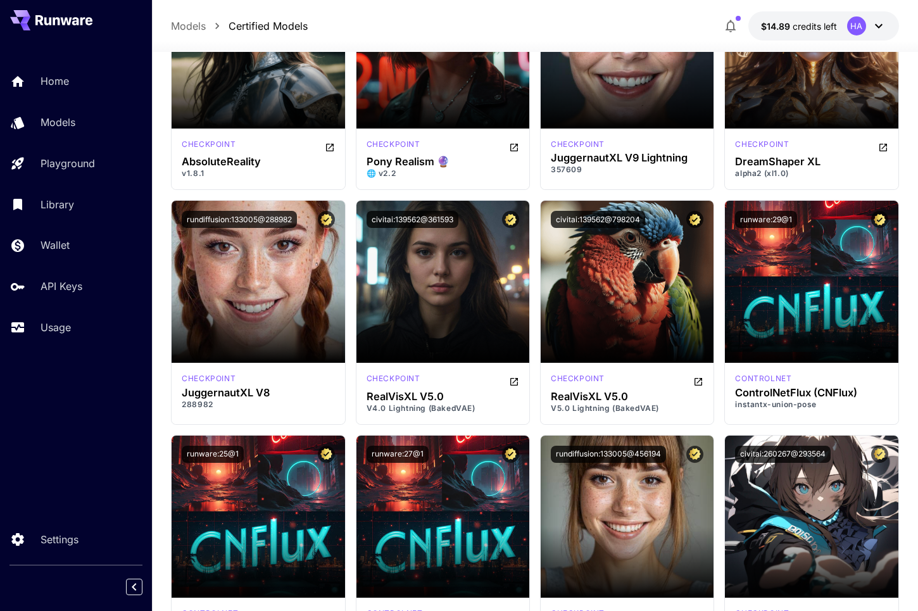
scroll to position [1899, 0]
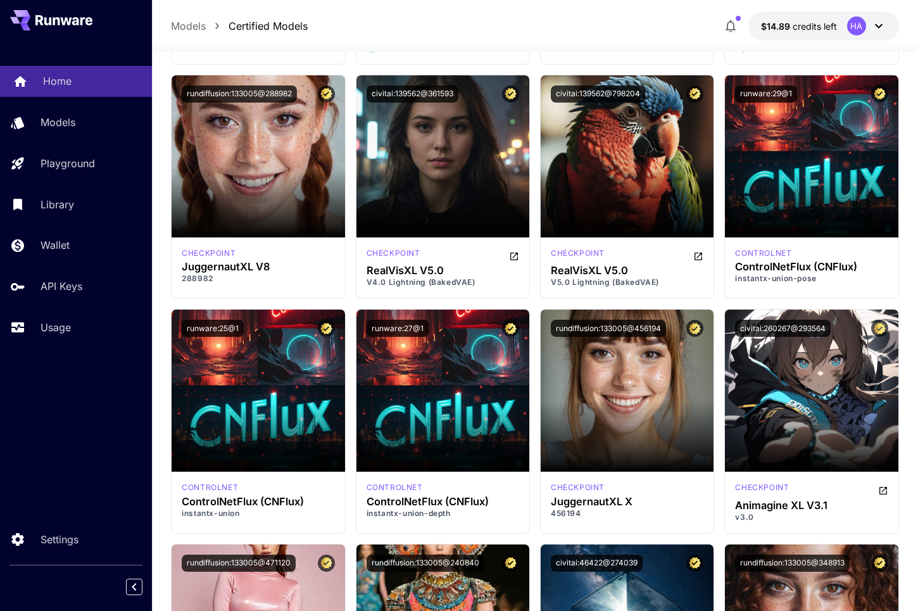
click at [59, 79] on p "Home" at bounding box center [57, 80] width 28 height 15
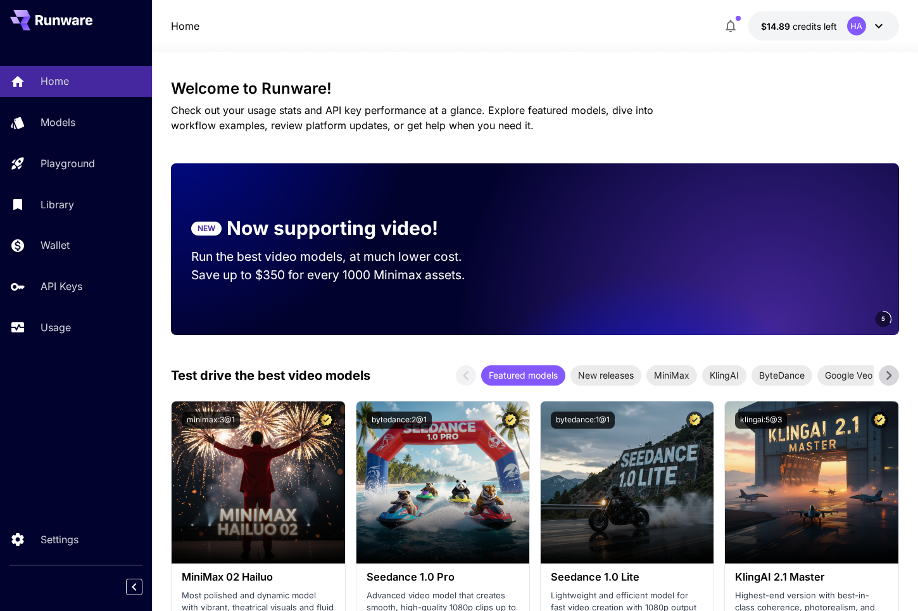
click at [79, 22] on icon at bounding box center [63, 20] width 57 height 10
click at [90, 204] on div "Library" at bounding box center [92, 204] width 99 height 15
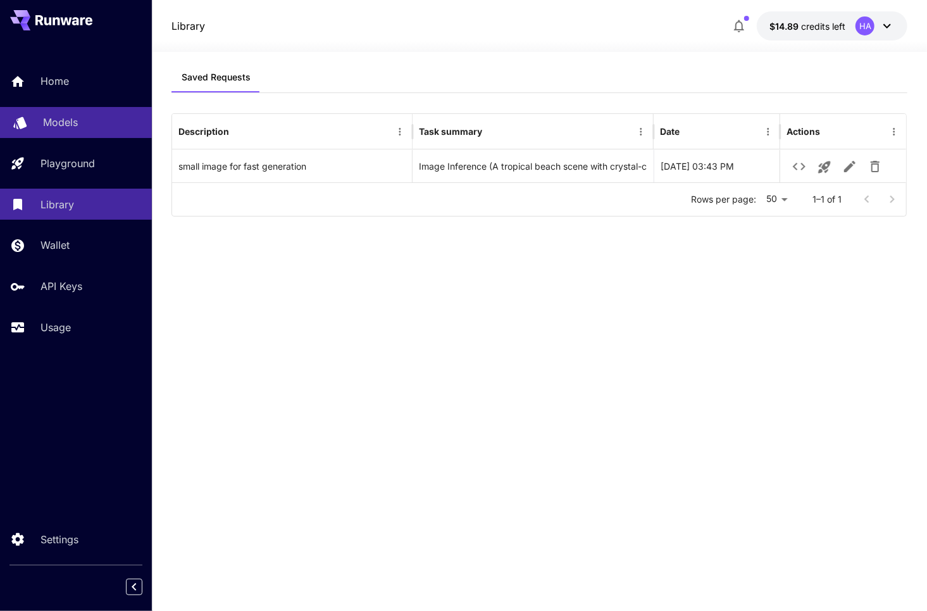
click at [66, 125] on p "Models" at bounding box center [60, 122] width 35 height 15
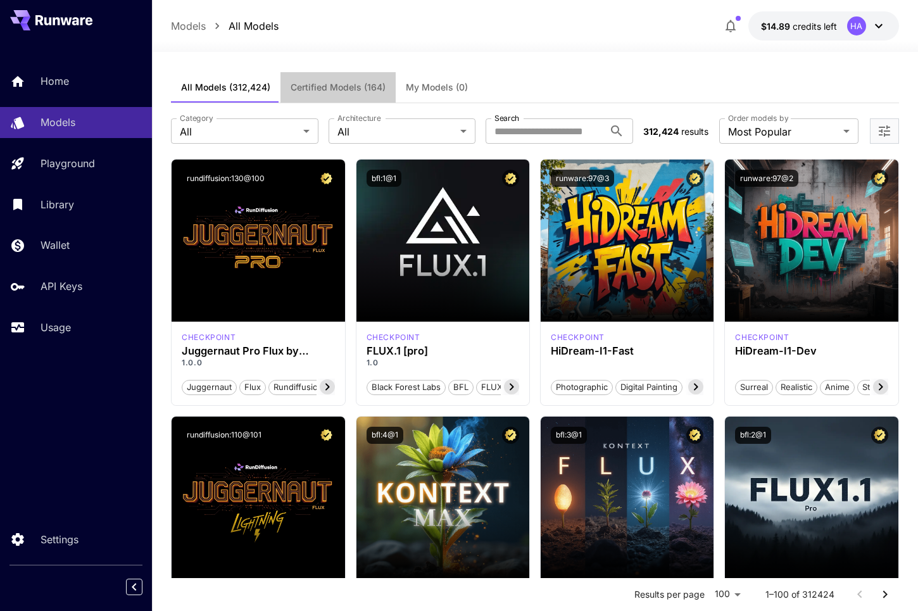
click at [335, 92] on span "Certified Models (164)" at bounding box center [338, 87] width 95 height 11
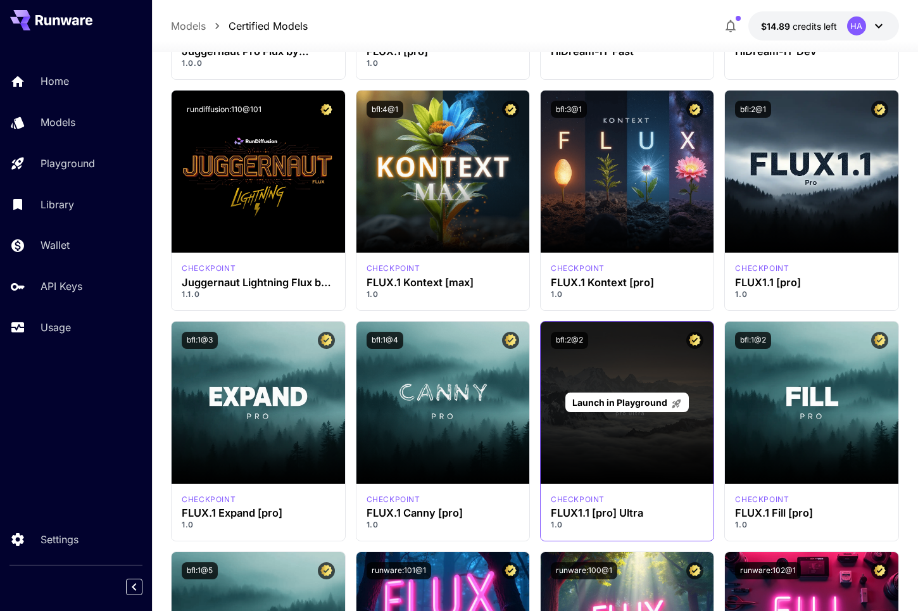
scroll to position [443, 0]
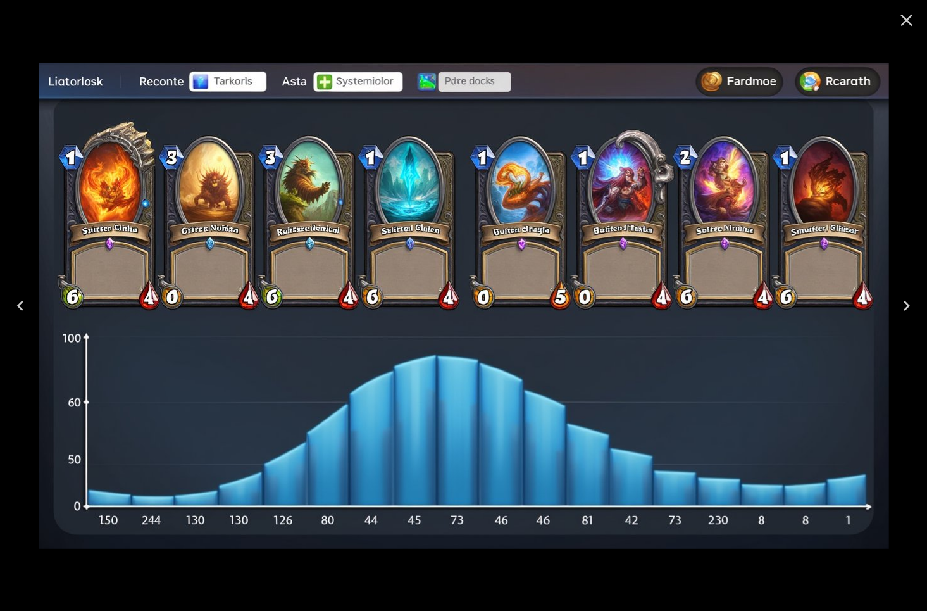
click at [904, 26] on icon "Close" at bounding box center [907, 20] width 20 height 20
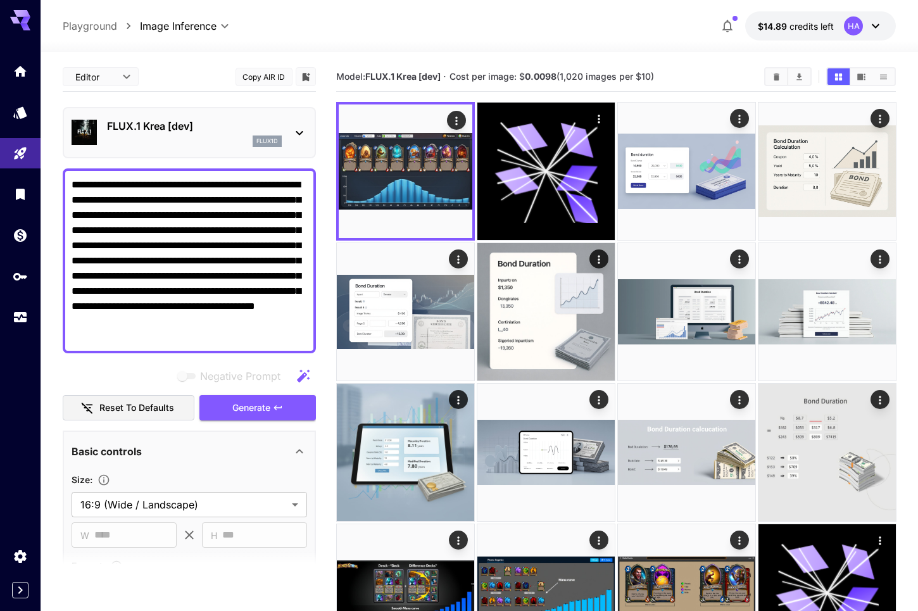
click at [304, 135] on icon at bounding box center [299, 132] width 15 height 15
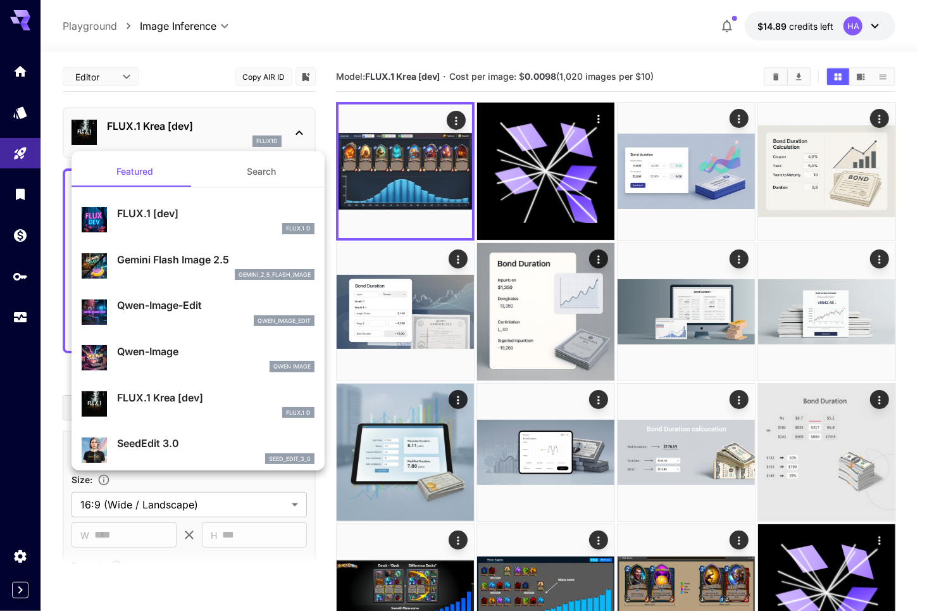
click at [905, 499] on div at bounding box center [463, 305] width 927 height 611
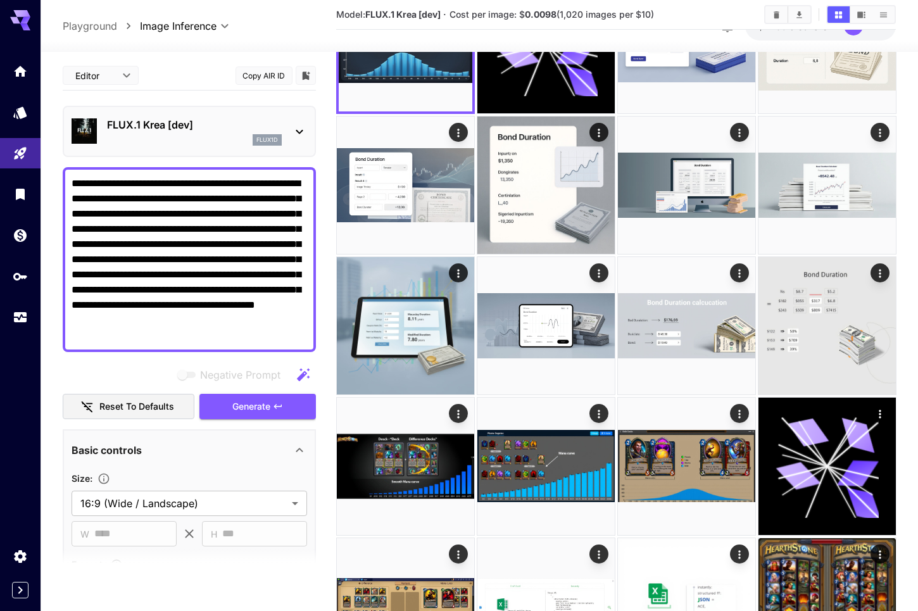
scroll to position [317, 0]
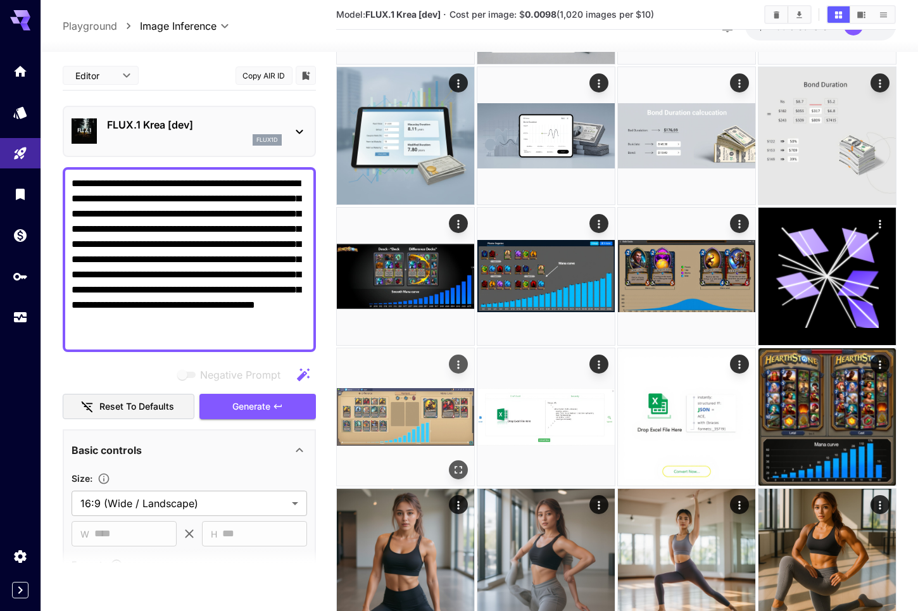
click at [398, 424] on img at bounding box center [405, 416] width 137 height 137
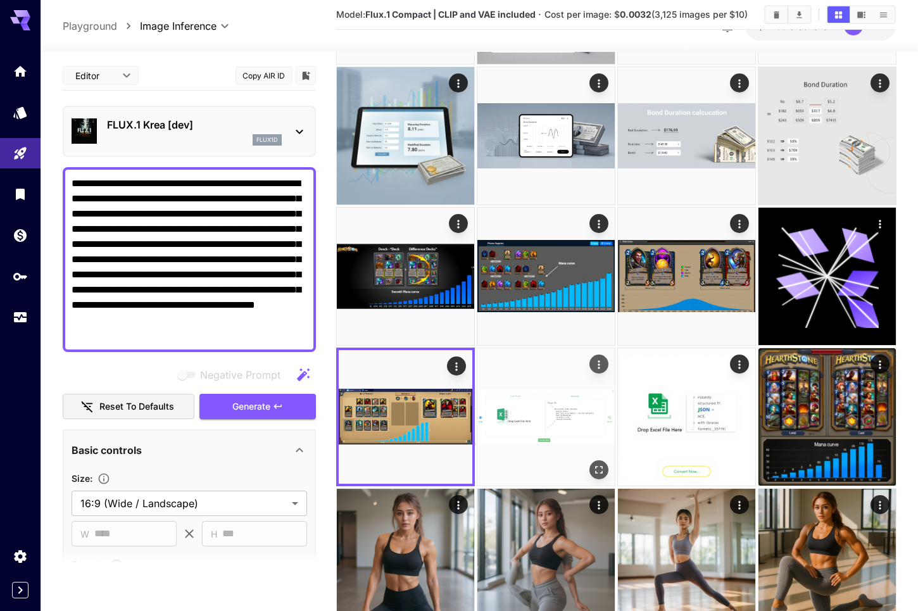
click at [552, 411] on img at bounding box center [545, 416] width 137 height 137
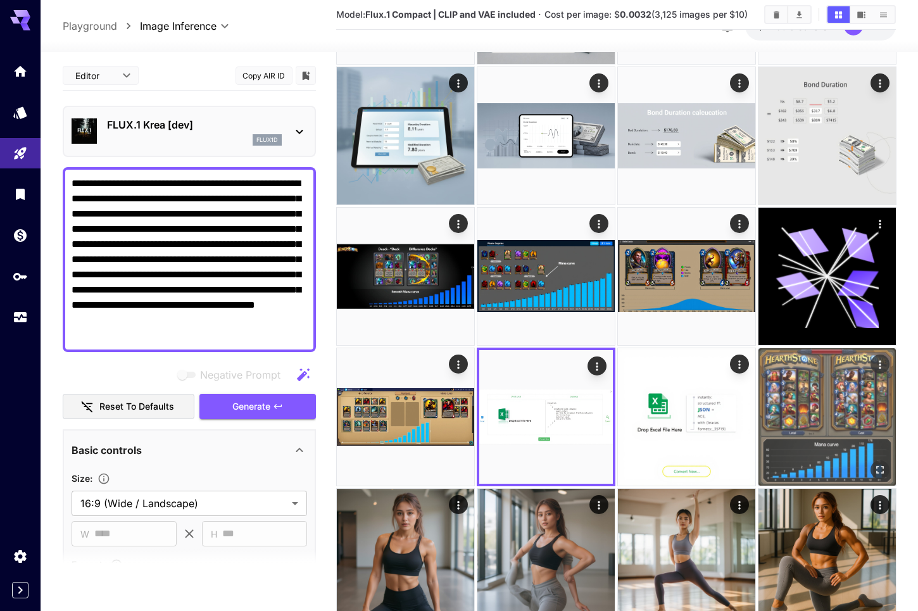
click at [819, 410] on img at bounding box center [826, 416] width 137 height 137
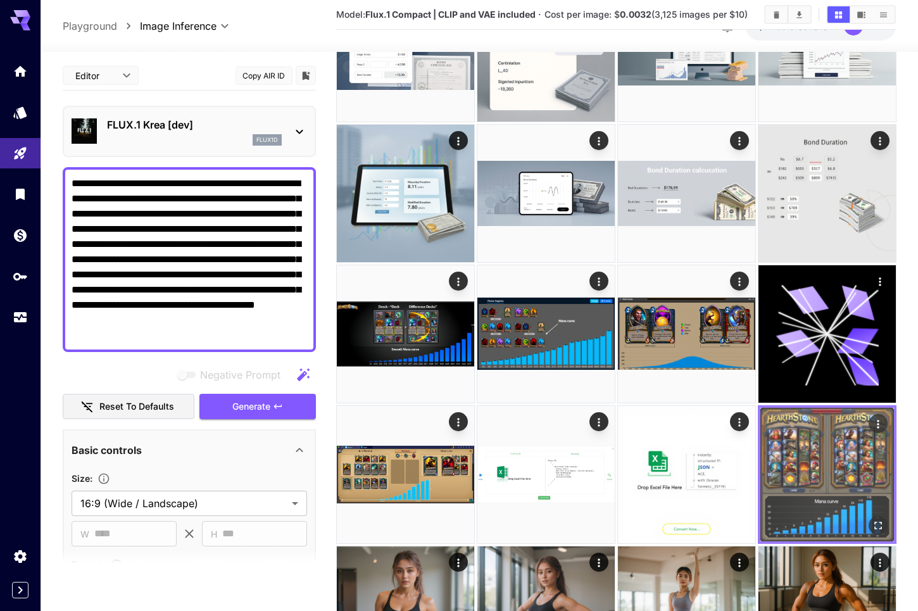
scroll to position [253, 0]
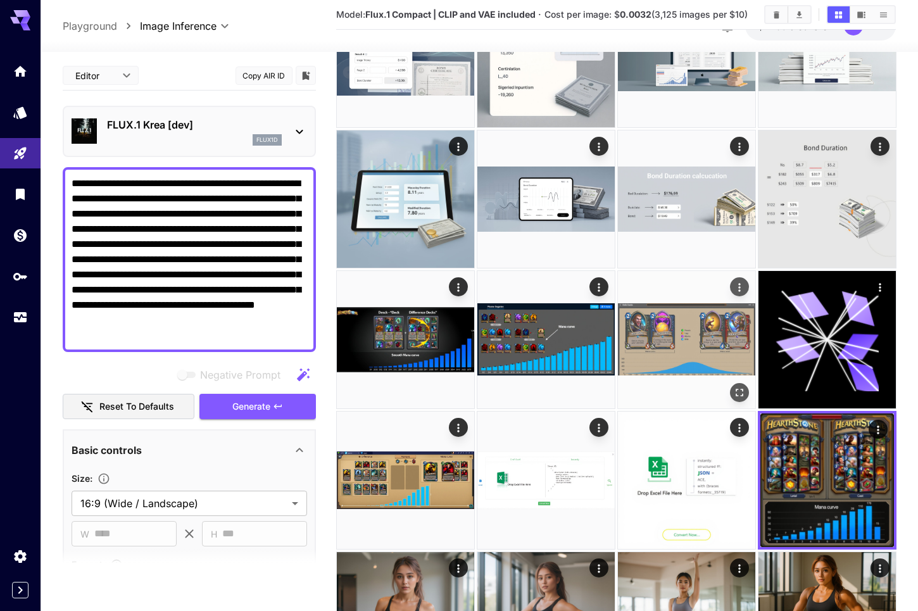
click at [658, 349] on img at bounding box center [686, 339] width 137 height 137
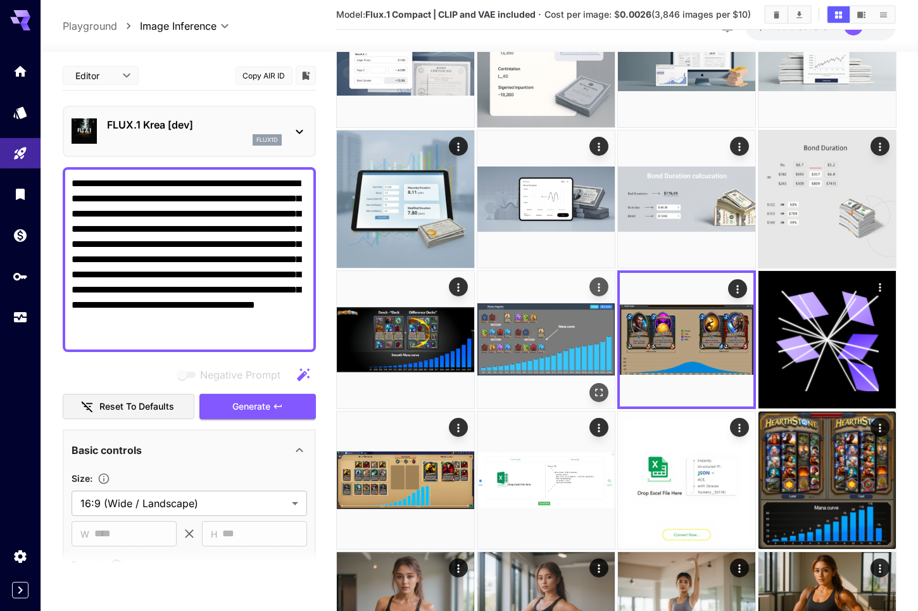
click at [557, 339] on img at bounding box center [545, 339] width 137 height 137
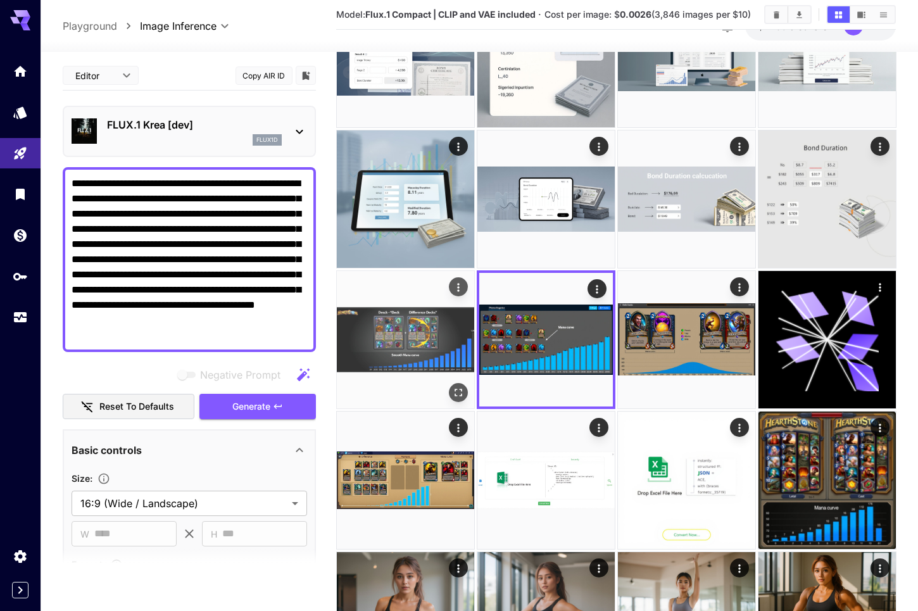
click at [424, 348] on img at bounding box center [405, 339] width 137 height 137
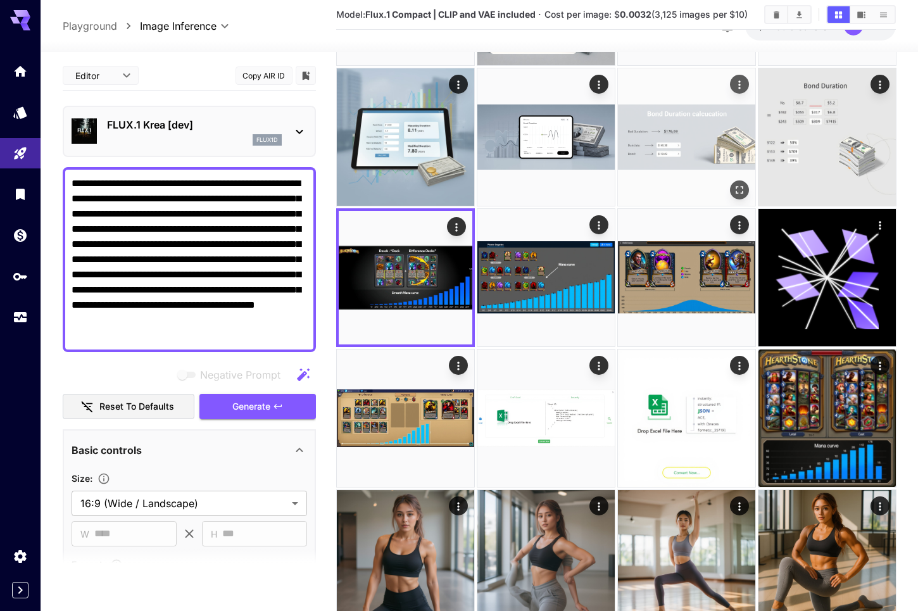
scroll to position [317, 0]
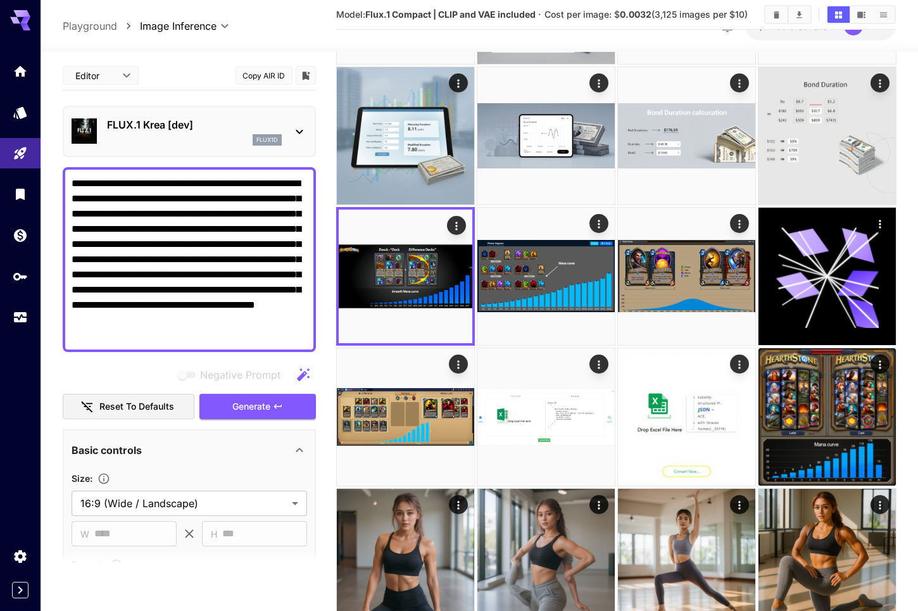
click at [296, 134] on icon at bounding box center [299, 131] width 15 height 15
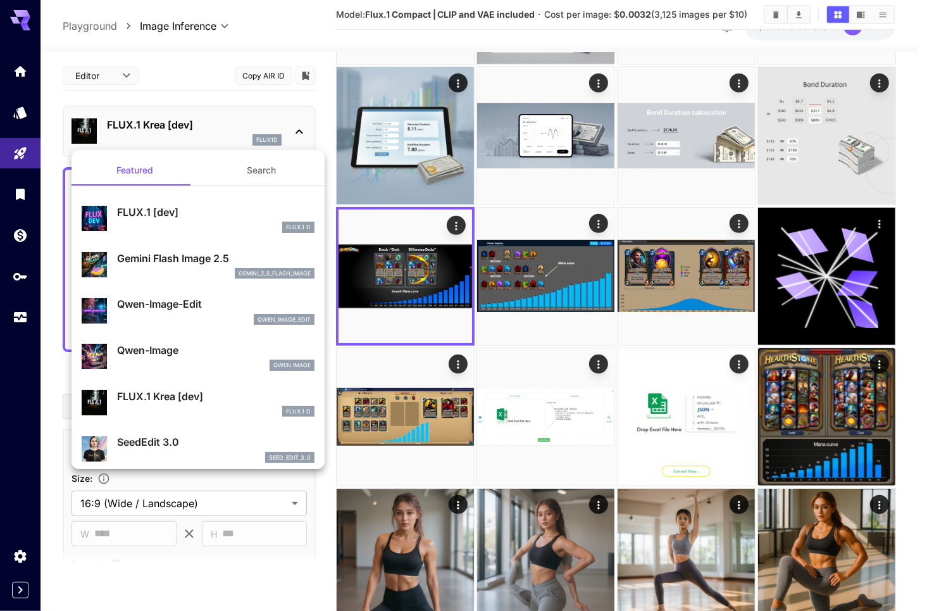
click at [207, 354] on p "Qwen-Image" at bounding box center [216, 349] width 198 height 15
type input "**"
type input "***"
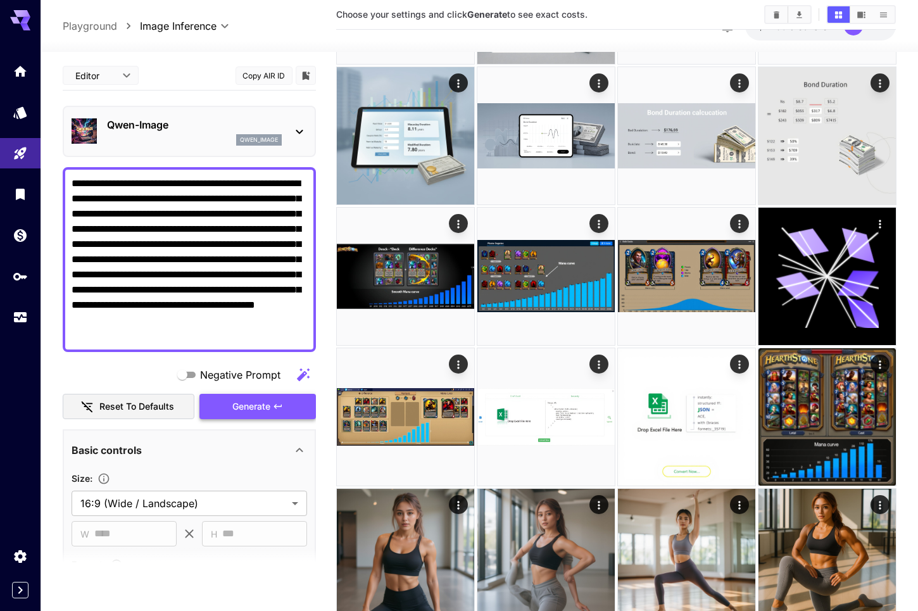
click at [255, 411] on span "Generate" at bounding box center [251, 407] width 38 height 16
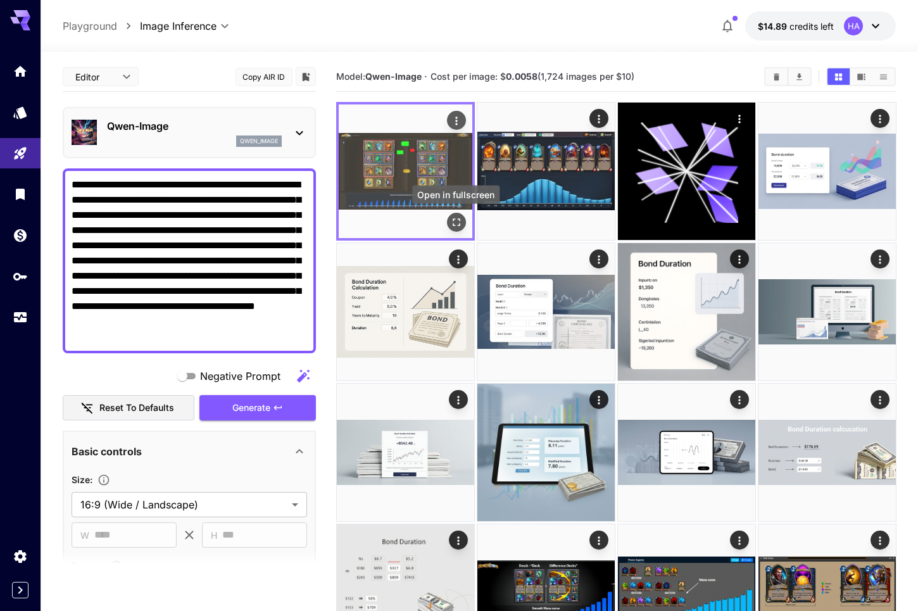
click at [458, 224] on icon "Open in fullscreen" at bounding box center [455, 222] width 13 height 13
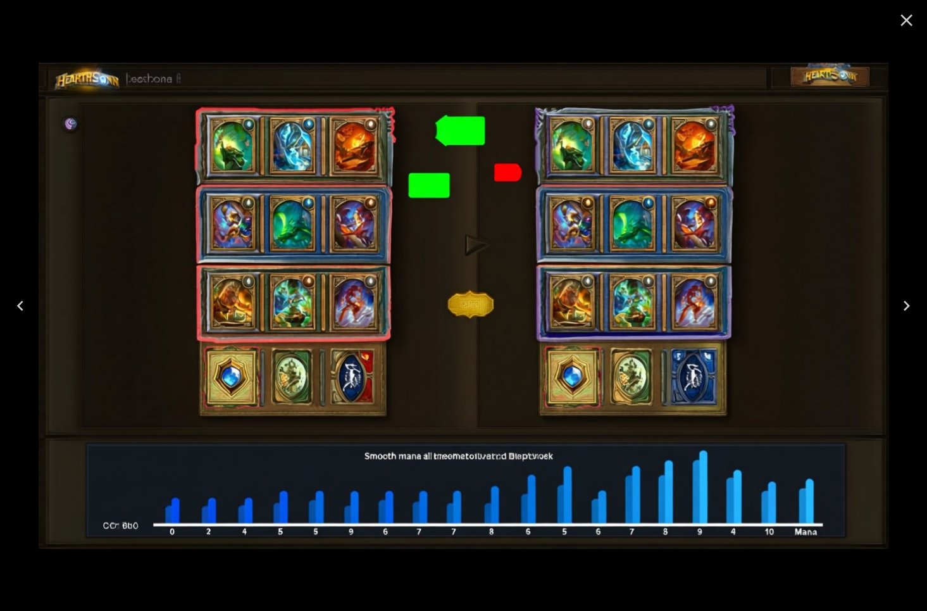
click at [907, 18] on icon "Close" at bounding box center [907, 20] width 20 height 20
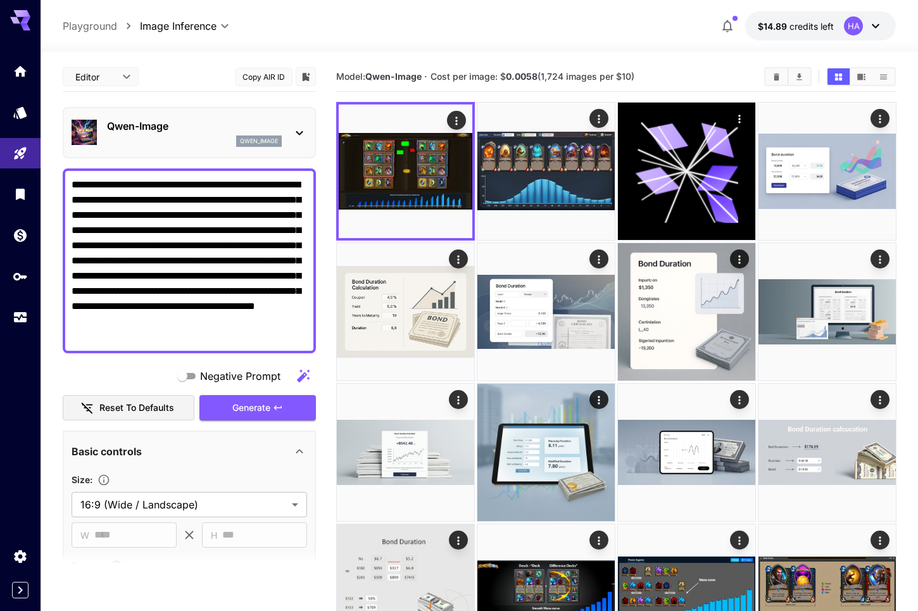
click at [292, 131] on icon at bounding box center [299, 132] width 15 height 15
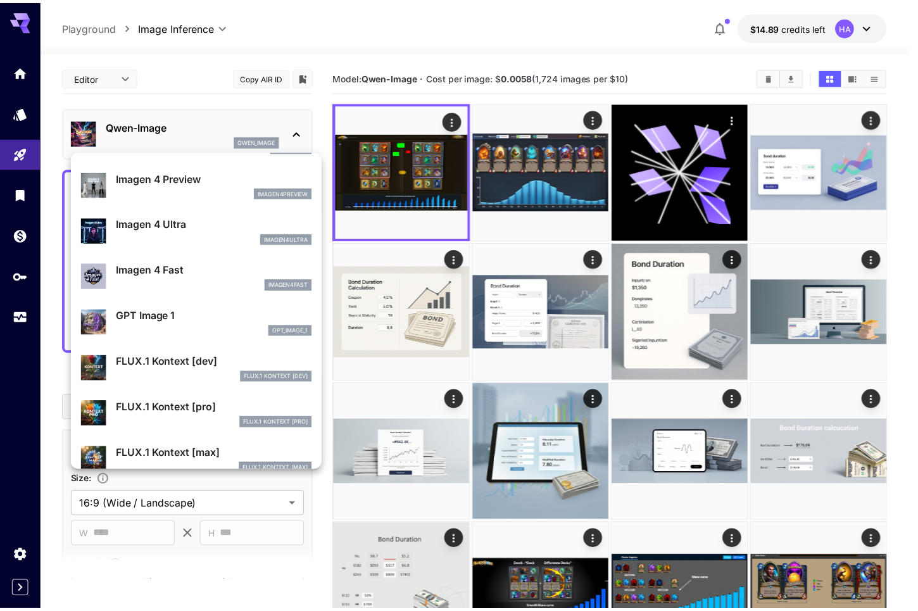
scroll to position [636, 0]
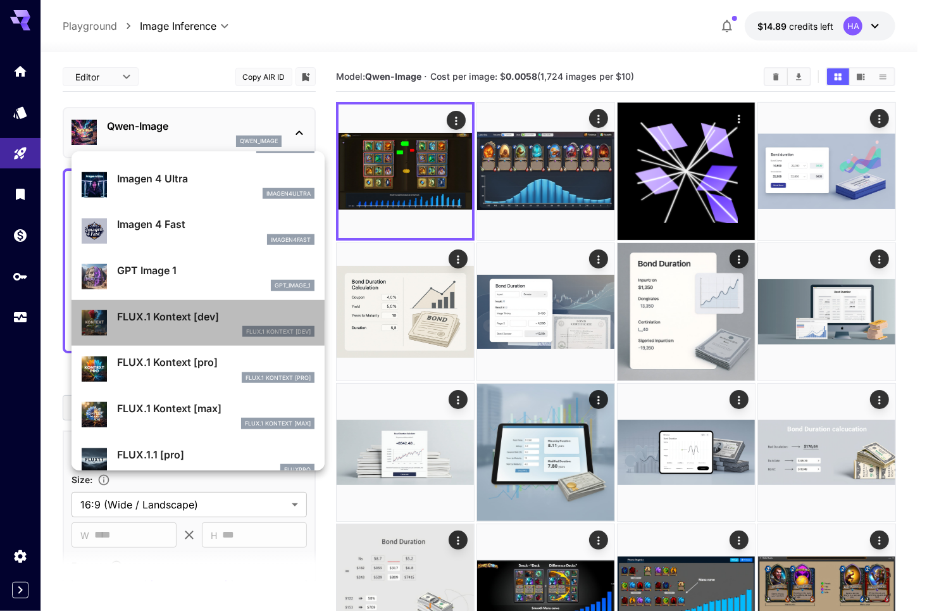
click at [200, 322] on p "FLUX.1 Kontext [dev]" at bounding box center [216, 316] width 198 height 15
type input "****"
type input "**"
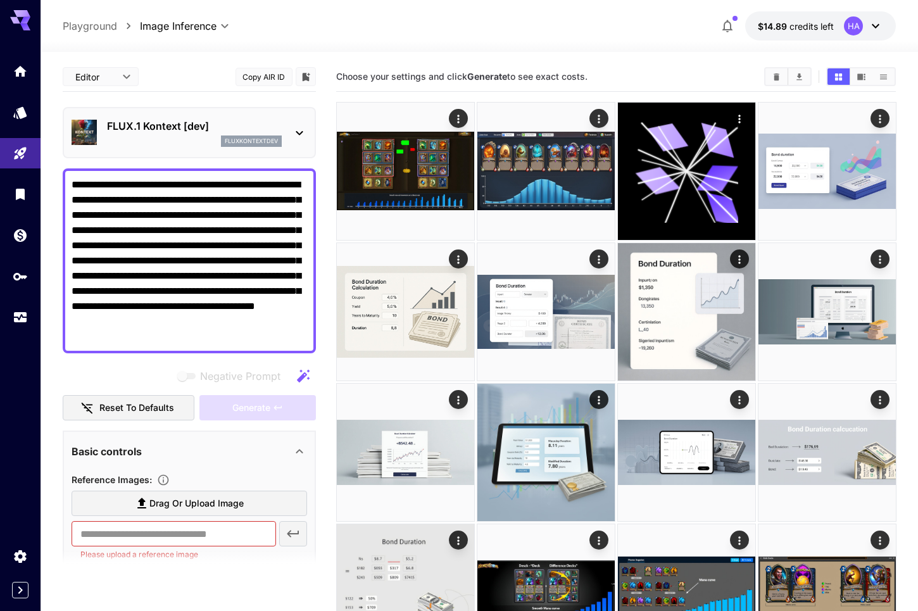
click at [215, 127] on p "FLUX.1 Kontext [dev]" at bounding box center [194, 125] width 175 height 15
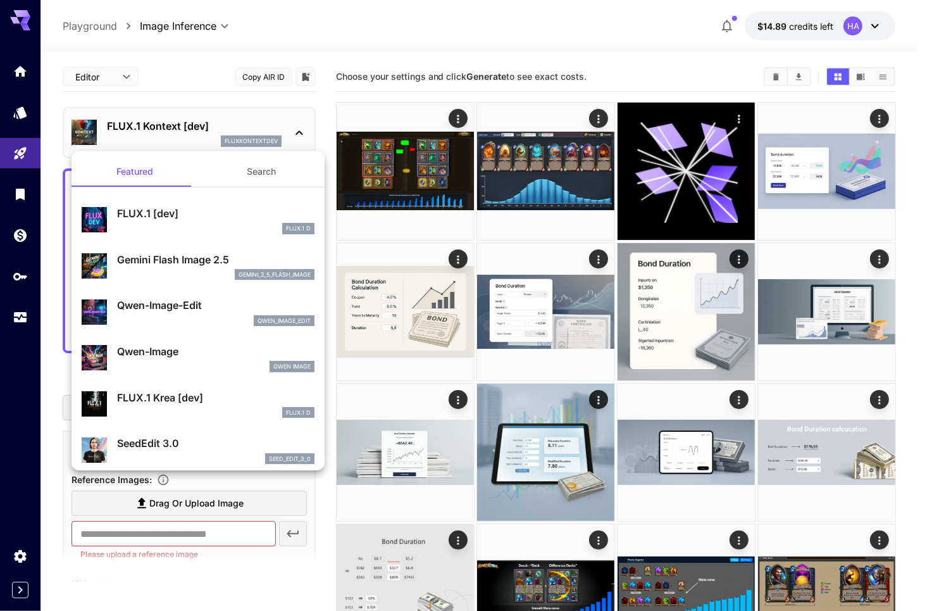
click at [431, 35] on div at bounding box center [463, 305] width 927 height 611
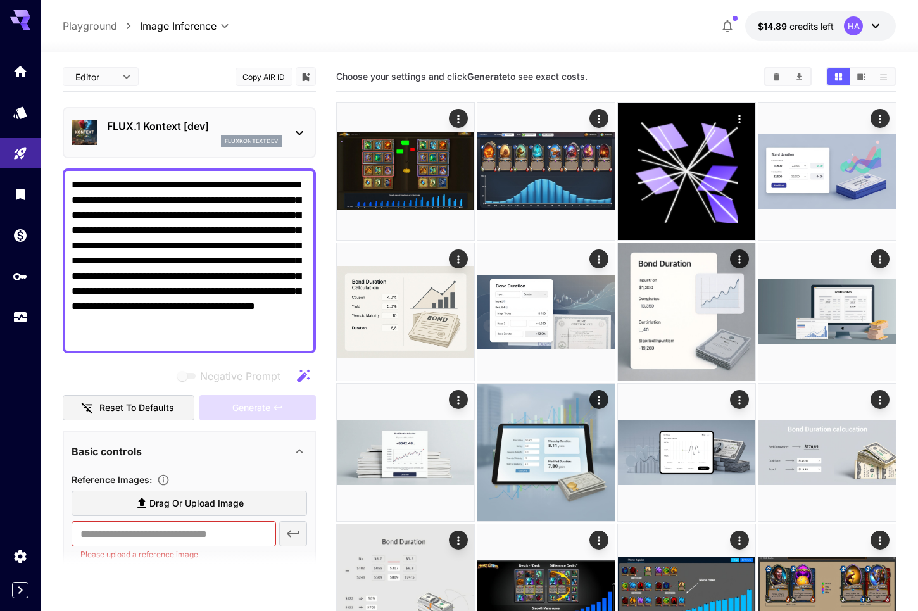
click at [205, 123] on p "FLUX.1 Kontext [dev]" at bounding box center [194, 125] width 175 height 15
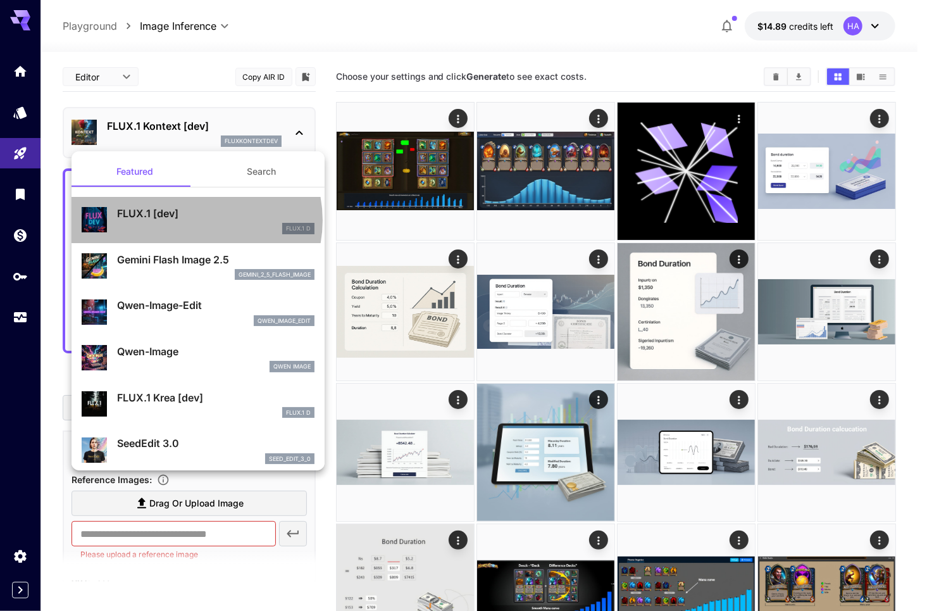
click at [196, 220] on p "FLUX.1 [dev]" at bounding box center [216, 213] width 198 height 15
type input "******"
type input "***"
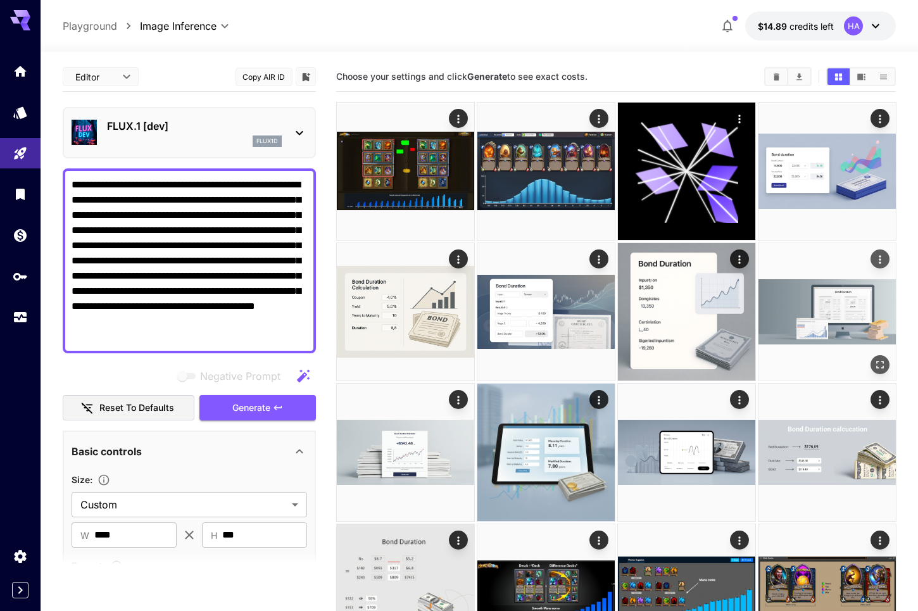
click at [826, 331] on img at bounding box center [826, 311] width 137 height 137
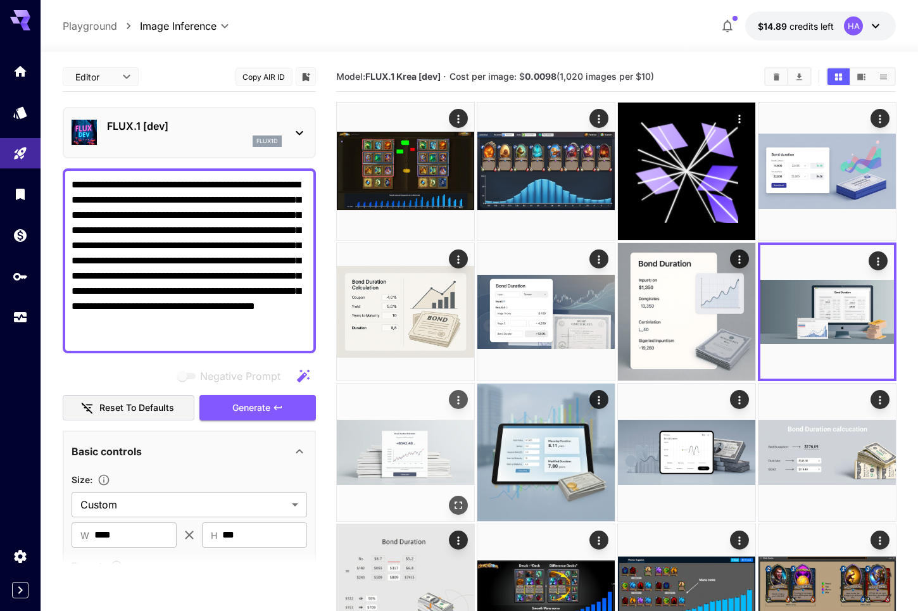
click at [400, 462] on img at bounding box center [405, 452] width 137 height 137
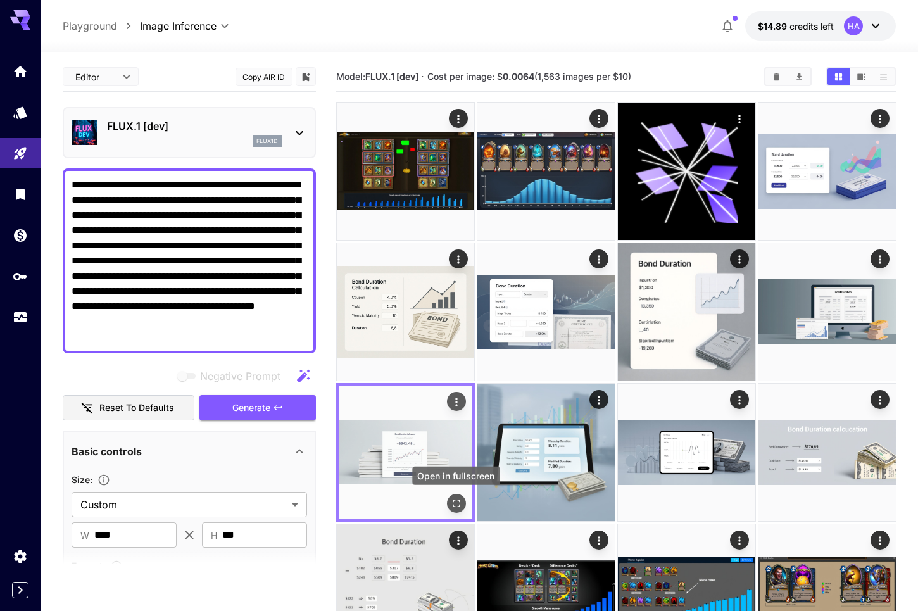
click at [461, 498] on icon "Open in fullscreen" at bounding box center [455, 503] width 13 height 13
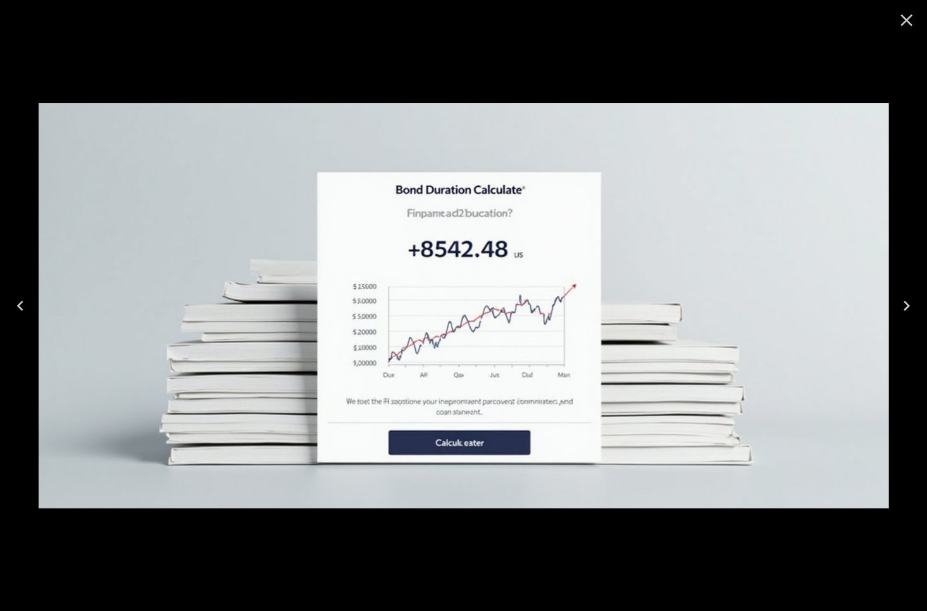
click at [905, 21] on icon "Close" at bounding box center [907, 21] width 12 height 12
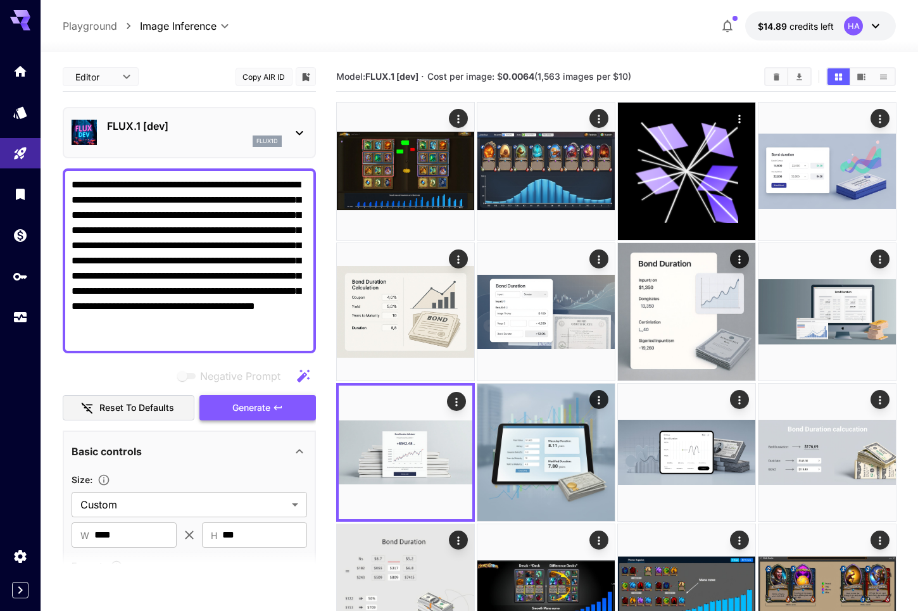
click at [268, 412] on span "Generate" at bounding box center [251, 408] width 38 height 16
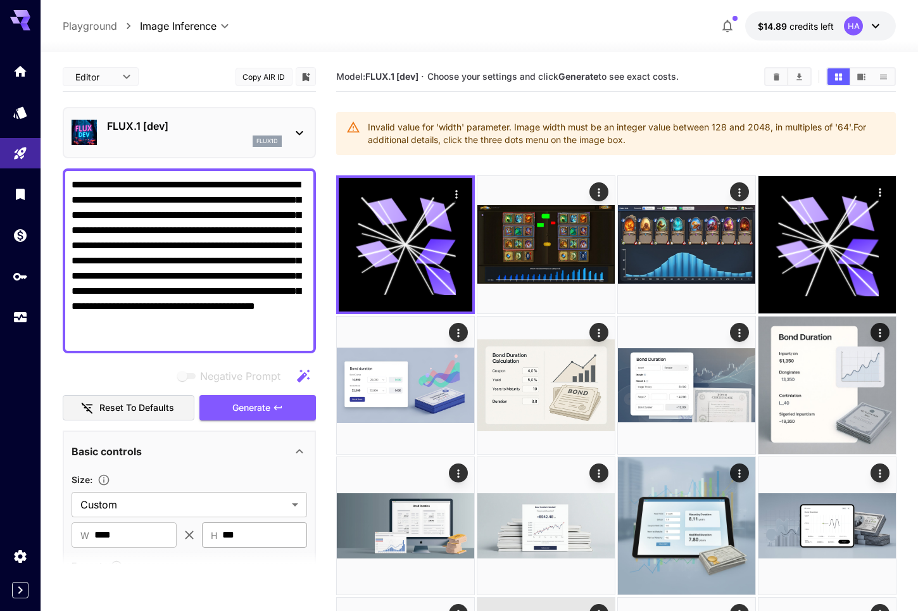
click at [237, 534] on input "***" at bounding box center [264, 534] width 85 height 25
drag, startPoint x: 270, startPoint y: 532, endPoint x: 181, endPoint y: 536, distance: 88.7
click at [181, 536] on div "​ W **** ​ ​ H *** ​" at bounding box center [190, 534] width 236 height 25
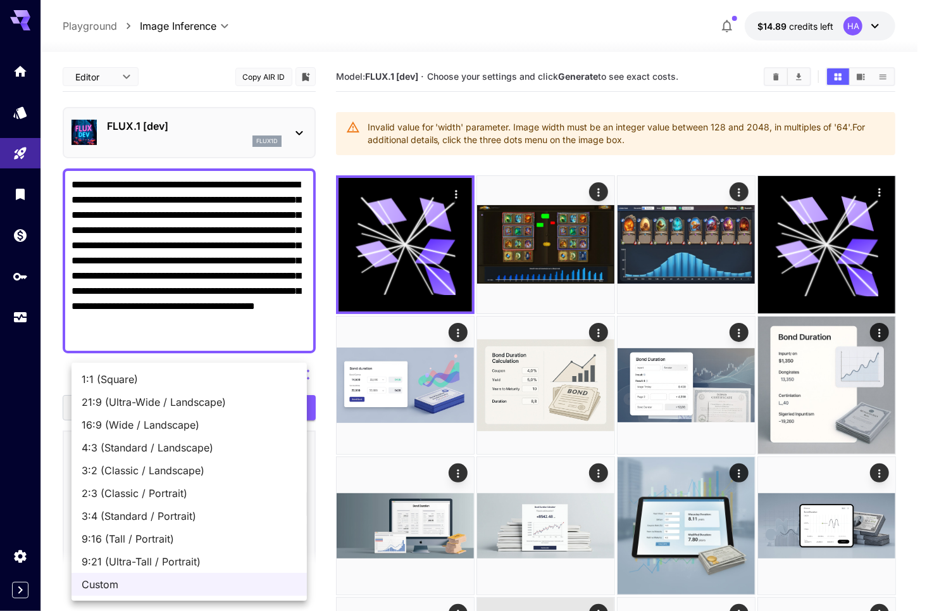
click at [190, 580] on span "Custom" at bounding box center [189, 584] width 215 height 15
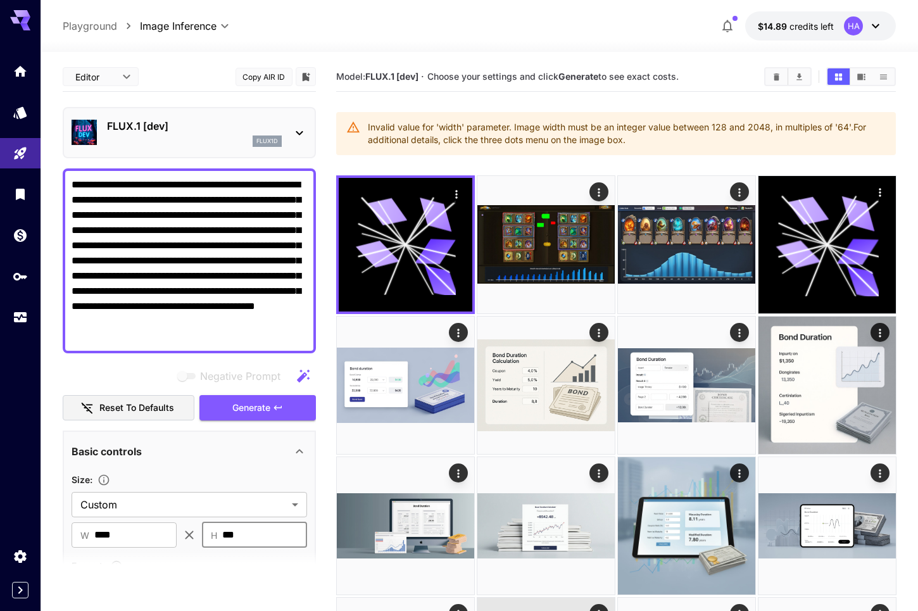
click at [240, 532] on input "***" at bounding box center [264, 534] width 85 height 25
type input "***"
click at [143, 534] on input "****" at bounding box center [135, 534] width 82 height 25
click at [265, 409] on span "Generate" at bounding box center [251, 408] width 38 height 16
type input "****"
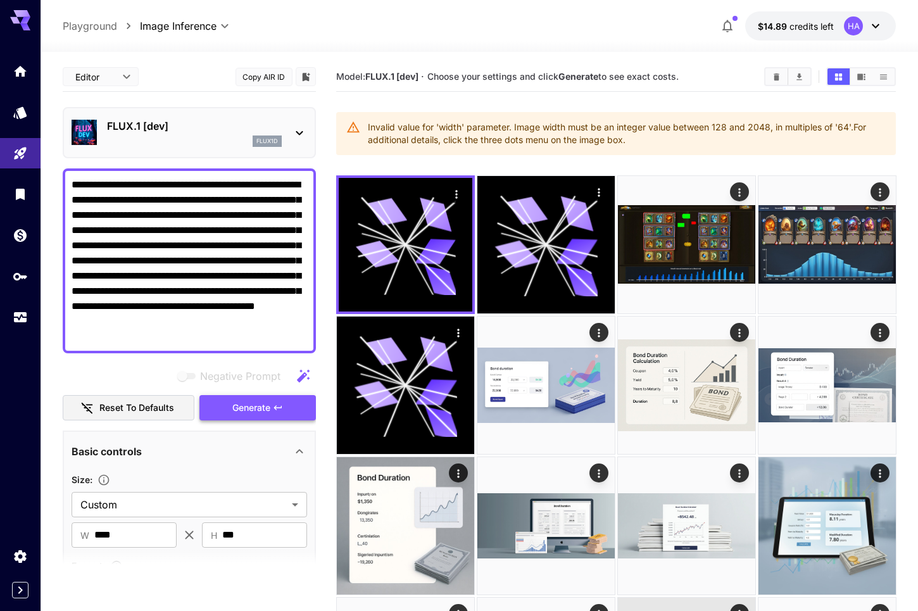
click at [261, 412] on span "Generate" at bounding box center [251, 408] width 38 height 16
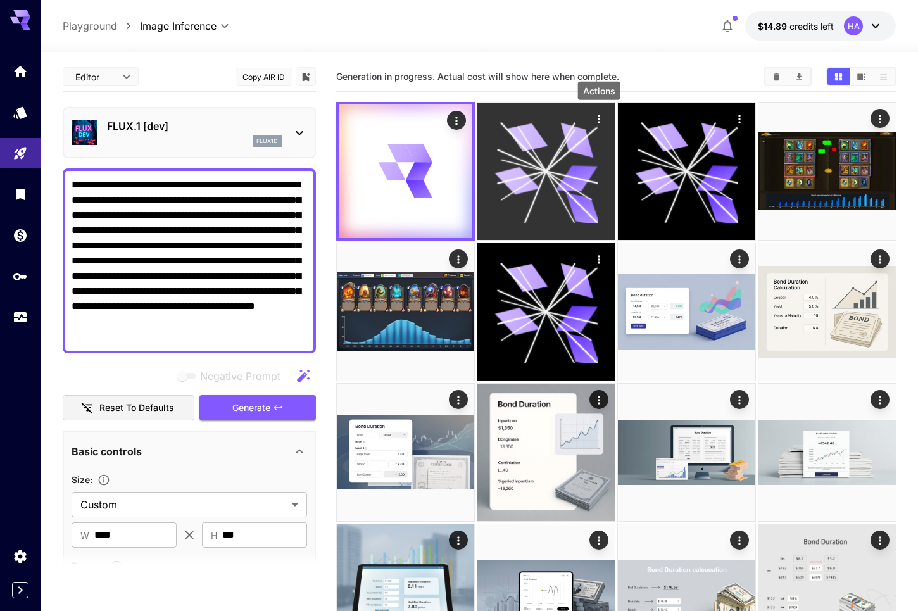
click at [600, 118] on icon "Actions" at bounding box center [598, 119] width 13 height 13
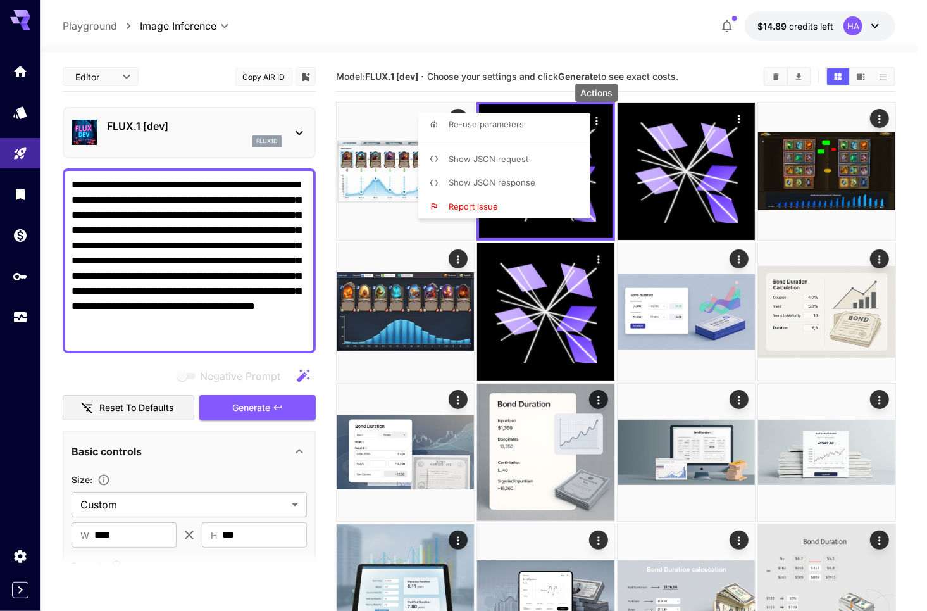
click at [628, 50] on div at bounding box center [463, 305] width 927 height 611
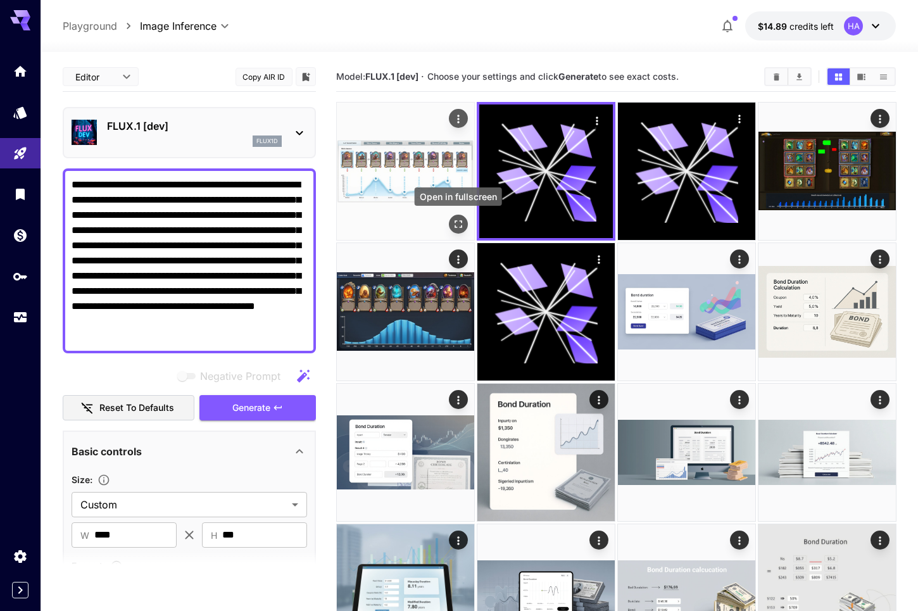
click at [457, 222] on icon "Open in fullscreen" at bounding box center [457, 224] width 13 height 13
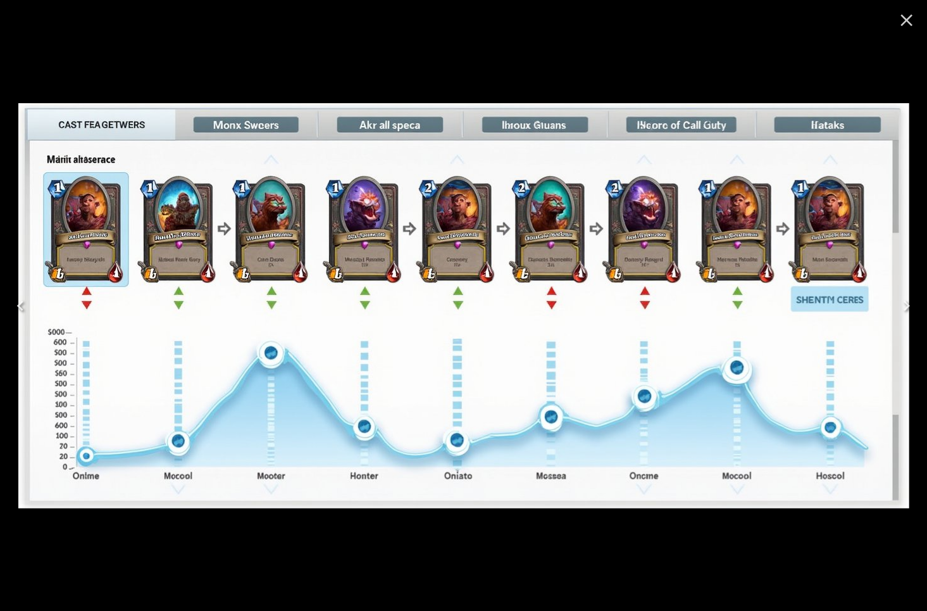
click at [627, 546] on div at bounding box center [463, 305] width 927 height 611
click at [907, 22] on icon "Close" at bounding box center [907, 21] width 12 height 12
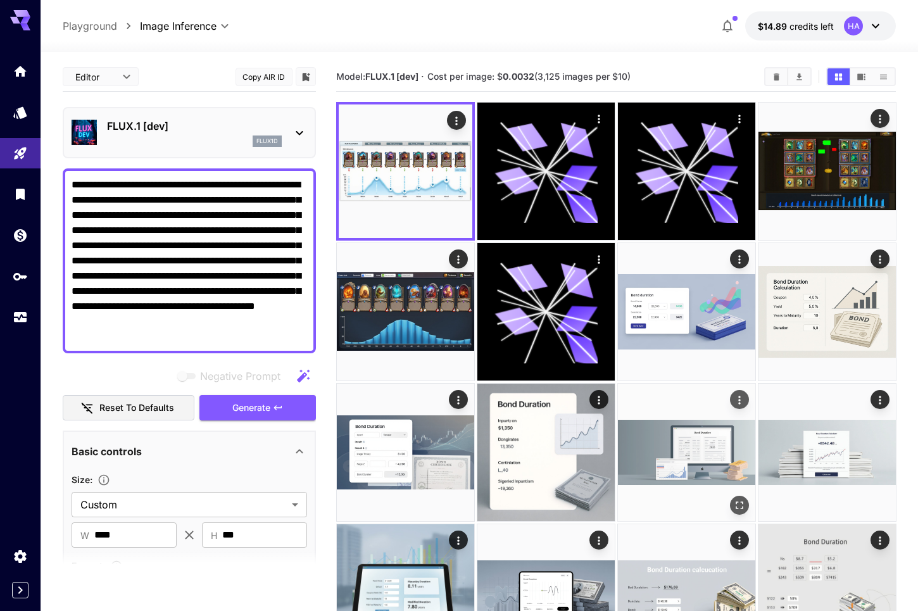
click at [678, 462] on img at bounding box center [686, 452] width 137 height 137
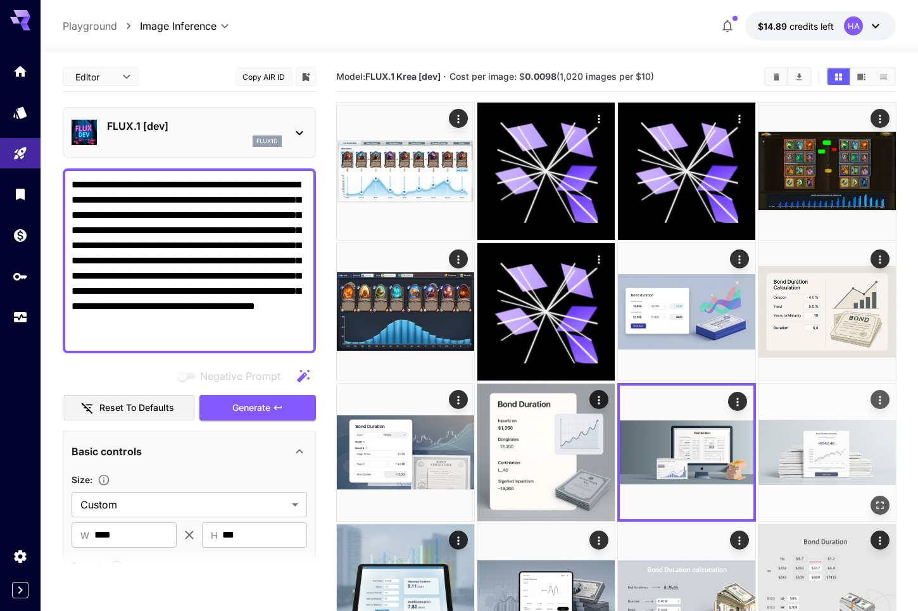
click at [824, 454] on img at bounding box center [826, 452] width 137 height 137
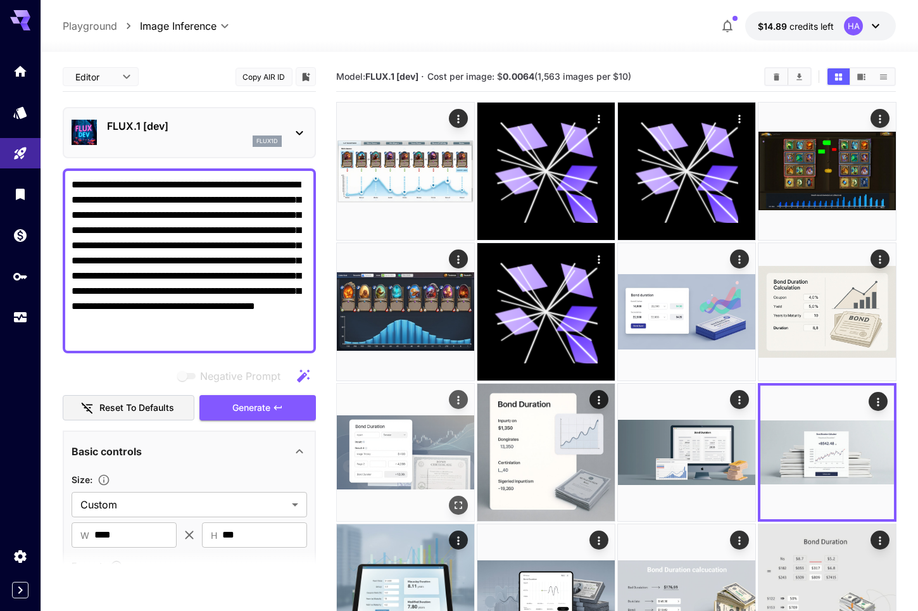
click at [406, 432] on img at bounding box center [405, 452] width 137 height 137
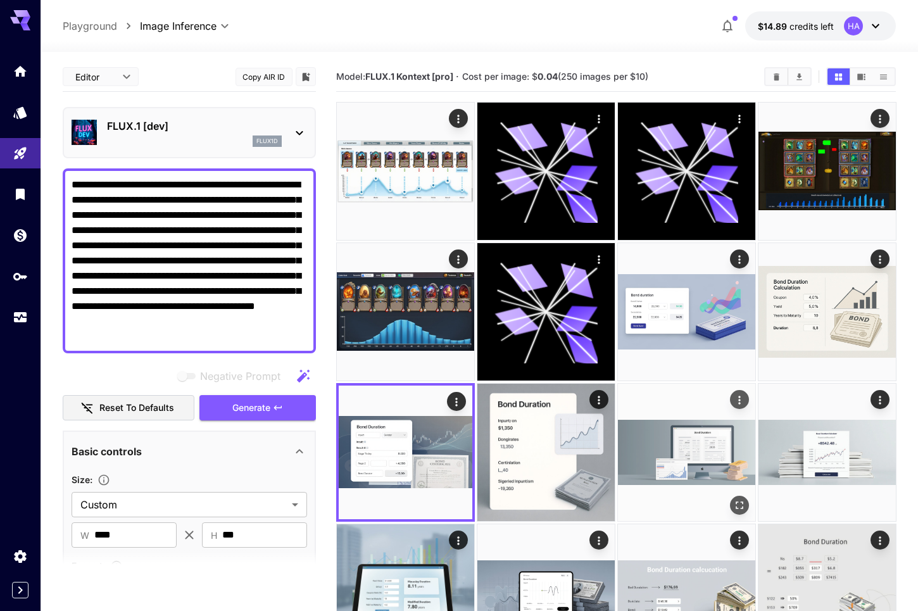
click at [690, 456] on img at bounding box center [686, 452] width 137 height 137
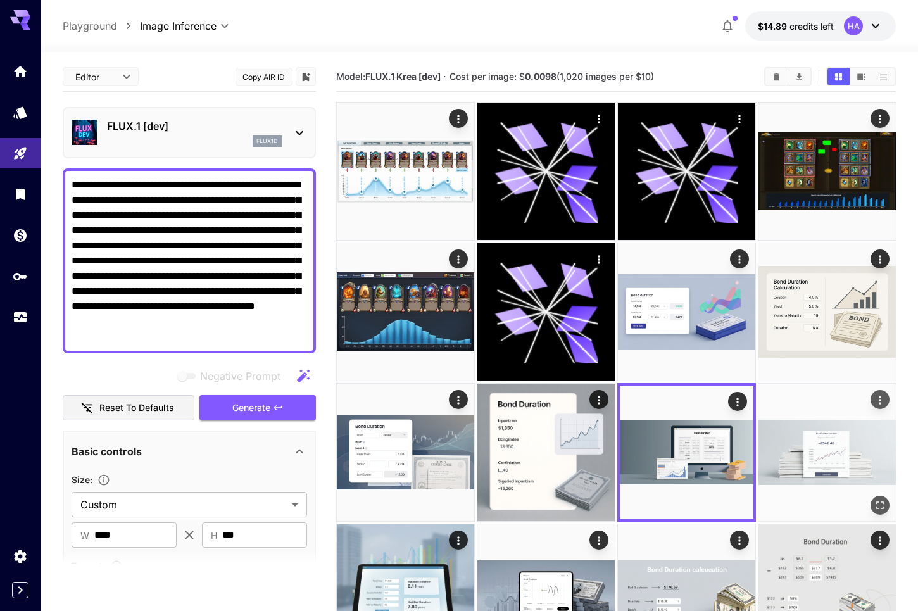
click at [810, 465] on img at bounding box center [826, 452] width 137 height 137
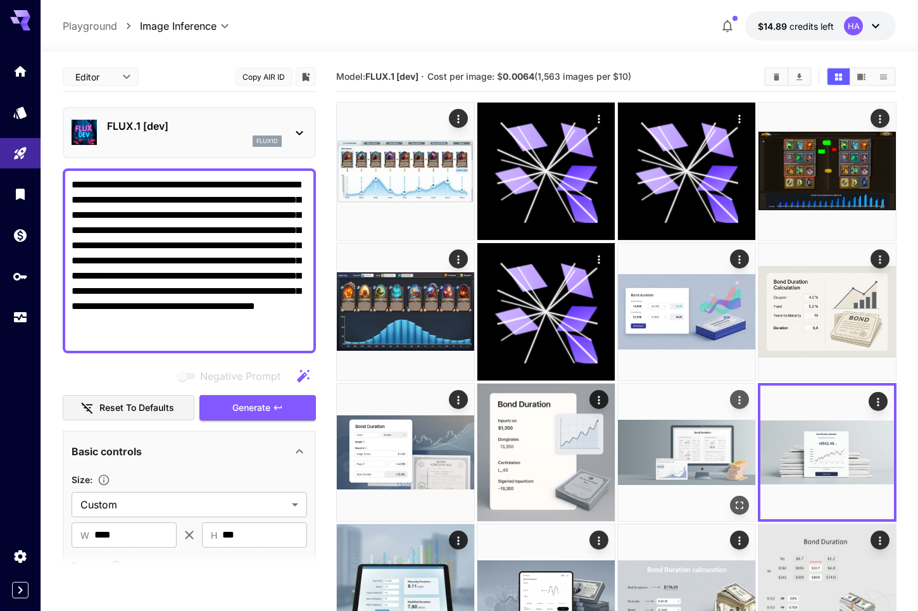
click at [684, 454] on img at bounding box center [686, 452] width 137 height 137
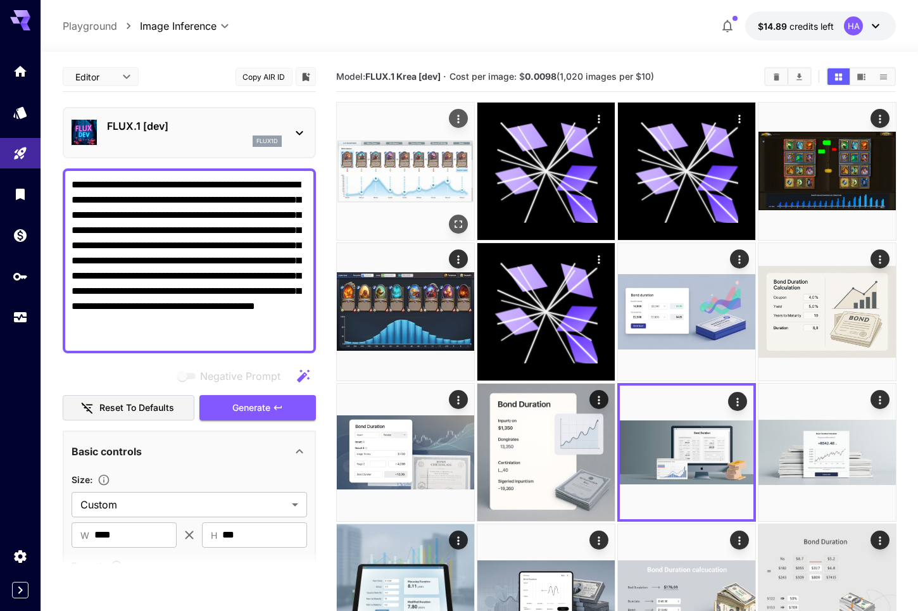
click at [422, 207] on img at bounding box center [405, 171] width 137 height 137
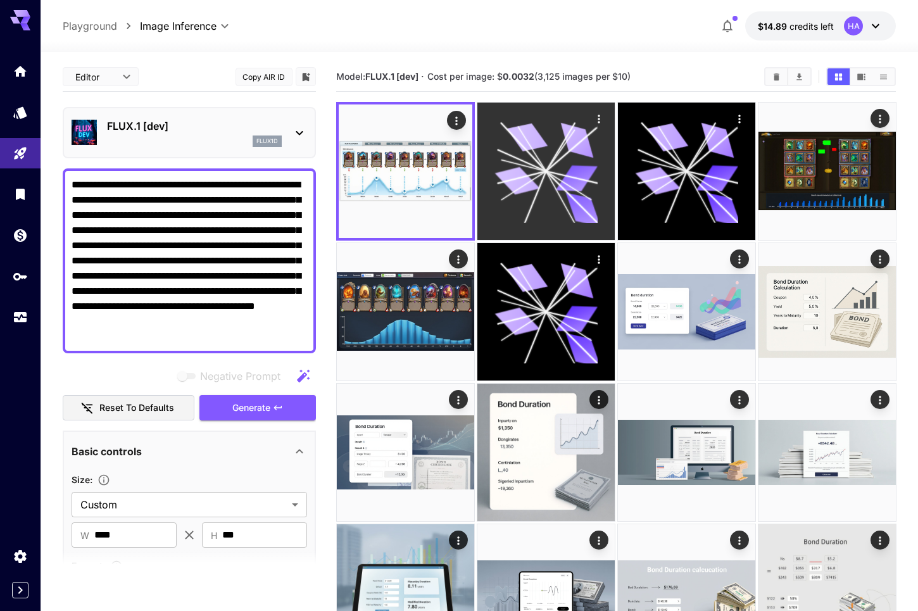
click at [575, 200] on icon at bounding box center [572, 197] width 52 height 52
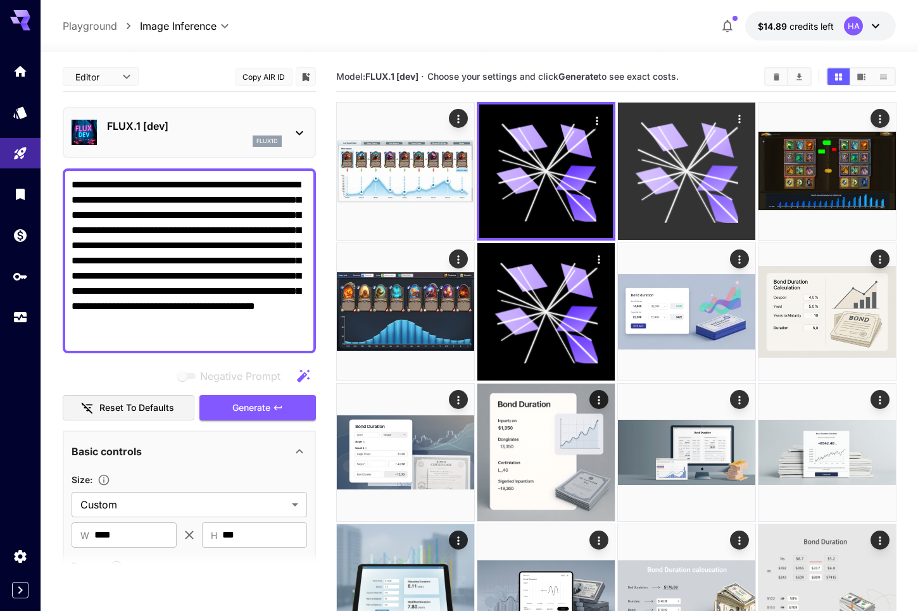
click at [669, 192] on icon at bounding box center [686, 171] width 103 height 103
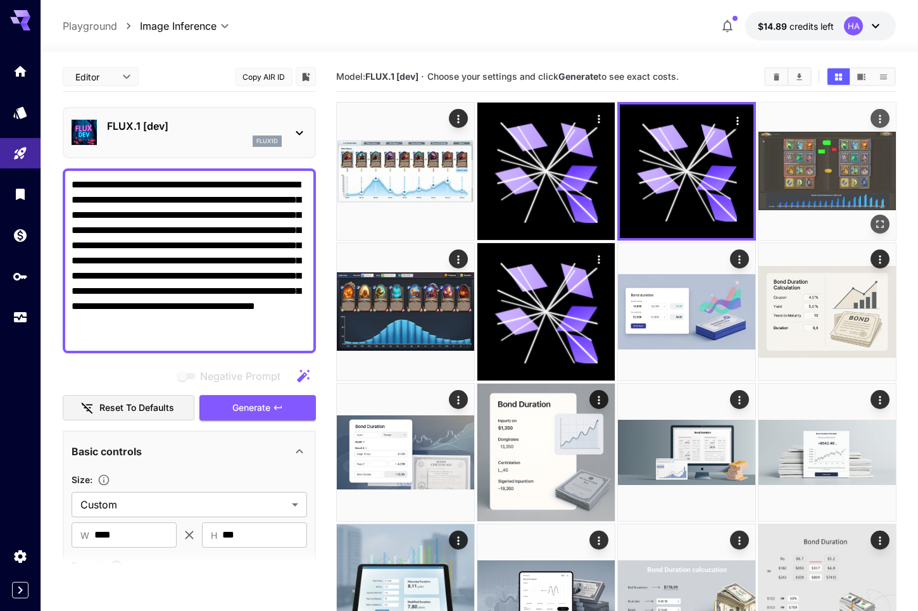
click at [831, 175] on img at bounding box center [826, 171] width 137 height 137
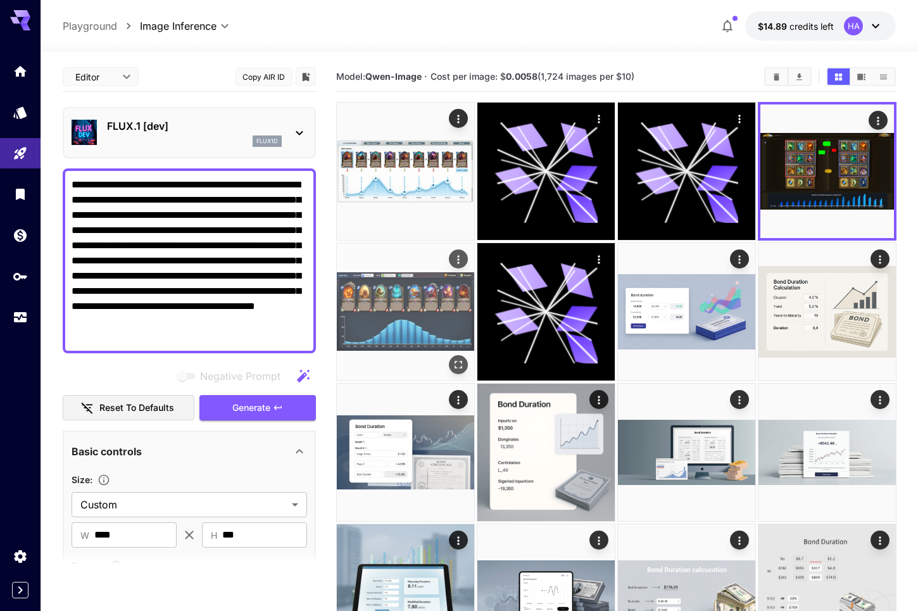
click at [425, 305] on img at bounding box center [405, 311] width 137 height 137
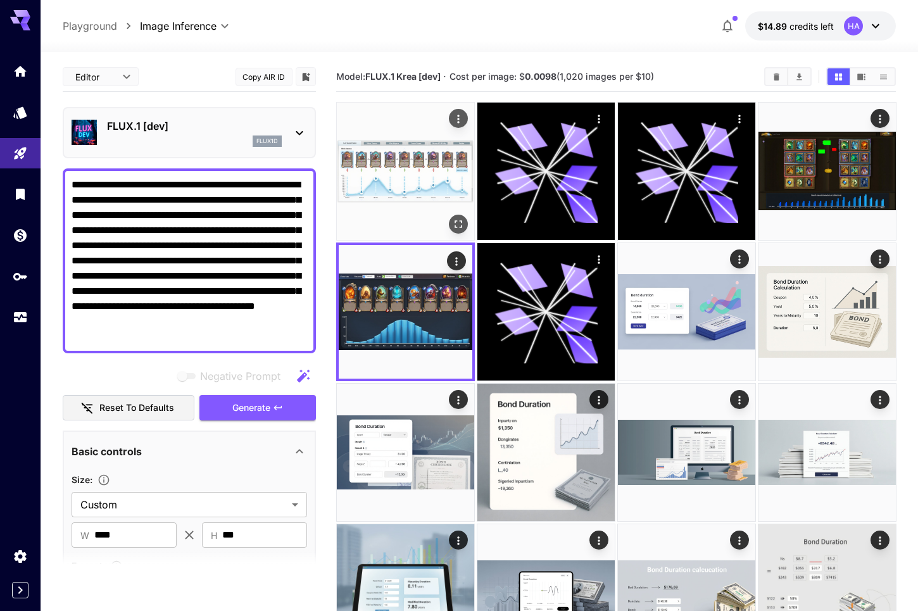
click at [417, 172] on img at bounding box center [405, 171] width 137 height 137
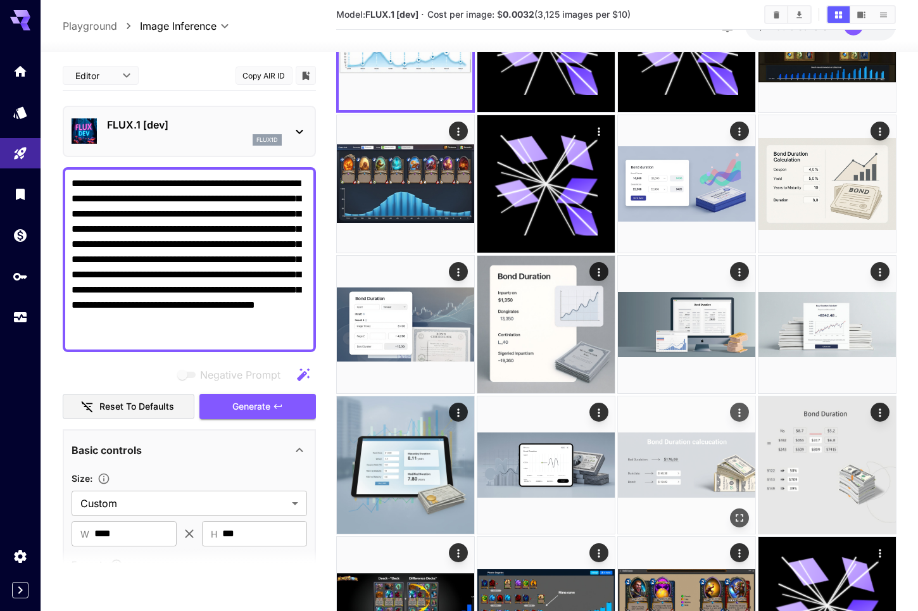
scroll to position [380, 0]
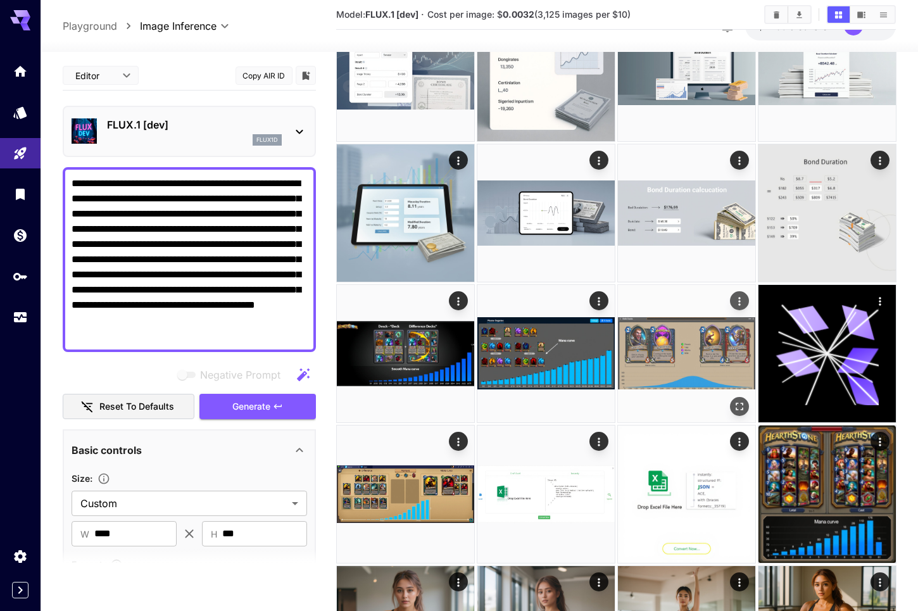
click at [716, 354] on img at bounding box center [686, 353] width 137 height 137
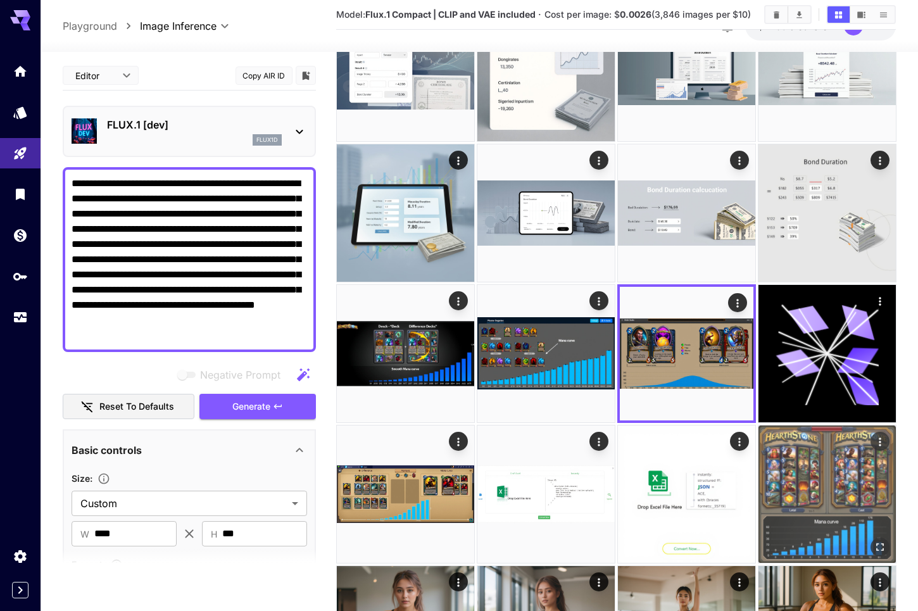
click at [834, 524] on img at bounding box center [826, 493] width 137 height 137
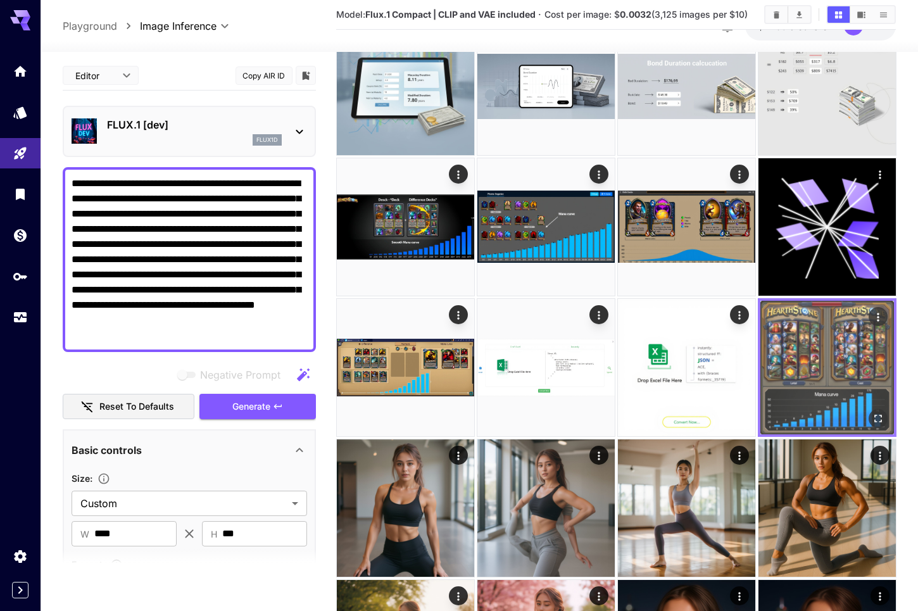
scroll to position [760, 0]
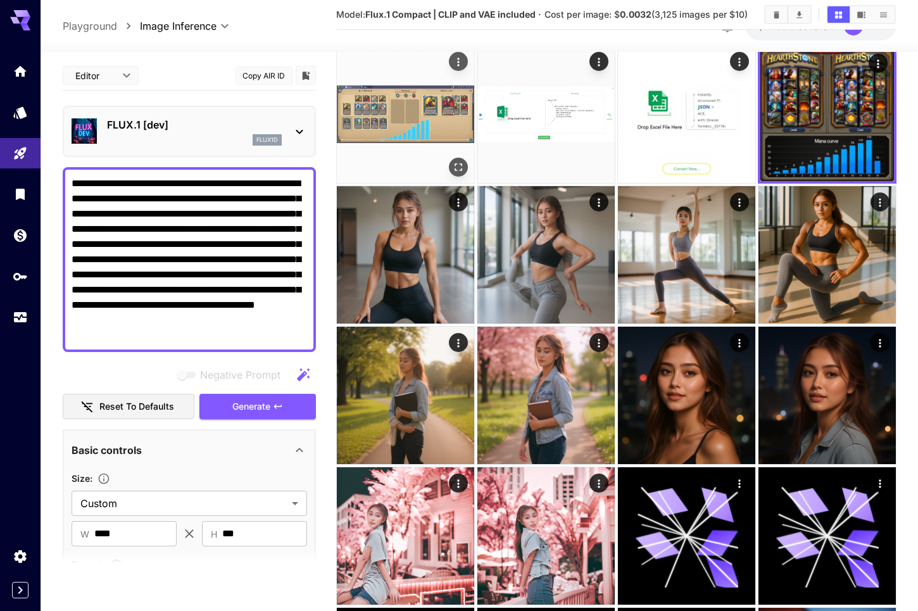
click at [446, 96] on img at bounding box center [405, 114] width 137 height 137
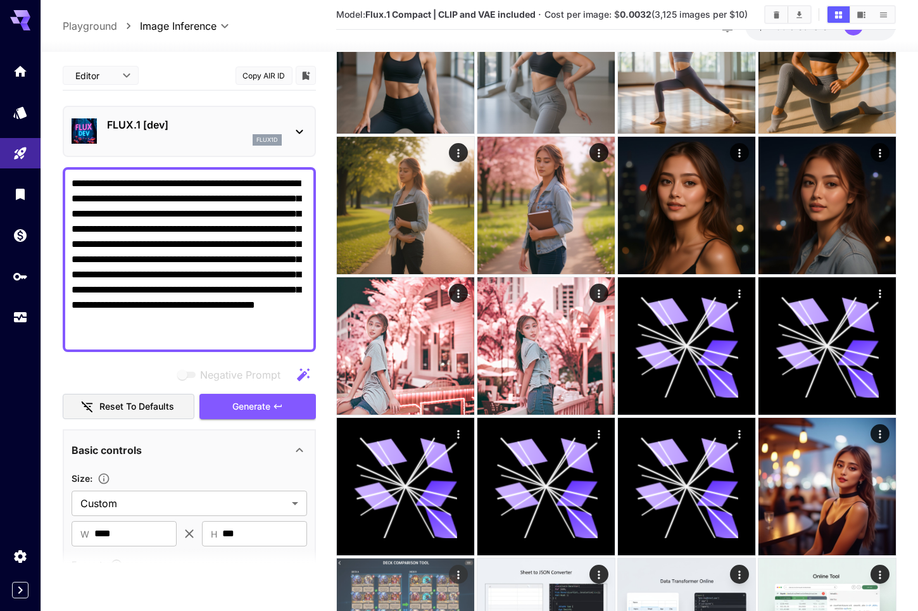
scroll to position [1266, 0]
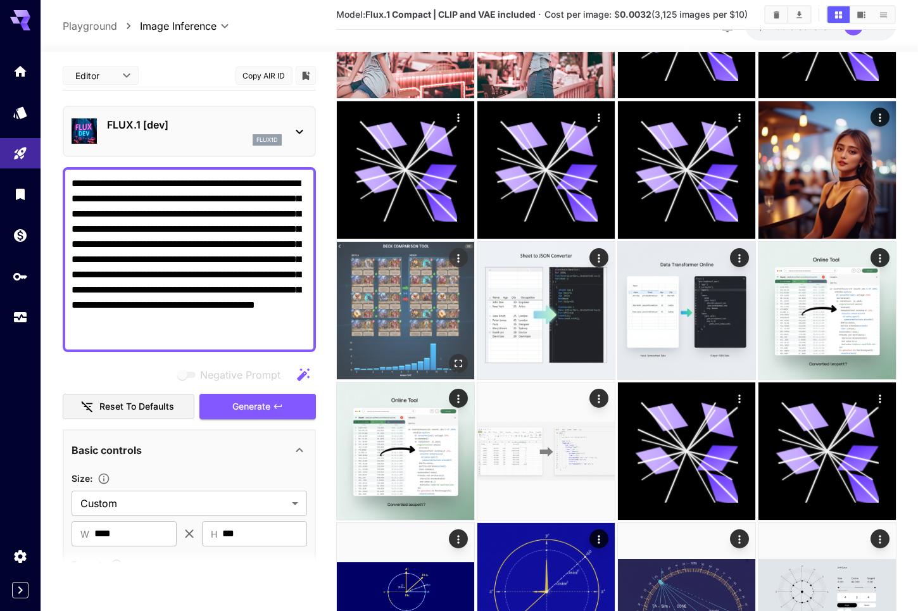
click at [420, 330] on img at bounding box center [405, 310] width 137 height 137
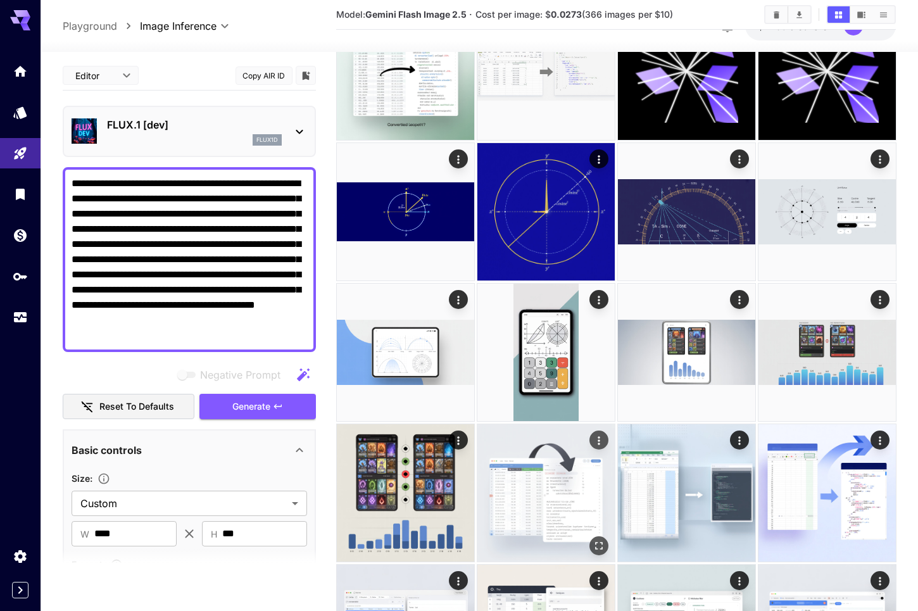
scroll to position [1899, 0]
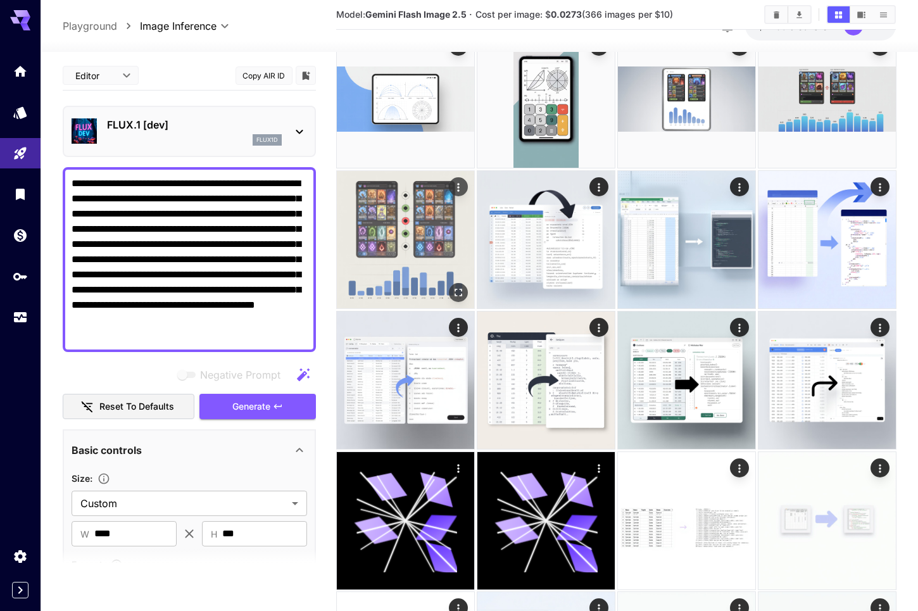
click at [441, 236] on img at bounding box center [405, 239] width 137 height 137
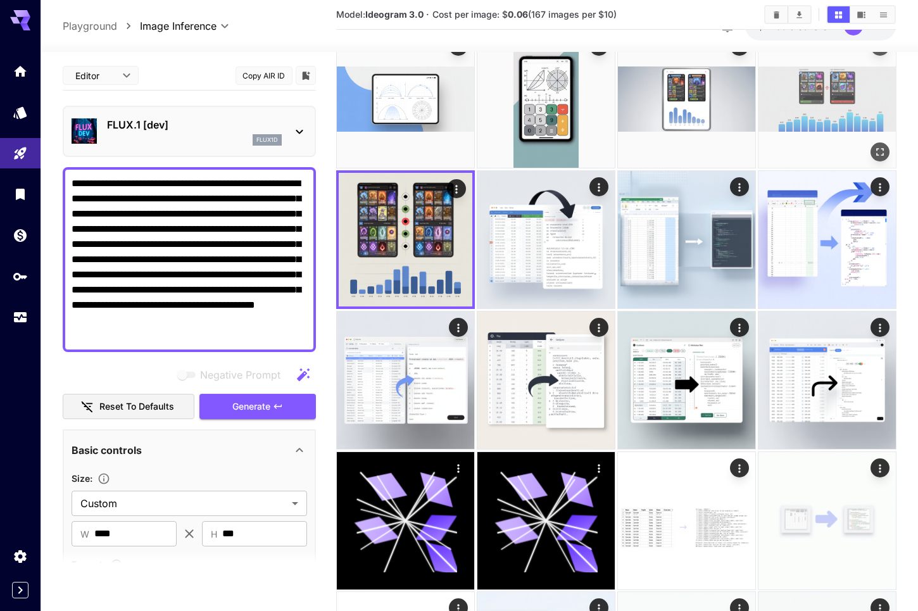
click at [787, 106] on img at bounding box center [826, 98] width 137 height 137
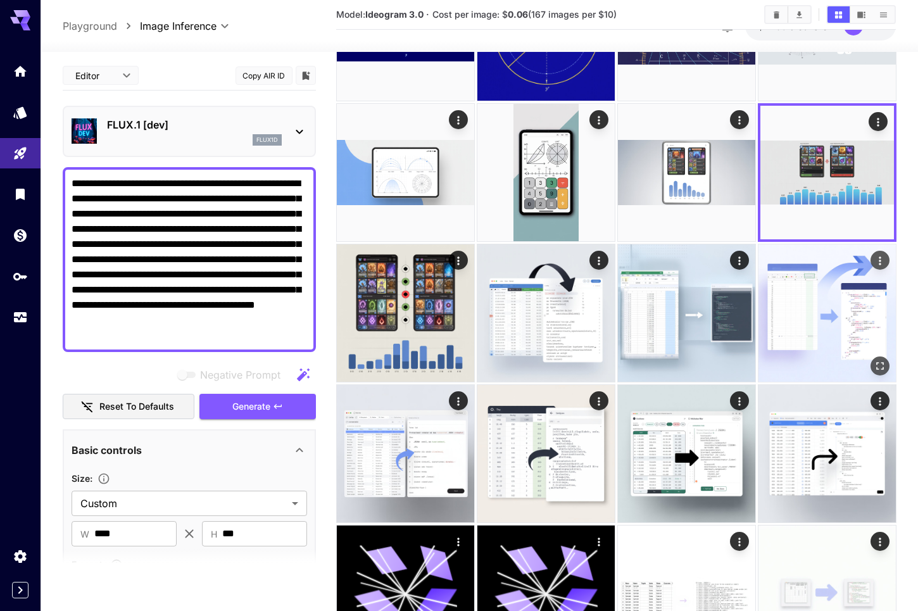
scroll to position [1709, 0]
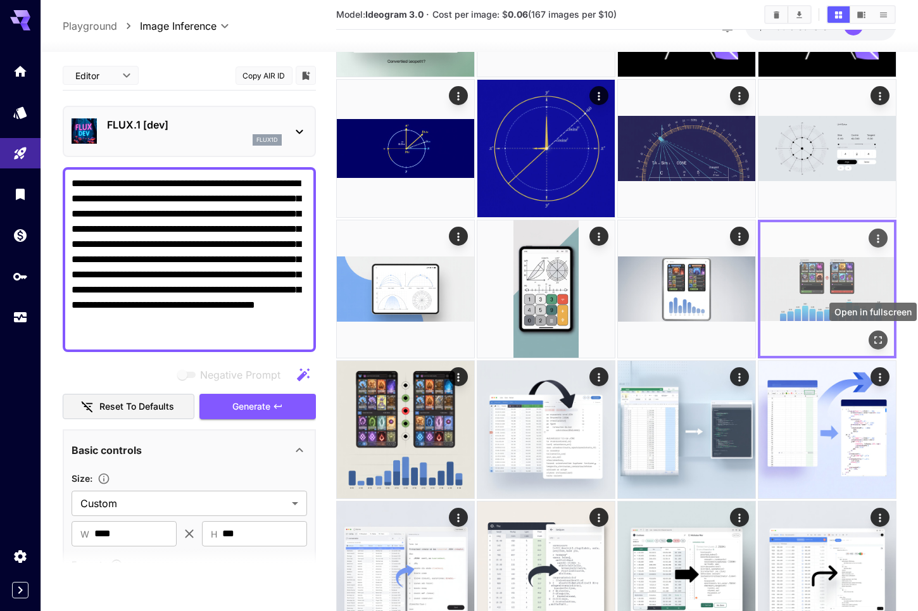
click at [884, 339] on button "Open in fullscreen" at bounding box center [877, 339] width 19 height 19
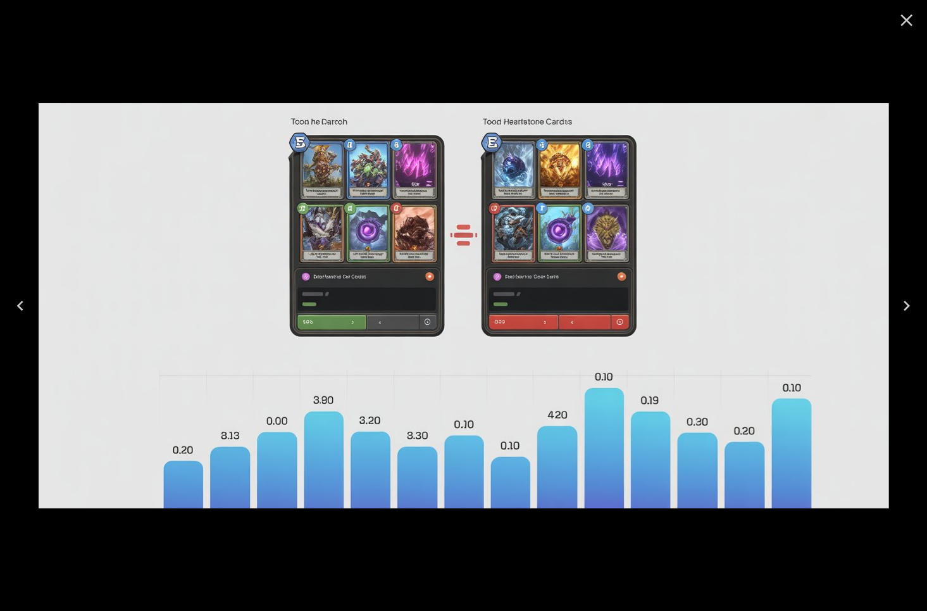
click at [781, 550] on div at bounding box center [463, 305] width 927 height 611
click at [904, 15] on icon "Close" at bounding box center [907, 20] width 20 height 20
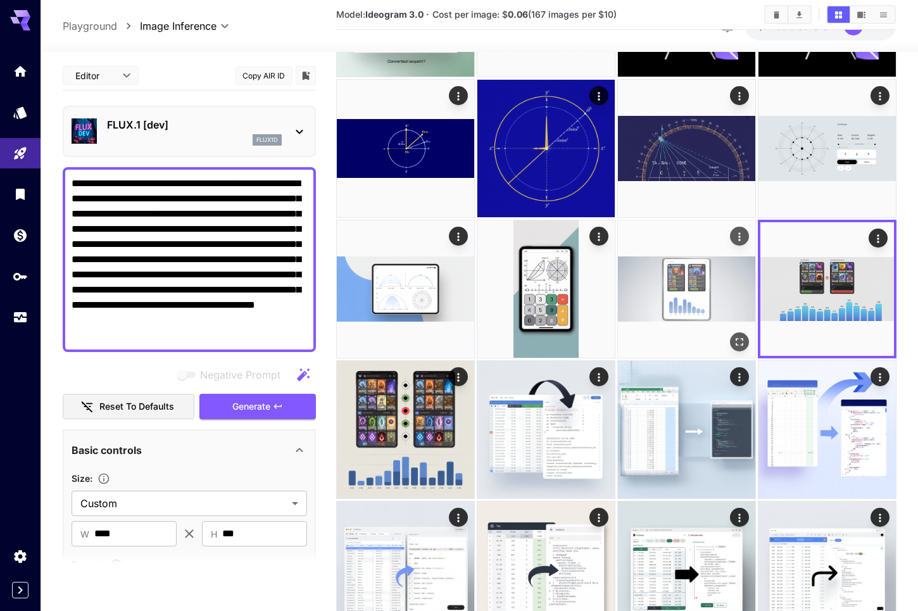
click at [717, 269] on img at bounding box center [686, 288] width 137 height 137
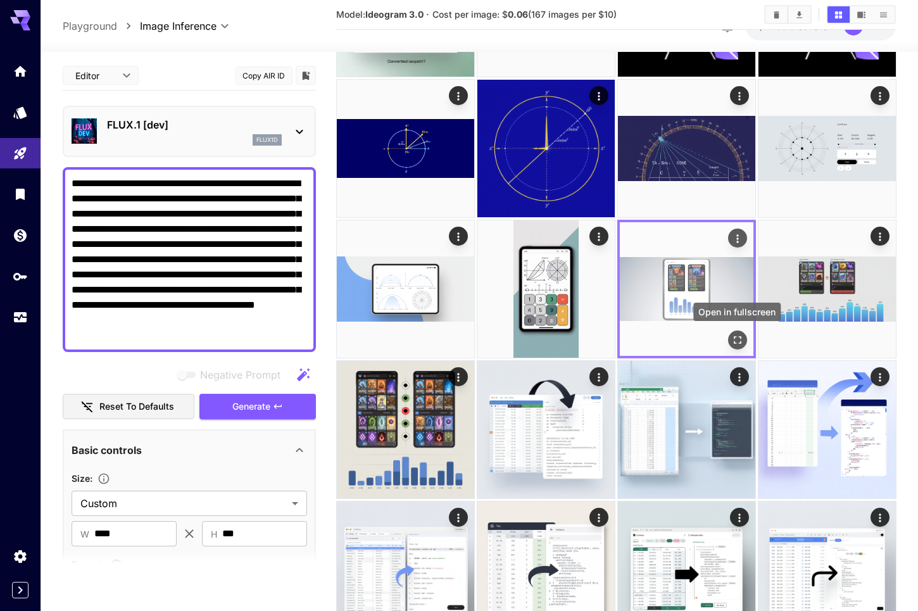
click at [729, 334] on div "Open in fullscreen" at bounding box center [736, 339] width 19 height 19
click at [736, 339] on icon "Open in fullscreen" at bounding box center [737, 339] width 13 height 13
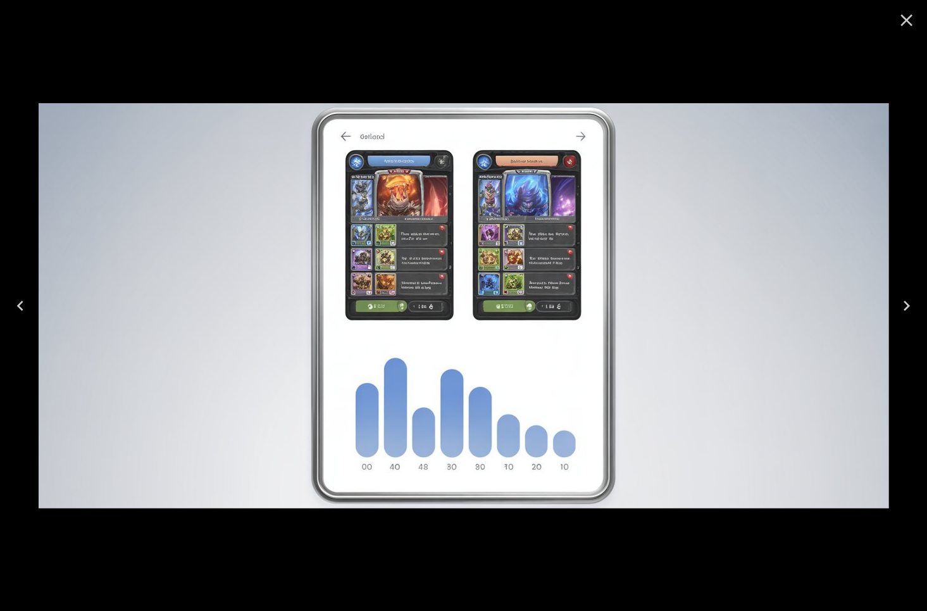
click at [737, 70] on div at bounding box center [463, 305] width 927 height 611
click at [910, 22] on icon "Close" at bounding box center [907, 21] width 12 height 12
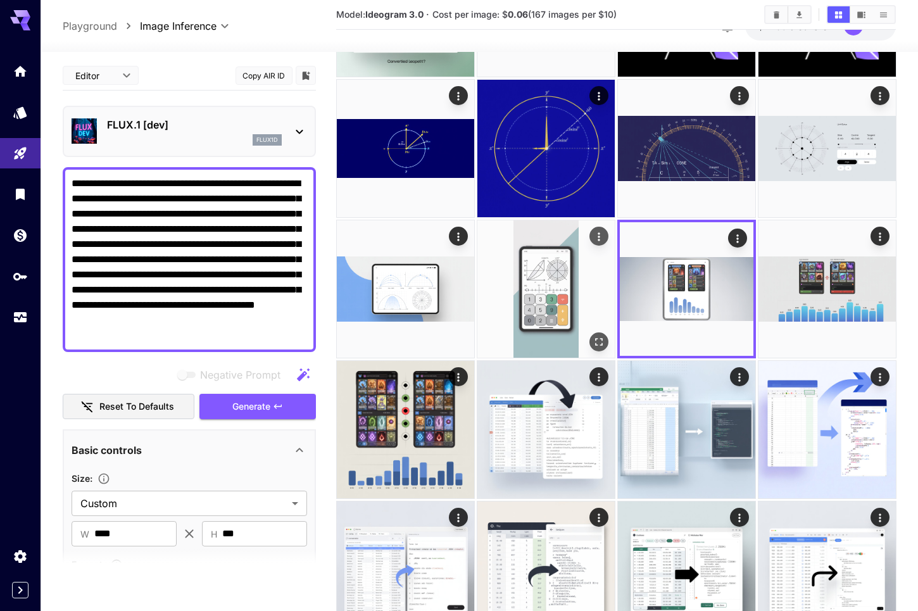
click at [592, 298] on img at bounding box center [545, 288] width 137 height 137
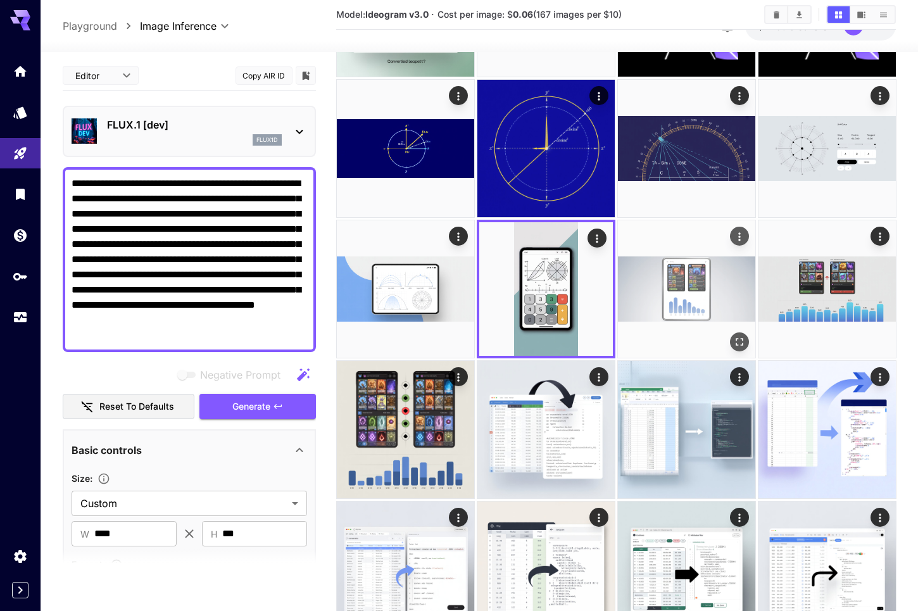
click at [674, 301] on img at bounding box center [686, 288] width 137 height 137
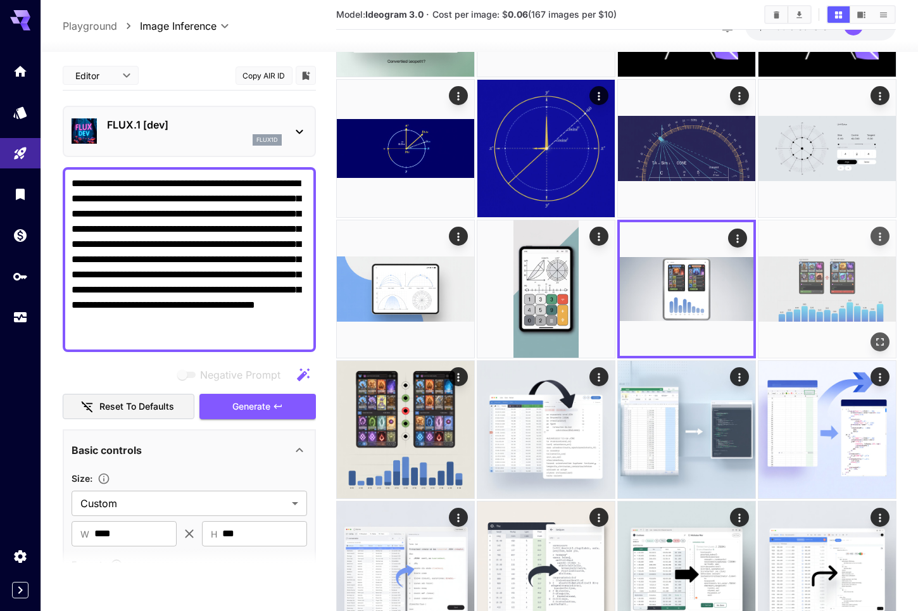
click at [823, 287] on img at bounding box center [826, 288] width 137 height 137
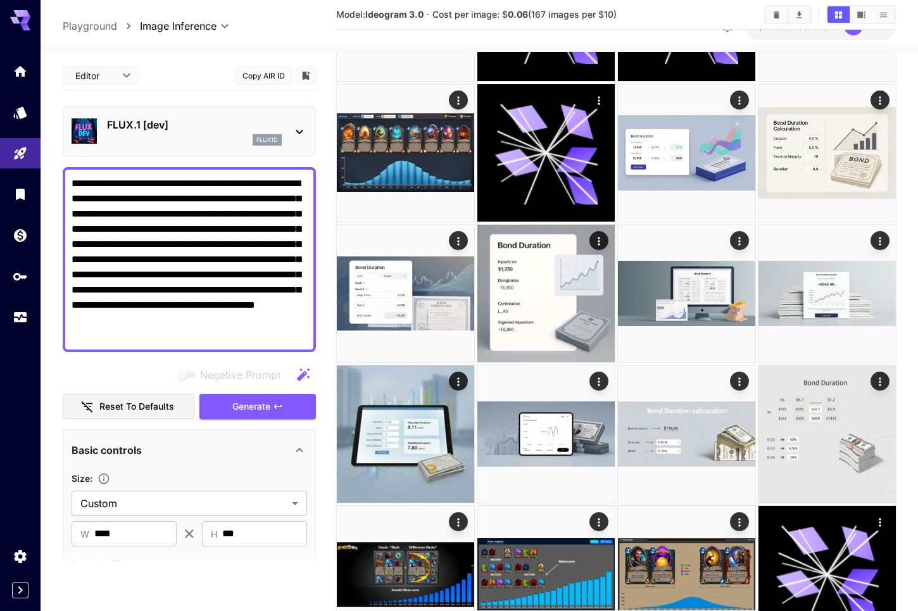
scroll to position [0, 0]
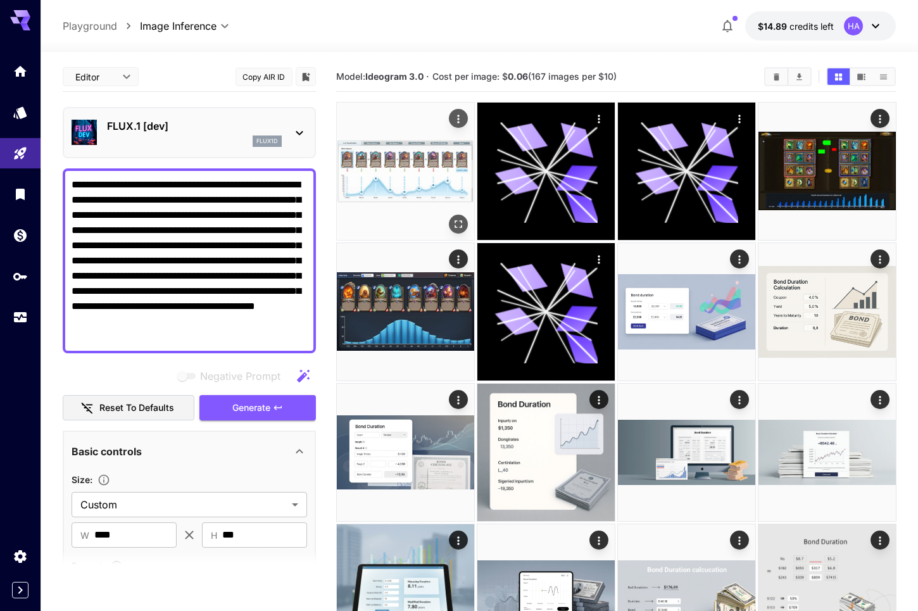
click at [425, 217] on img at bounding box center [405, 171] width 137 height 137
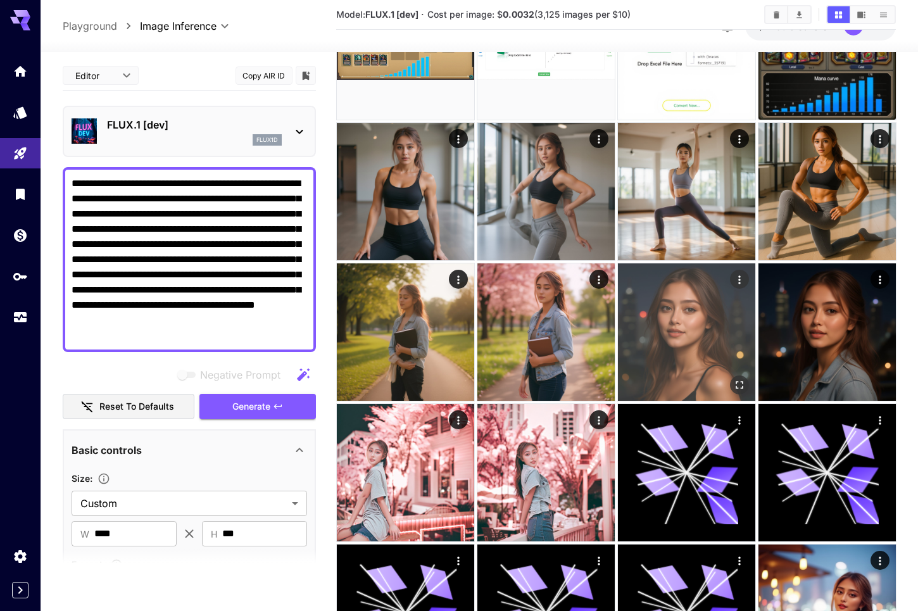
scroll to position [443, 0]
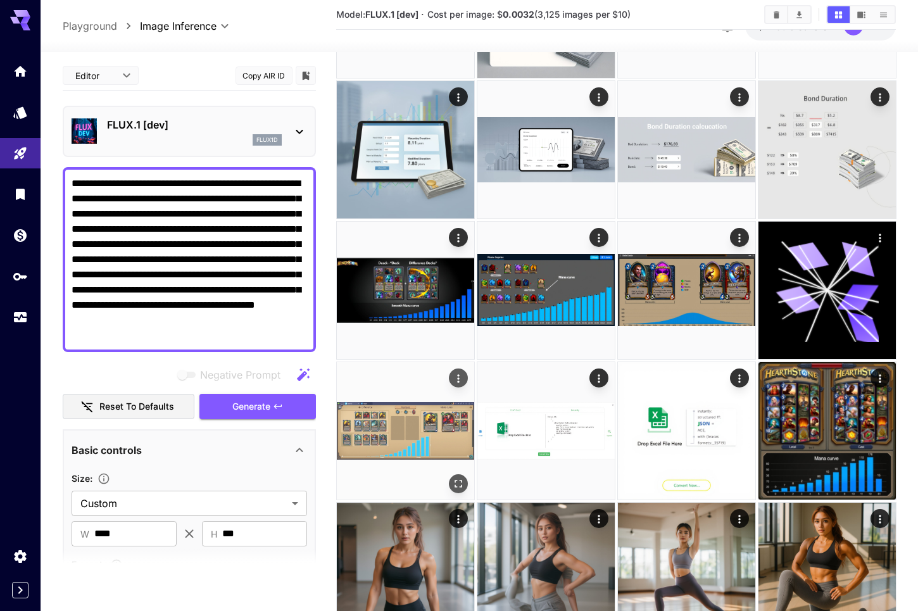
click at [434, 424] on img at bounding box center [405, 430] width 137 height 137
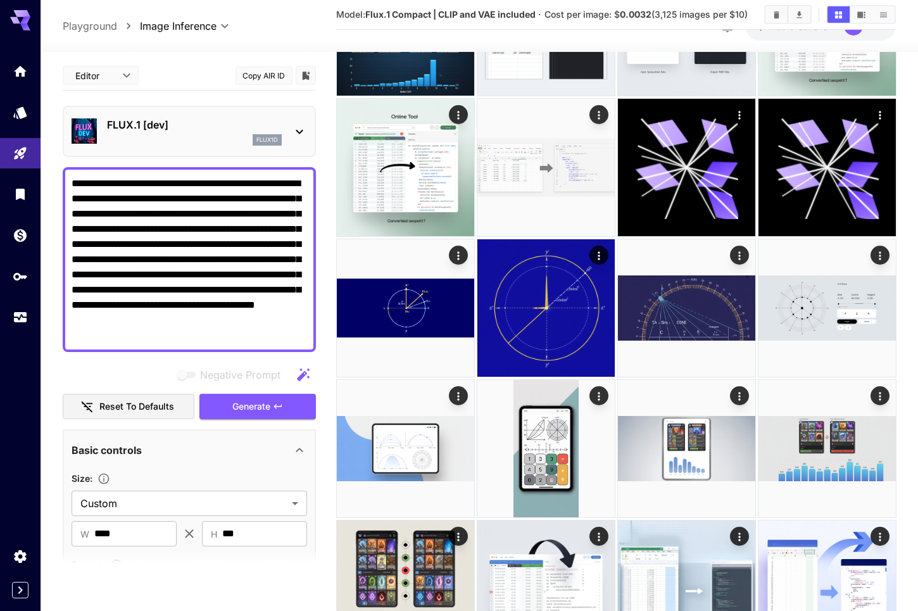
scroll to position [1709, 0]
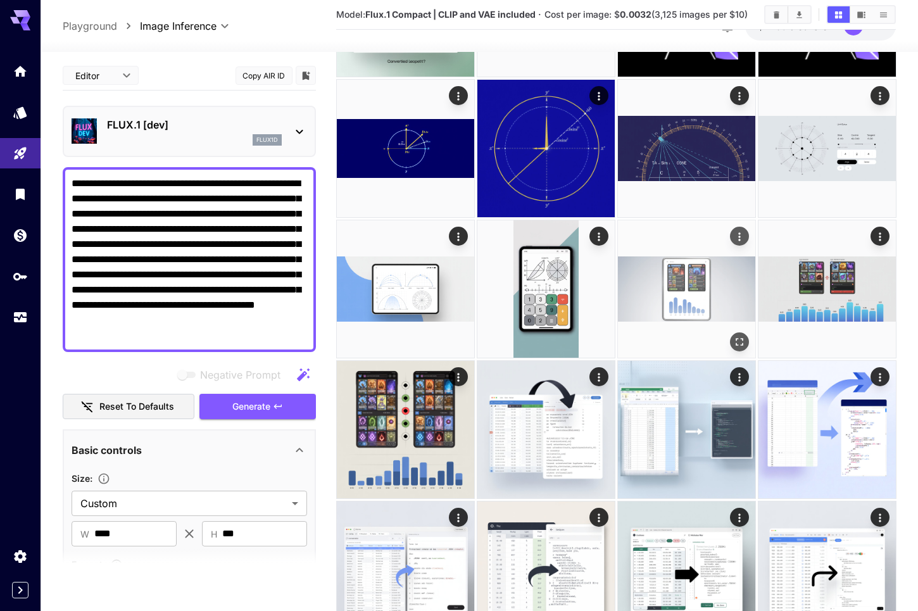
click at [685, 299] on img at bounding box center [686, 288] width 137 height 137
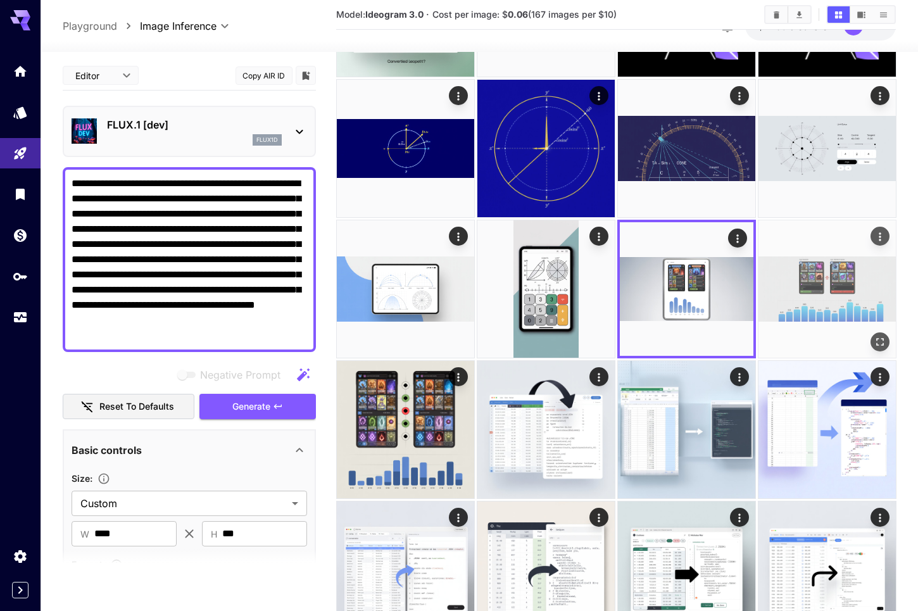
click at [831, 298] on img at bounding box center [826, 288] width 137 height 137
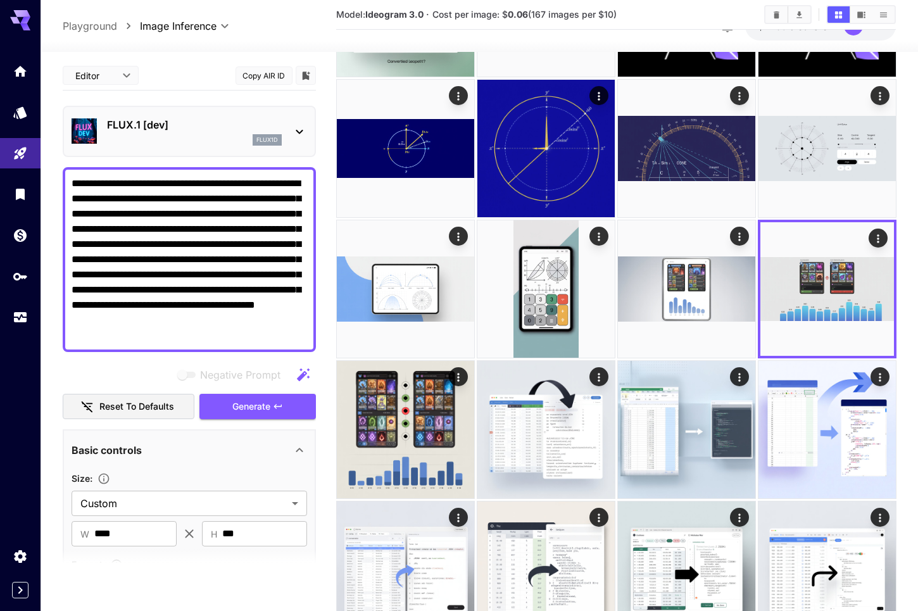
click at [139, 232] on textarea "**********" at bounding box center [190, 259] width 236 height 167
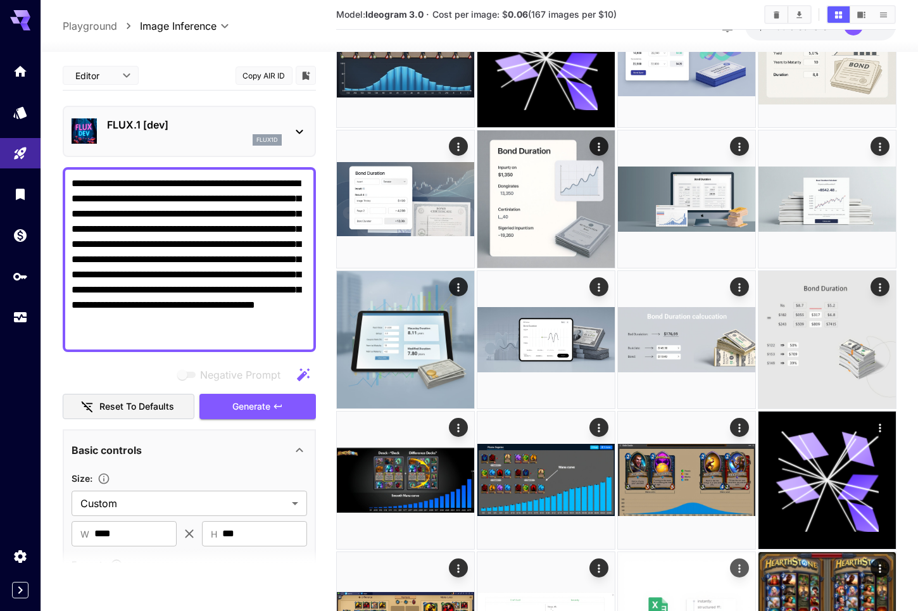
scroll to position [0, 0]
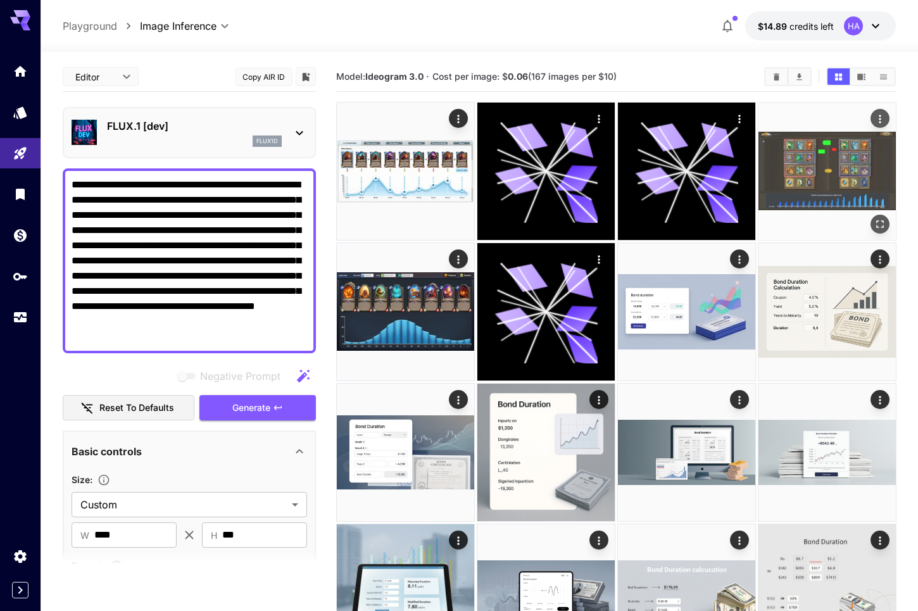
click at [794, 155] on img at bounding box center [826, 171] width 137 height 137
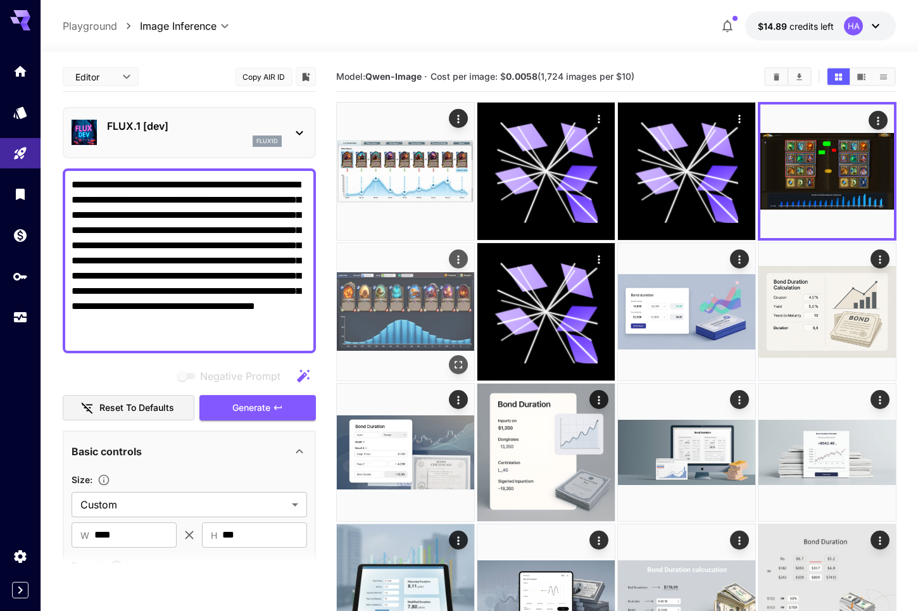
click at [436, 330] on img at bounding box center [405, 311] width 137 height 137
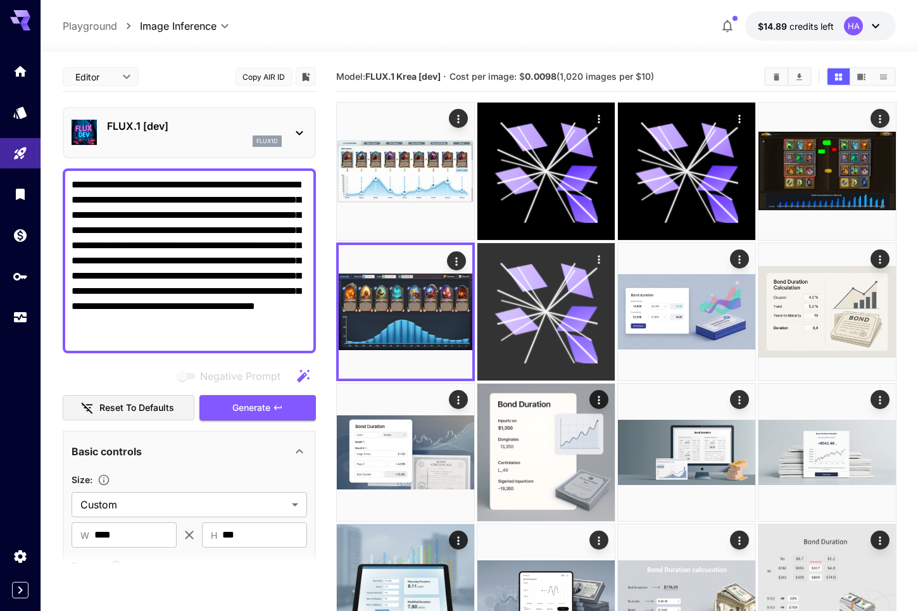
click at [529, 325] on icon at bounding box center [516, 322] width 45 height 34
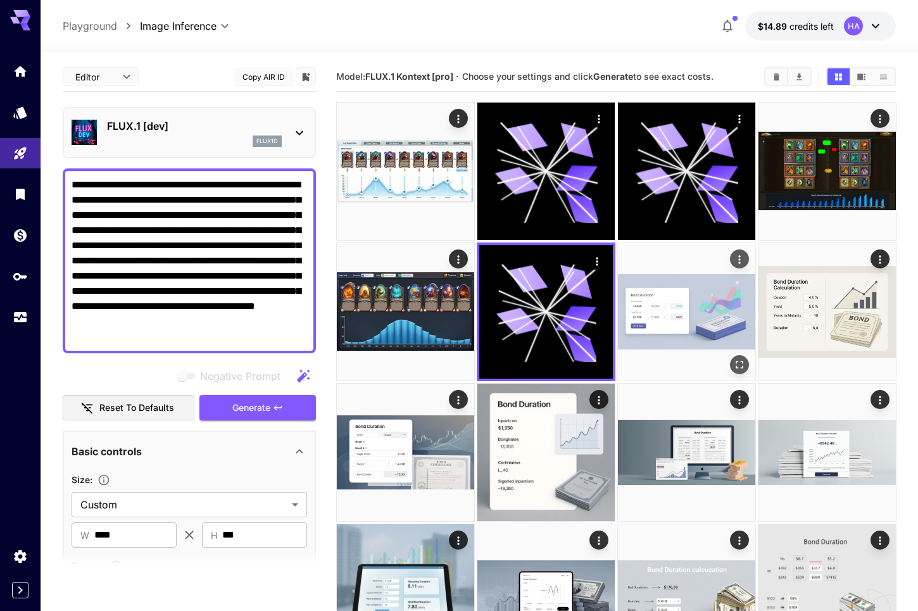
click at [652, 321] on img at bounding box center [686, 311] width 137 height 137
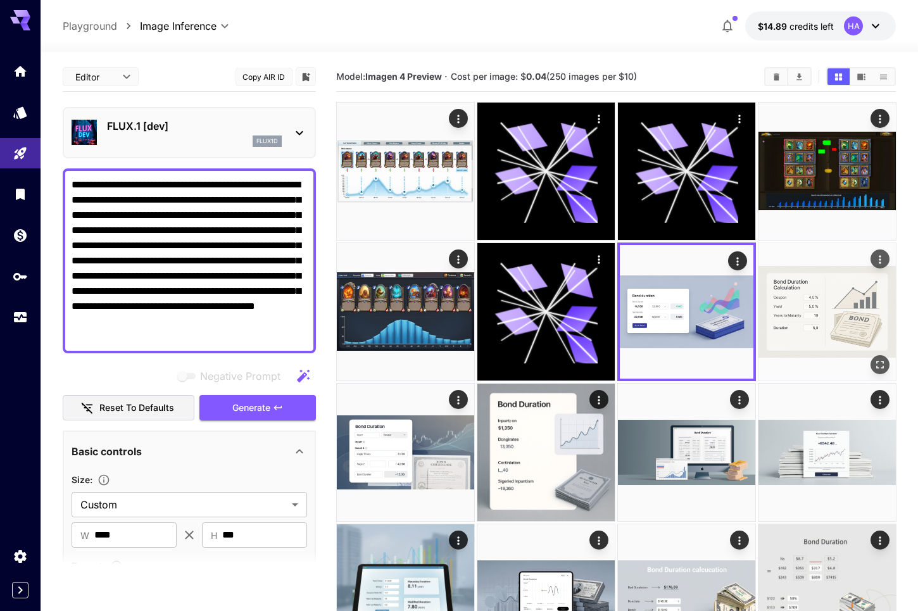
click at [794, 313] on img at bounding box center [826, 311] width 137 height 137
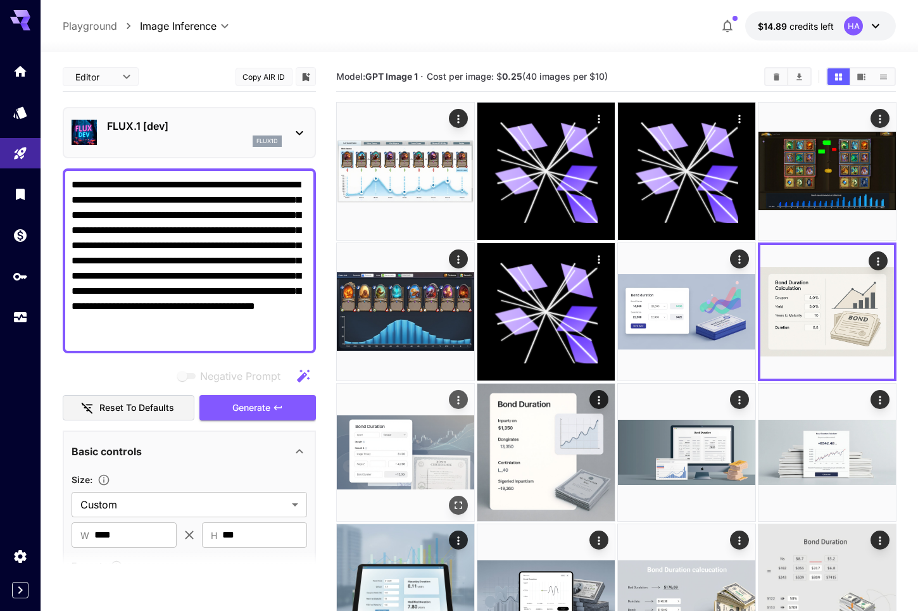
click at [387, 453] on img at bounding box center [405, 452] width 137 height 137
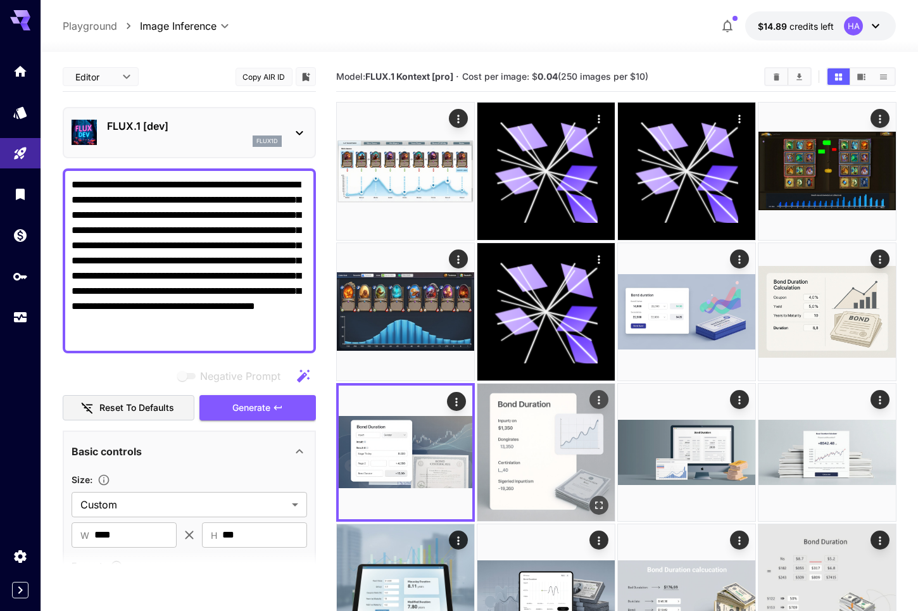
click at [566, 449] on img at bounding box center [545, 452] width 137 height 137
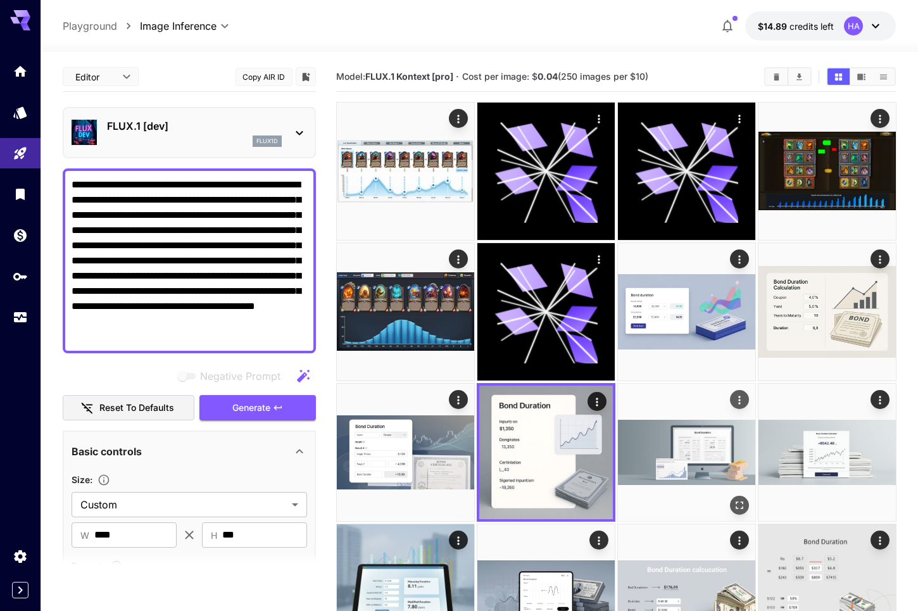
click at [693, 453] on img at bounding box center [686, 452] width 137 height 137
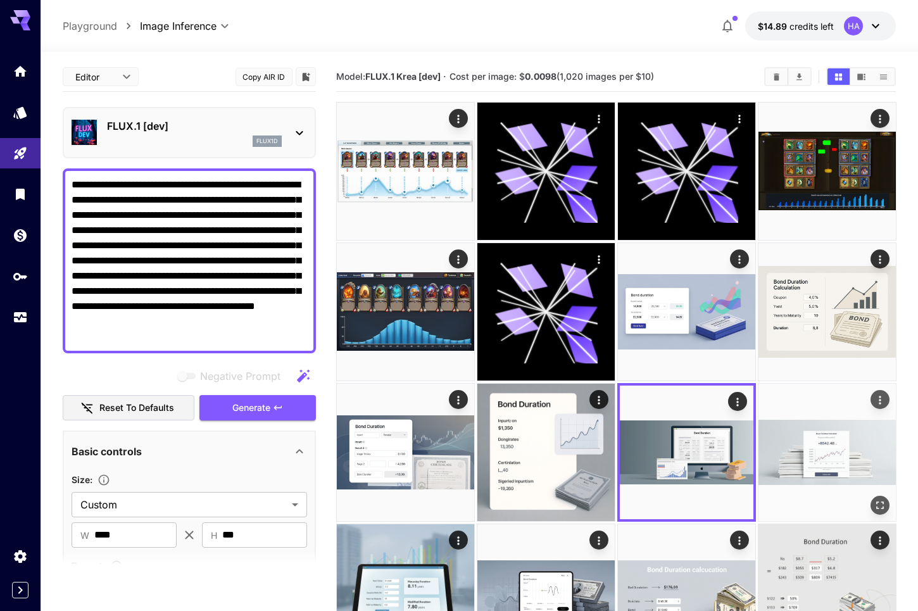
click at [810, 451] on img at bounding box center [826, 452] width 137 height 137
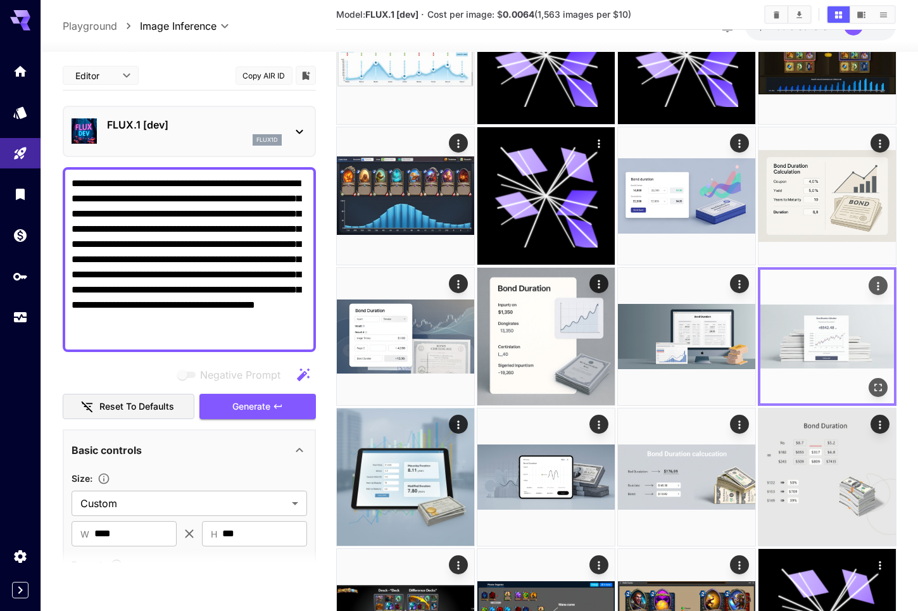
scroll to position [127, 0]
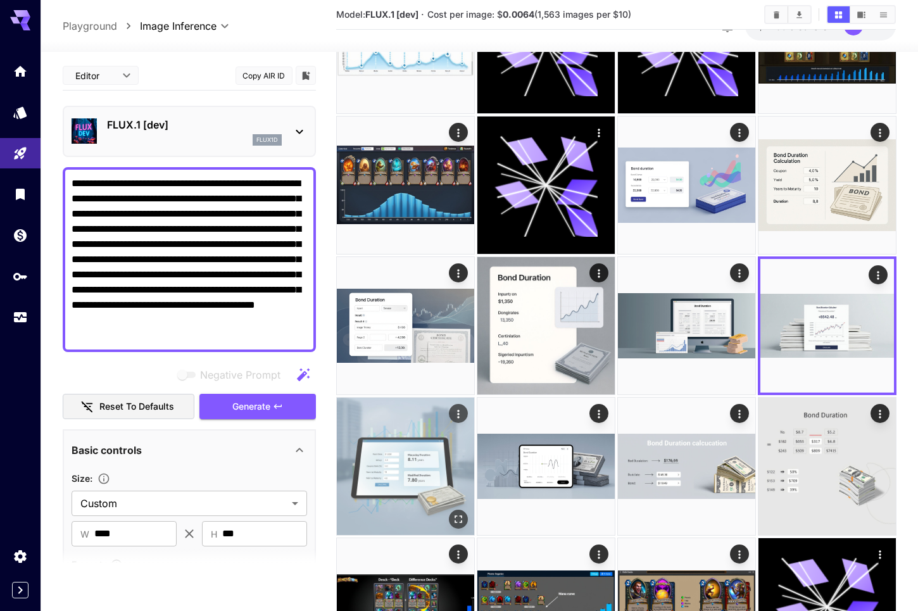
click at [390, 466] on img at bounding box center [405, 466] width 137 height 137
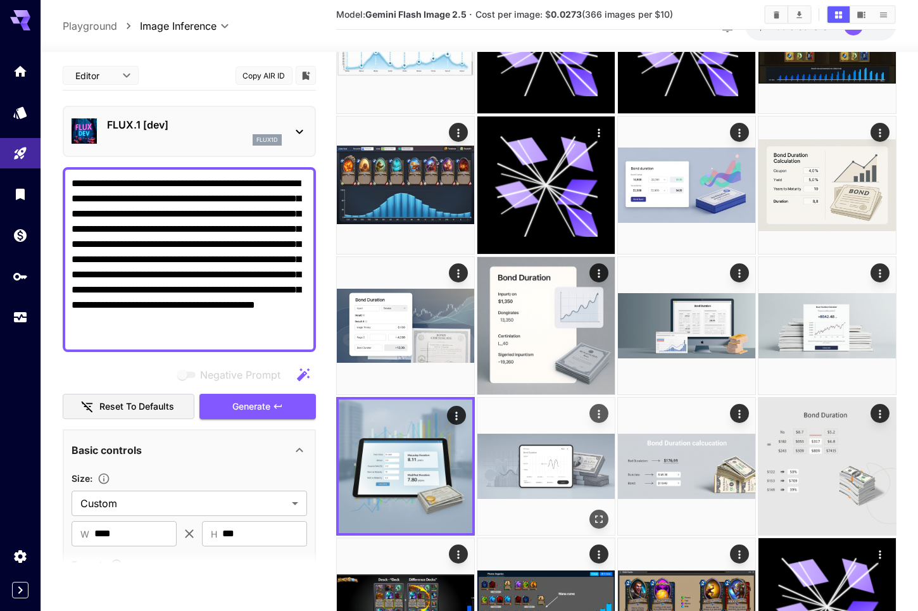
click at [510, 469] on img at bounding box center [545, 466] width 137 height 137
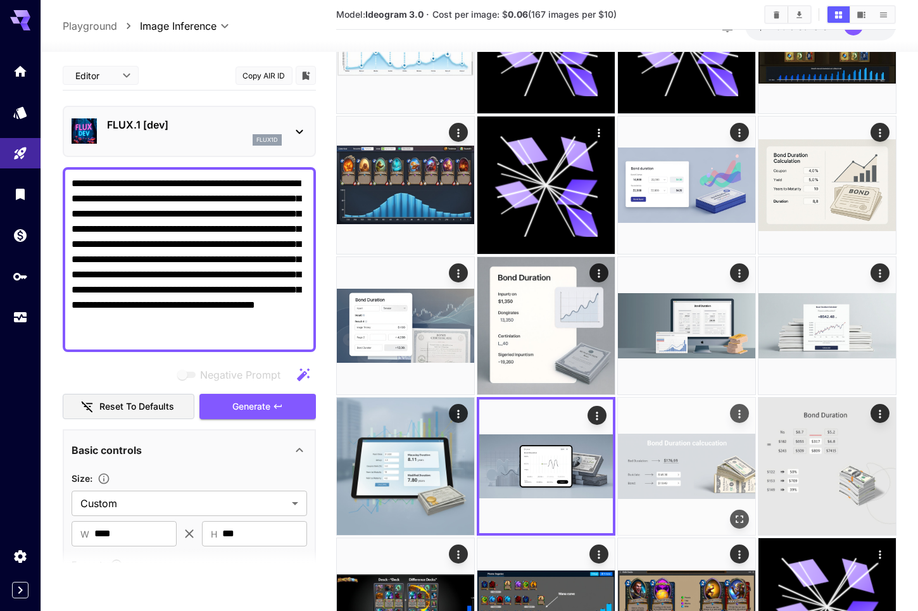
click at [672, 469] on img at bounding box center [686, 466] width 137 height 137
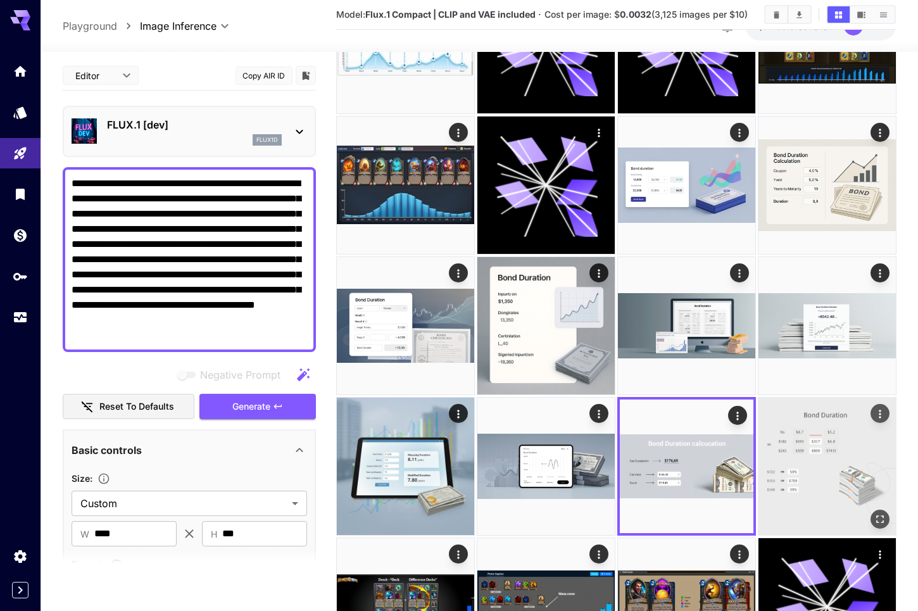
click at [868, 463] on img at bounding box center [826, 466] width 137 height 137
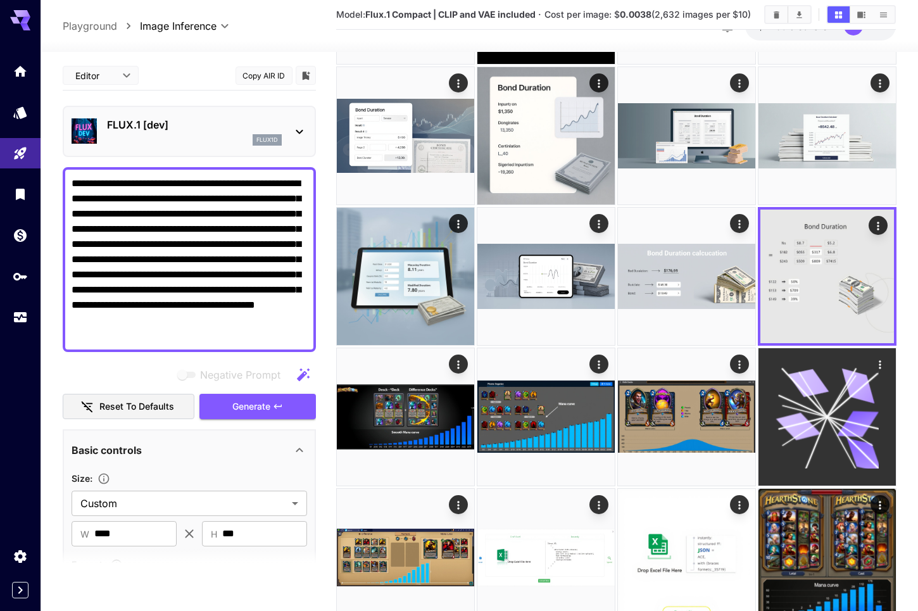
scroll to position [570, 0]
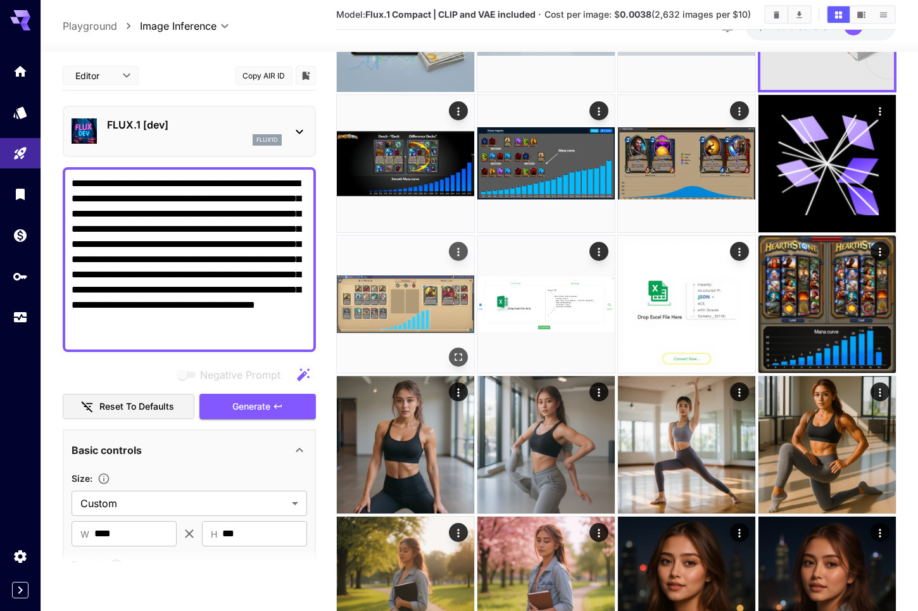
click at [417, 320] on img at bounding box center [405, 304] width 137 height 137
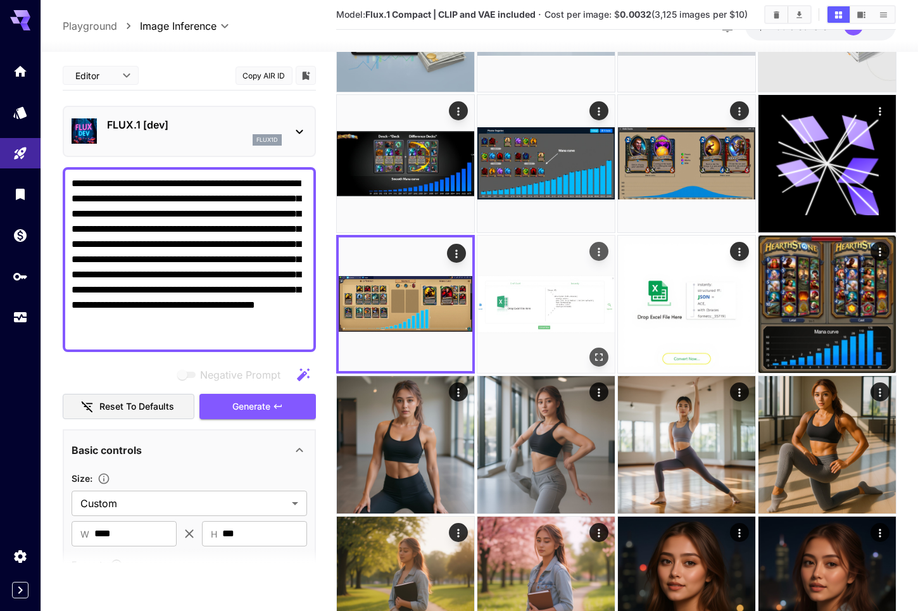
click at [531, 305] on img at bounding box center [545, 304] width 137 height 137
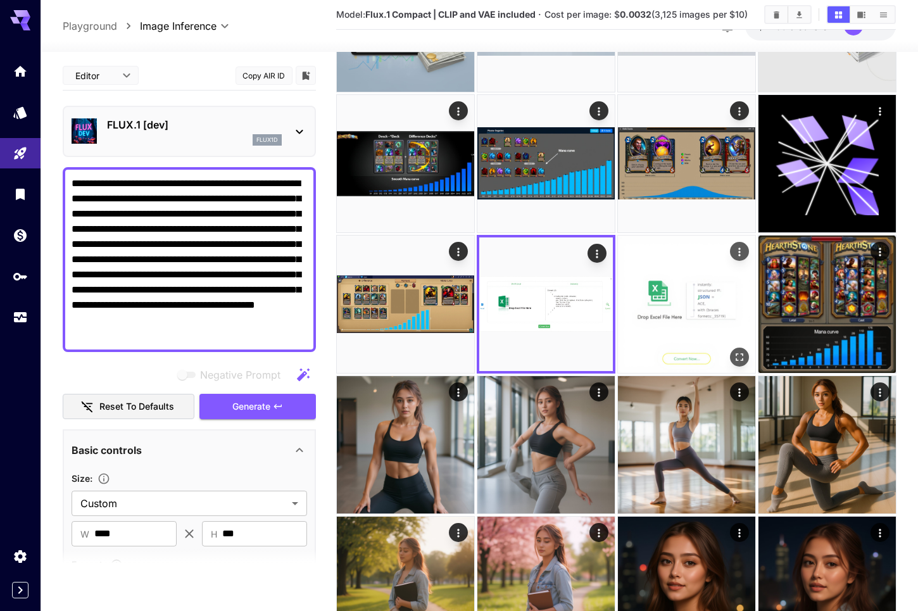
click at [701, 300] on img at bounding box center [686, 304] width 137 height 137
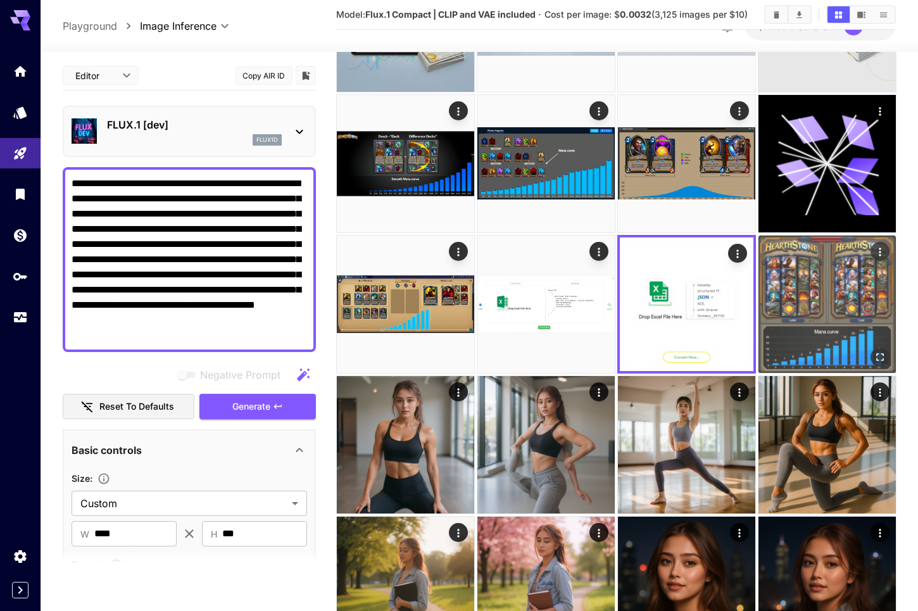
click at [823, 294] on img at bounding box center [826, 304] width 137 height 137
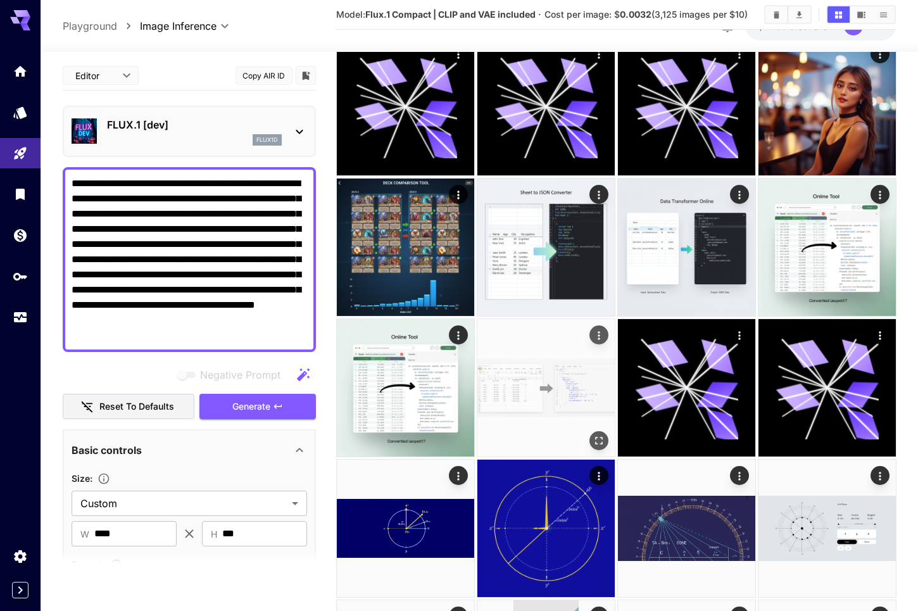
scroll to position [1329, 0]
click at [532, 394] on img at bounding box center [545, 387] width 137 height 137
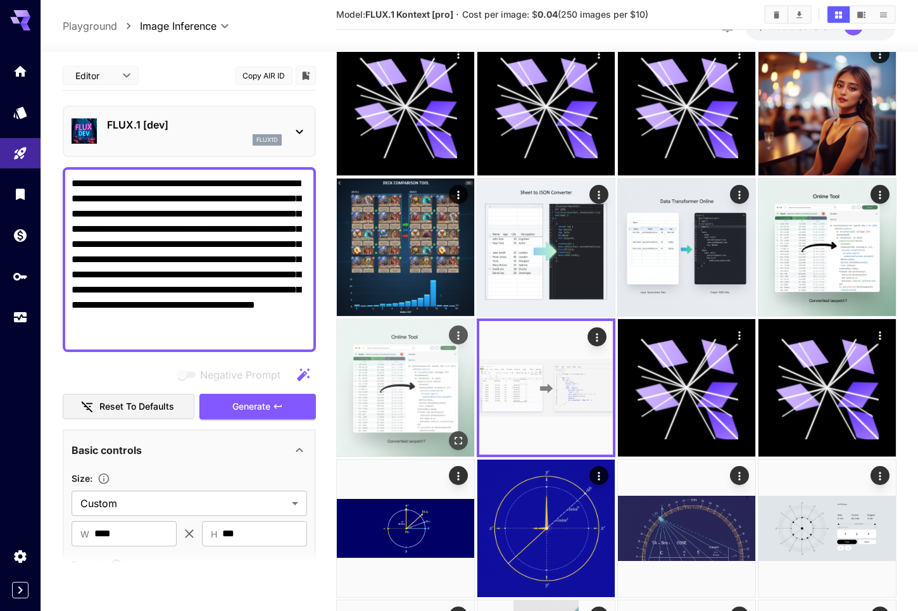
click at [428, 403] on img at bounding box center [405, 387] width 137 height 137
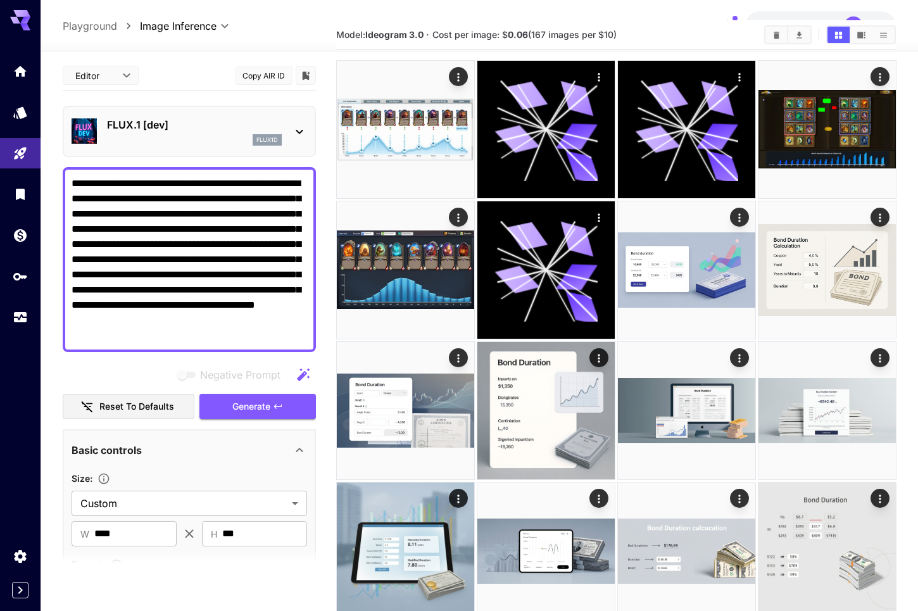
scroll to position [0, 0]
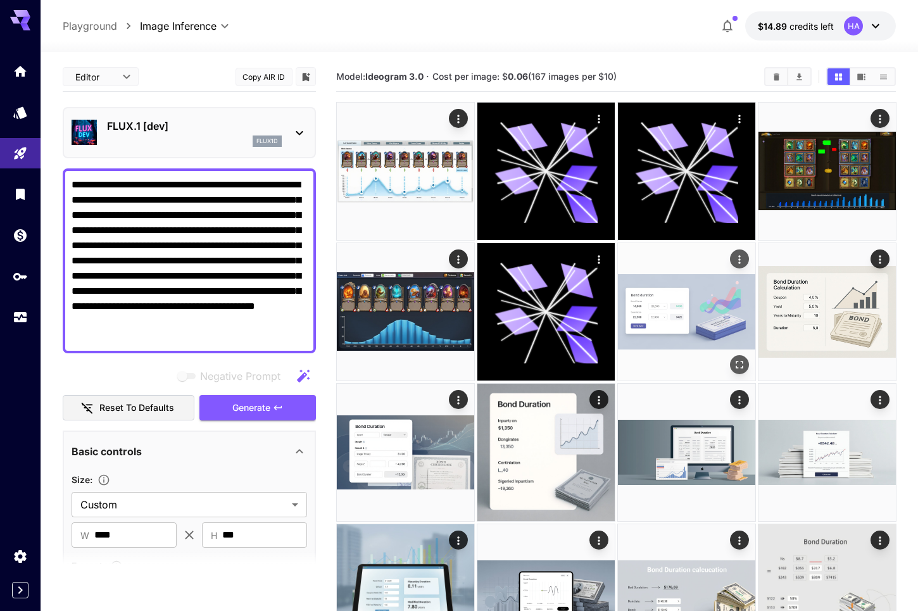
click at [625, 297] on img at bounding box center [686, 311] width 137 height 137
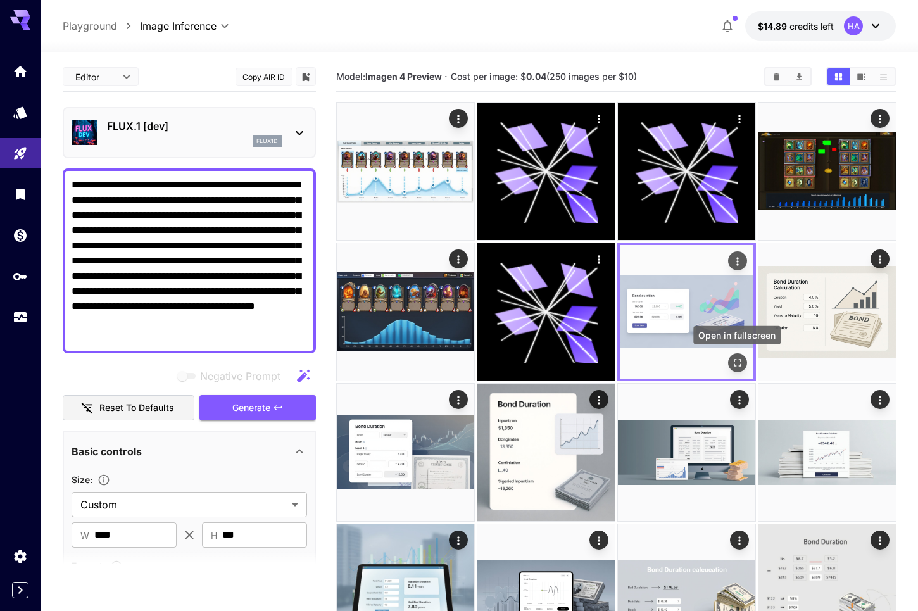
click at [746, 360] on button "Open in fullscreen" at bounding box center [736, 362] width 19 height 19
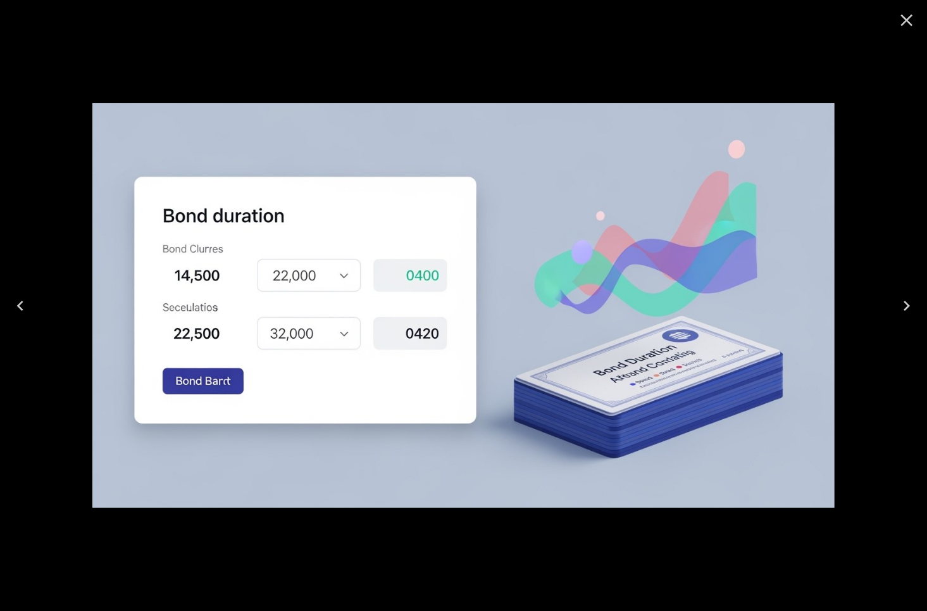
click at [881, 410] on div at bounding box center [463, 305] width 927 height 611
click at [909, 27] on icon "Close" at bounding box center [907, 20] width 20 height 20
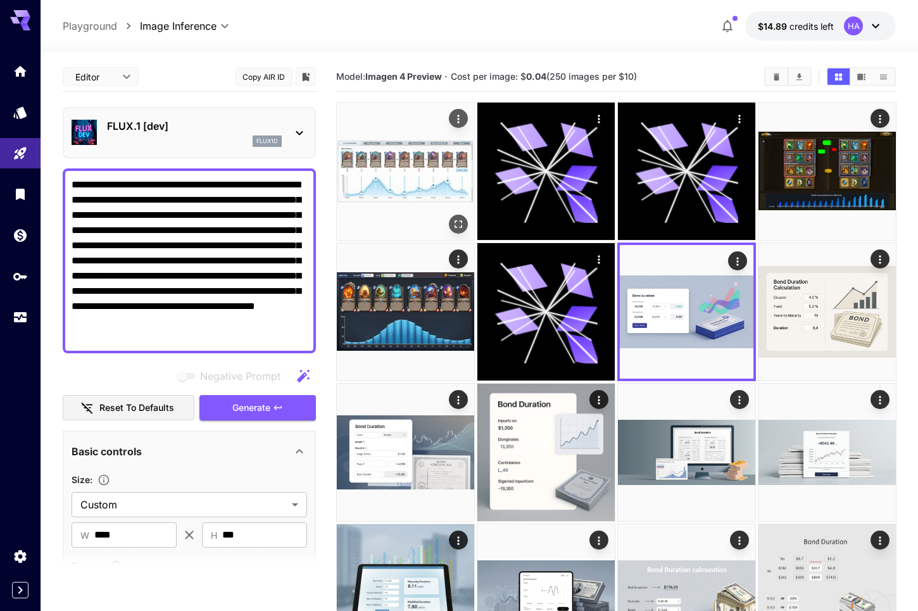
click at [379, 179] on img at bounding box center [405, 171] width 137 height 137
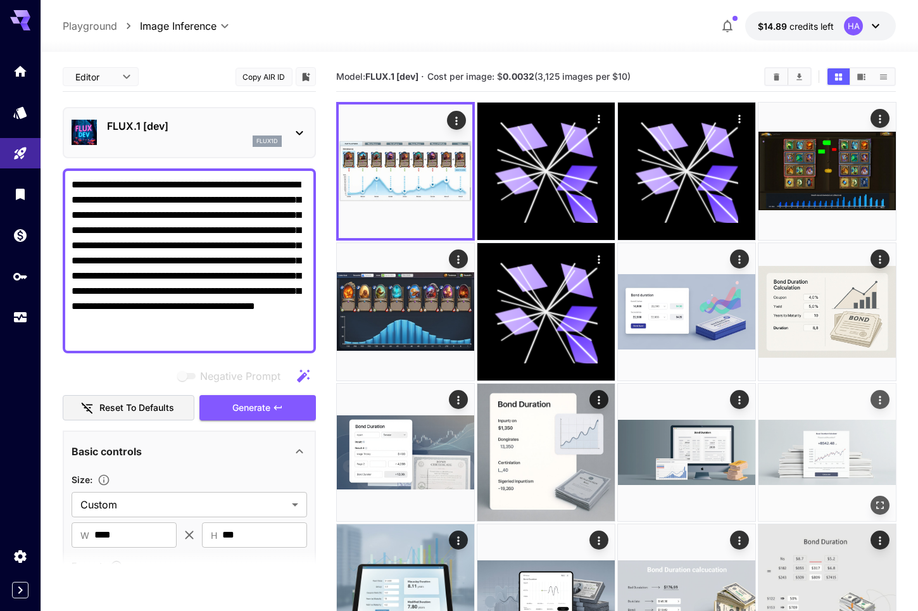
click at [791, 467] on img at bounding box center [826, 452] width 137 height 137
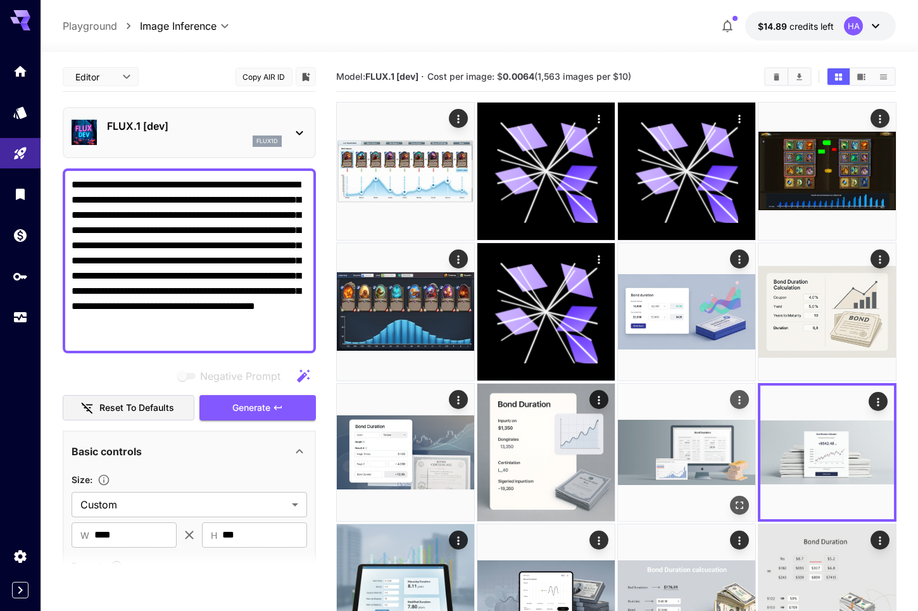
click at [698, 449] on img at bounding box center [686, 452] width 137 height 137
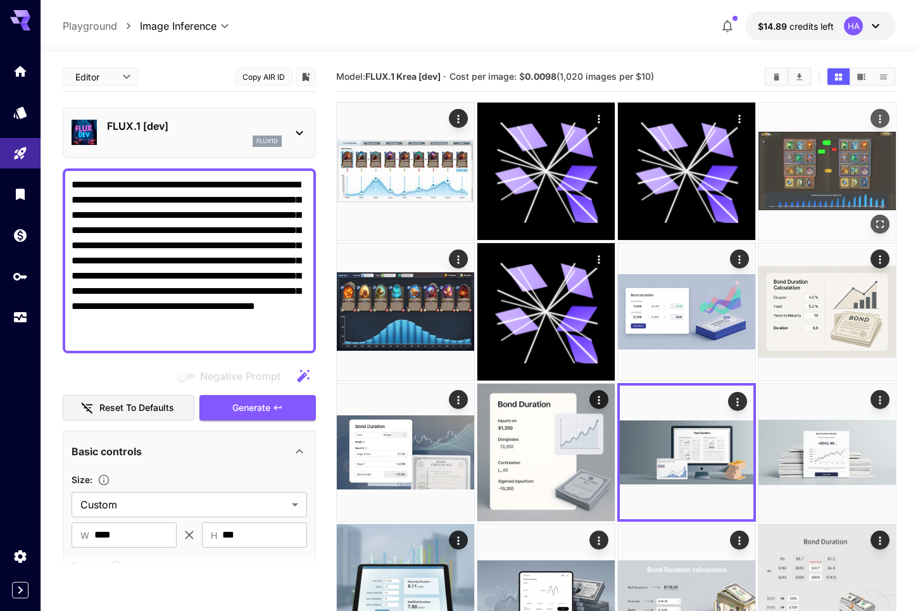
click at [813, 177] on img at bounding box center [826, 171] width 137 height 137
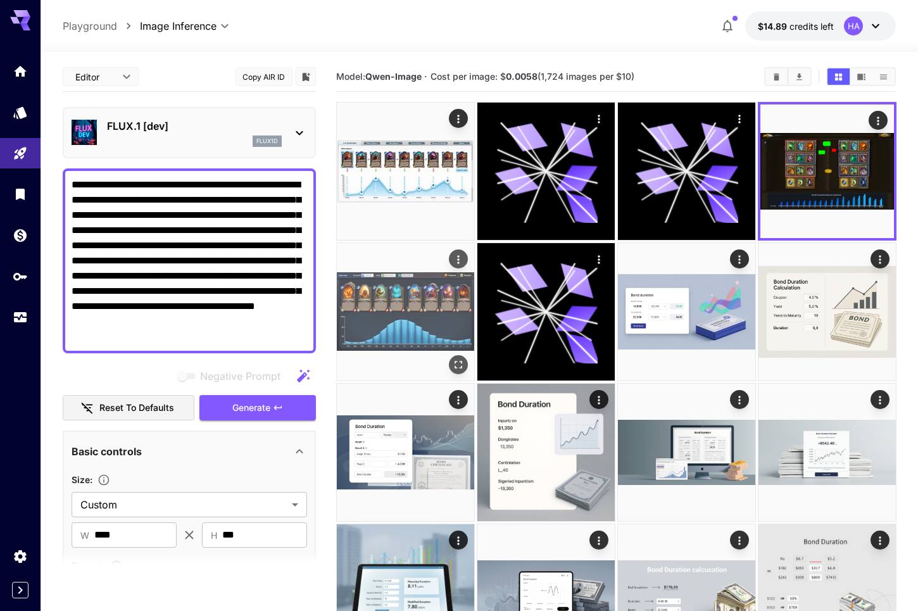
click at [347, 327] on img at bounding box center [405, 311] width 137 height 137
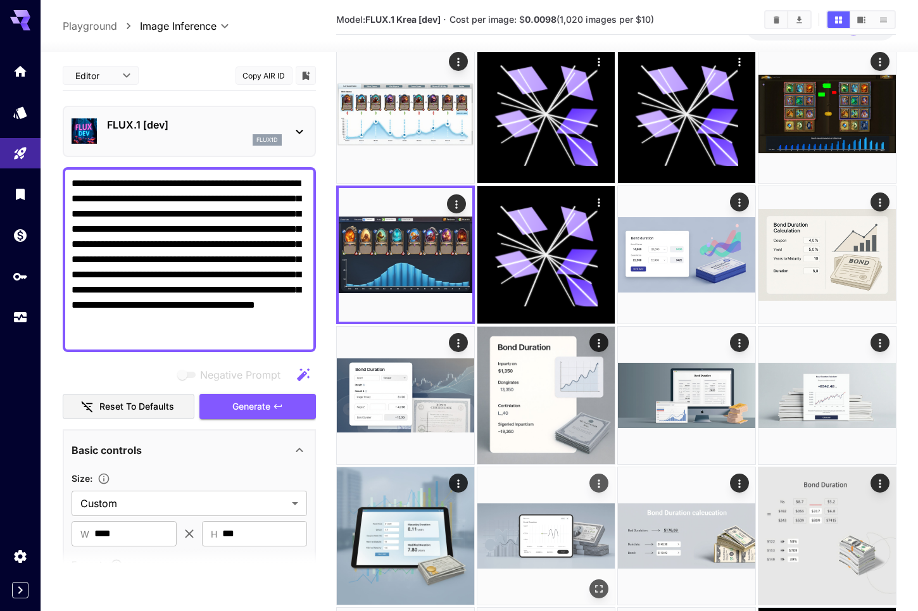
scroll to position [190, 0]
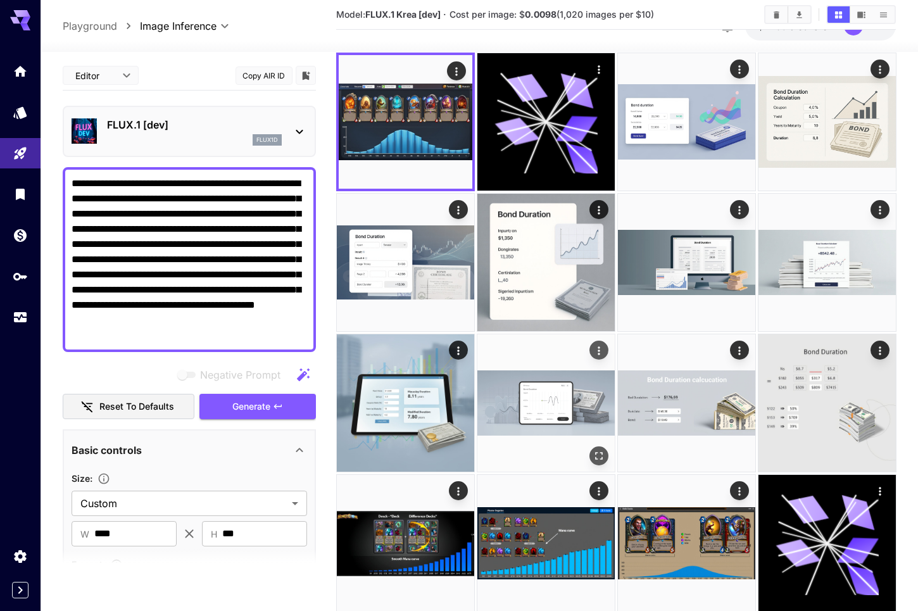
click at [556, 398] on img at bounding box center [545, 402] width 137 height 137
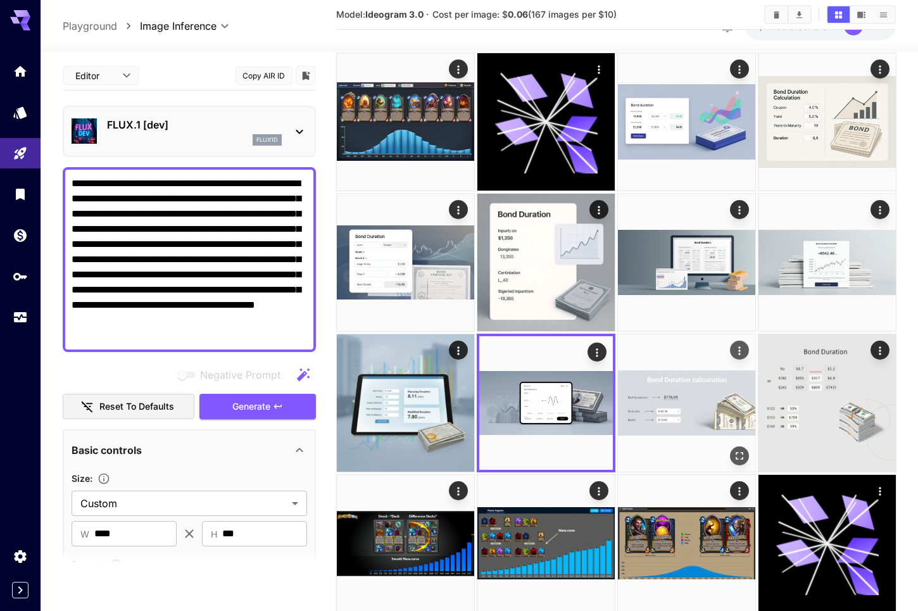
click at [702, 398] on img at bounding box center [686, 402] width 137 height 137
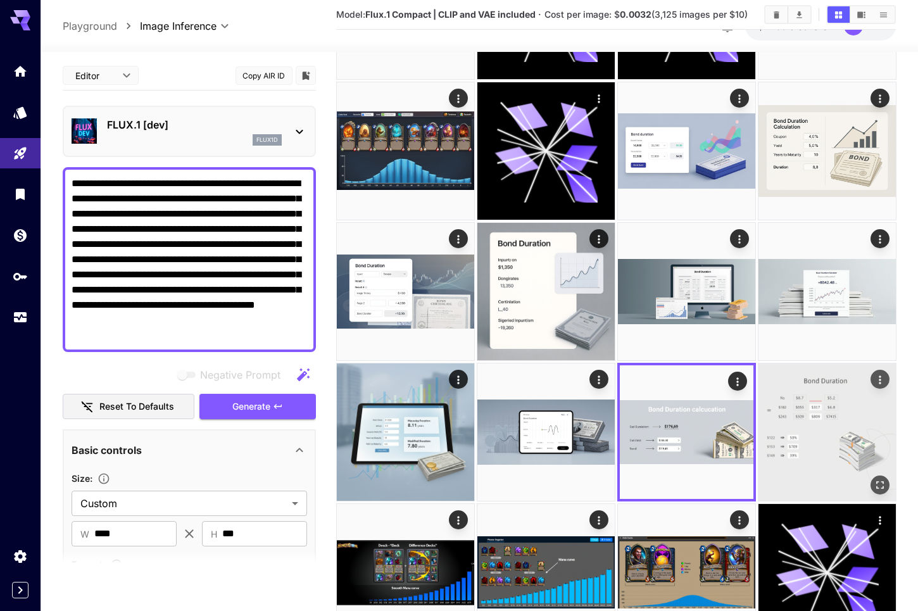
scroll to position [380, 0]
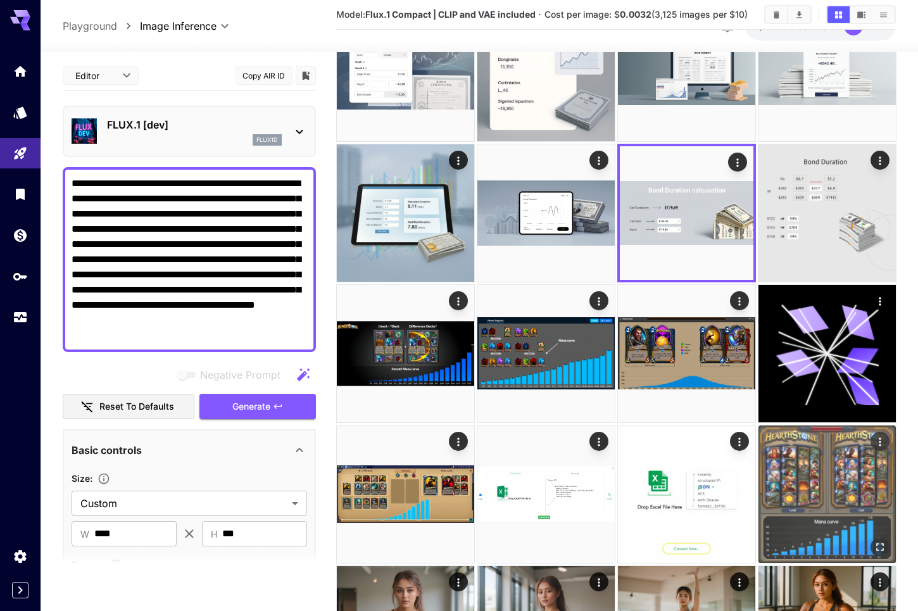
click at [824, 464] on img at bounding box center [826, 493] width 137 height 137
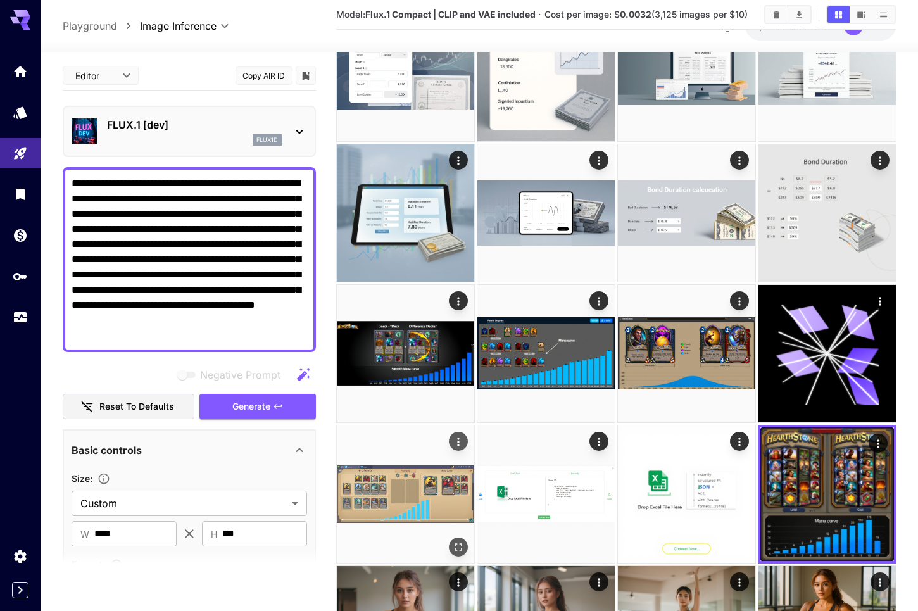
click at [409, 489] on img at bounding box center [405, 493] width 137 height 137
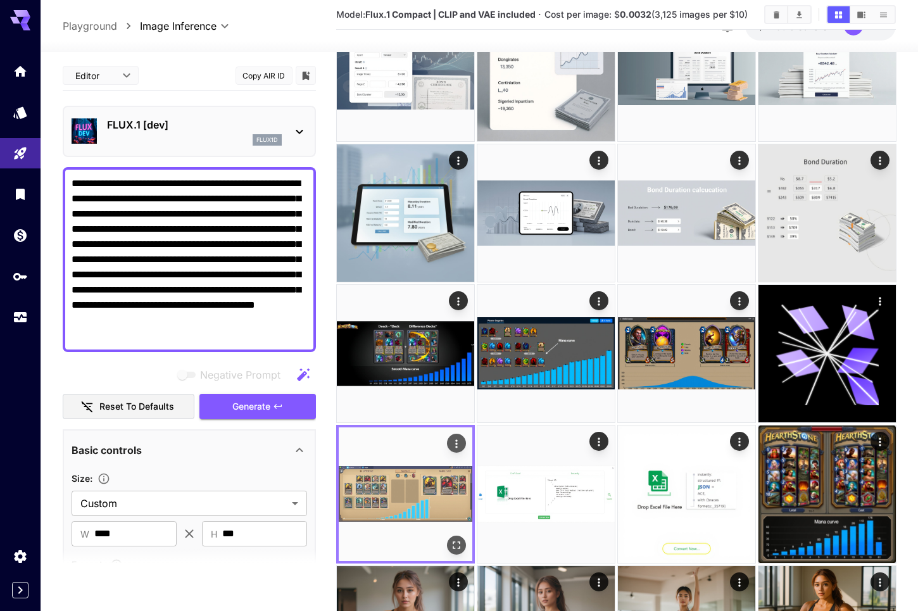
click at [452, 544] on icon "Open in fullscreen" at bounding box center [455, 545] width 13 height 13
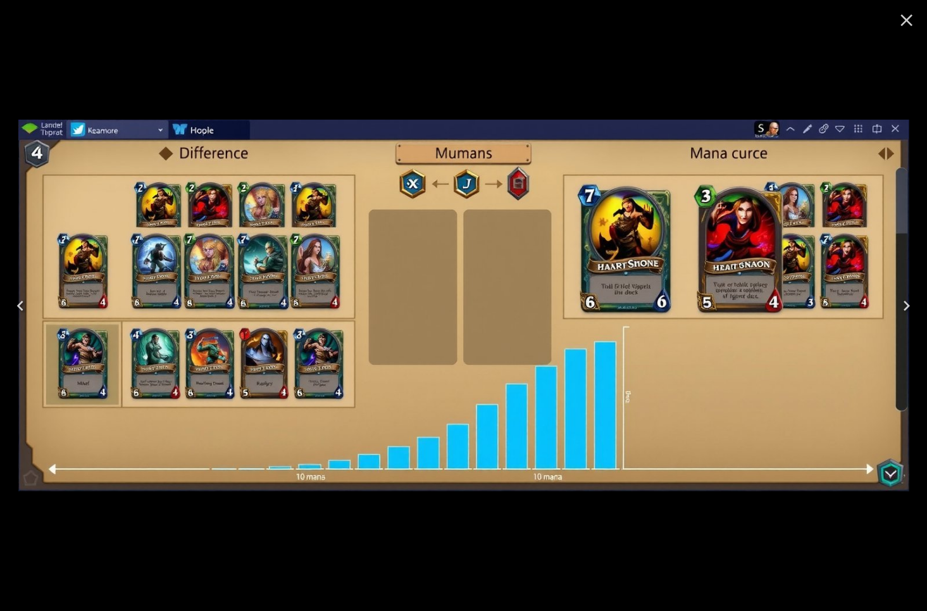
click at [916, 11] on icon "Close" at bounding box center [907, 20] width 20 height 20
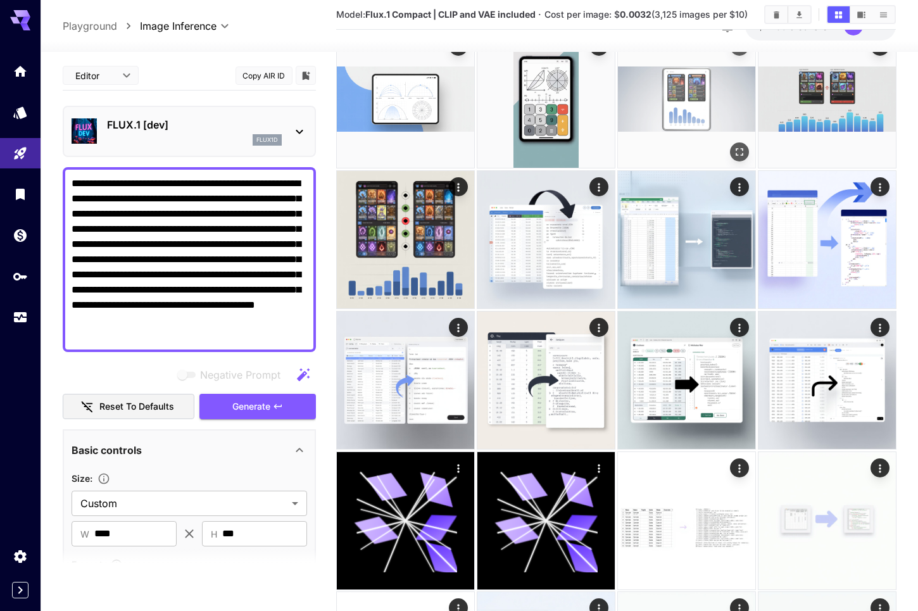
scroll to position [1646, 0]
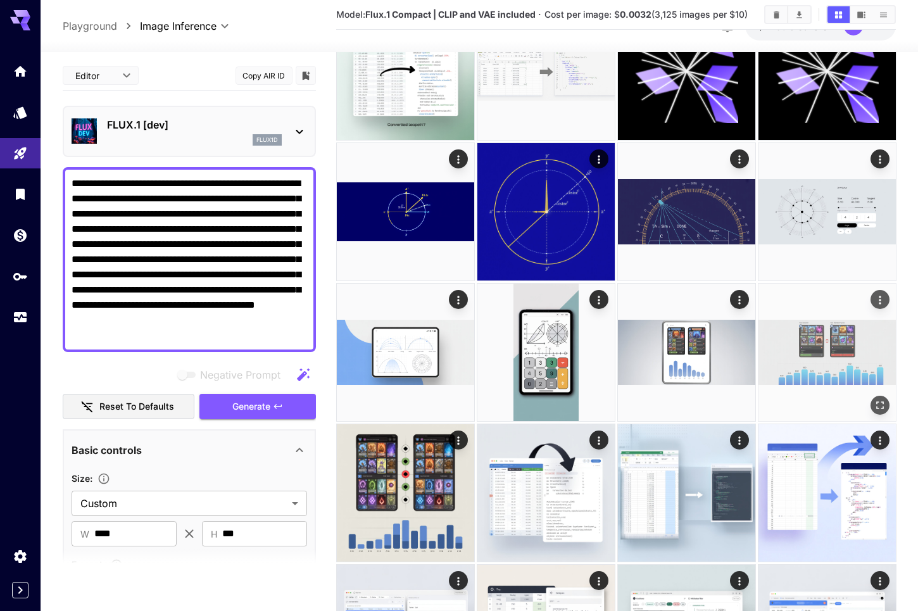
click at [817, 357] on img at bounding box center [826, 352] width 137 height 137
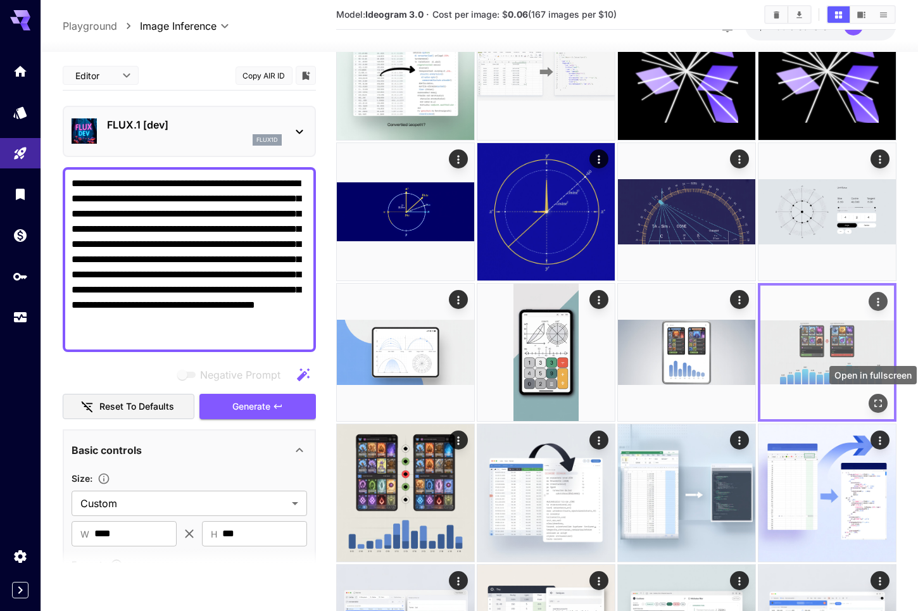
click at [876, 402] on icon "Open in fullscreen" at bounding box center [877, 402] width 13 height 13
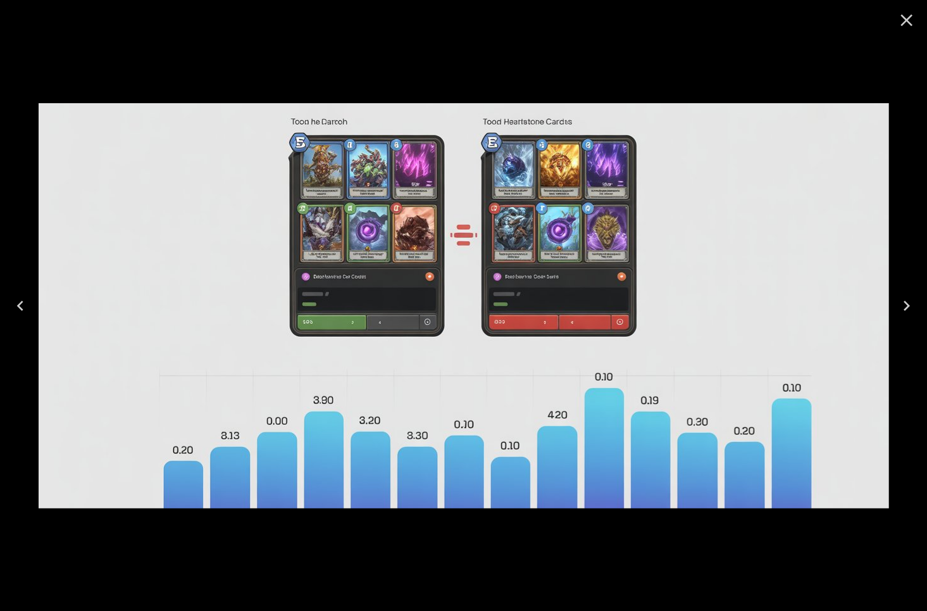
click at [905, 25] on icon "Close" at bounding box center [907, 20] width 20 height 20
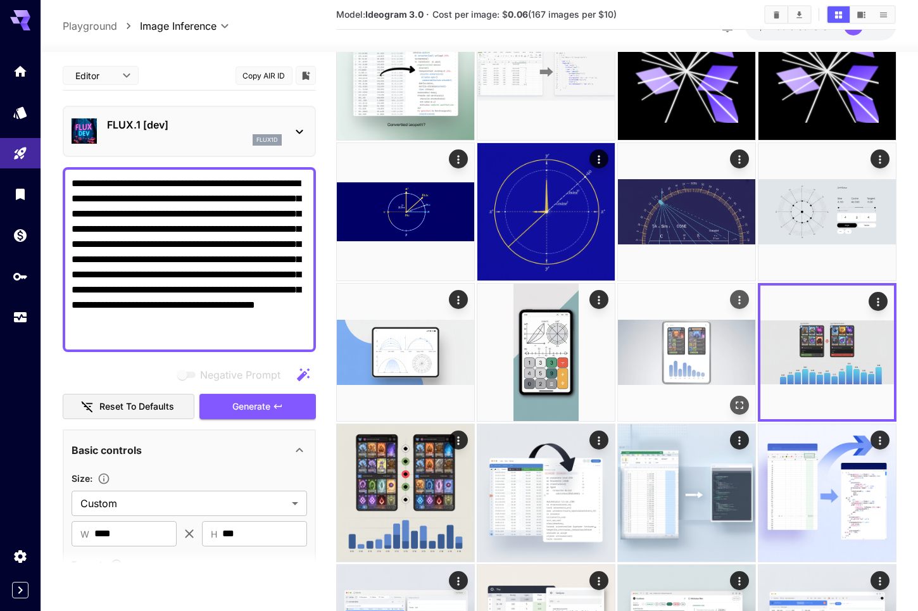
click at [684, 361] on img at bounding box center [686, 352] width 137 height 137
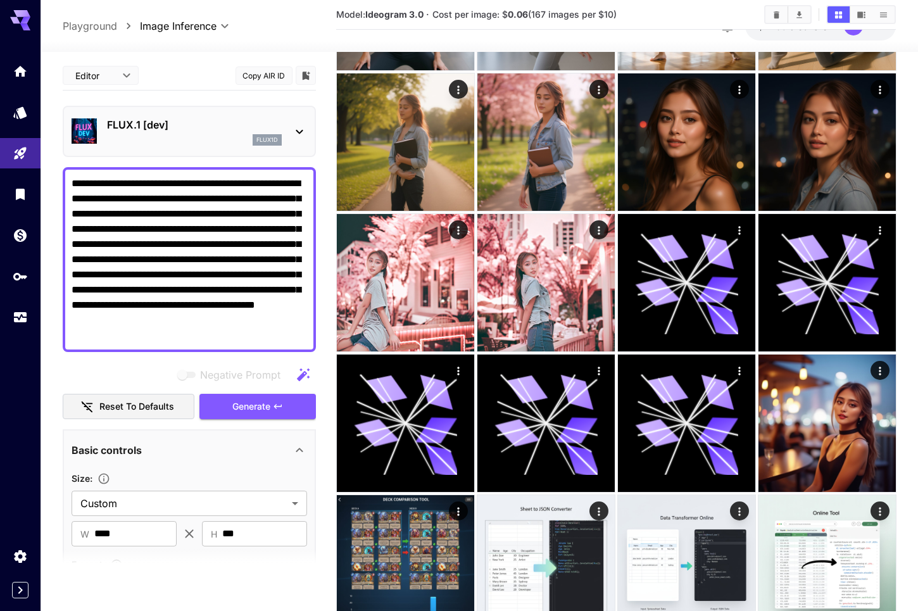
scroll to position [1203, 0]
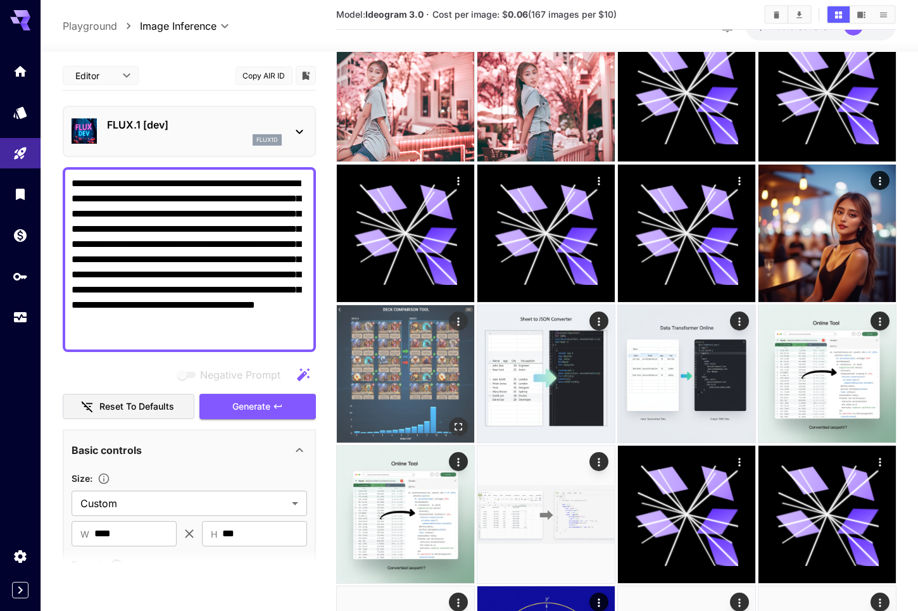
click at [386, 378] on img at bounding box center [405, 373] width 137 height 137
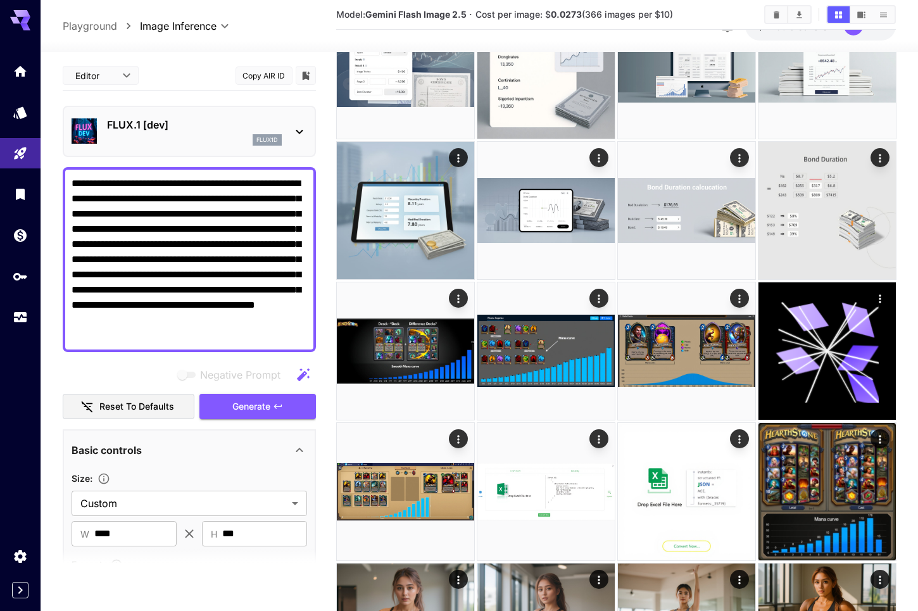
scroll to position [380, 0]
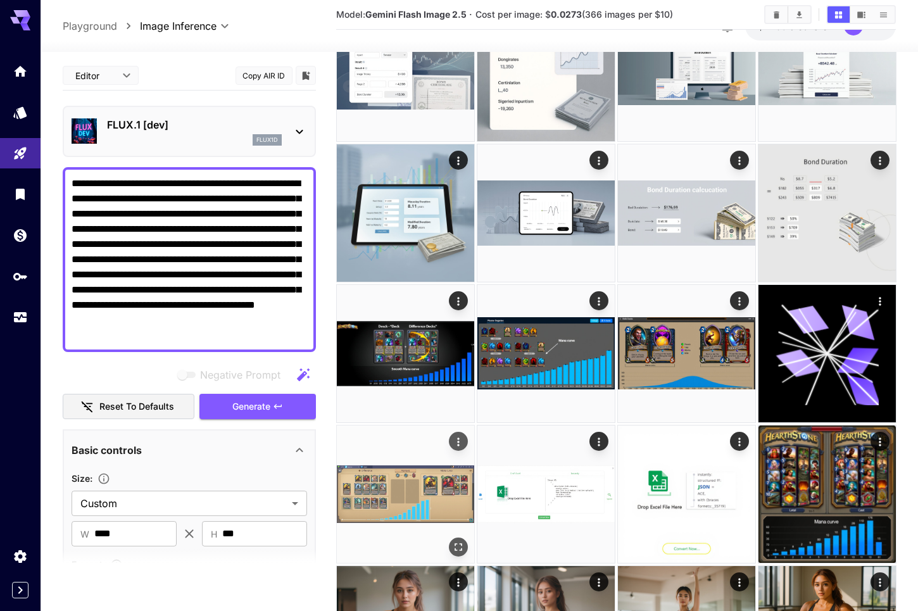
click at [413, 480] on img at bounding box center [405, 493] width 137 height 137
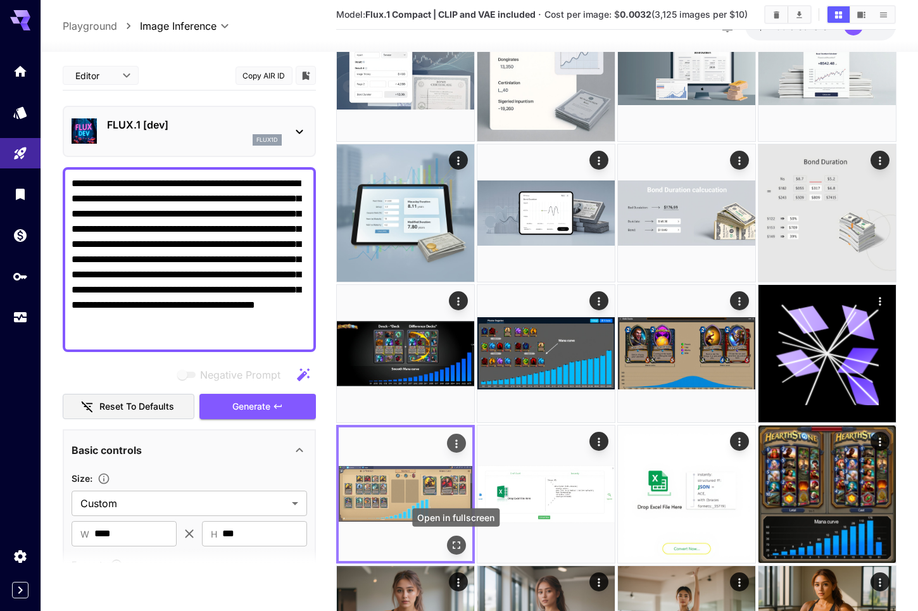
click at [461, 545] on icon "Open in fullscreen" at bounding box center [455, 545] width 13 height 13
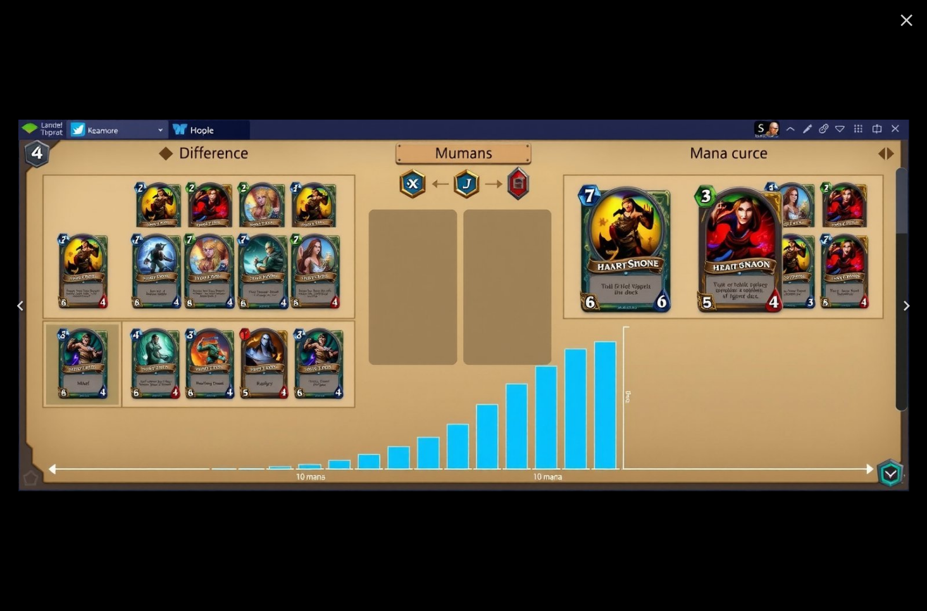
click at [899, 27] on icon "Close" at bounding box center [907, 20] width 20 height 20
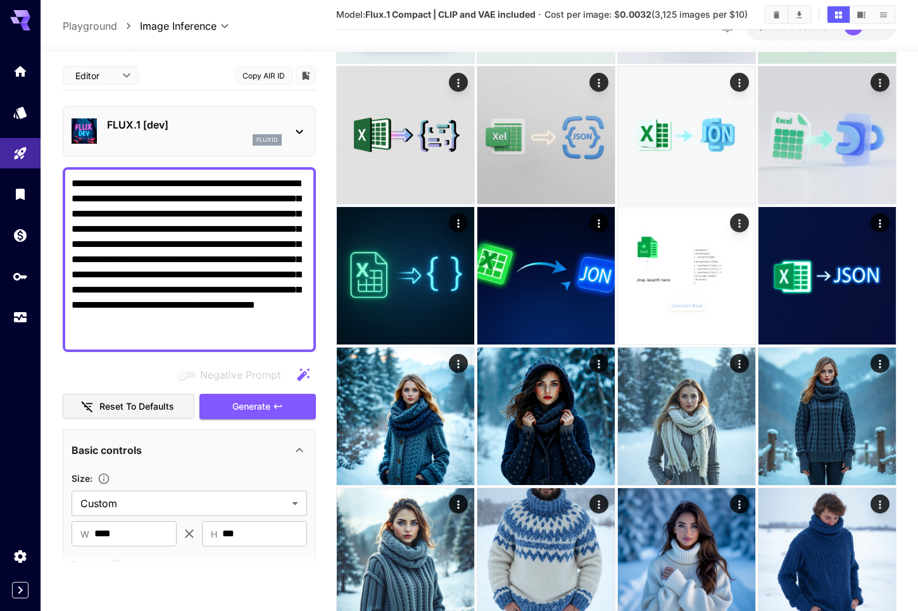
scroll to position [0, 0]
